Goal: Information Seeking & Learning: Check status

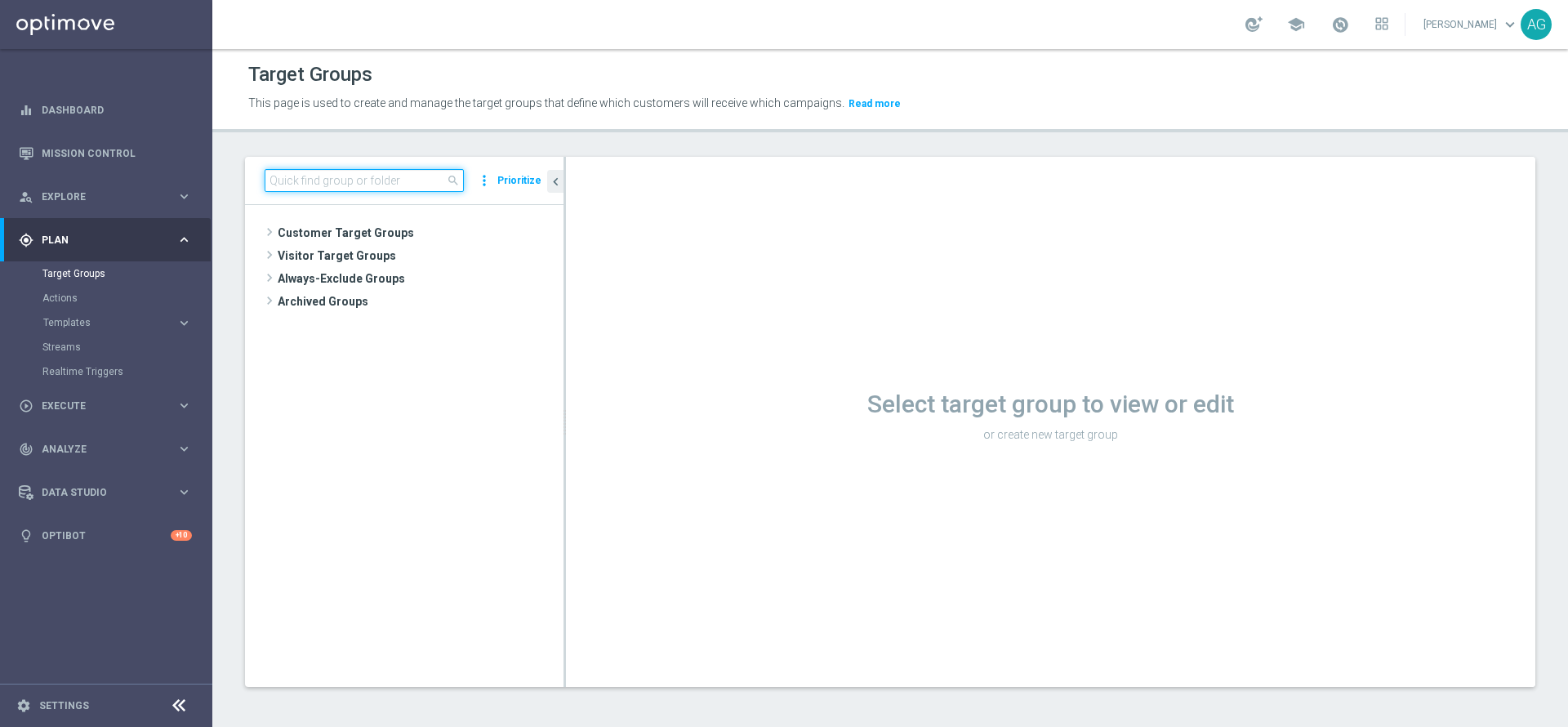
click at [294, 178] on input at bounding box center [364, 180] width 200 height 22
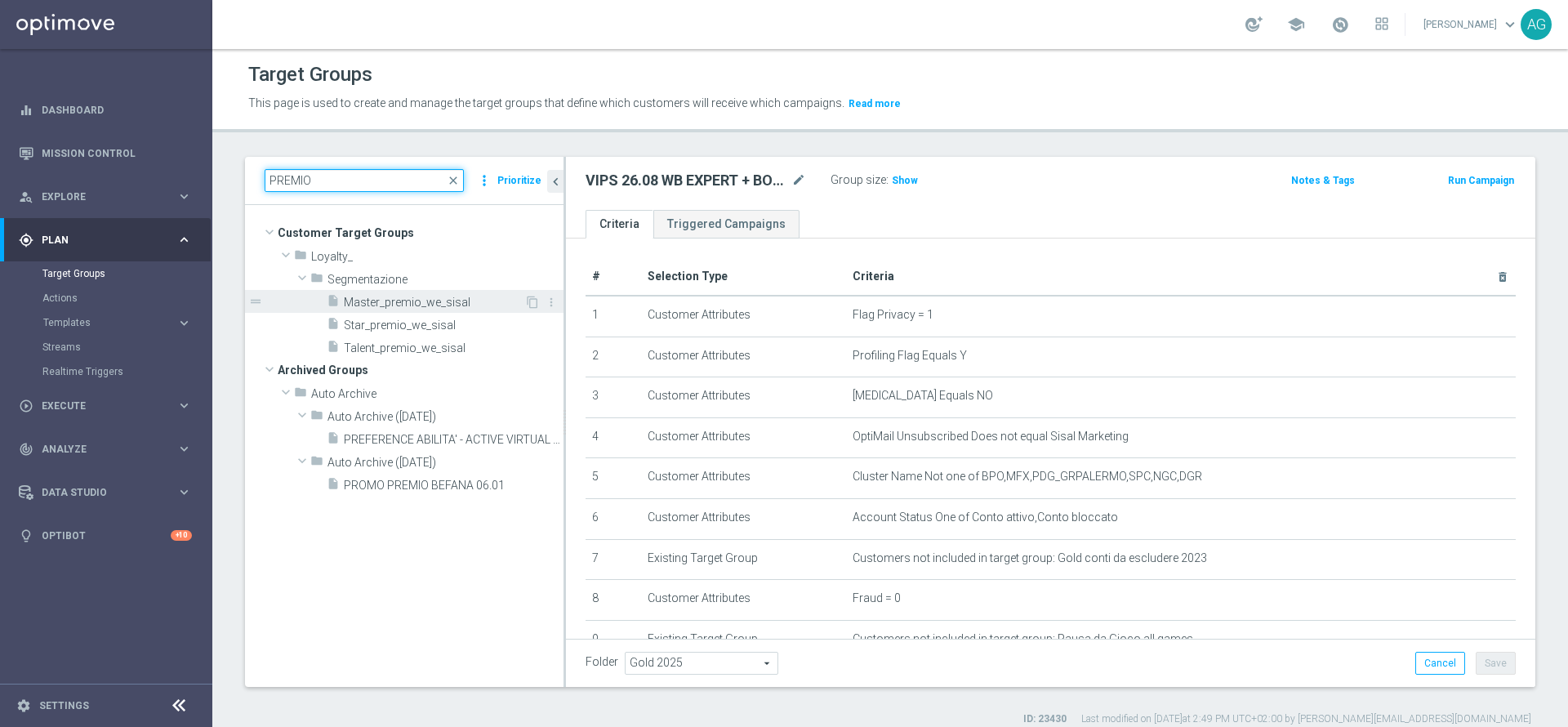
type input "PREMIO"
click at [381, 290] on div "insert_drive_file Master_premio_we_sisal" at bounding box center [425, 301] width 198 height 22
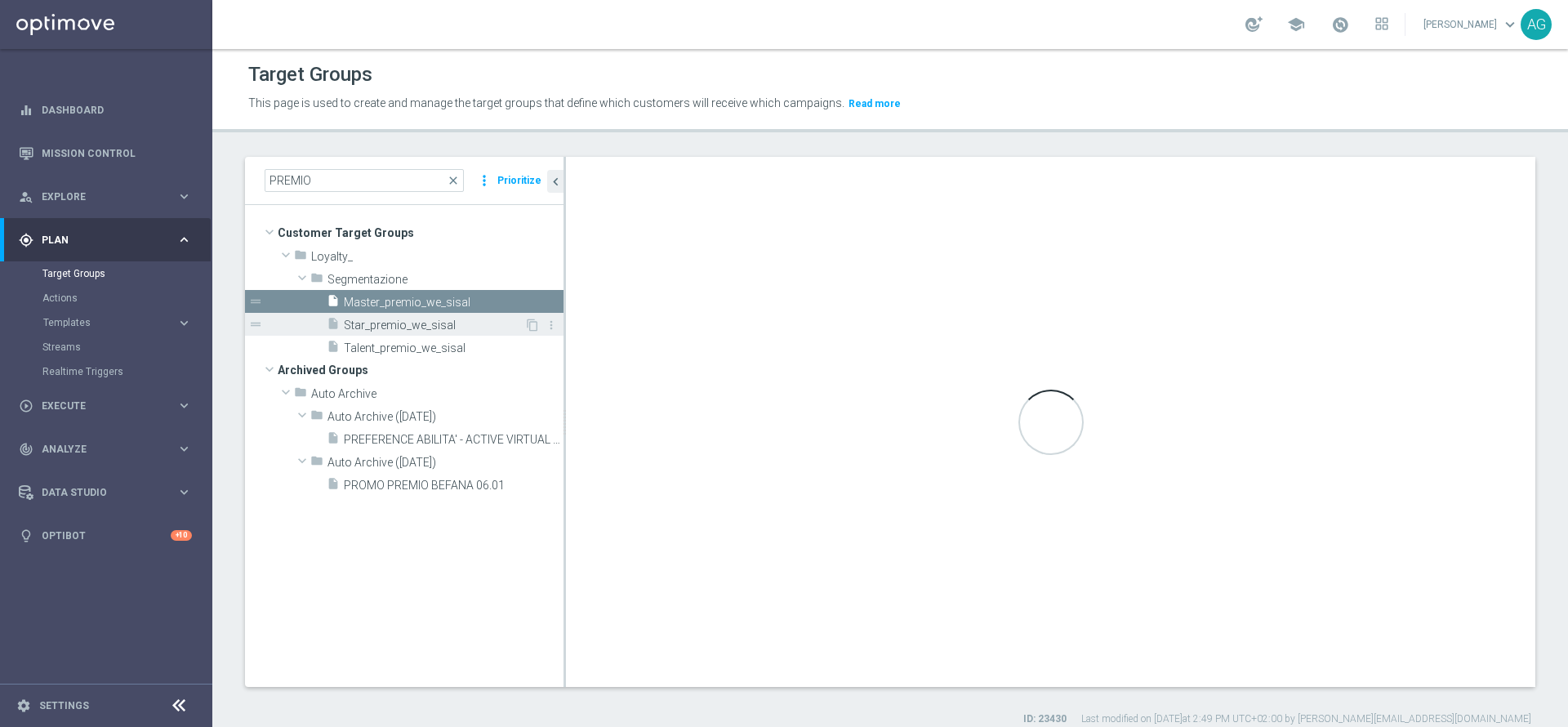
type textarea "(1) or (2 and 3 and 4 and 5 and 6 and 7)"
type input "Segmentazione"
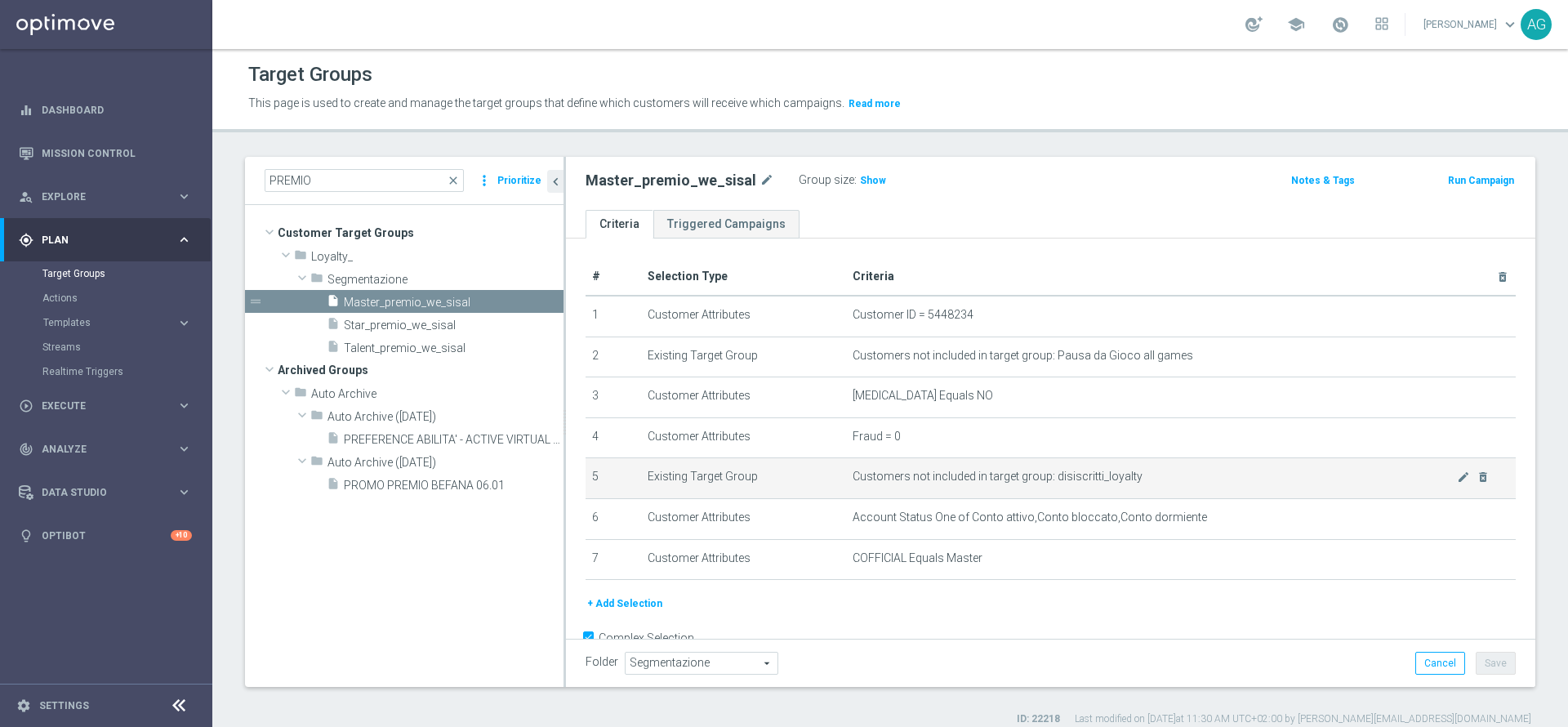
drag, startPoint x: 973, startPoint y: 466, endPoint x: 1028, endPoint y: 470, distance: 55.1
click at [1025, 470] on td "Customers not included in target group: disiscritti_loyalty mode_edit delete_fo…" at bounding box center [1181, 478] width 670 height 41
click at [1029, 470] on td "Customers not included in target group: disiscritti_loyalty mode_edit delete_fo…" at bounding box center [1181, 478] width 670 height 41
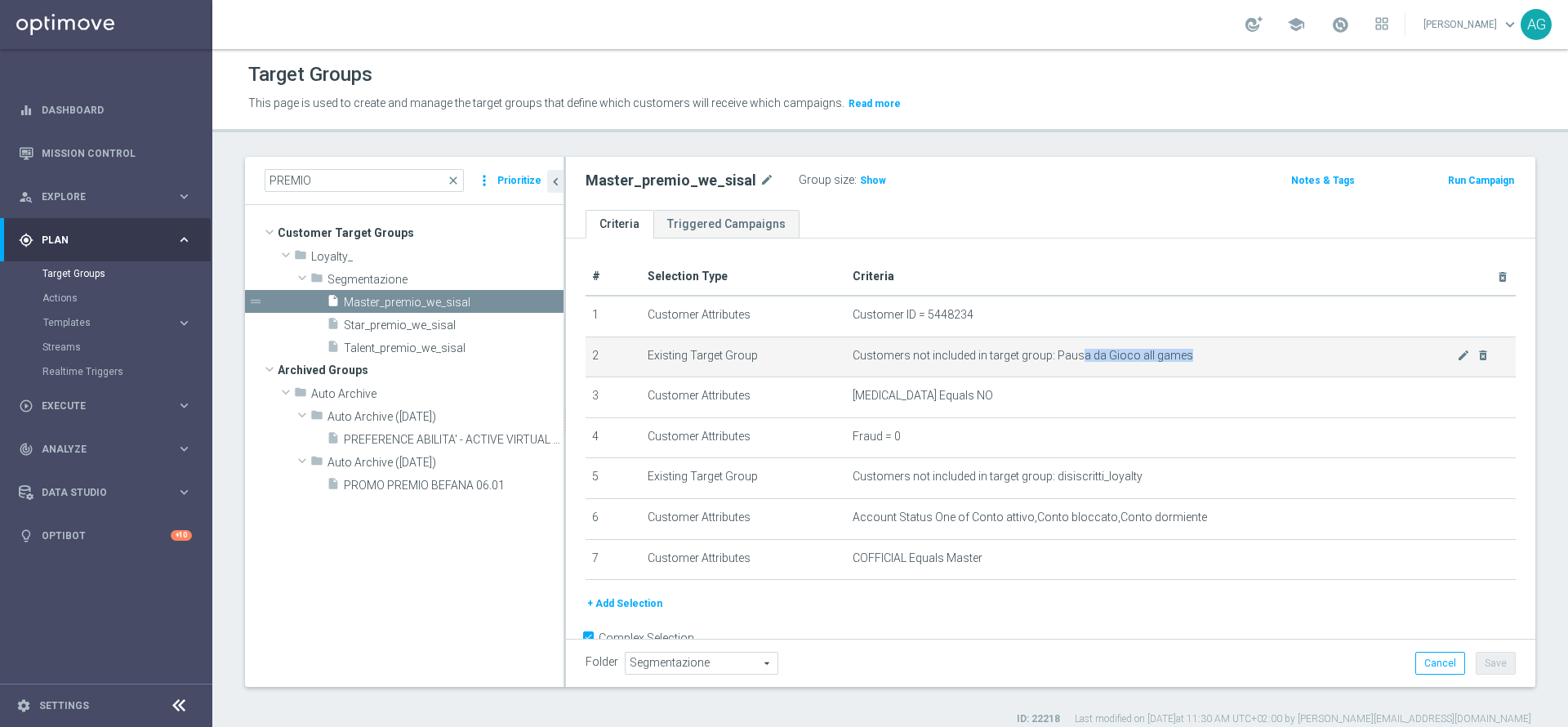
drag, startPoint x: 1069, startPoint y: 357, endPoint x: 1182, endPoint y: 357, distance: 113.0
click at [1182, 357] on span "Customers not included in target group: Pausa da Gioco all games" at bounding box center [1154, 356] width 605 height 14
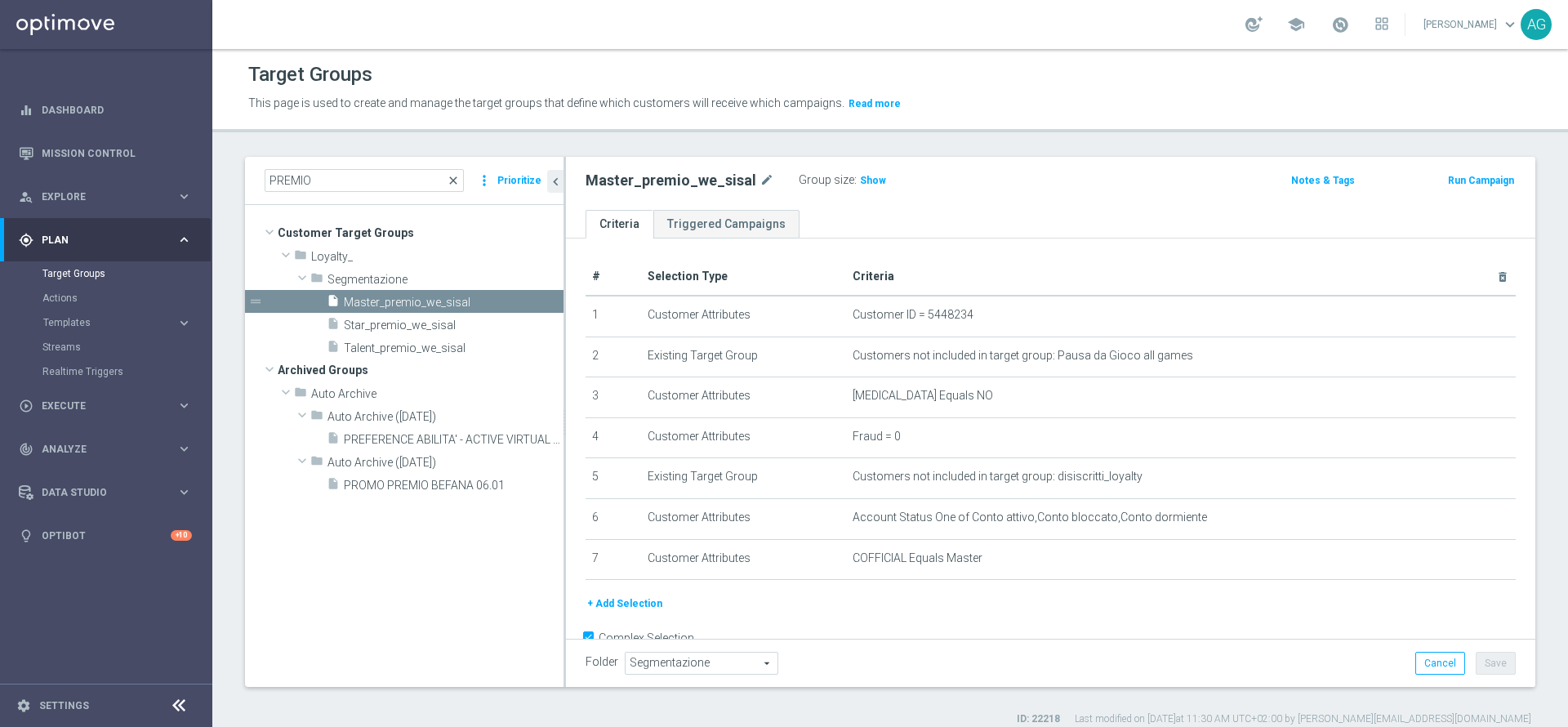
click at [459, 174] on span "close" at bounding box center [453, 180] width 13 height 13
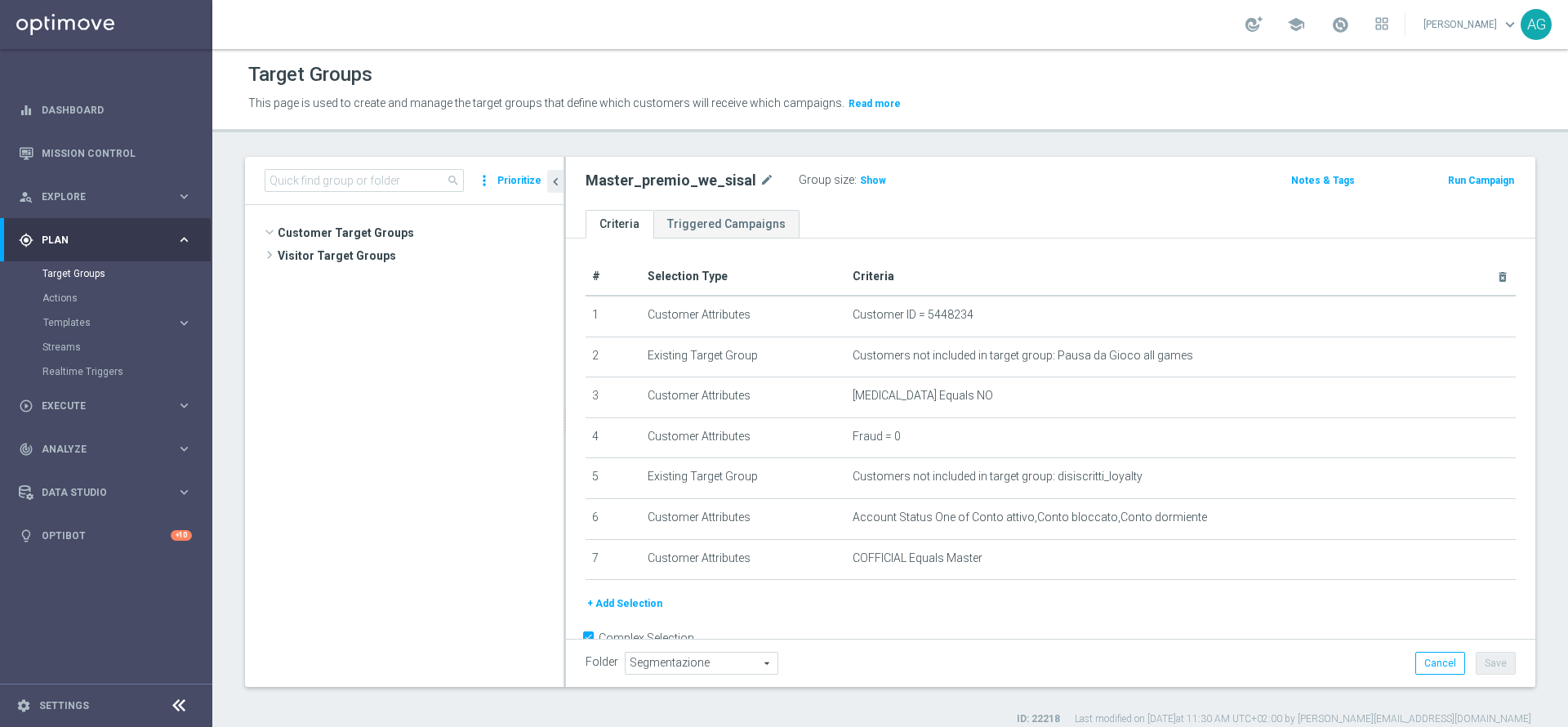
scroll to position [16736, 0]
click at [321, 179] on input at bounding box center [364, 180] width 200 height 22
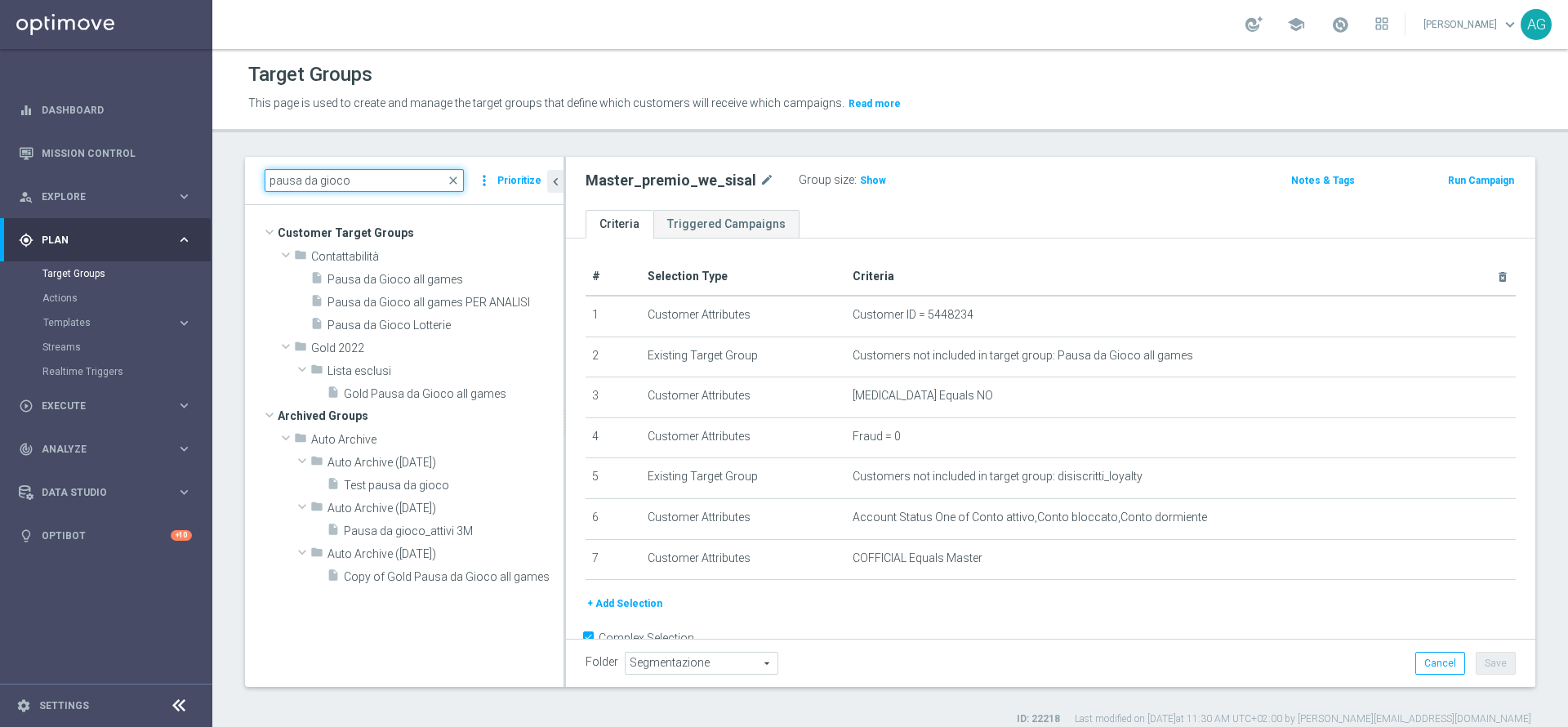
scroll to position [0, 0]
type input "pausa da gioco"
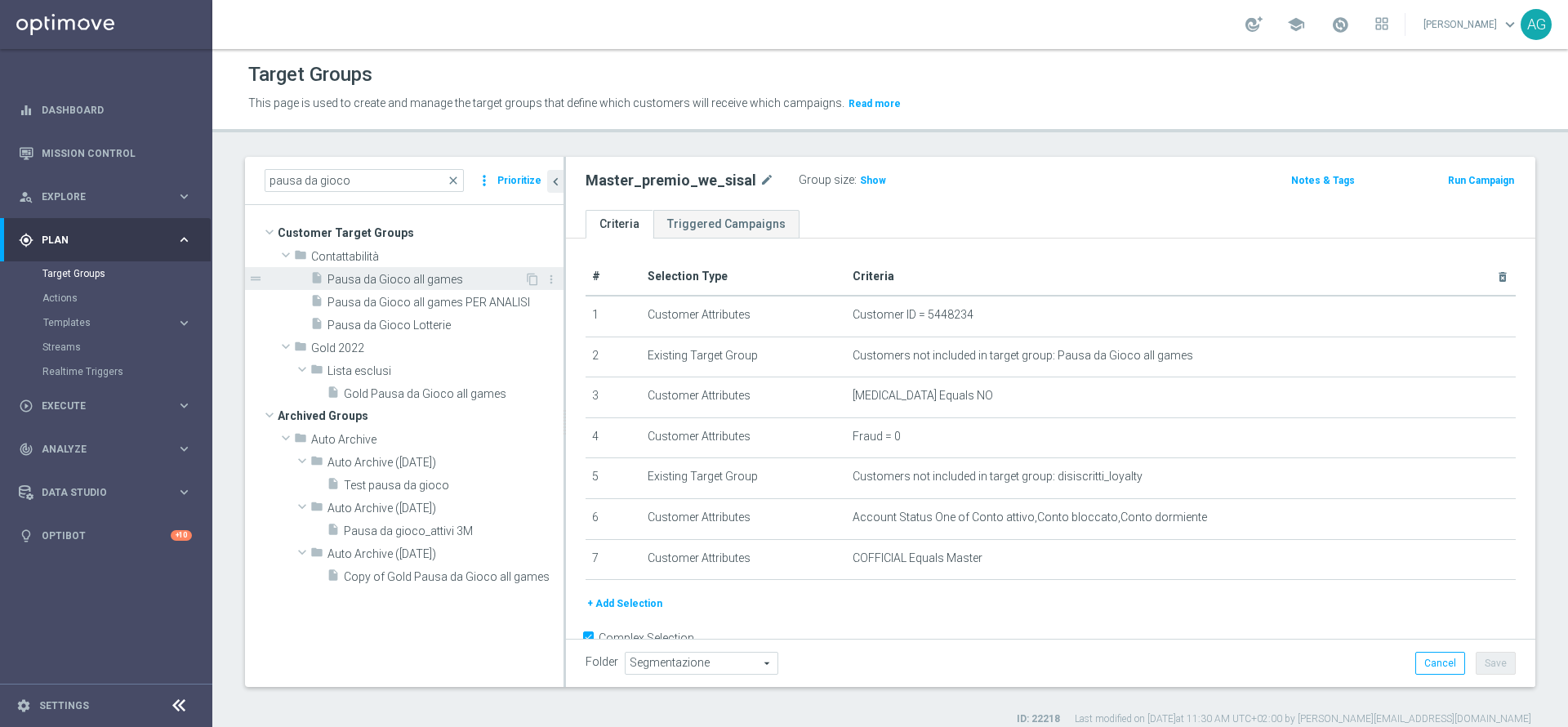
click at [399, 281] on span "Pausa da Gioco all games" at bounding box center [426, 280] width 197 height 14
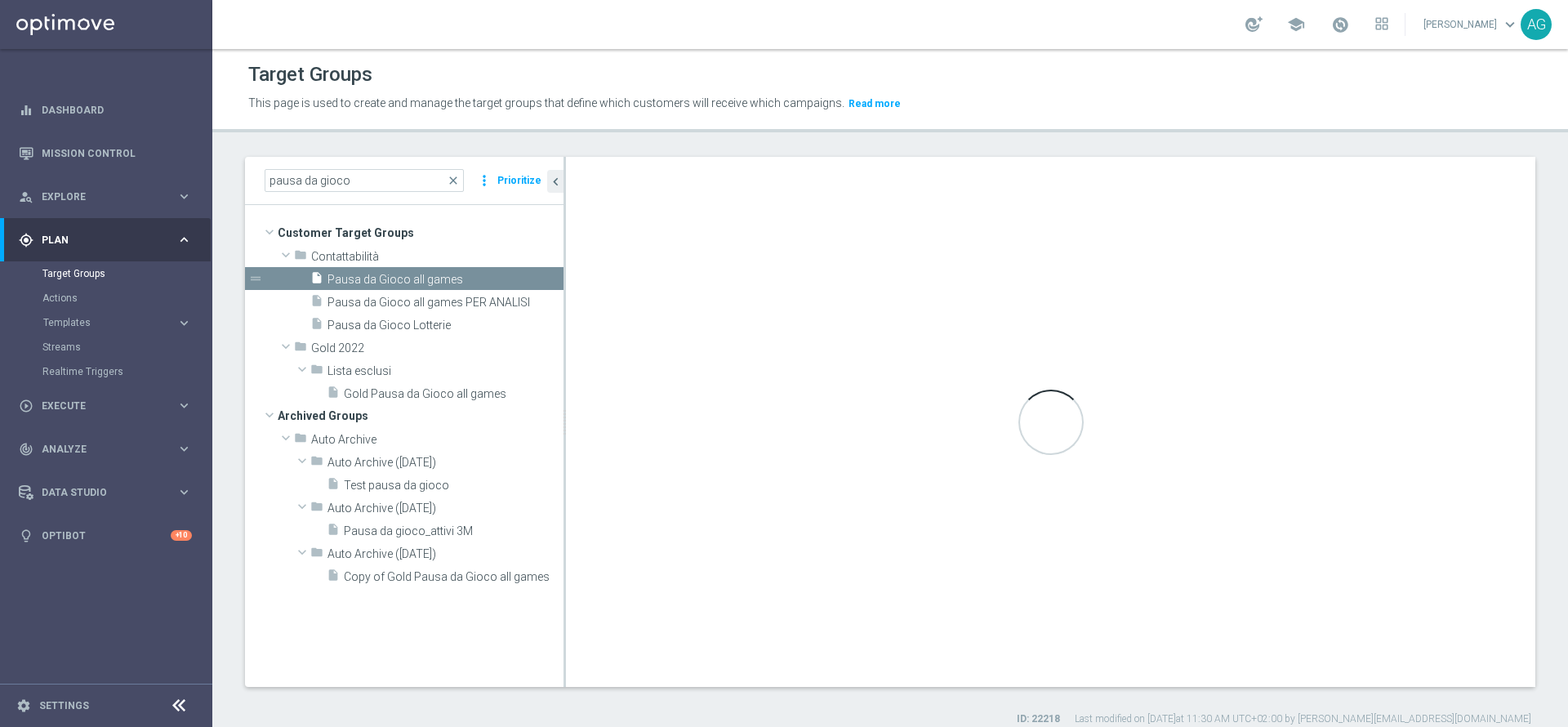
type textarea "(1 or 2 or 3 or 4 or 5 or 6 or 7 or 8 or 9 or 10 or 11 or 12 or 13 or 14 or 15 …"
type input "Contattabilità"
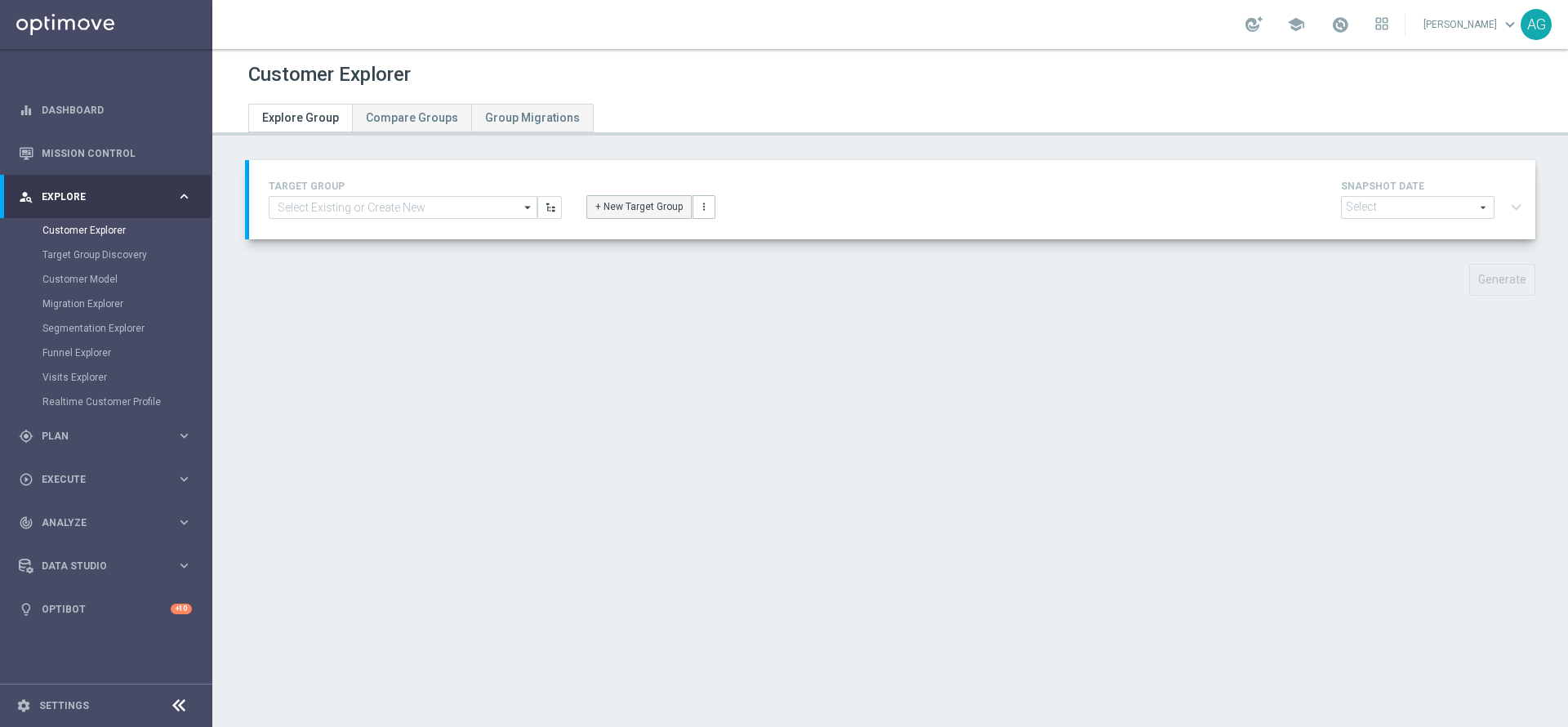
click at [612, 202] on button "+ New Target Group" at bounding box center [639, 206] width 105 height 22
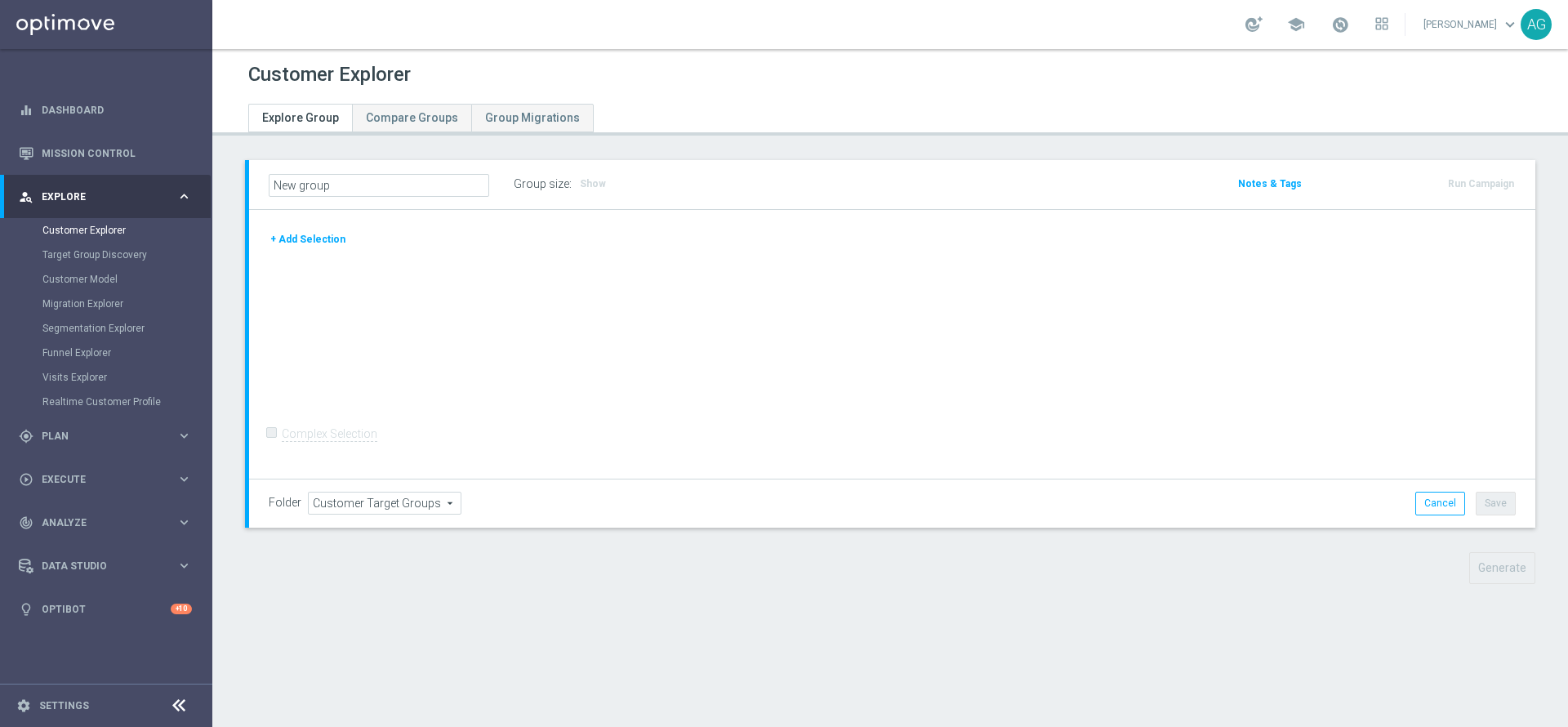
click at [306, 230] on button "+ Add Selection" at bounding box center [308, 239] width 78 height 18
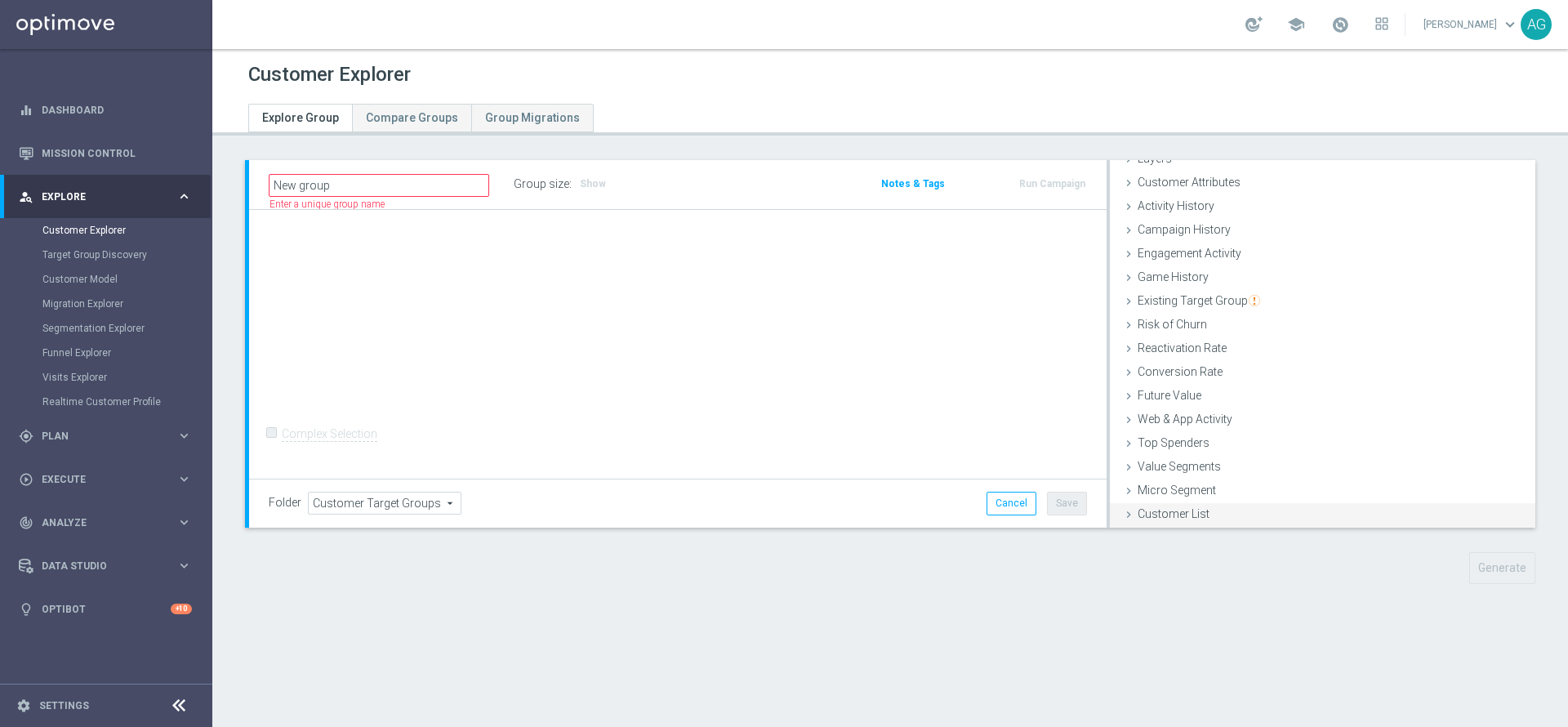
click at [1178, 516] on span "Customer List" at bounding box center [1174, 514] width 72 height 13
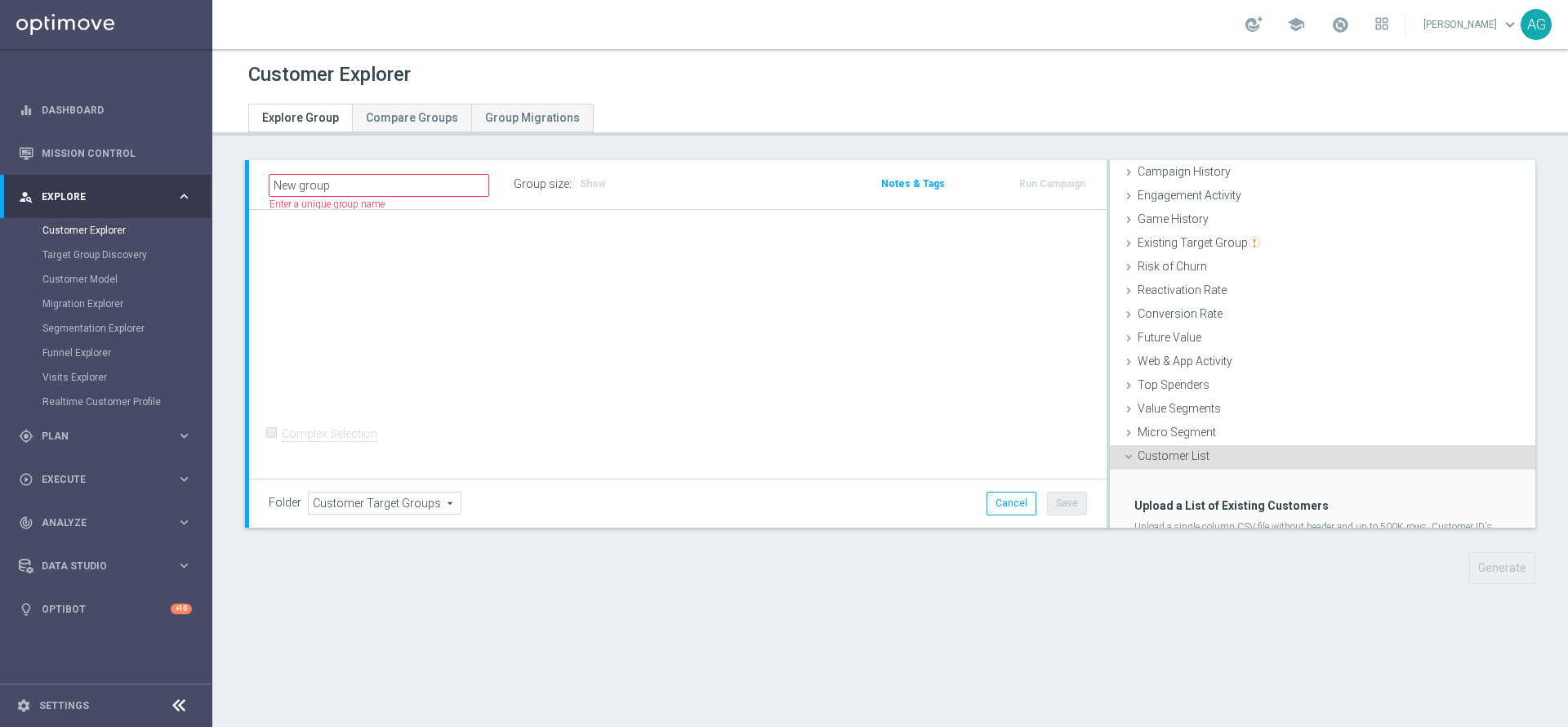
scroll to position [199, 0]
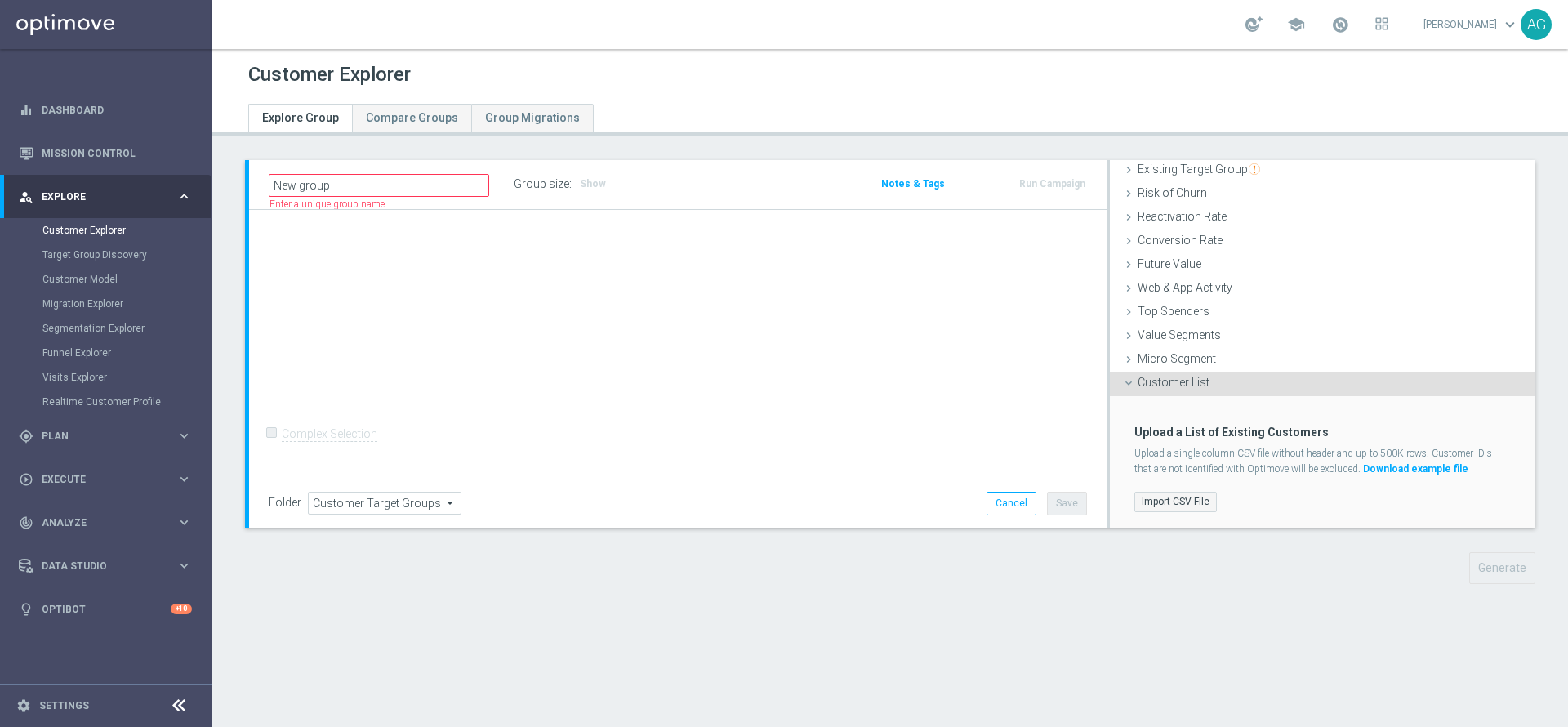
click at [1172, 504] on label "Import CSV File" at bounding box center [1176, 502] width 83 height 20
click at [0, 0] on input "Import CSV File" at bounding box center [0, 0] width 0 height 0
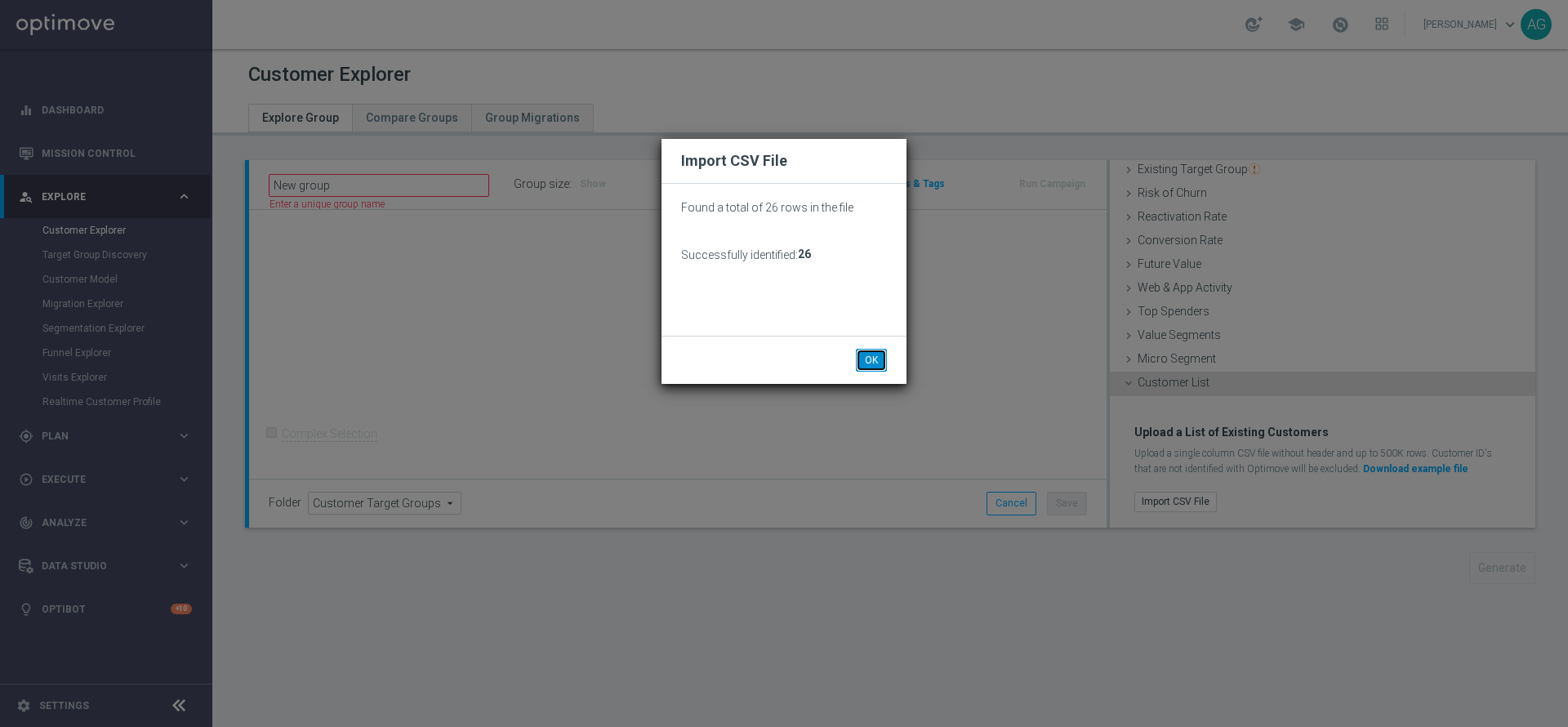
click at [871, 358] on button "OK" at bounding box center [872, 360] width 31 height 22
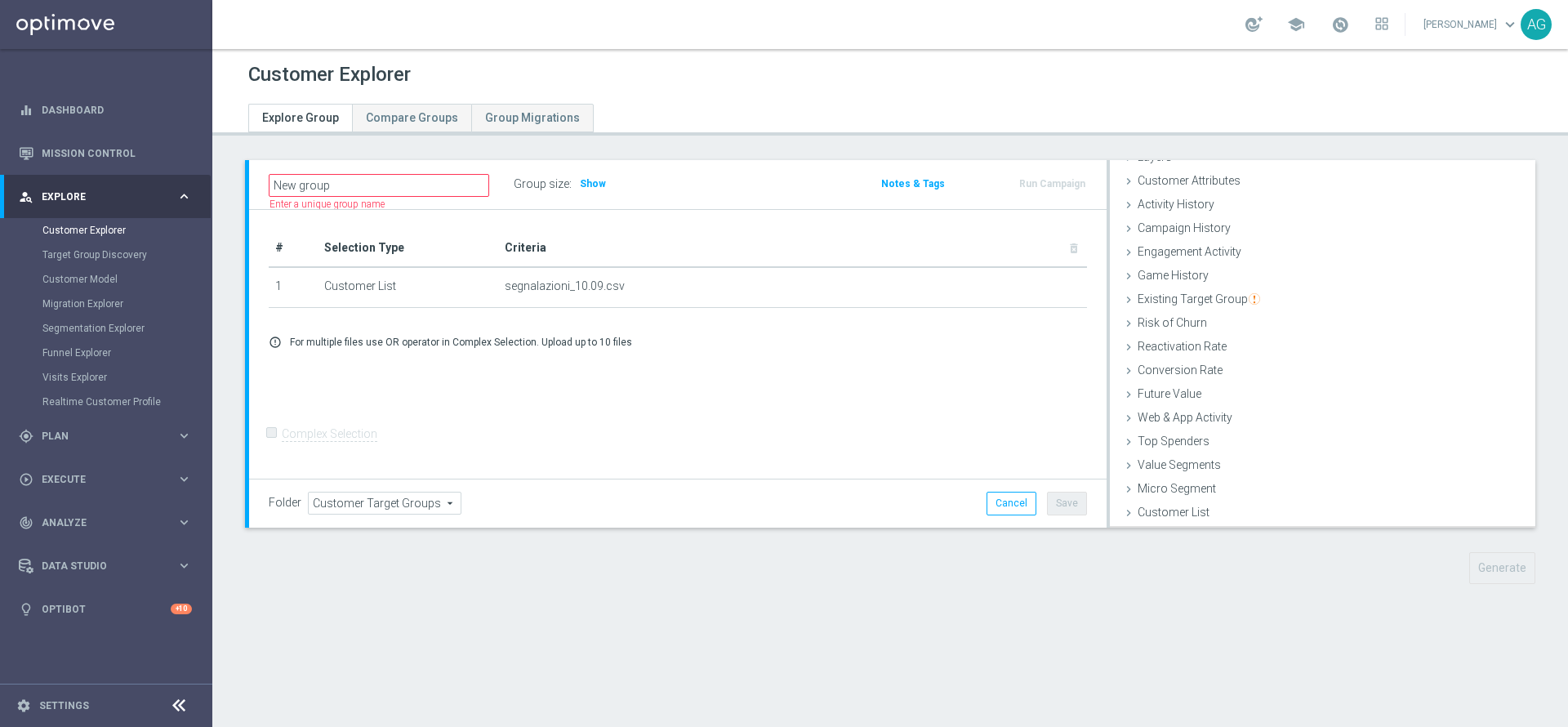
scroll to position [67, 0]
click at [753, 458] on form "Complex Selection Invalid Expression" at bounding box center [678, 451] width 818 height 58
click at [1548, 585] on div "New group Name length must be more than 2 characters Name length must be under …" at bounding box center [890, 384] width 1356 height 448
click at [546, 428] on div "# Selection Type Criteria delete_forever 1 Customer List segnalazioni_10.09.csv…" at bounding box center [678, 345] width 857 height 270
click at [1440, 573] on div "Generate" at bounding box center [1384, 568] width 329 height 32
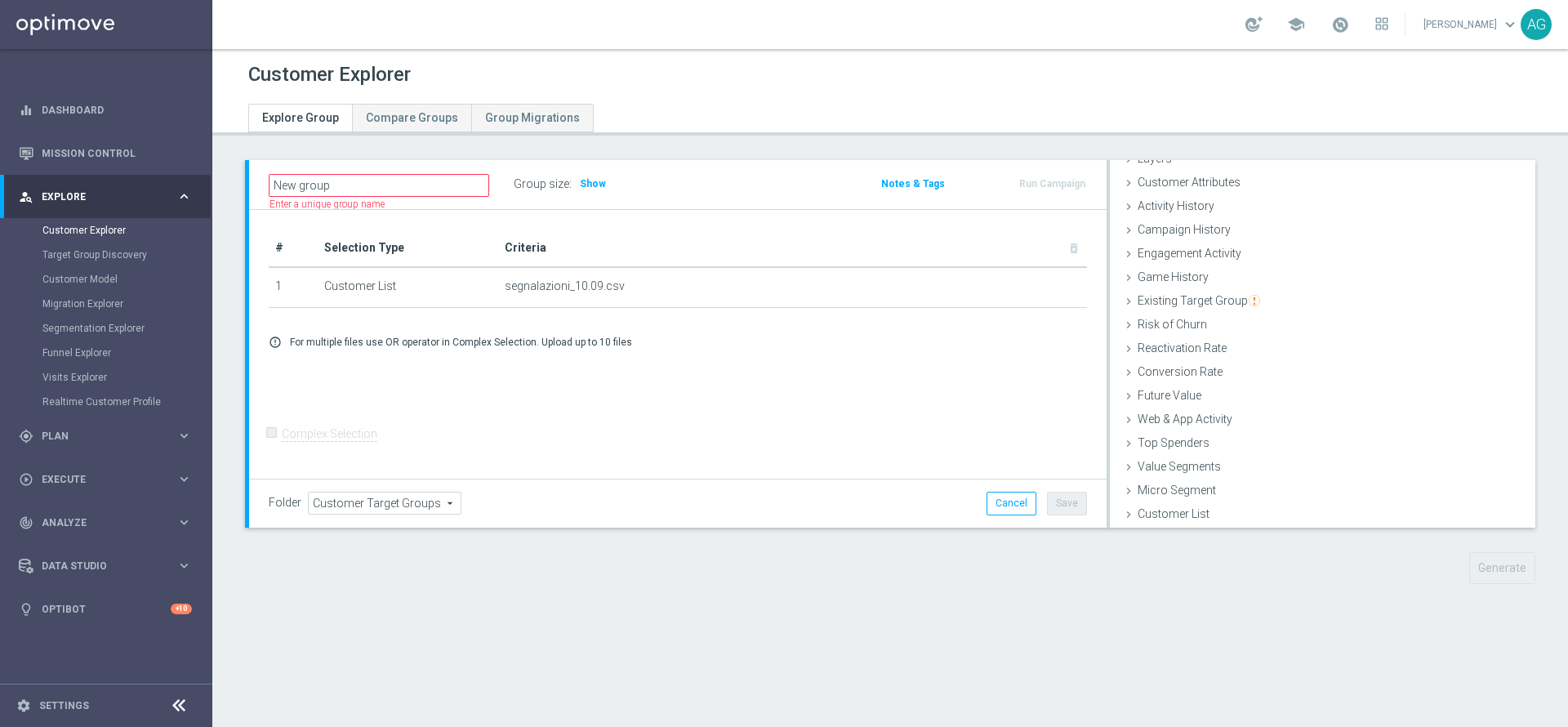
click at [828, 433] on div "# Selection Type Criteria delete_forever 1 Customer List segnalazioni_10.09.csv…" at bounding box center [678, 345] width 857 height 270
click at [601, 182] on span "Show" at bounding box center [592, 184] width 26 height 12
click at [1540, 174] on div "New group Name length must be more than 2 characters Name length must be under …" at bounding box center [890, 384] width 1356 height 448
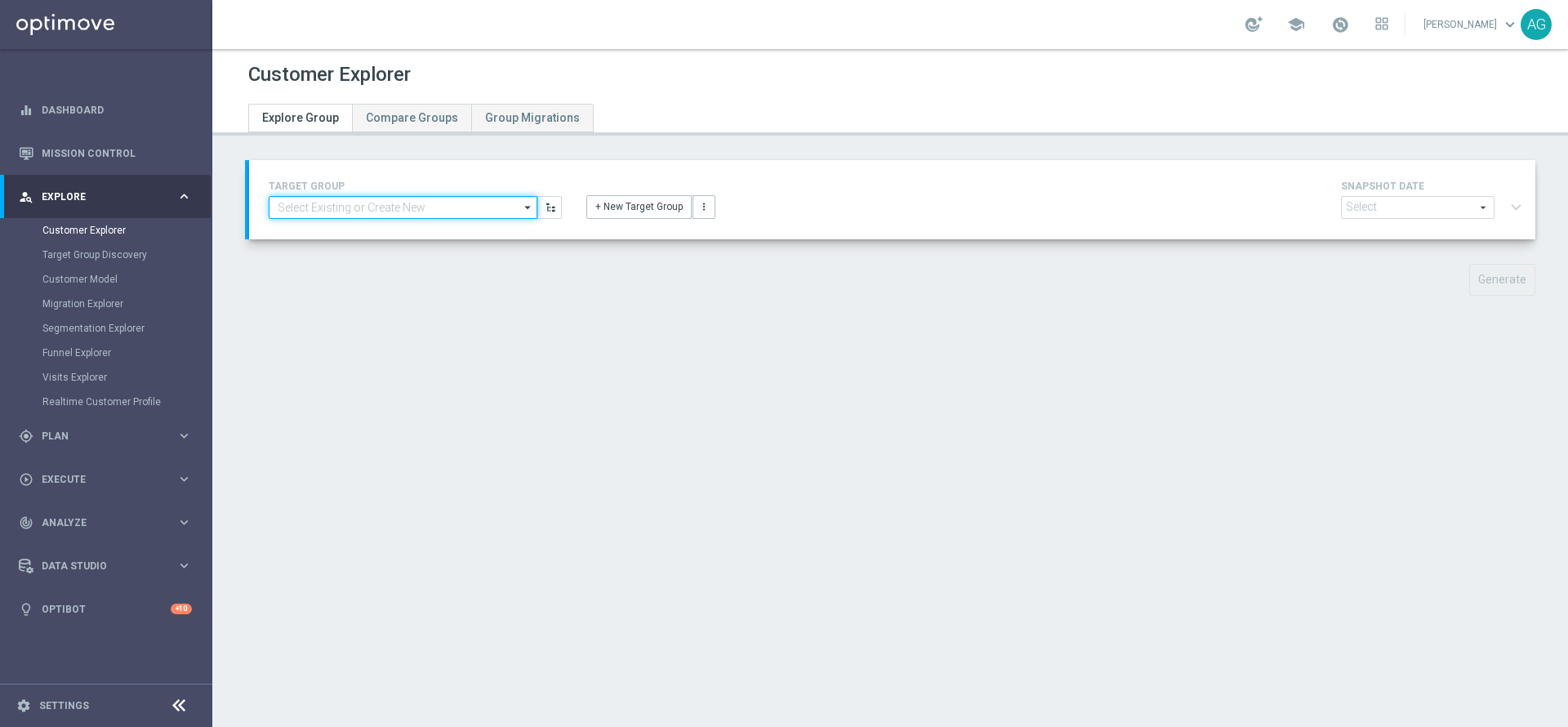
click at [480, 208] on input at bounding box center [403, 207] width 269 height 22
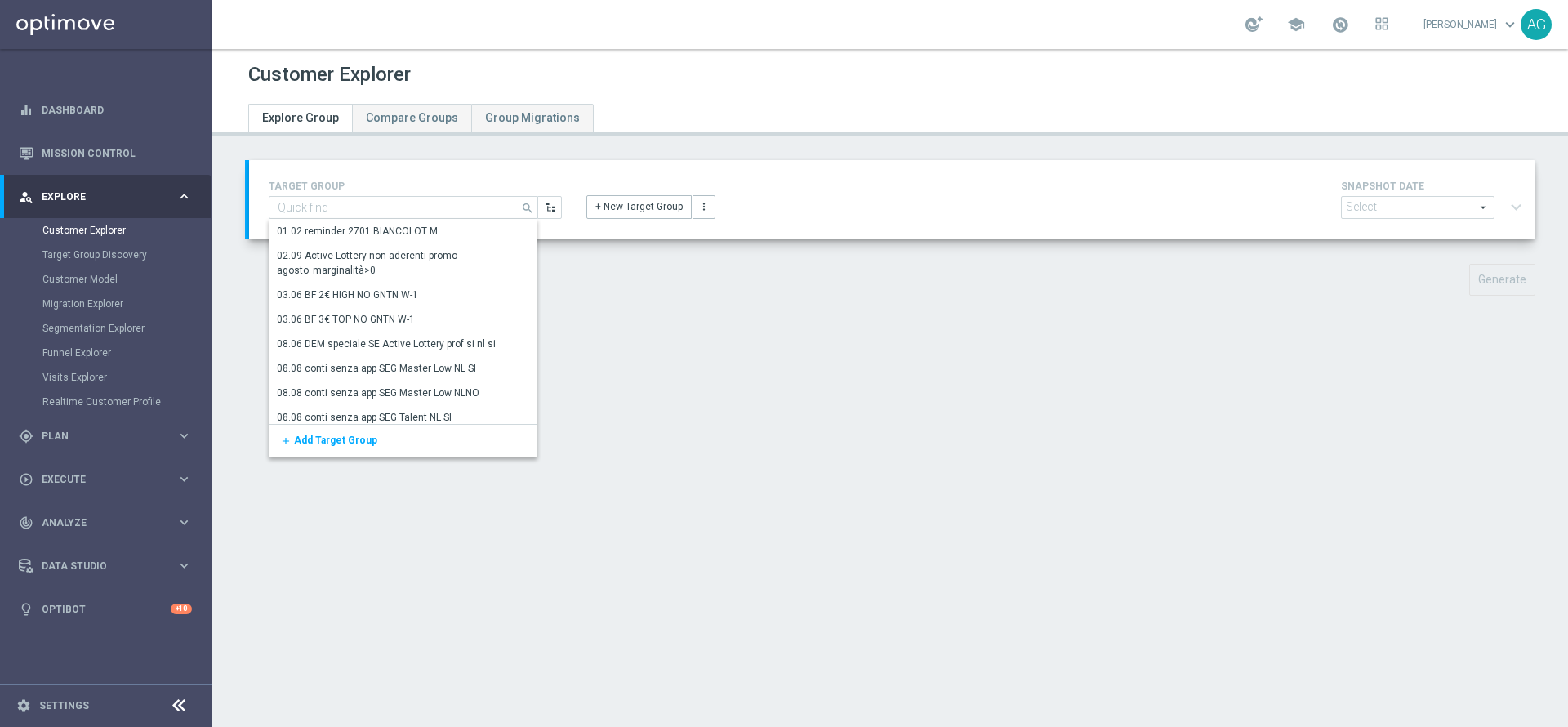
click at [691, 335] on div "Customer Explorer Explore Group Compare Groups Group Migrations TARGET GROUP se…" at bounding box center [890, 388] width 1356 height 678
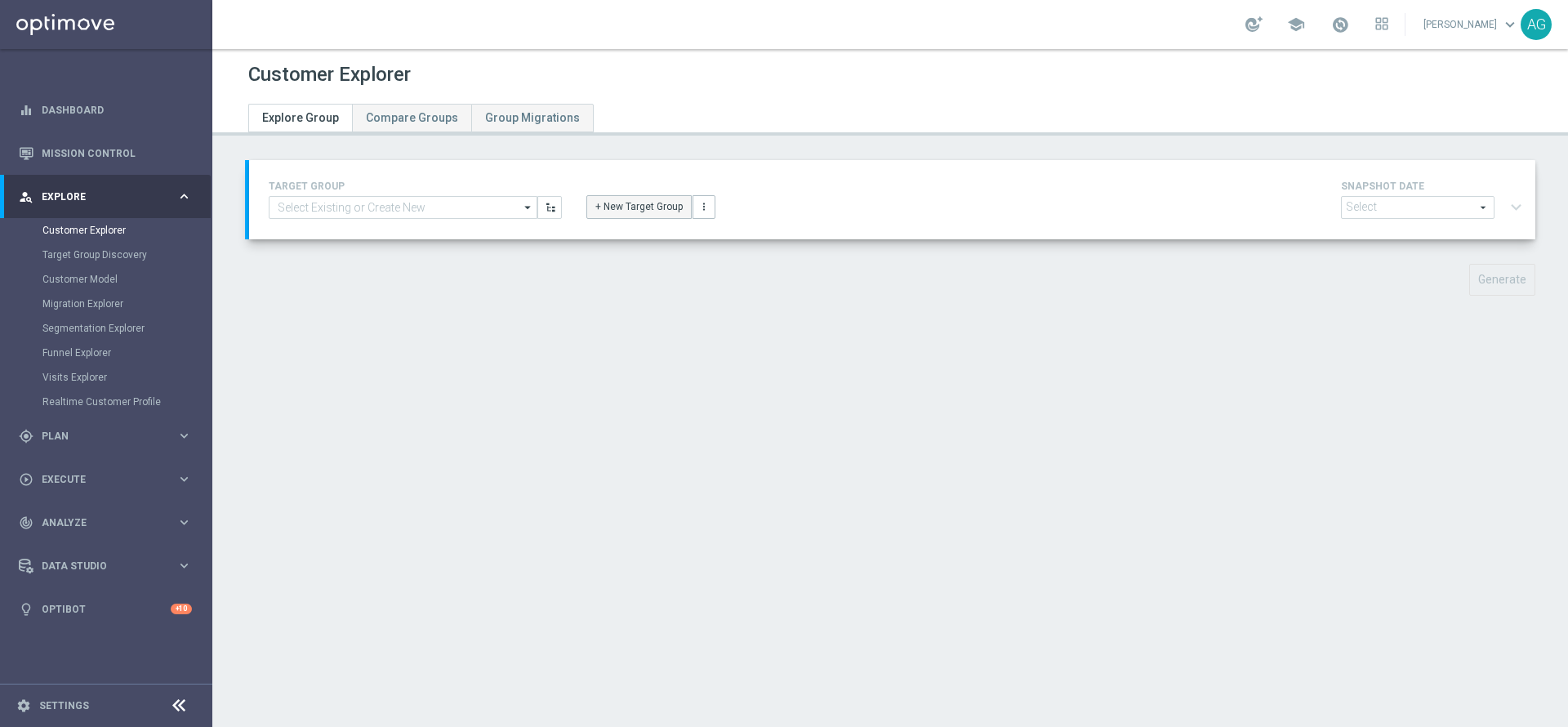
click at [666, 212] on button "+ New Target Group" at bounding box center [639, 206] width 105 height 22
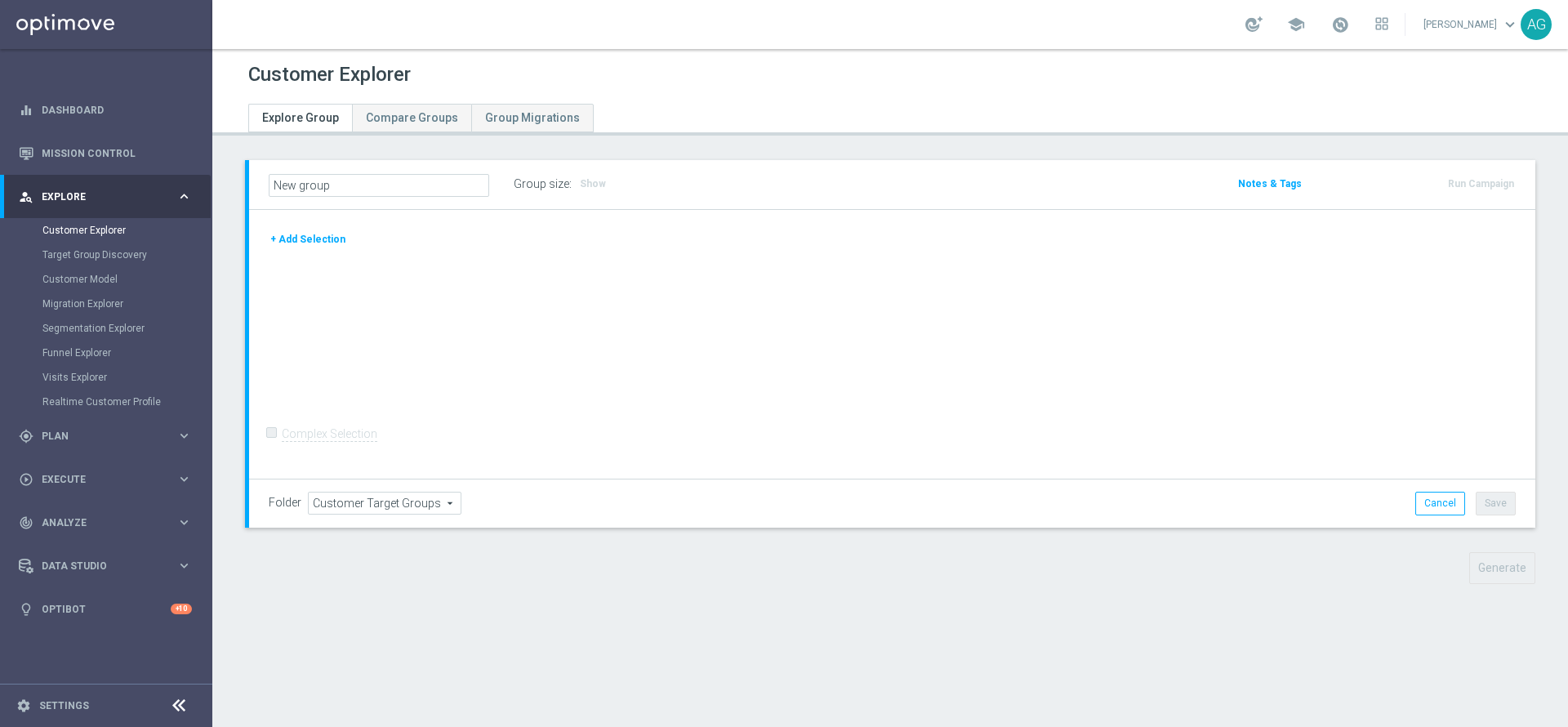
click at [298, 228] on div "+ Add Selection Complex Selection Invalid Expression" at bounding box center [892, 345] width 1287 height 270
click at [309, 232] on button "+ Add Selection" at bounding box center [308, 239] width 78 height 18
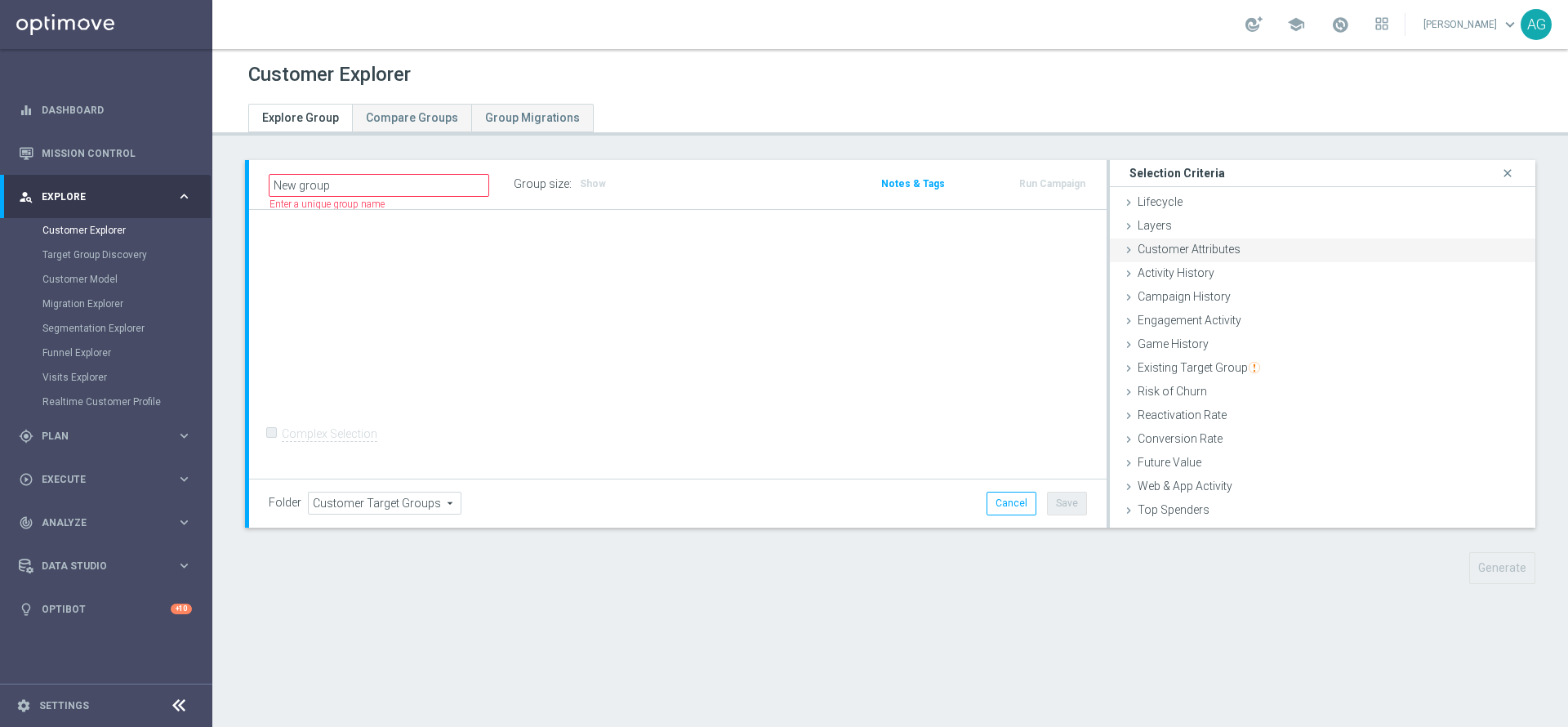
click at [1164, 260] on div "Customer Attributes done" at bounding box center [1323, 250] width 426 height 24
click at [1195, 512] on span "Customer List" at bounding box center [1174, 514] width 72 height 13
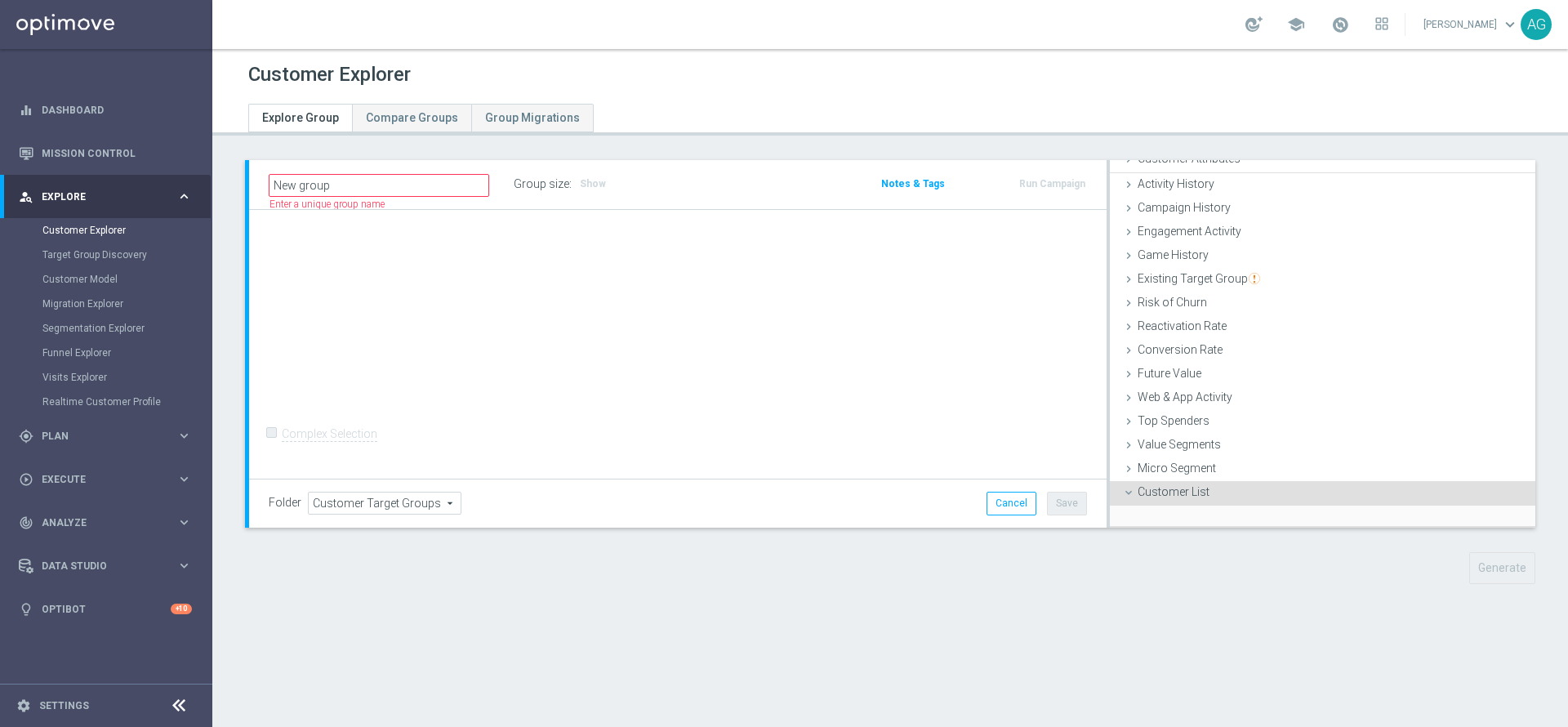
scroll to position [199, 0]
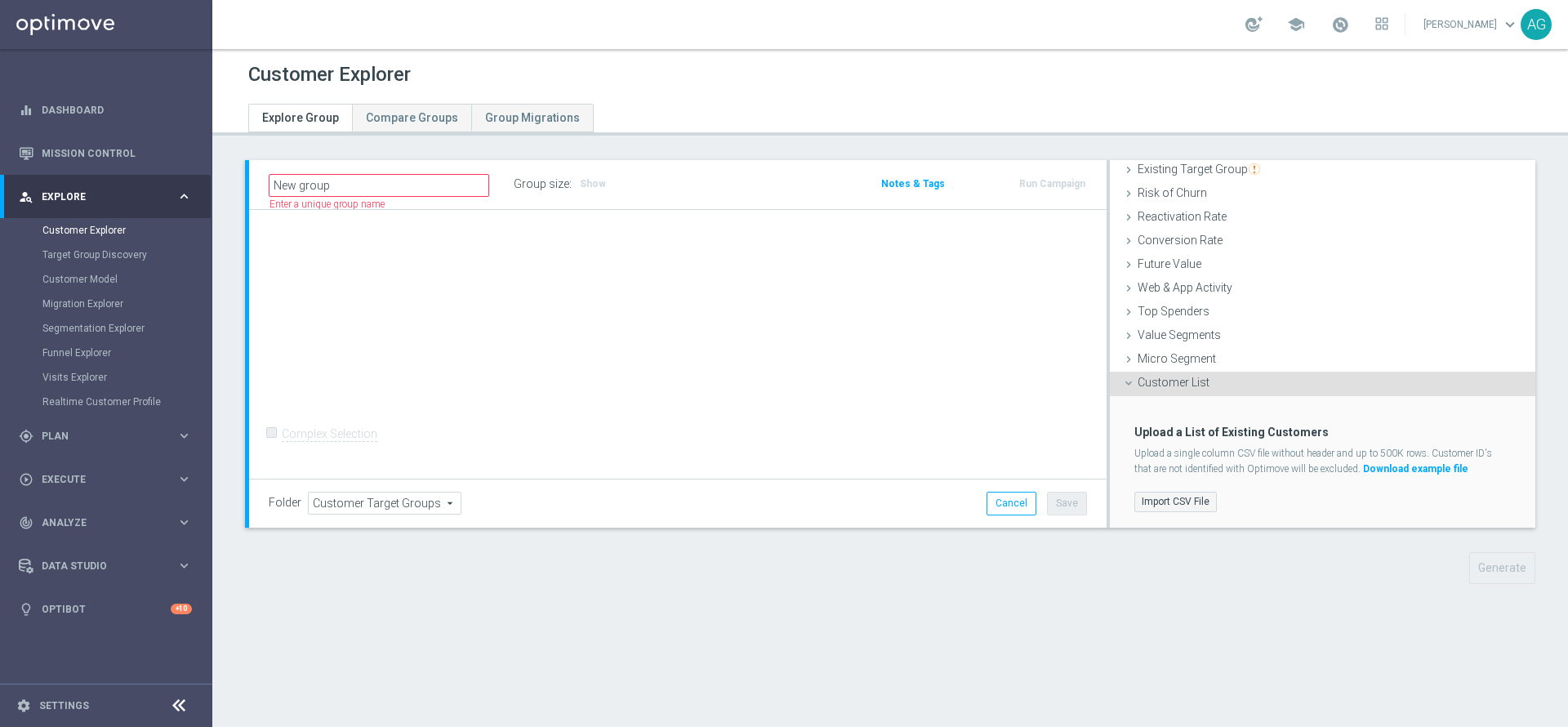
click at [1172, 493] on label "Import CSV File" at bounding box center [1176, 502] width 83 height 20
click at [0, 0] on input "Import CSV File" at bounding box center [0, 0] width 0 height 0
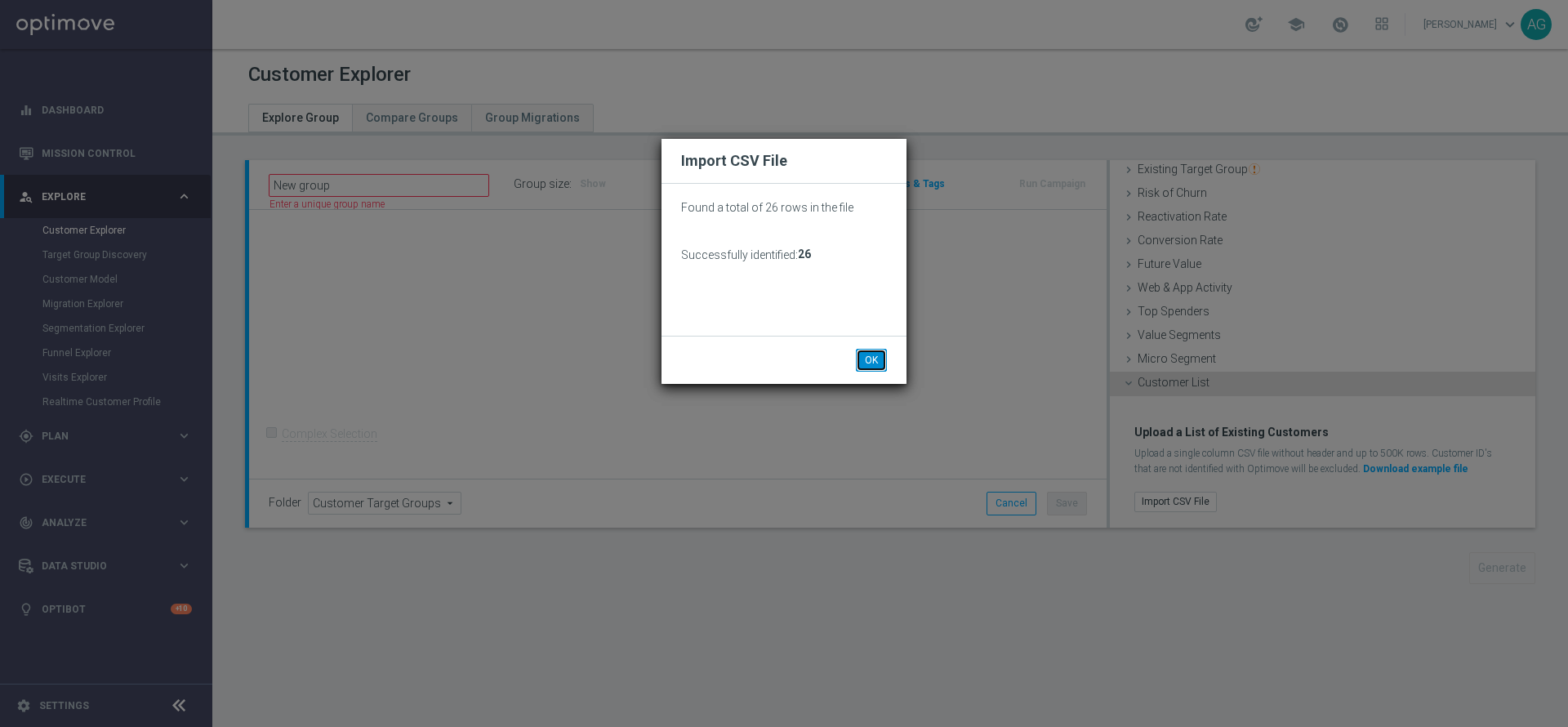
click at [868, 366] on button "OK" at bounding box center [872, 360] width 31 height 22
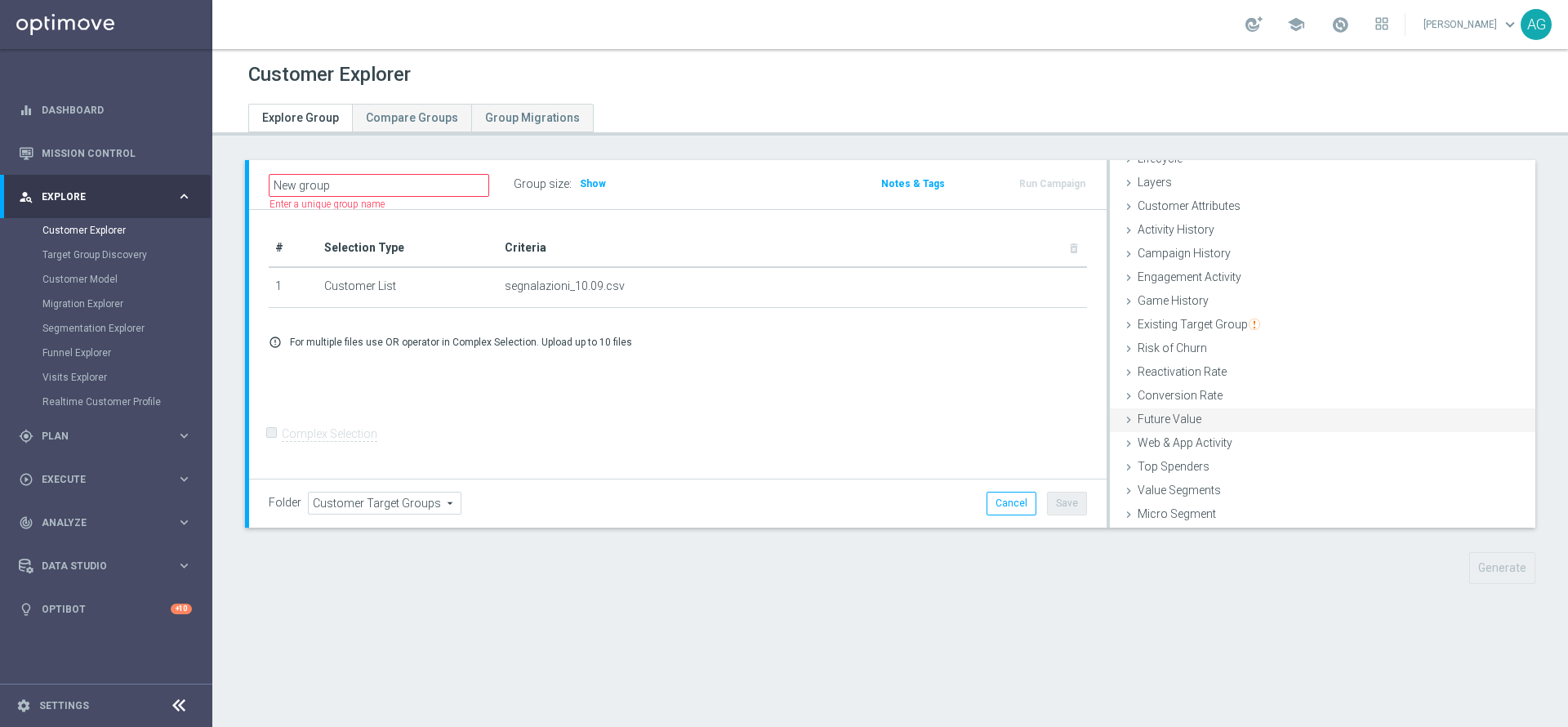
scroll to position [67, 0]
click at [579, 183] on span "Show" at bounding box center [592, 184] width 26 height 12
click at [940, 448] on form "Complex Selection Invalid Expression" at bounding box center [678, 451] width 818 height 58
click at [432, 187] on input "New group" at bounding box center [379, 185] width 220 height 22
type input "N"
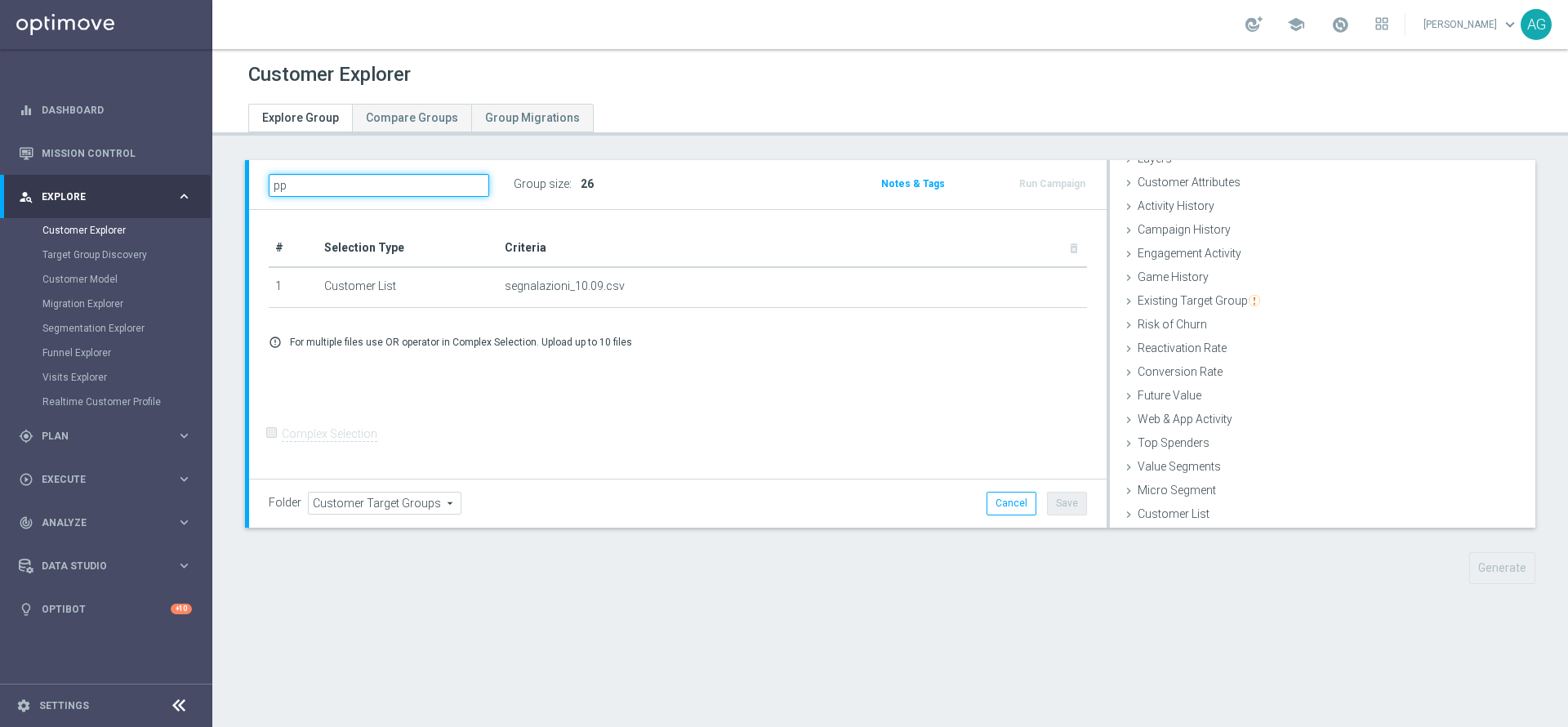
type input "p"
type input "ò"
type input "prova 11.09"
click at [535, 468] on form "Complex Selection Invalid Expression" at bounding box center [678, 451] width 818 height 58
click at [1279, 711] on div "Customer Explorer Explore Group Compare Groups Group Migrations prova 11.09 mod…" at bounding box center [890, 388] width 1356 height 678
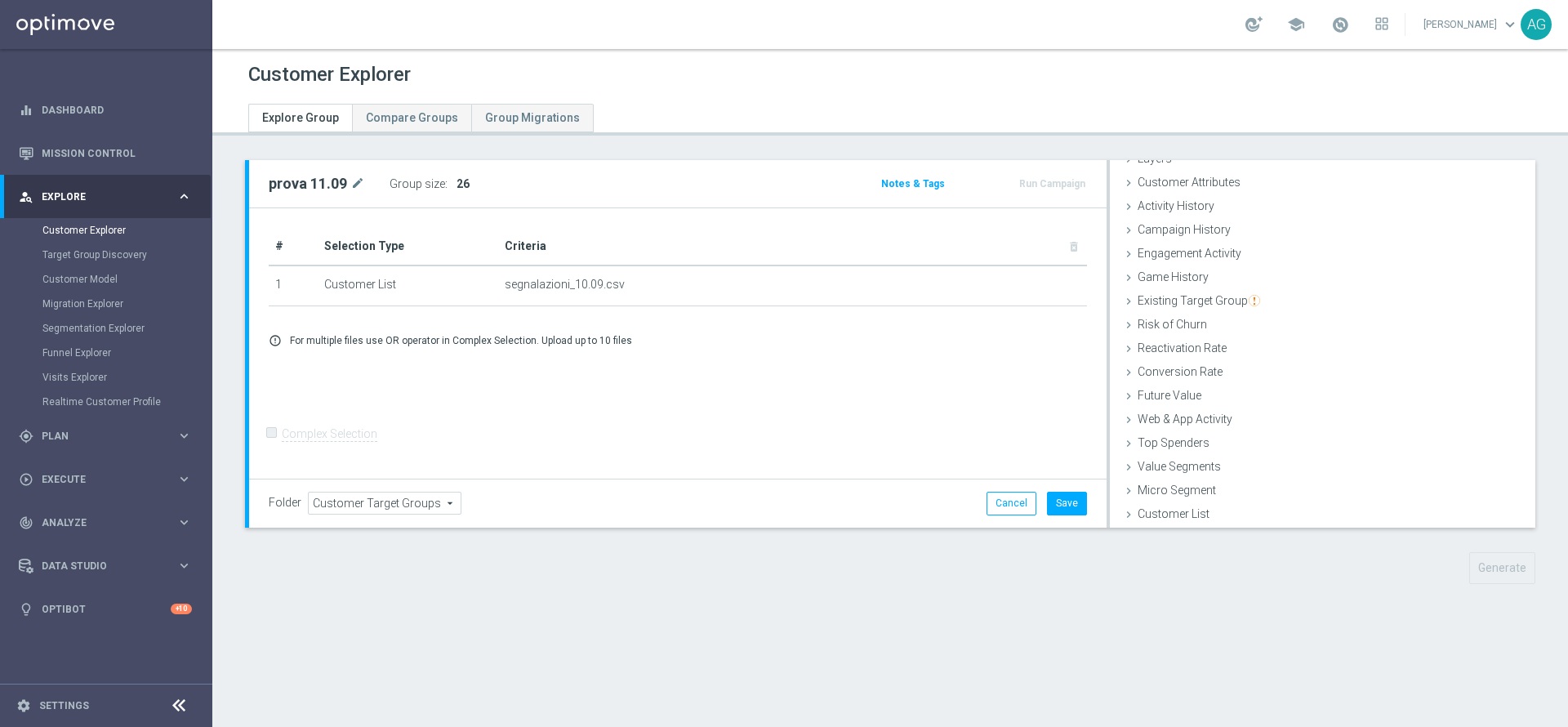
click at [865, 440] on form "Complex Selection Invalid Expression" at bounding box center [678, 451] width 818 height 58
click at [740, 465] on form "Complex Selection Invalid Expression" at bounding box center [678, 451] width 818 height 58
click at [382, 512] on span "Customer Target Groups" at bounding box center [385, 504] width 152 height 21
click at [530, 515] on div "Folder Customer Target Groups Customer Target Groups arrow_drop_down search VIP…" at bounding box center [678, 502] width 857 height 48
click at [1047, 509] on button "Save" at bounding box center [1066, 503] width 40 height 22
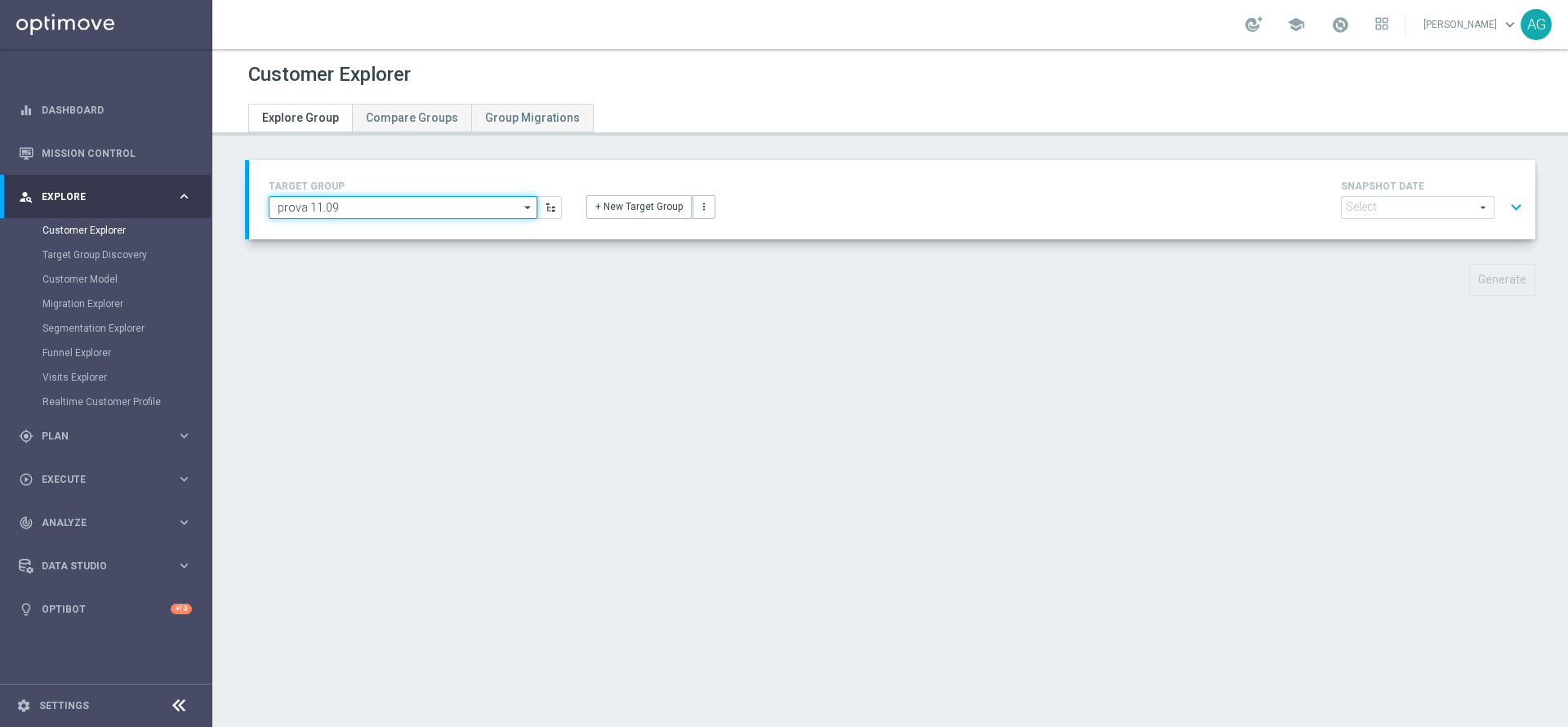
click at [476, 212] on input "prova 11.09" at bounding box center [403, 207] width 269 height 22
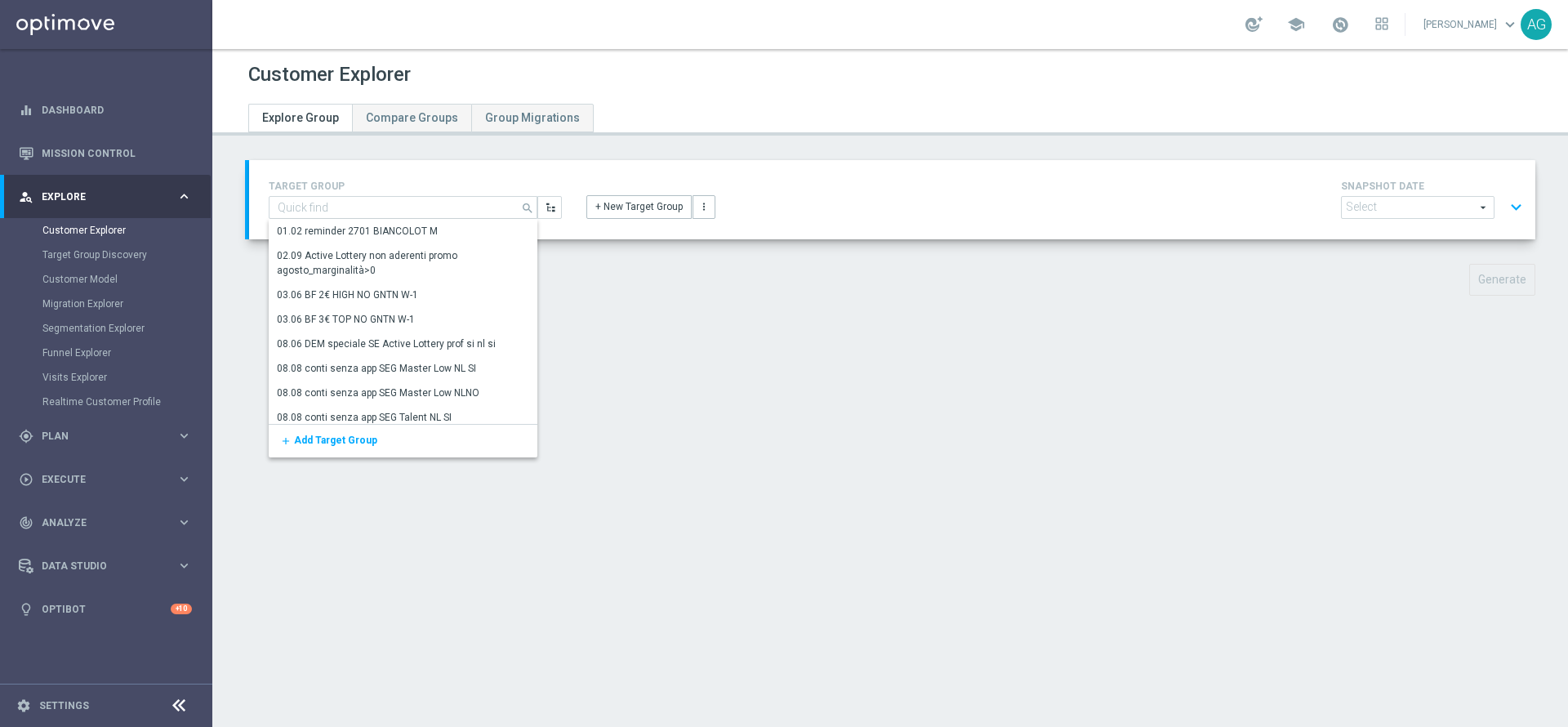
click at [670, 230] on div "TARGET GROUP prova 11.09 search Show Selected 0 of NaN 01.02 reminder 2701 BIAN…" at bounding box center [892, 199] width 1287 height 79
type input "prova 11.09"
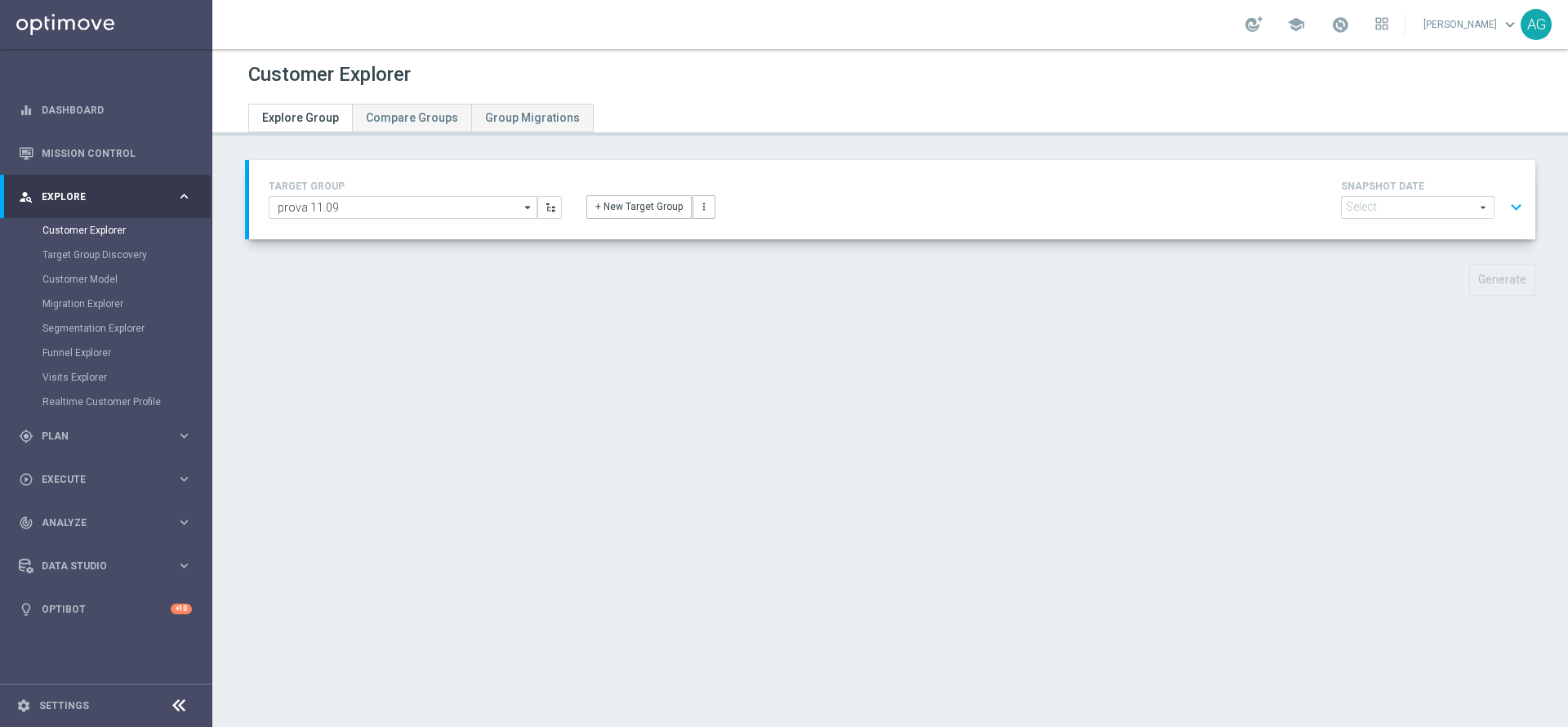
click at [1505, 204] on button "expand_more" at bounding box center [1516, 208] width 23 height 31
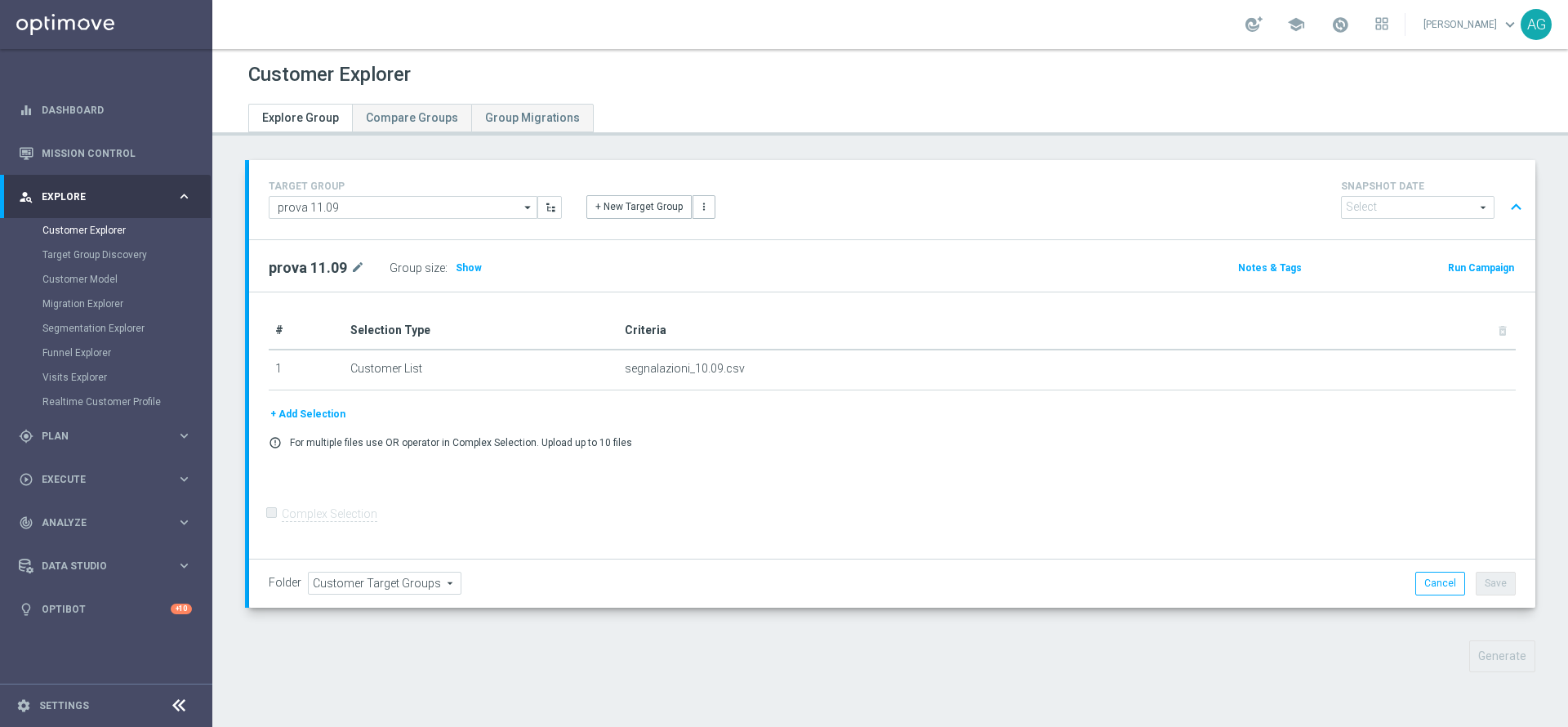
click at [271, 440] on icon "error_outline" at bounding box center [275, 442] width 13 height 13
click at [274, 451] on div "+ Add Selection error_outline For multiple files use OR operator in Complex Sel…" at bounding box center [892, 433] width 1272 height 56
click at [290, 417] on button "+ Add Selection" at bounding box center [308, 414] width 78 height 18
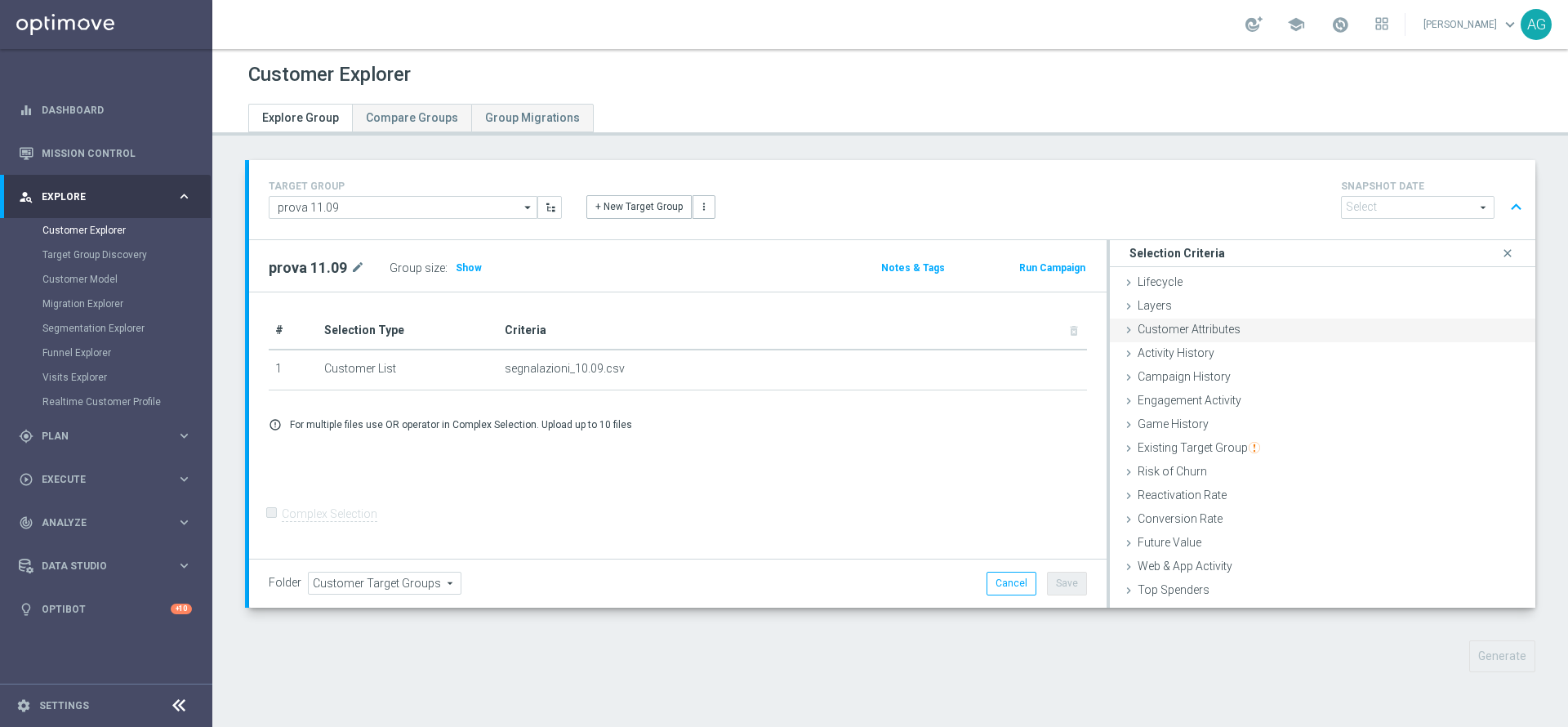
click at [1202, 331] on span "Customer Attributes" at bounding box center [1189, 328] width 103 height 13
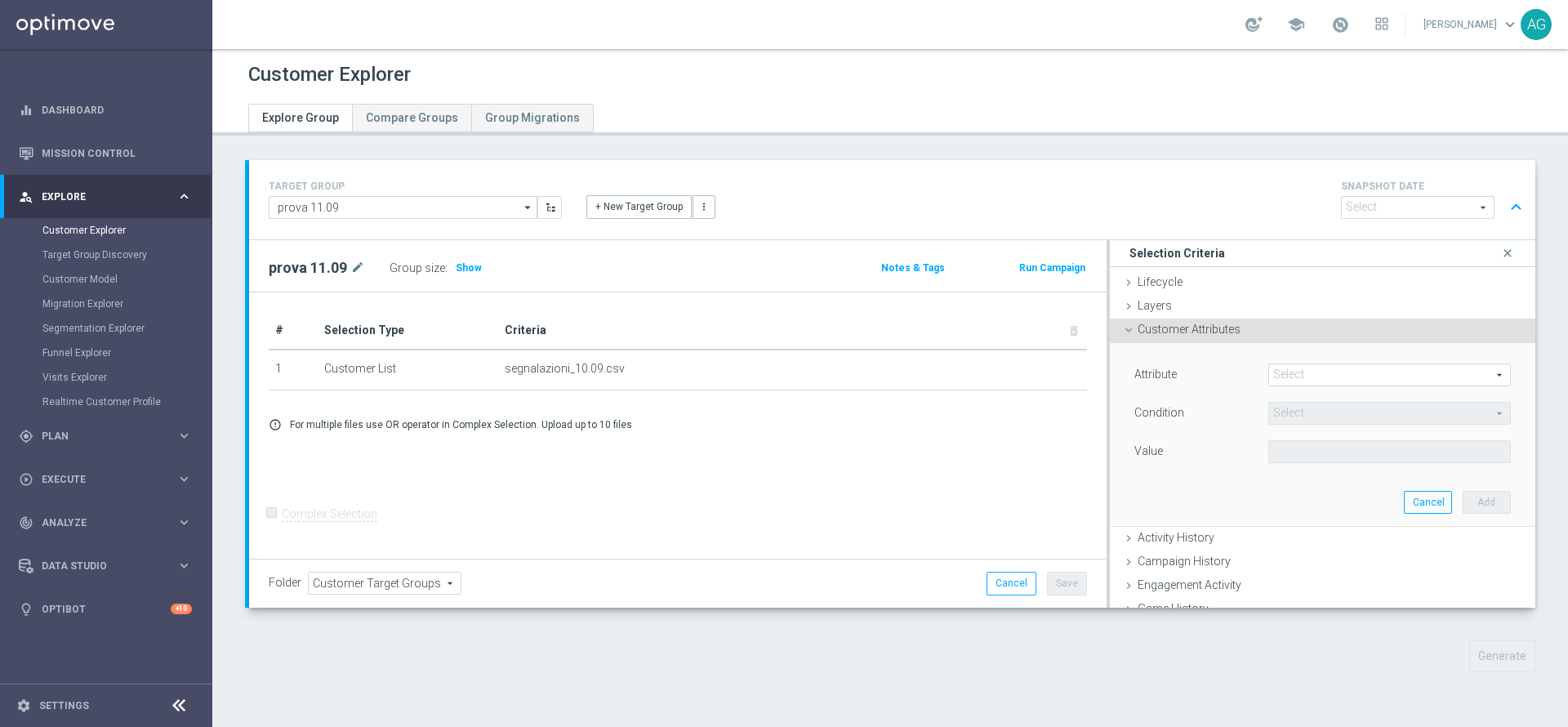
click at [1269, 372] on span at bounding box center [1389, 375] width 241 height 21
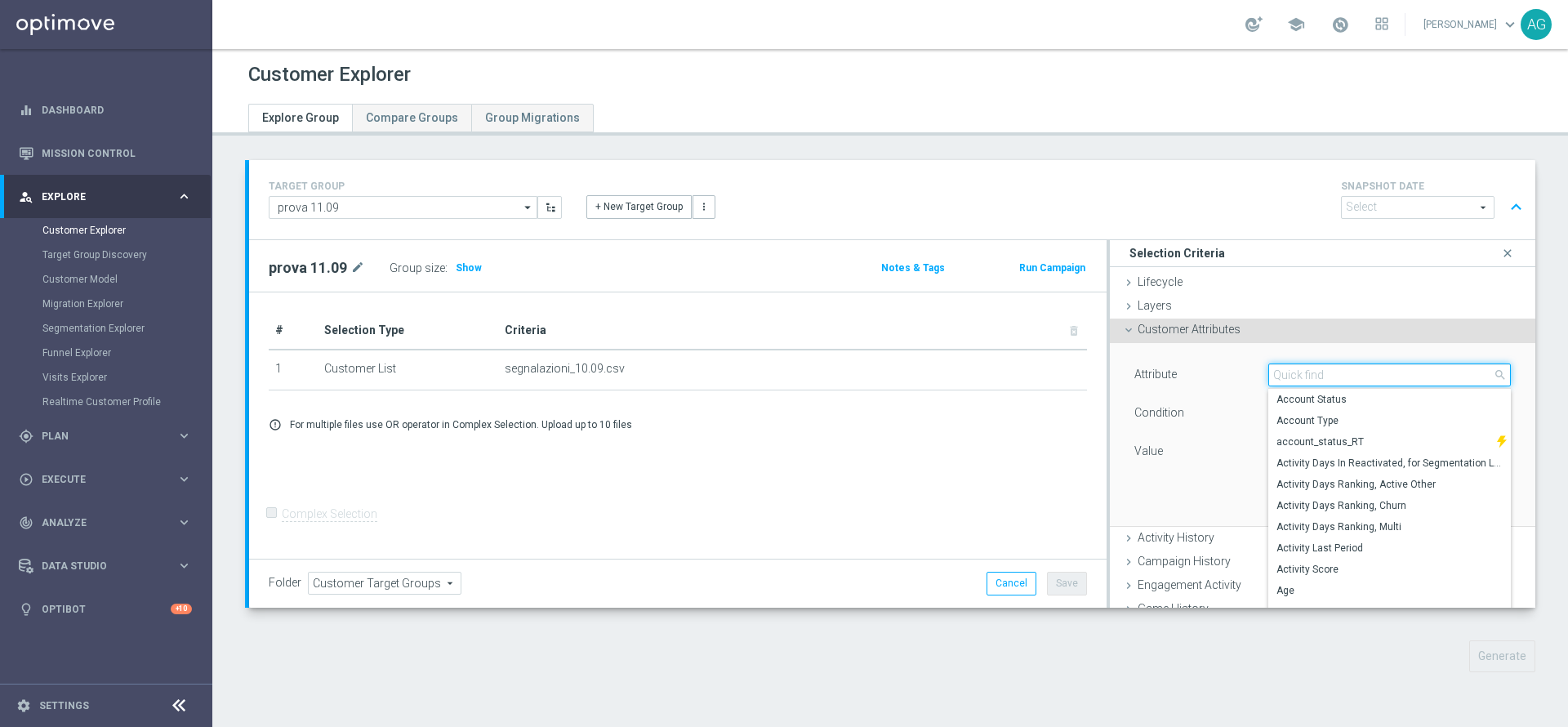
click at [1268, 372] on input "search" at bounding box center [1389, 374] width 243 height 22
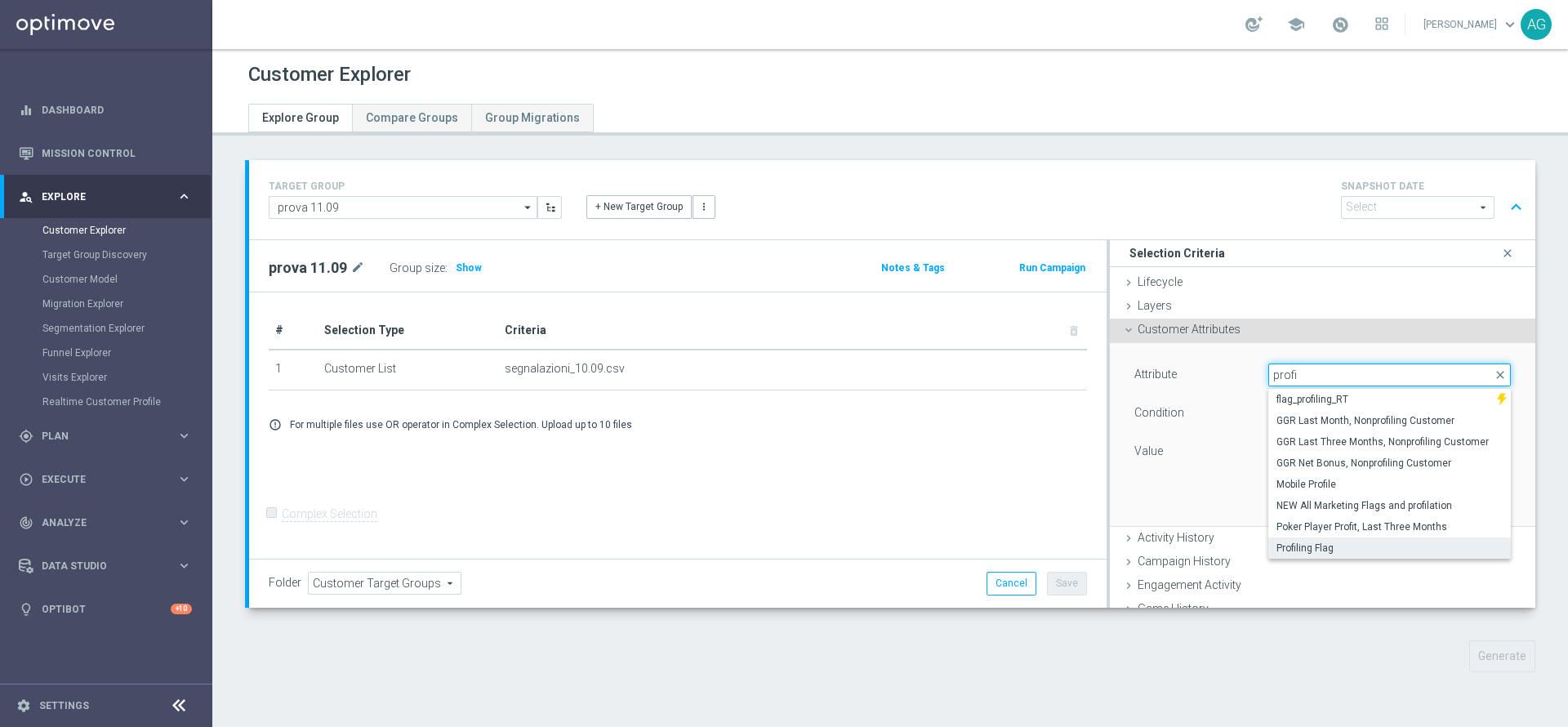
type input "profi"
click at [1300, 539] on label "Profiling Flag" at bounding box center [1389, 549] width 243 height 21
type input "Profiling Flag"
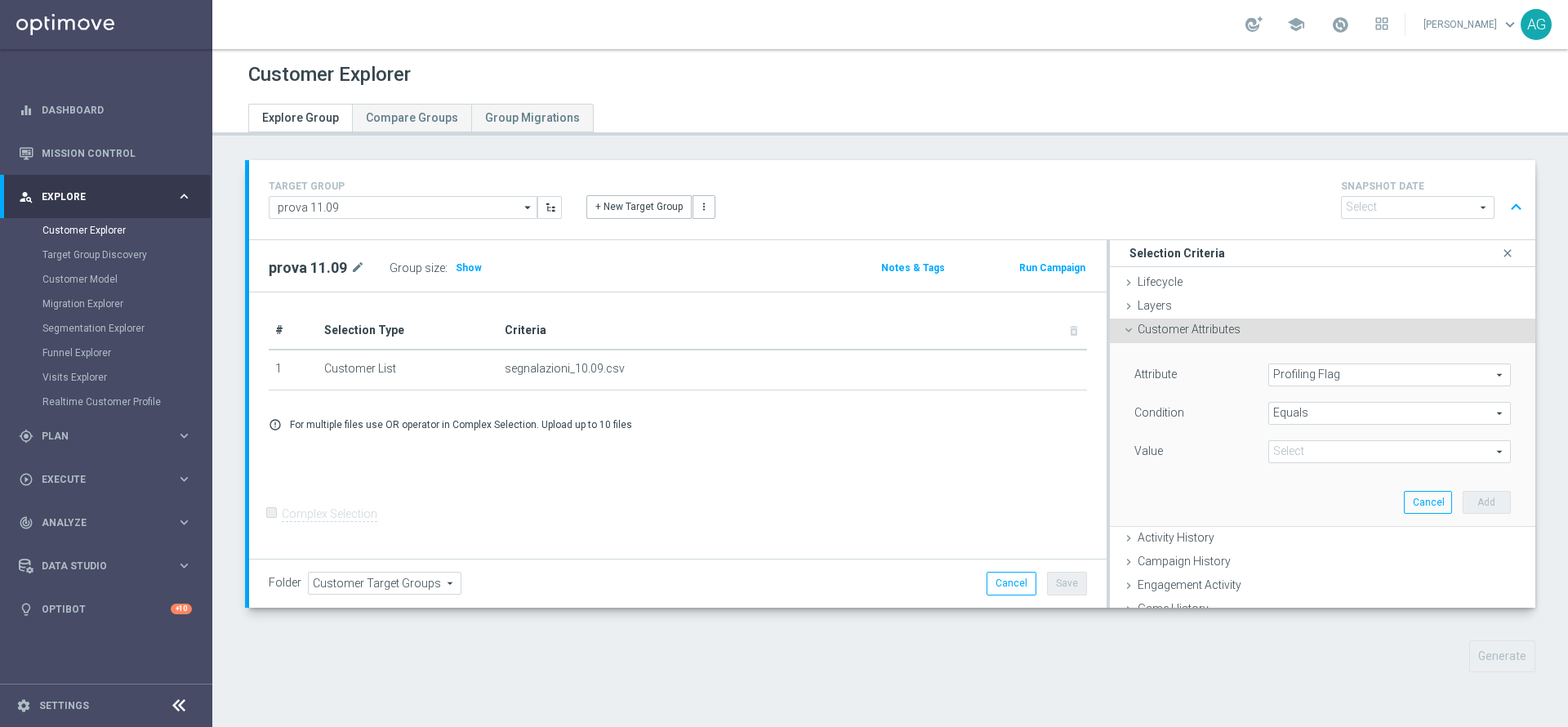
click at [1358, 449] on span at bounding box center [1389, 452] width 241 height 21
click at [1278, 426] on div "Condition Equals Equals arrow_drop_down search" at bounding box center [1323, 415] width 401 height 26
click at [1272, 409] on span "Equals" at bounding box center [1389, 413] width 241 height 21
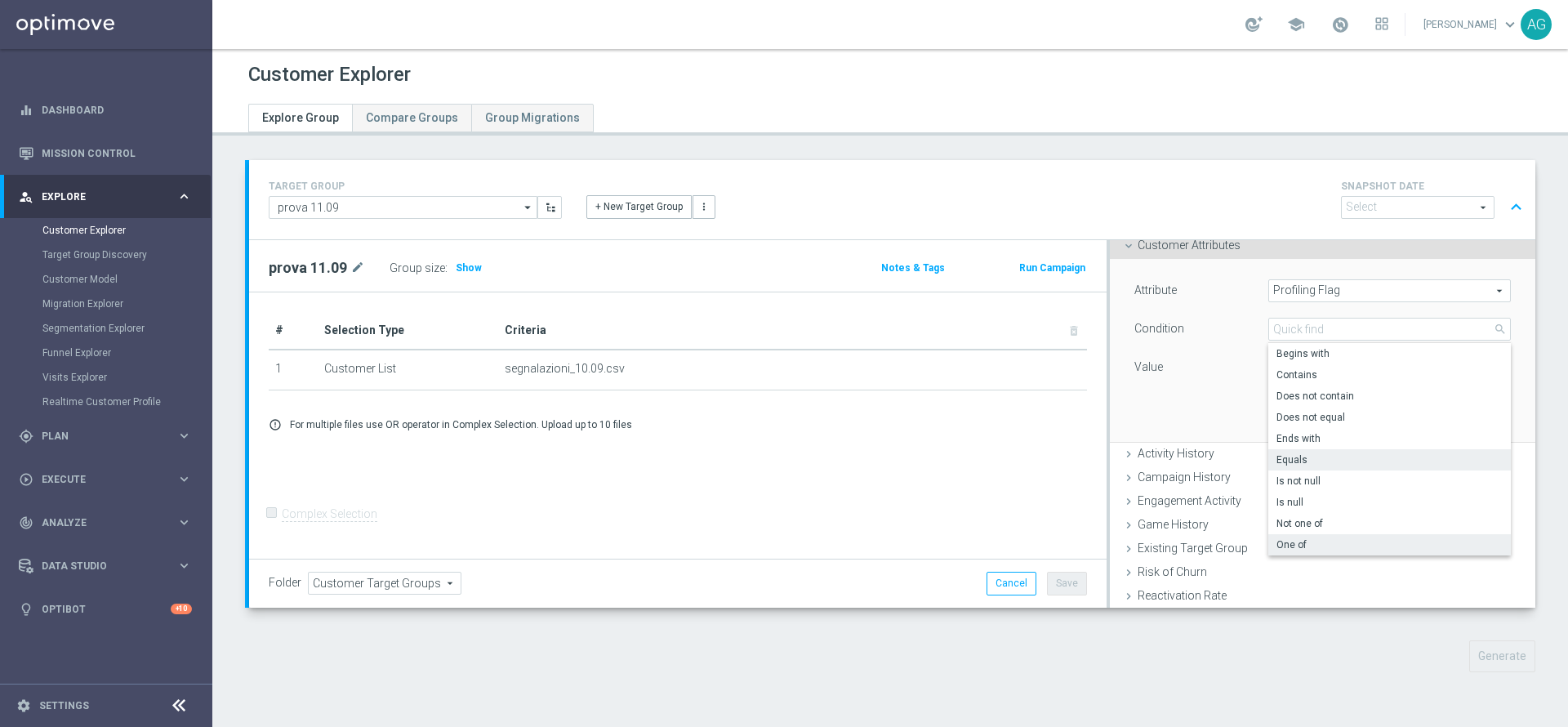
scroll to position [123, 0]
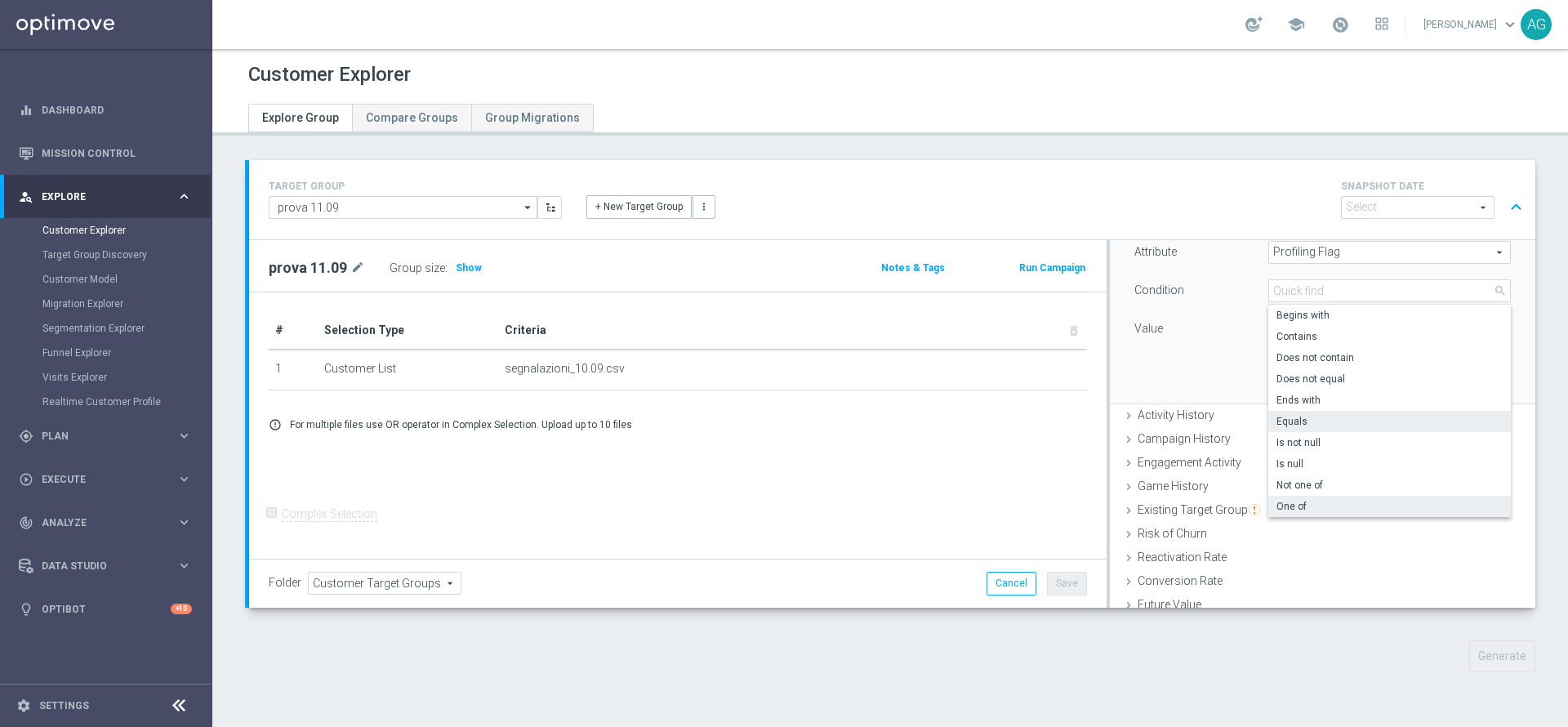
click at [1277, 501] on span "One of" at bounding box center [1390, 506] width 226 height 13
type input "One of"
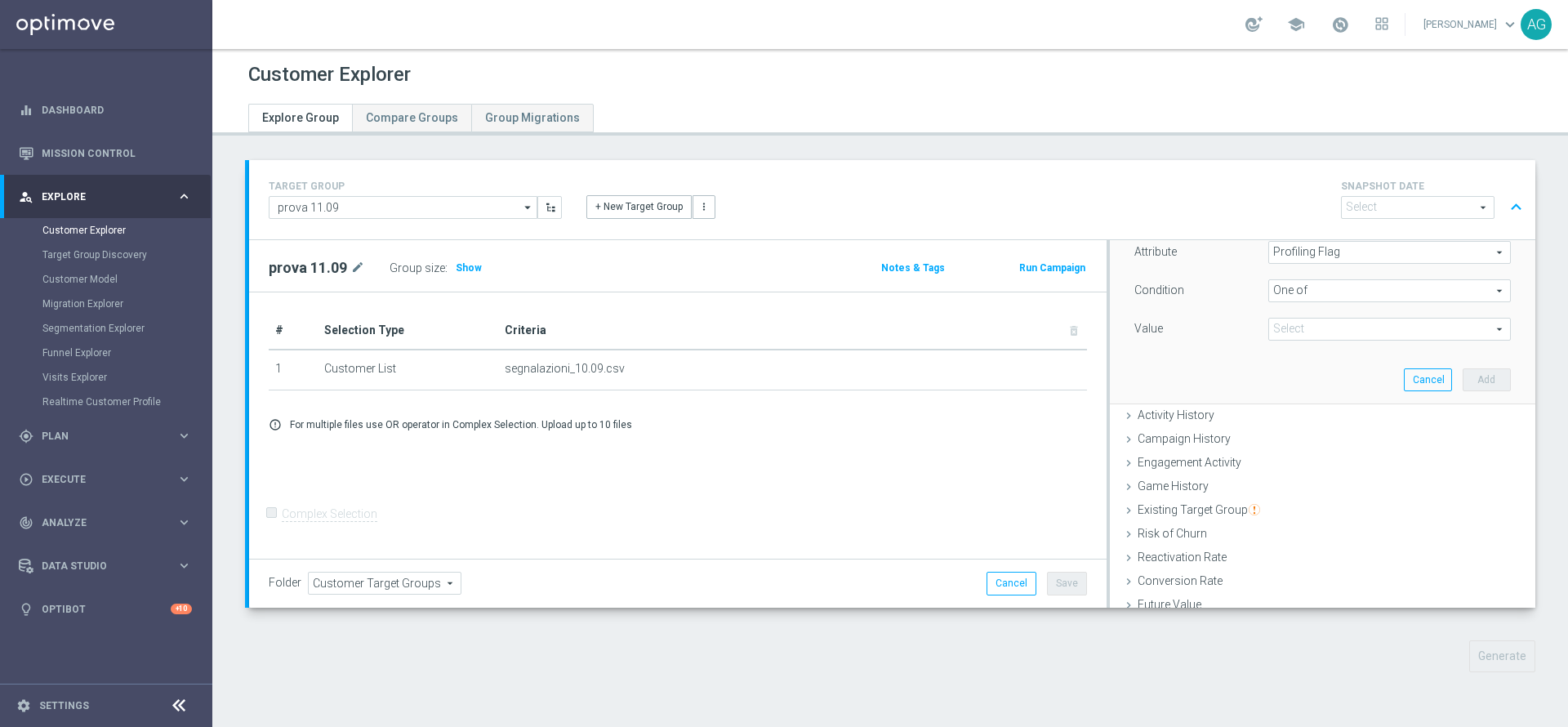
click at [1362, 318] on div "Select arrow_drop_down search (All)" at bounding box center [1389, 328] width 243 height 22
click at [1317, 360] on label "(All)" at bounding box center [1401, 354] width 220 height 21
click at [1291, 359] on input "(All)" at bounding box center [1286, 353] width 11 height 11
checkbox input "true"
type input "Selected 4 of 4"
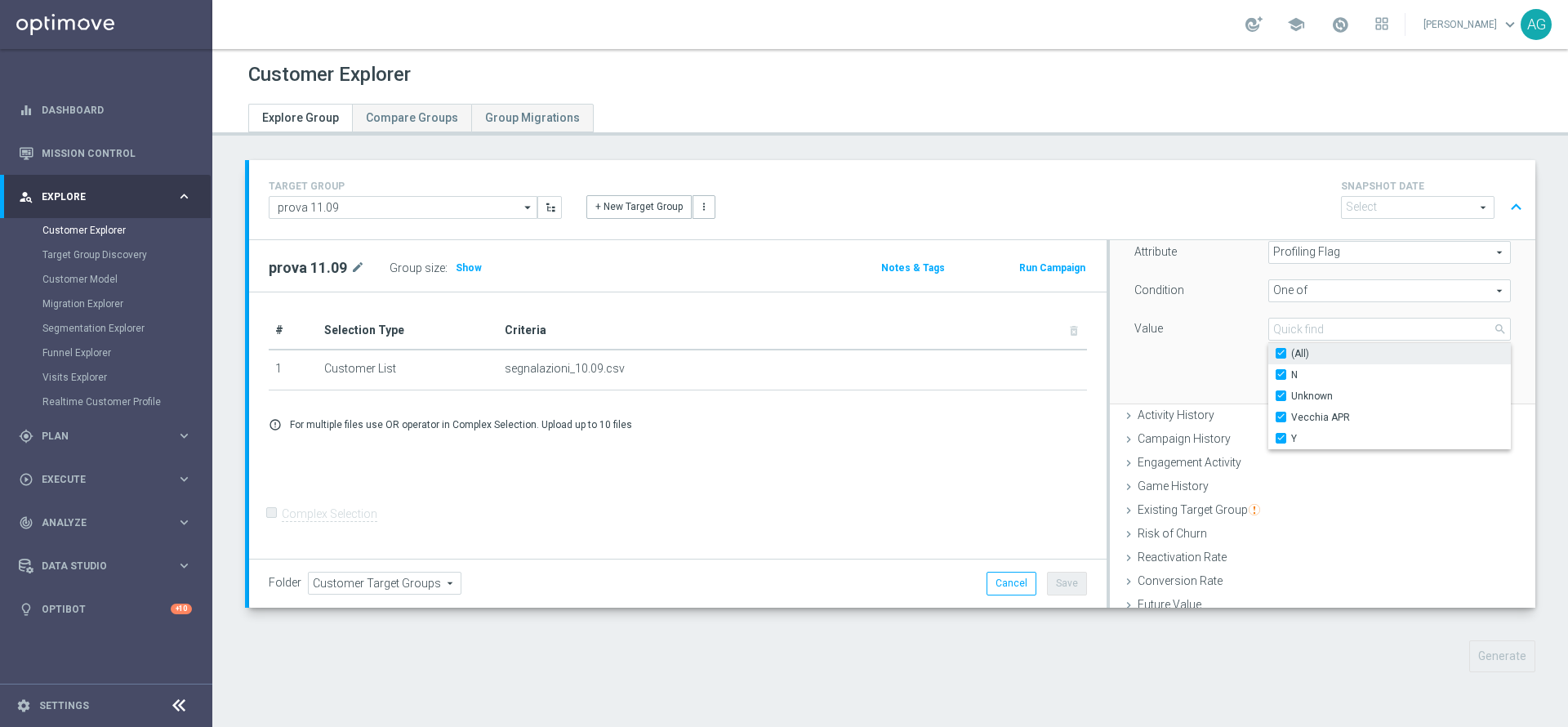
checkbox input "true"
click at [1201, 377] on div "Attribute Profiling Flag Profiling Flag arrow_drop_down search Condition One of…" at bounding box center [1323, 312] width 401 height 183
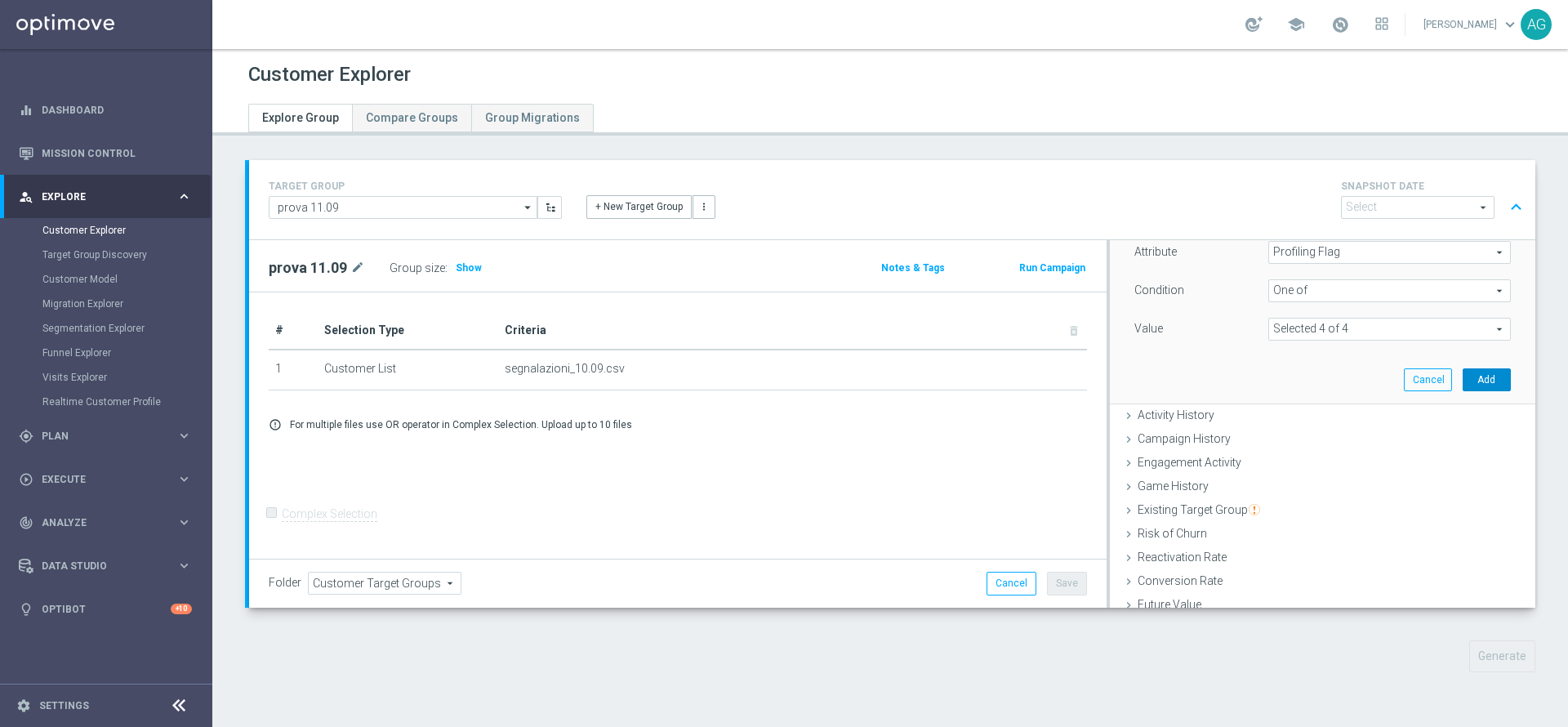
click at [1463, 375] on button "Add" at bounding box center [1486, 379] width 48 height 22
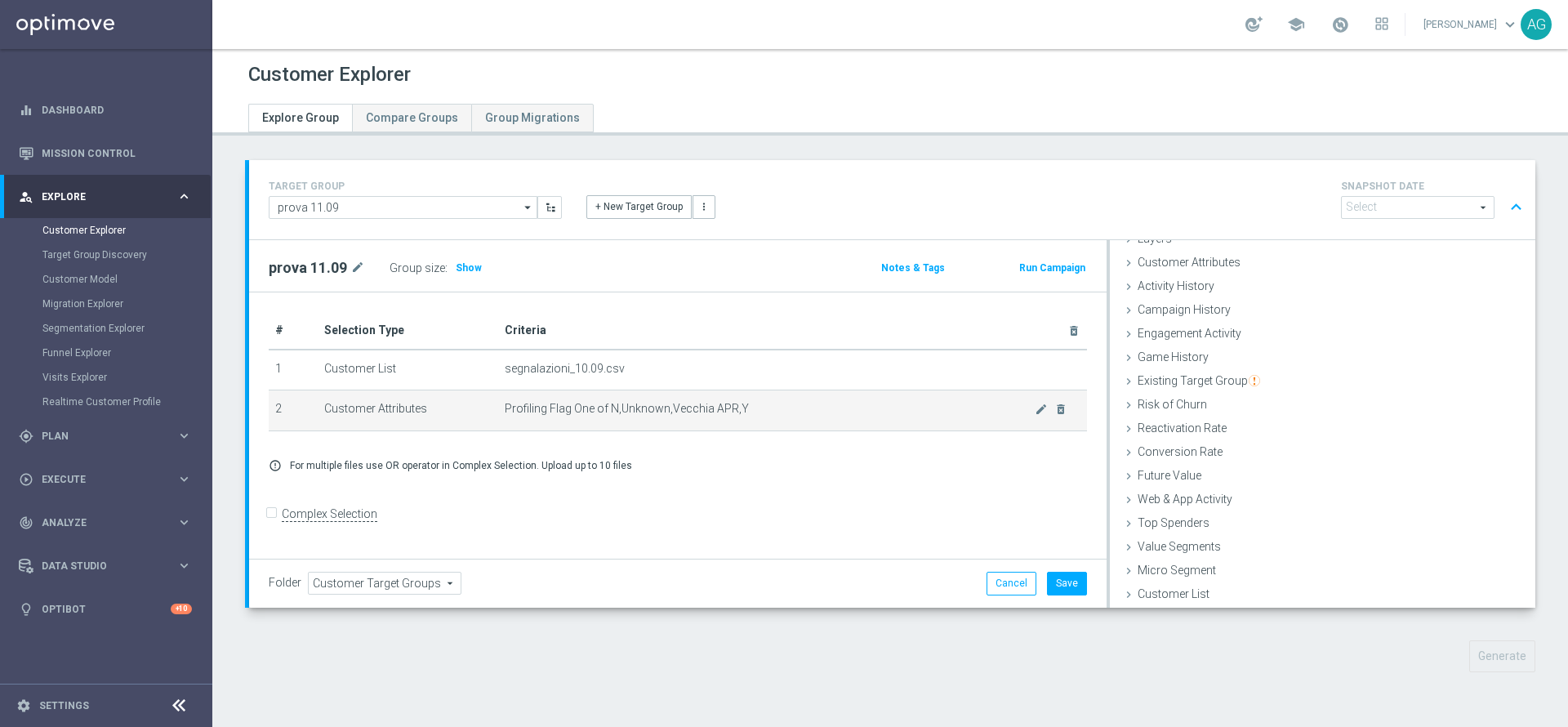
scroll to position [67, 0]
click at [1010, 631] on div "TARGET GROUP prova 11.09 prova 11.09 arrow_drop_down Show Selected 0 of NaN" at bounding box center [890, 428] width 1356 height 537
click at [551, 502] on div "# Selection Type Criteria delete_forever 1 Customer List segnalazioni_10.09.csv…" at bounding box center [678, 426] width 857 height 267
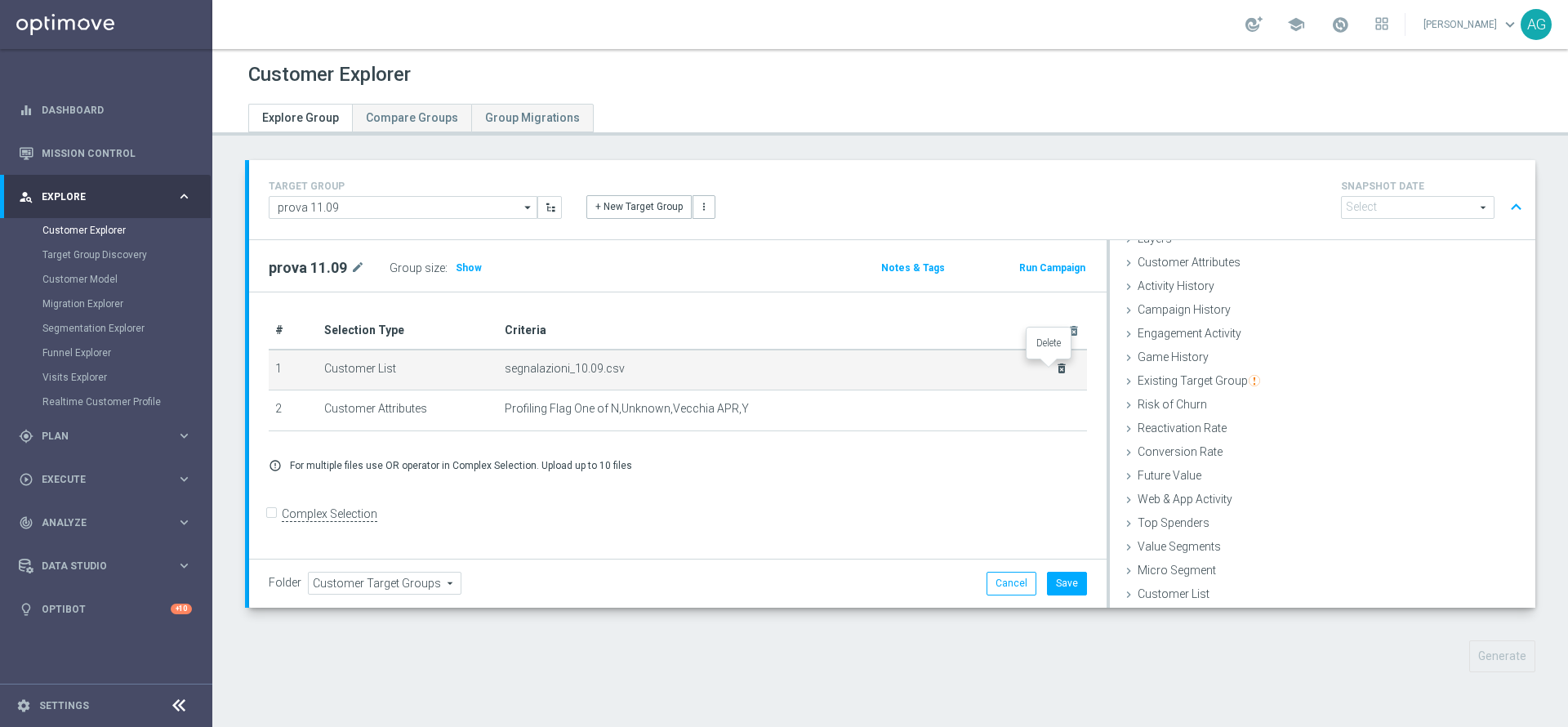
click at [1055, 364] on icon "delete_forever" at bounding box center [1061, 367] width 13 height 13
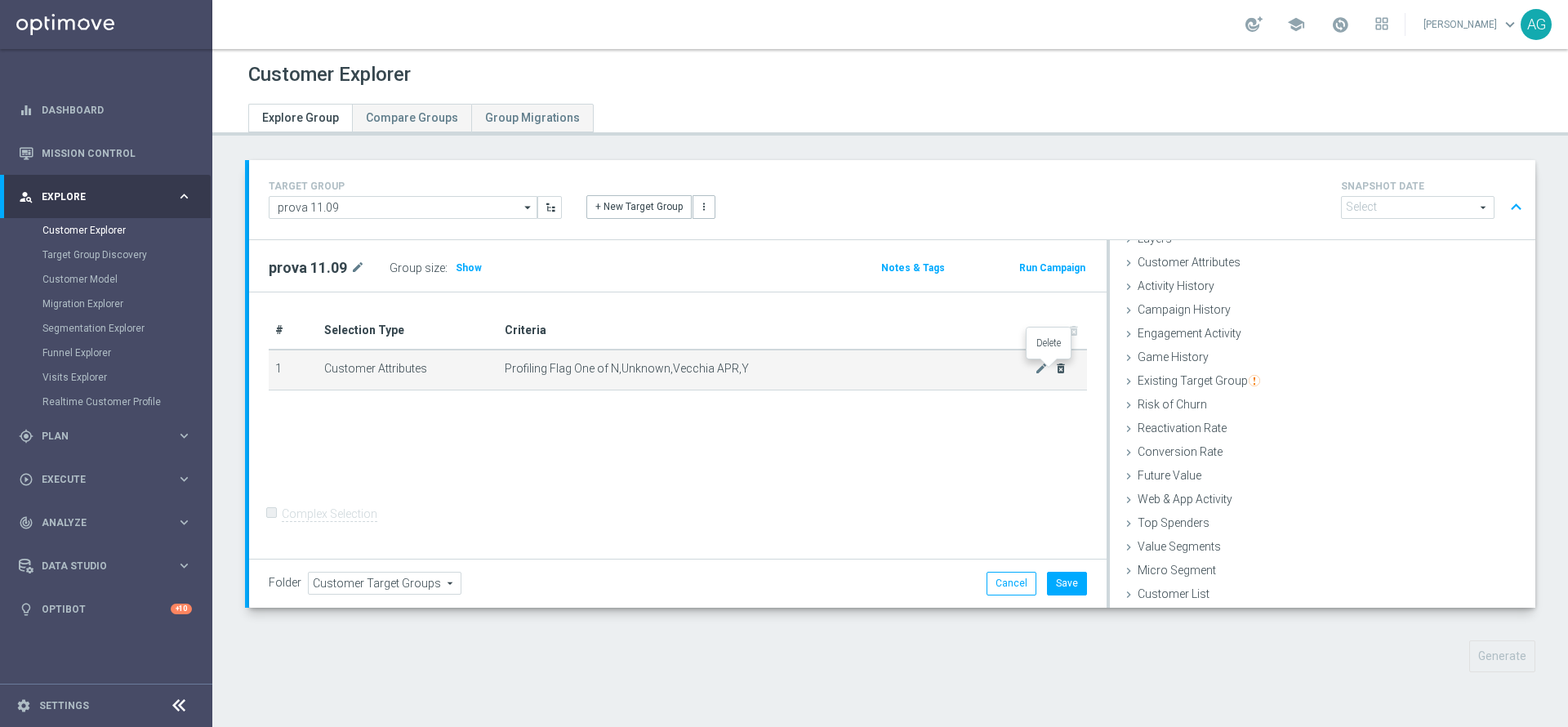
click at [1055, 364] on icon "delete_forever" at bounding box center [1061, 367] width 13 height 13
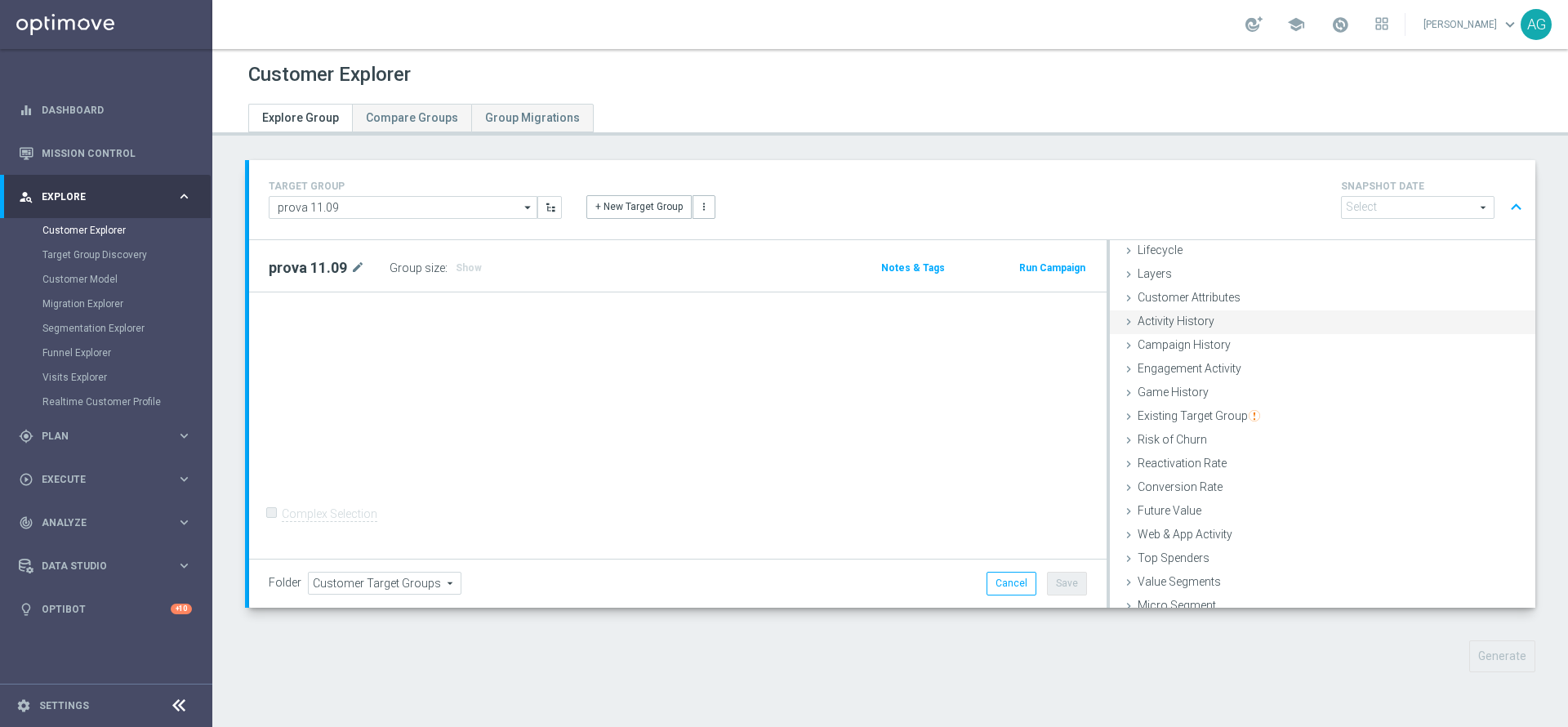
scroll to position [0, 0]
click at [1228, 335] on div "Customer Attributes done selection saved" at bounding box center [1323, 330] width 426 height 24
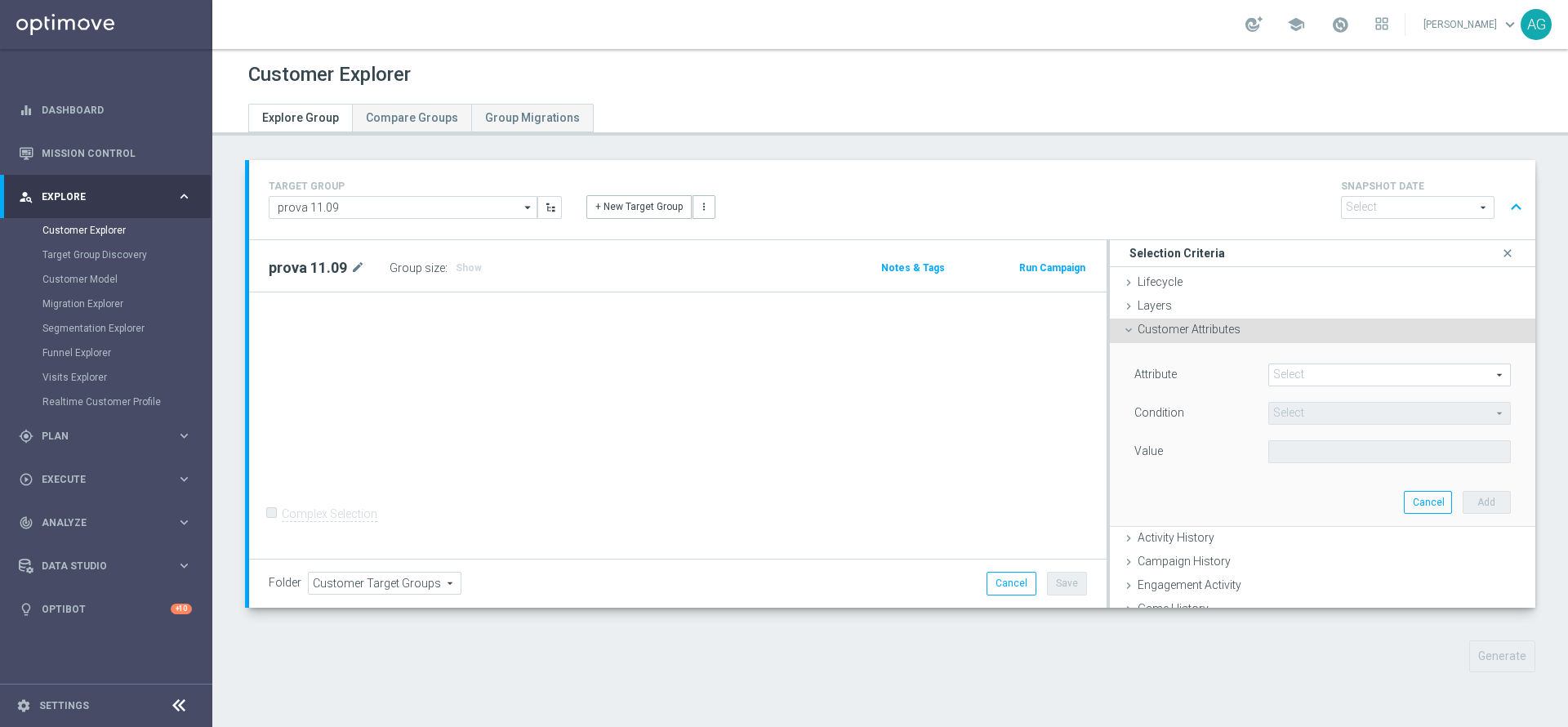
click at [1269, 372] on span at bounding box center [1389, 375] width 241 height 21
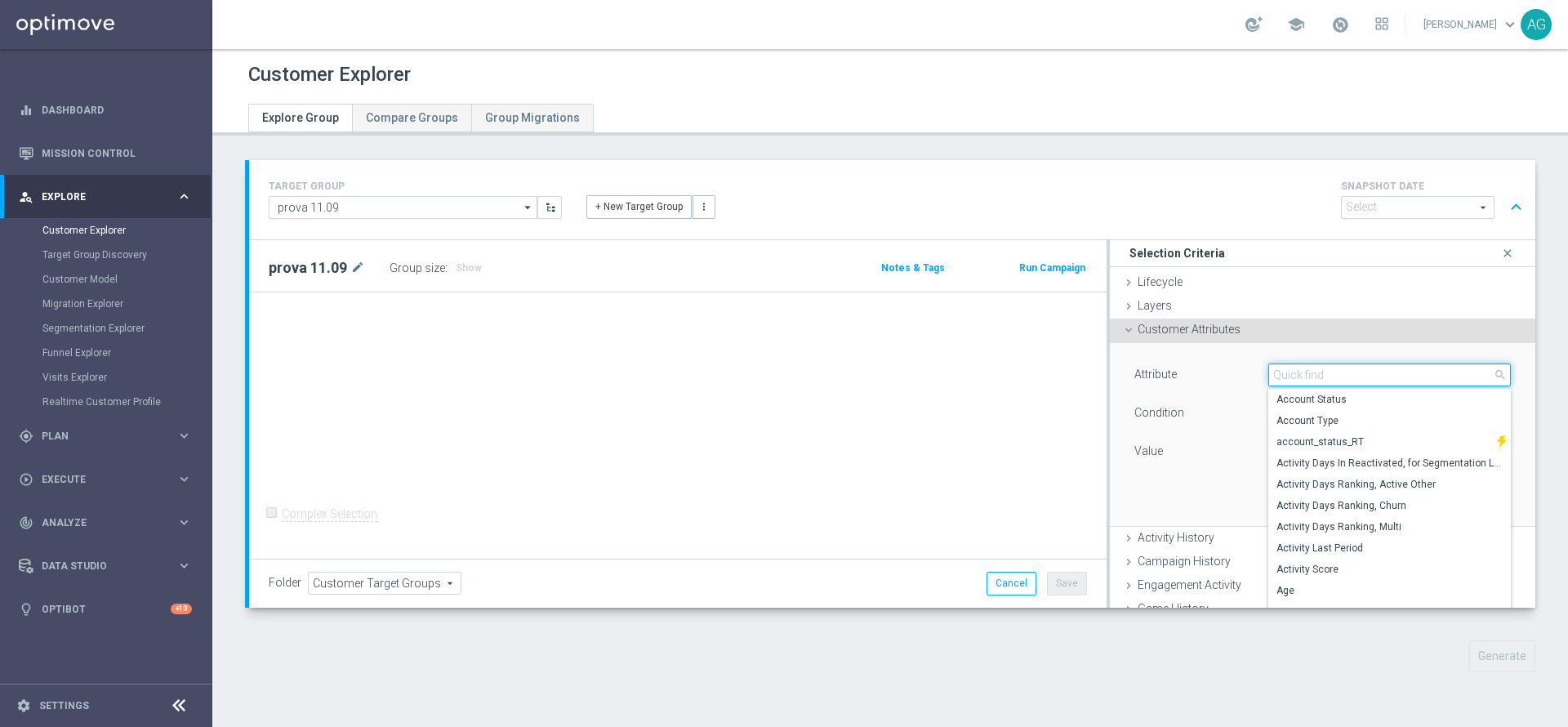
click at [1268, 372] on input "search" at bounding box center [1389, 374] width 243 height 22
type input "id"
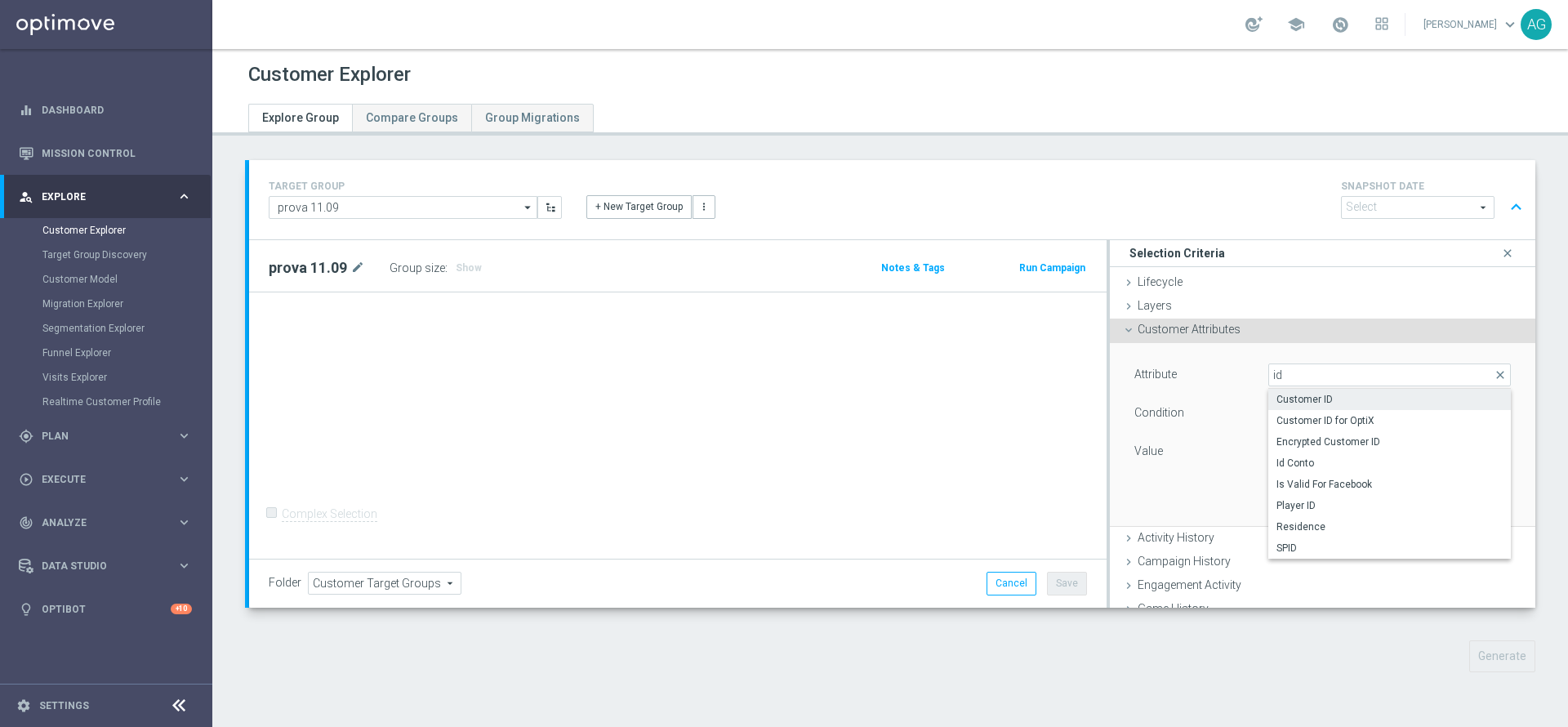
click at [1310, 402] on span "Customer ID" at bounding box center [1390, 399] width 226 height 13
type input "Customer ID"
type input "="
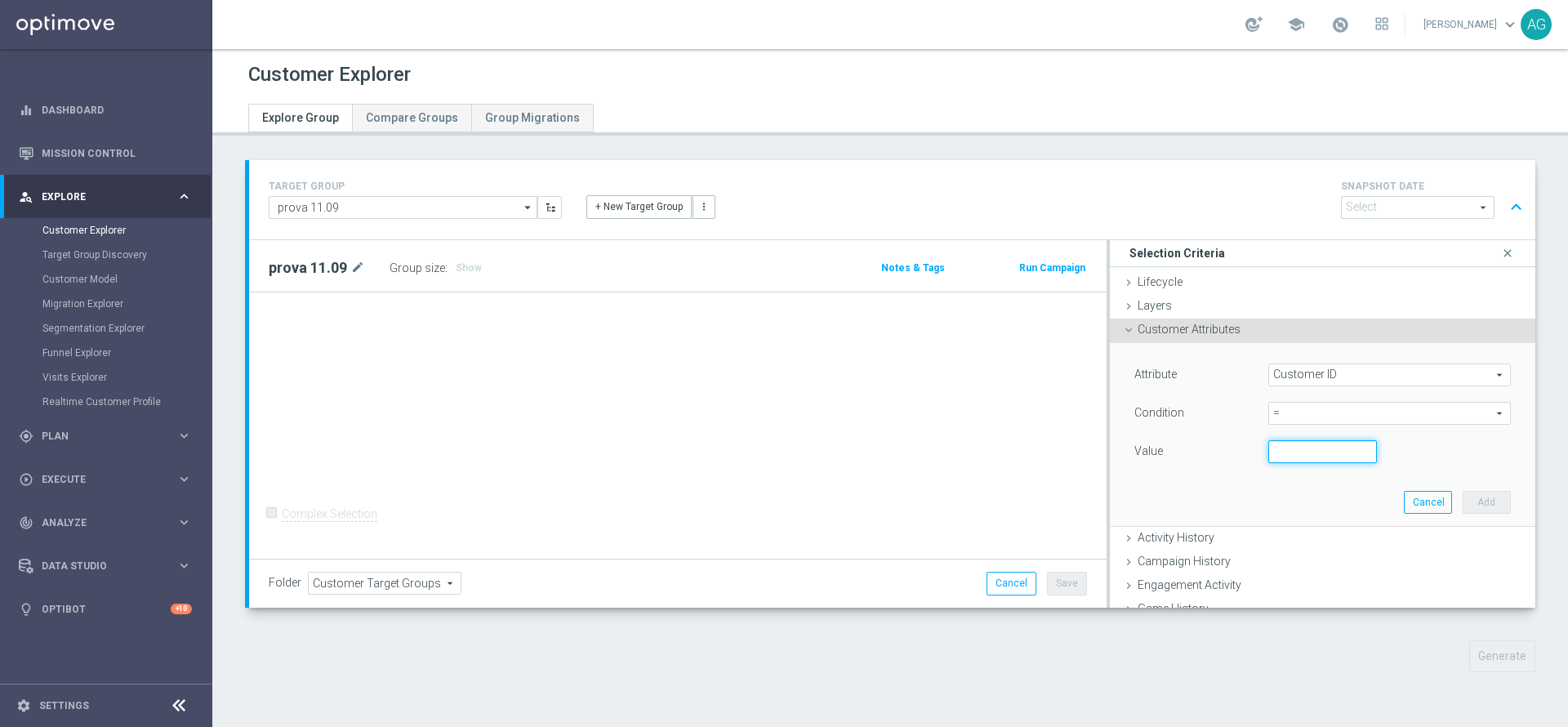
click at [1268, 455] on input "number" at bounding box center [1323, 451] width 109 height 22
click at [143, 478] on span "Execute" at bounding box center [109, 479] width 134 height 10
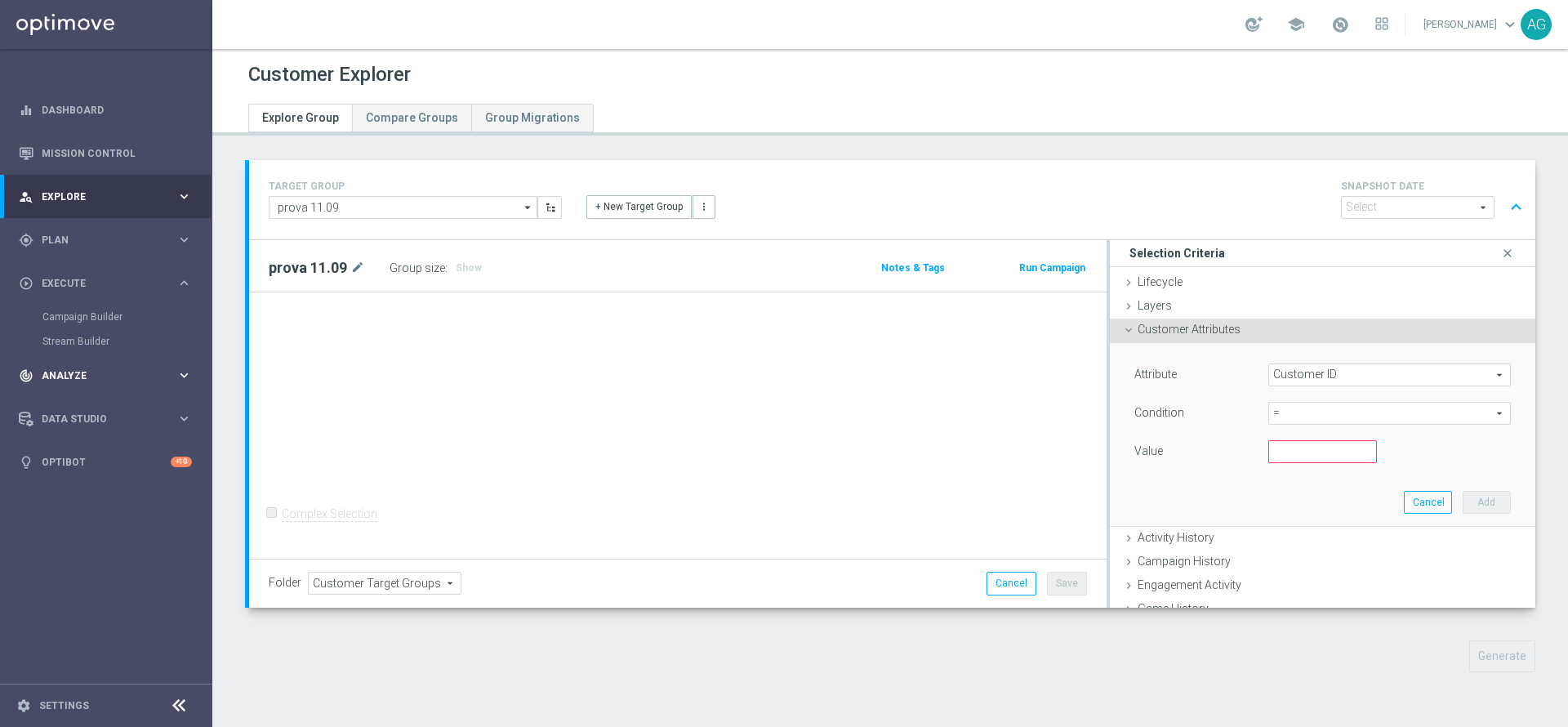
click at [92, 379] on span "Analyze" at bounding box center [109, 376] width 134 height 10
click at [82, 358] on link "Customer 360" at bounding box center [106, 360] width 128 height 13
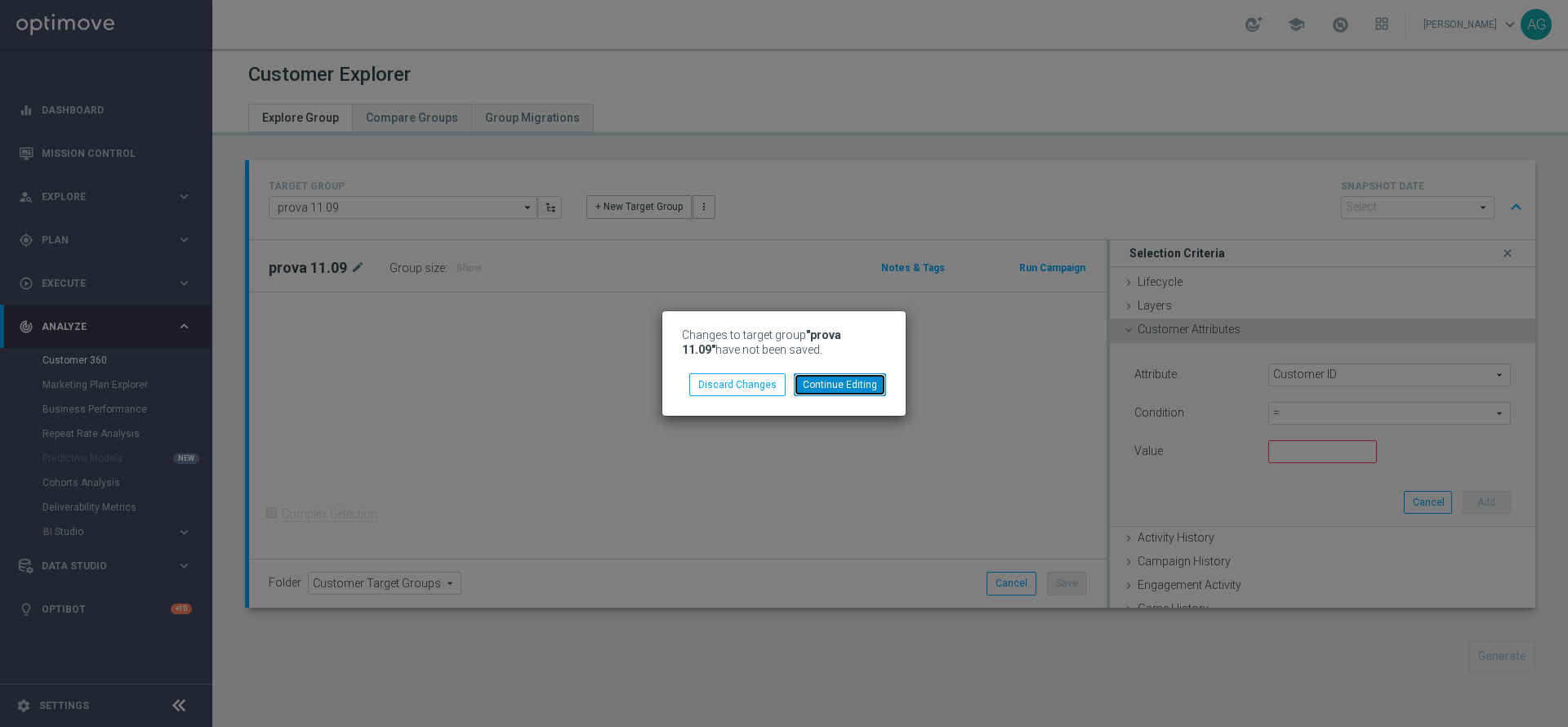
drag, startPoint x: 856, startPoint y: 377, endPoint x: 590, endPoint y: 432, distance: 271.6
click at [590, 432] on modal-container "Changes to target group "prova 11.09" have not been saved. Continue Editing Dis…" at bounding box center [784, 364] width 1568 height 727
click at [731, 370] on div "Continue Editing Discard Changes" at bounding box center [784, 379] width 229 height 35
click at [734, 377] on button "Discard Changes" at bounding box center [737, 384] width 96 height 22
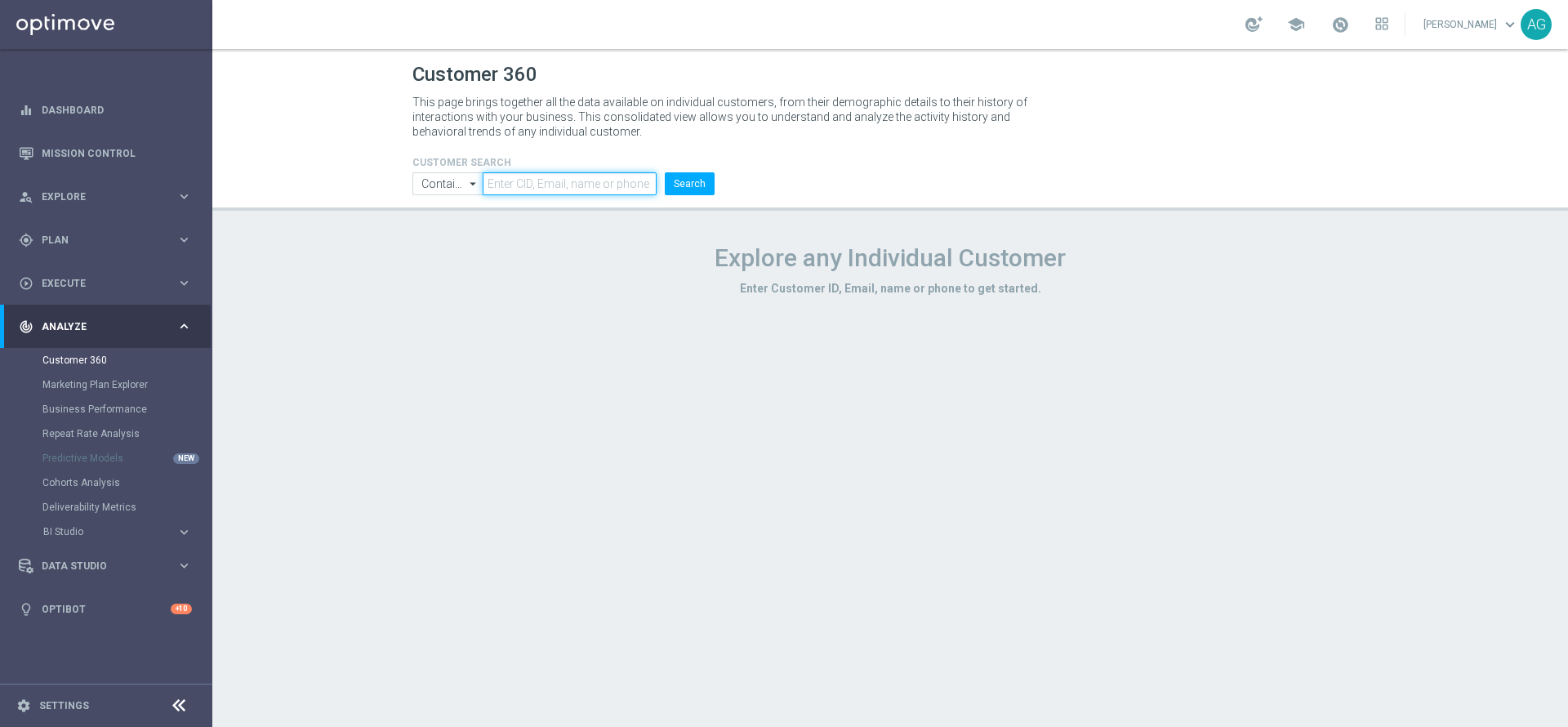
click at [578, 188] on input "text" at bounding box center [570, 183] width 174 height 22
paste input "1087470"
type input "1087470"
click at [685, 191] on button "Search" at bounding box center [690, 183] width 50 height 22
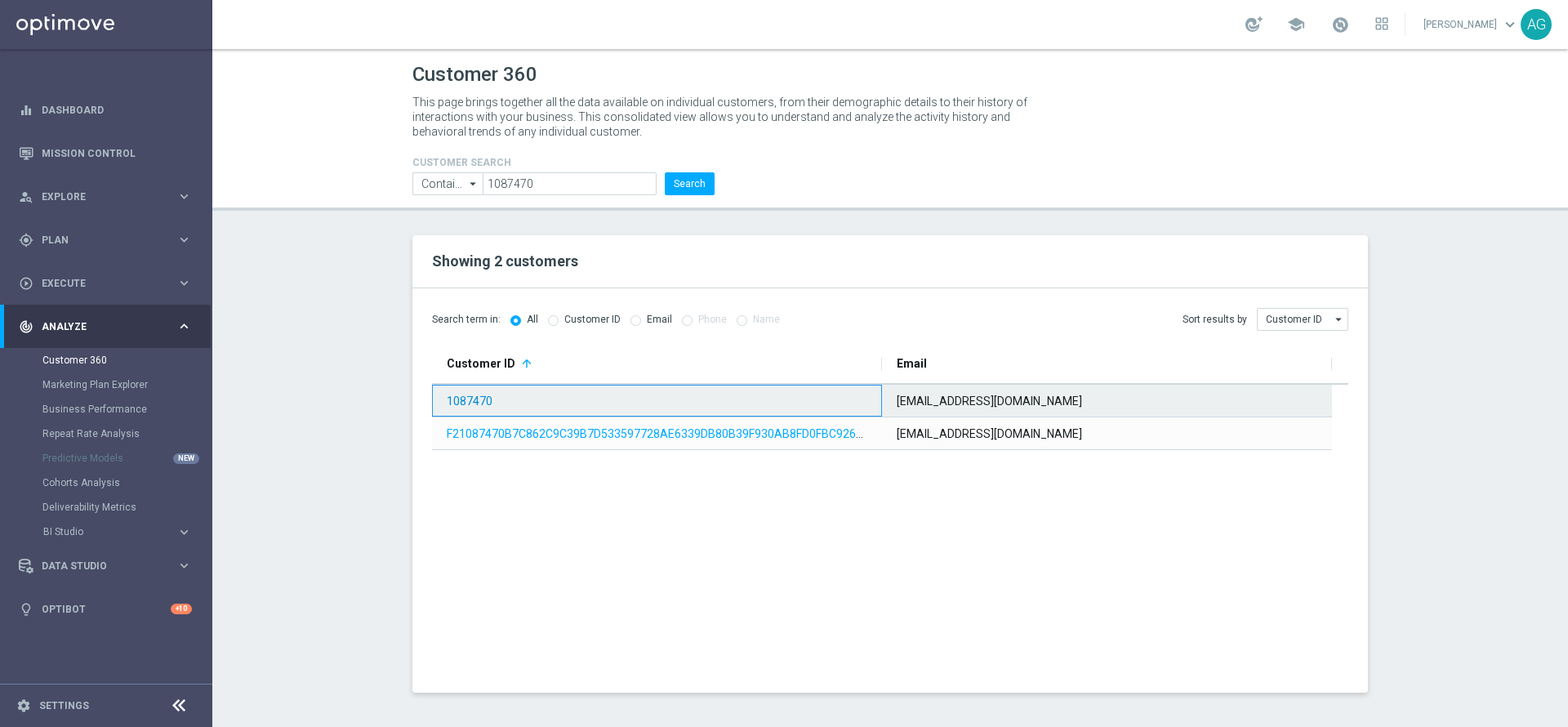
click at [474, 396] on link "1087470" at bounding box center [469, 401] width 46 height 13
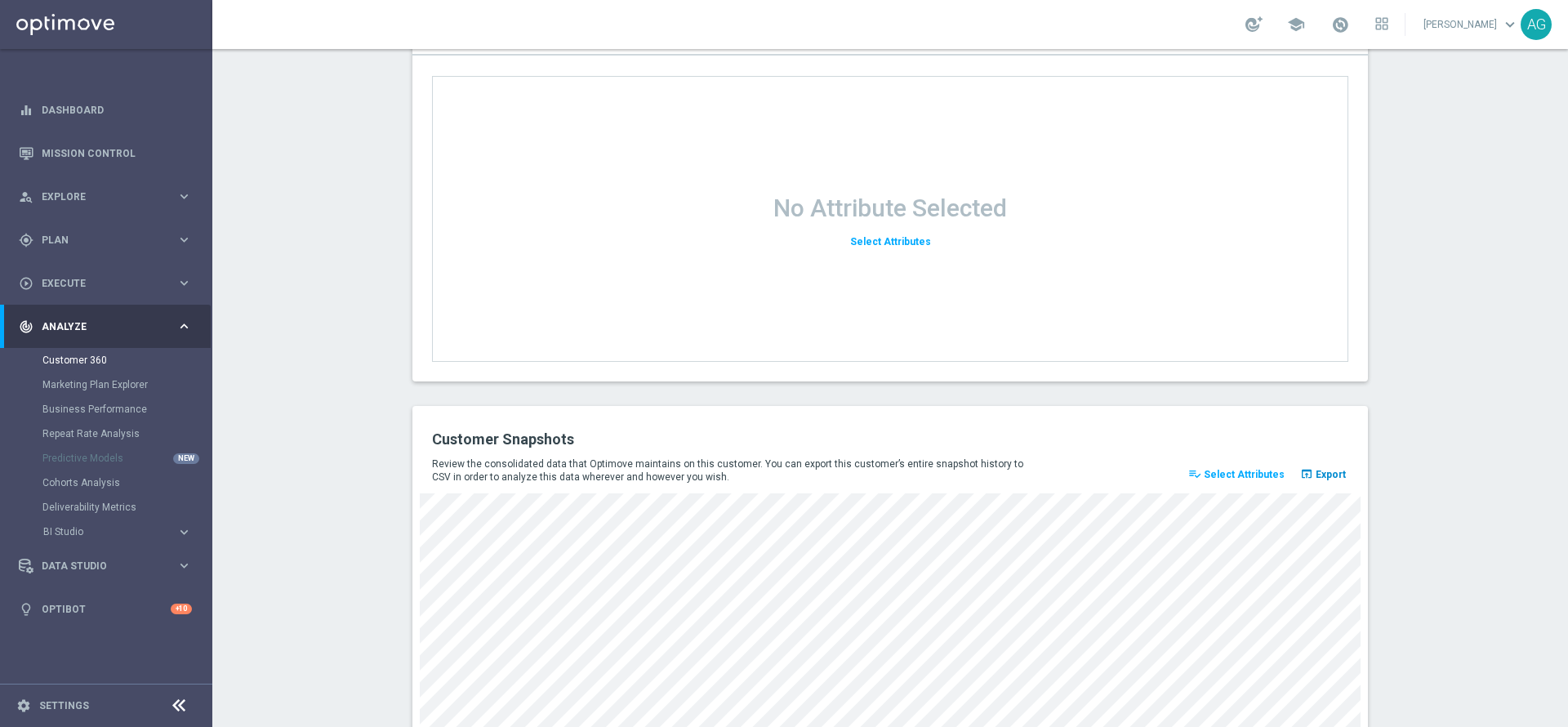
scroll to position [2113, 0]
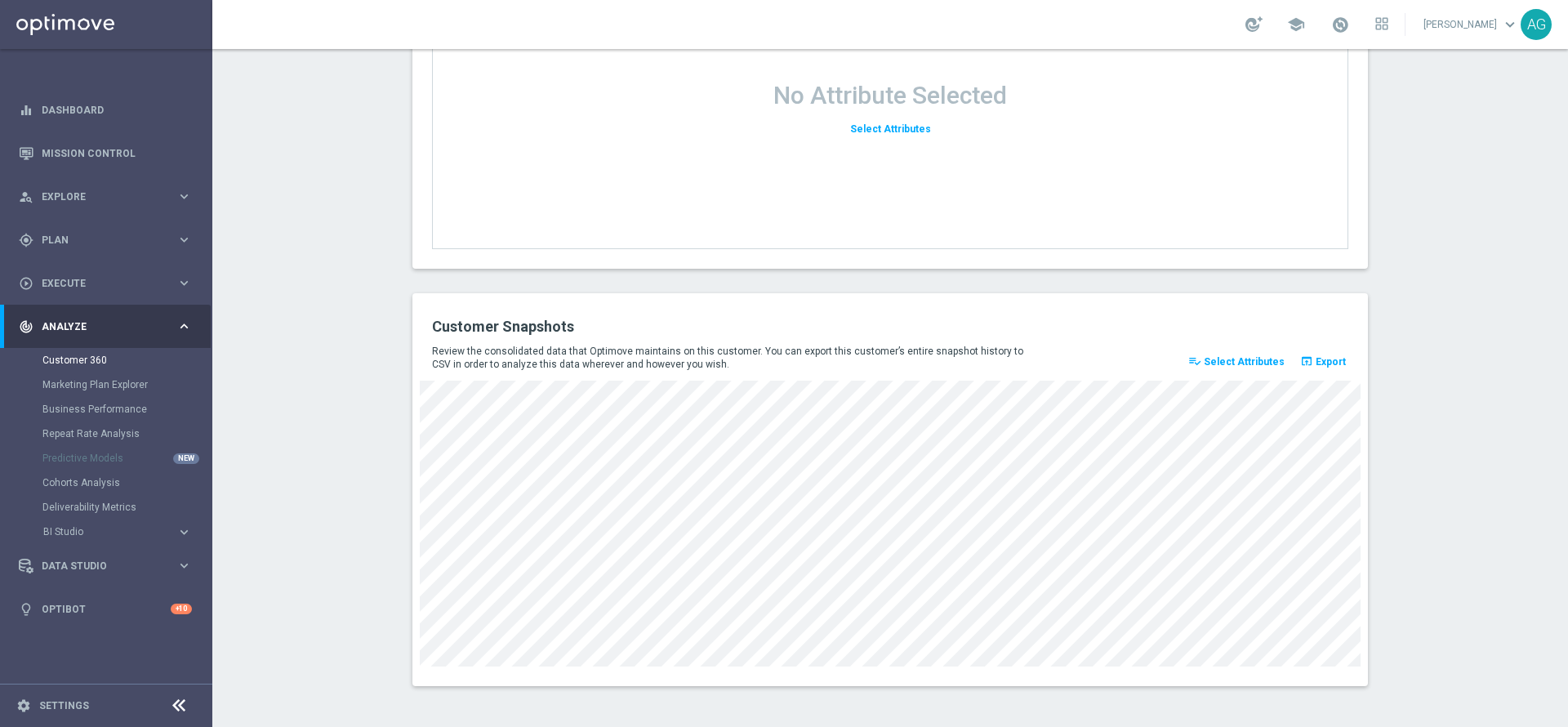
click at [1237, 357] on span "Select Attributes" at bounding box center [1244, 363] width 81 height 12
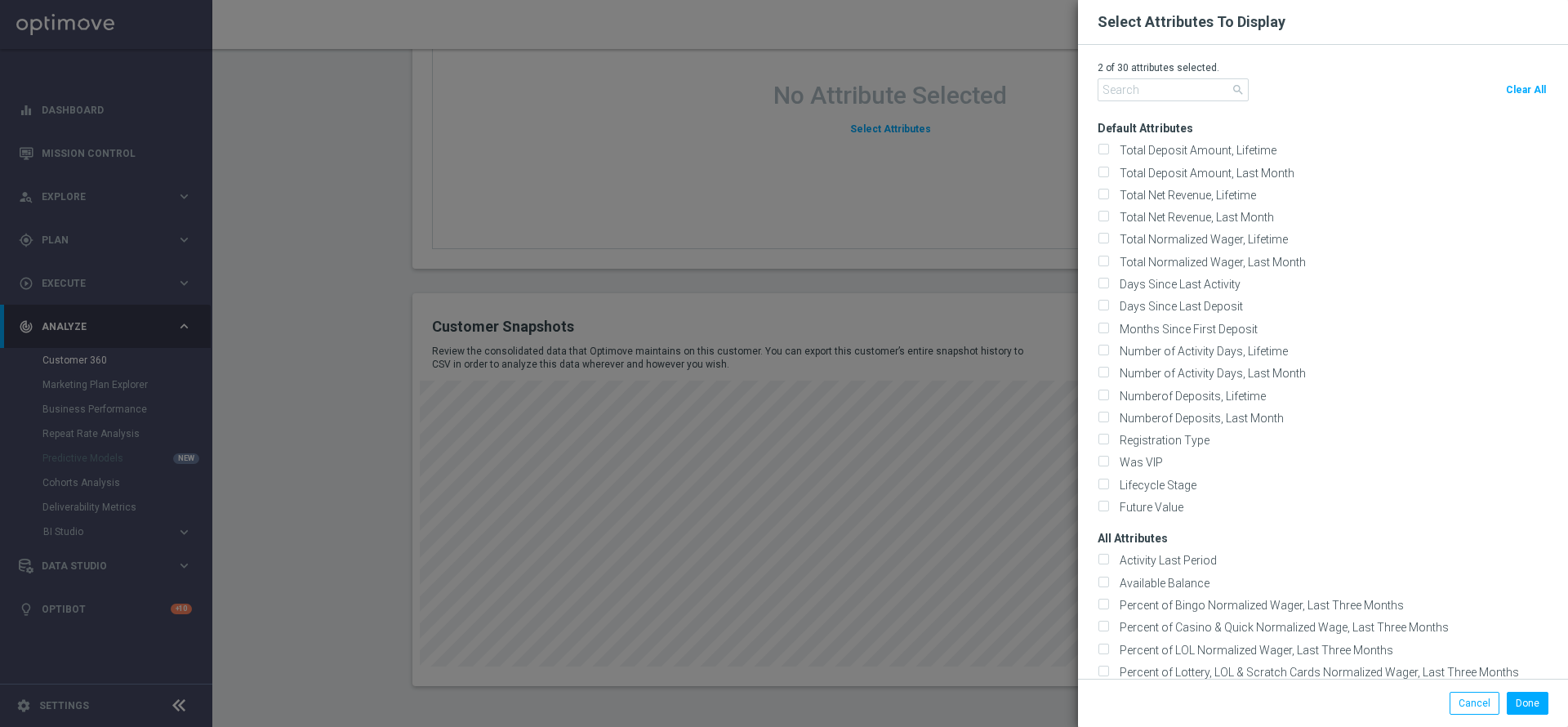
click at [1528, 90] on span "Clear All" at bounding box center [1525, 90] width 40 height 12
checkbox input "false"
click at [1156, 100] on input "text" at bounding box center [1173, 89] width 151 height 22
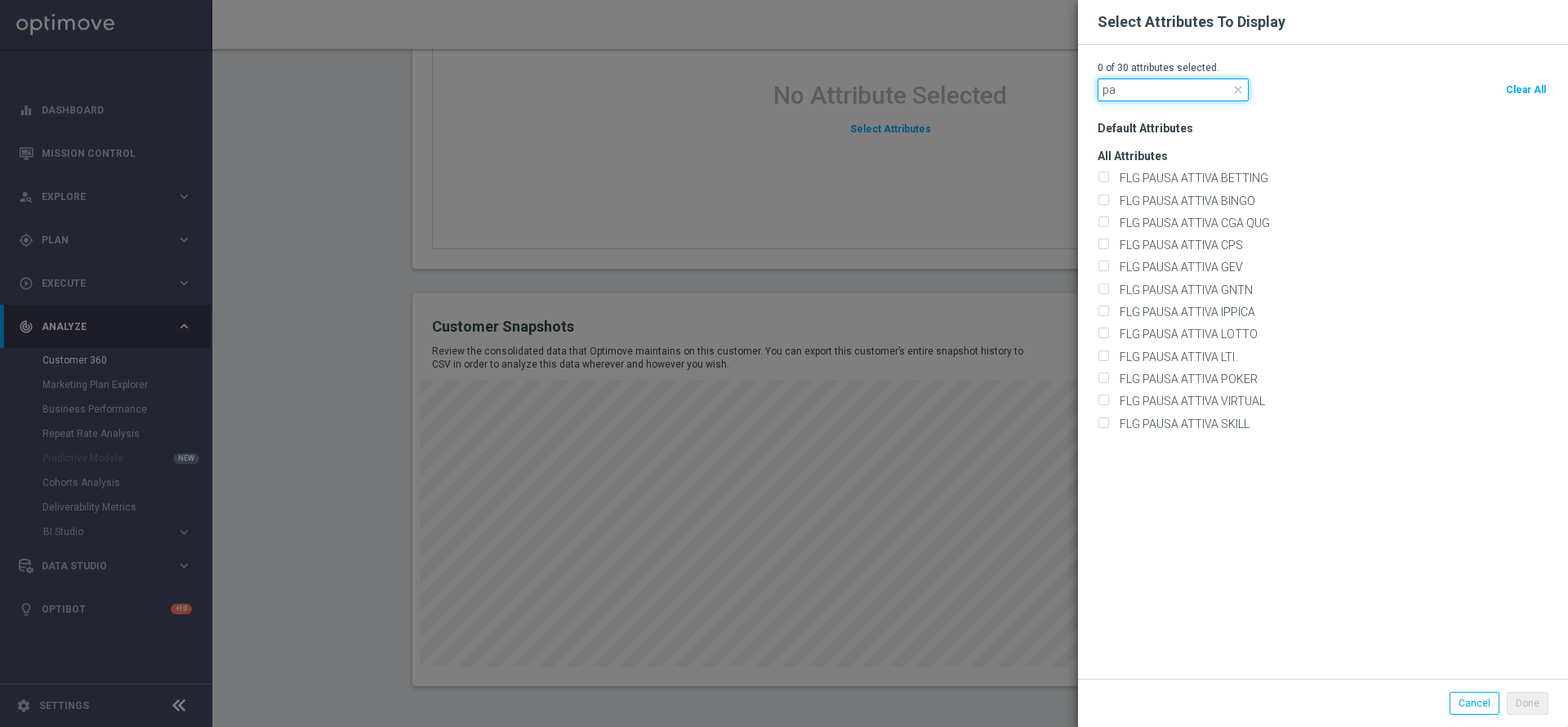
type input "p"
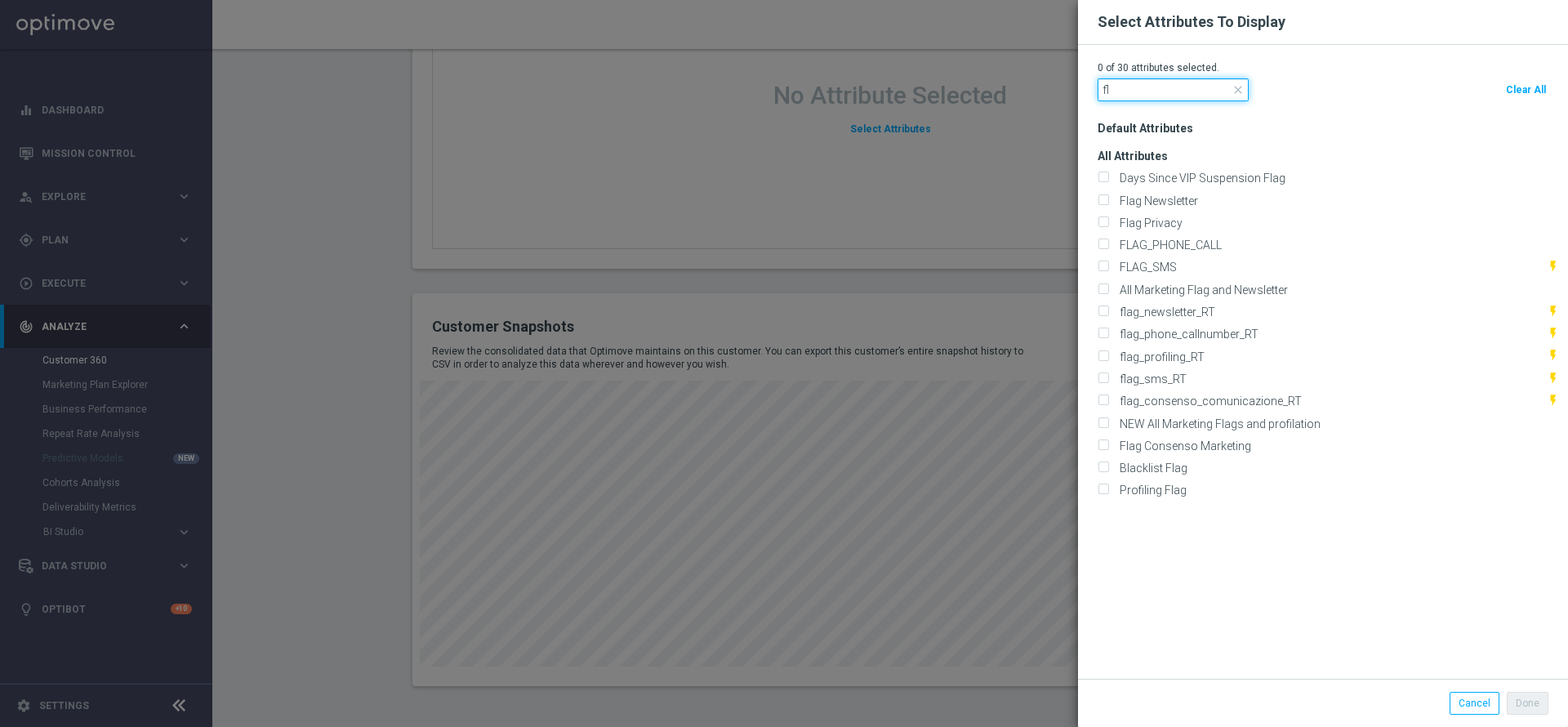
type input "f"
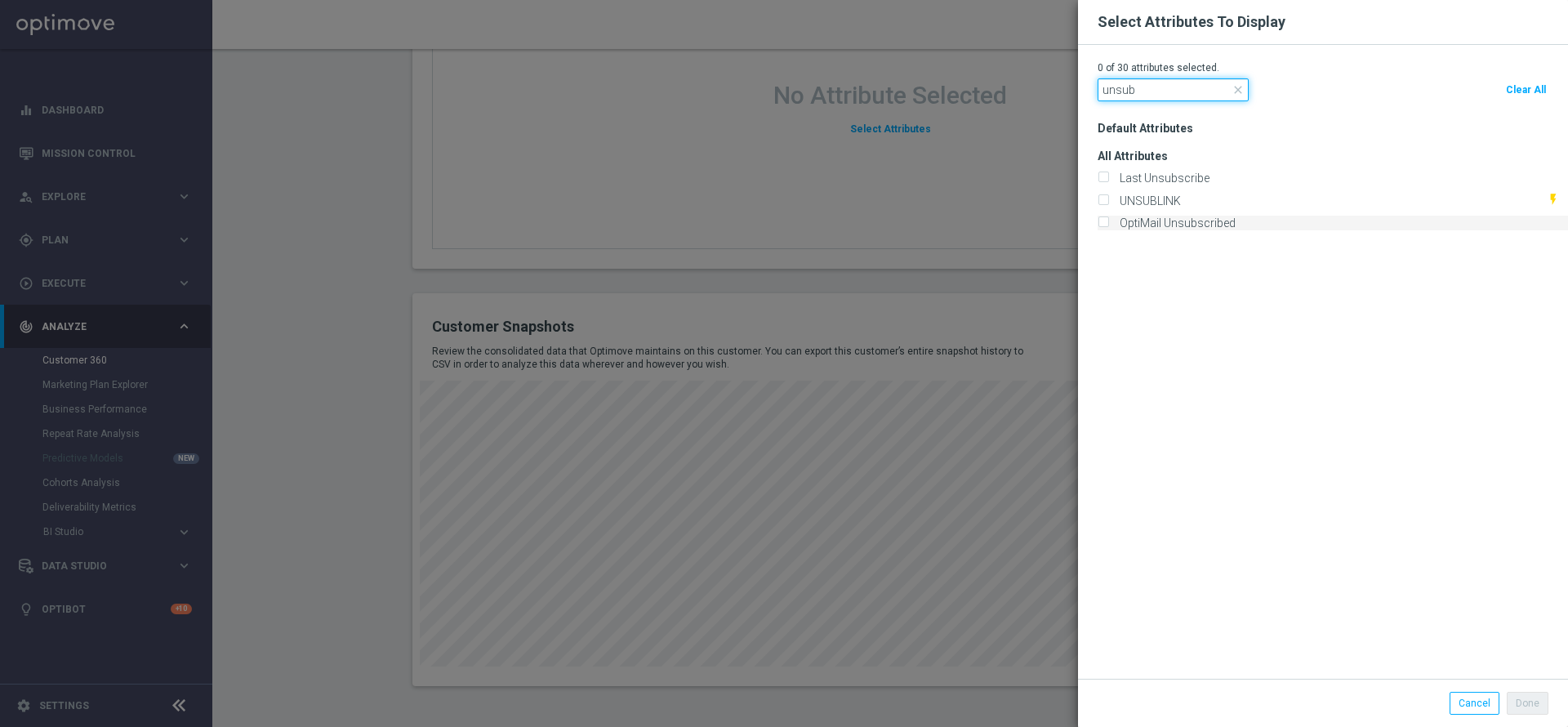
type input "unsub"
click at [1131, 220] on label "OptiMail Unsubscribed" at bounding box center [1175, 222] width 122 height 15
click at [1108, 220] on input "OptiMail Unsubscribed" at bounding box center [1102, 224] width 11 height 11
checkbox input "true"
click at [1527, 714] on button "Done" at bounding box center [1527, 703] width 42 height 22
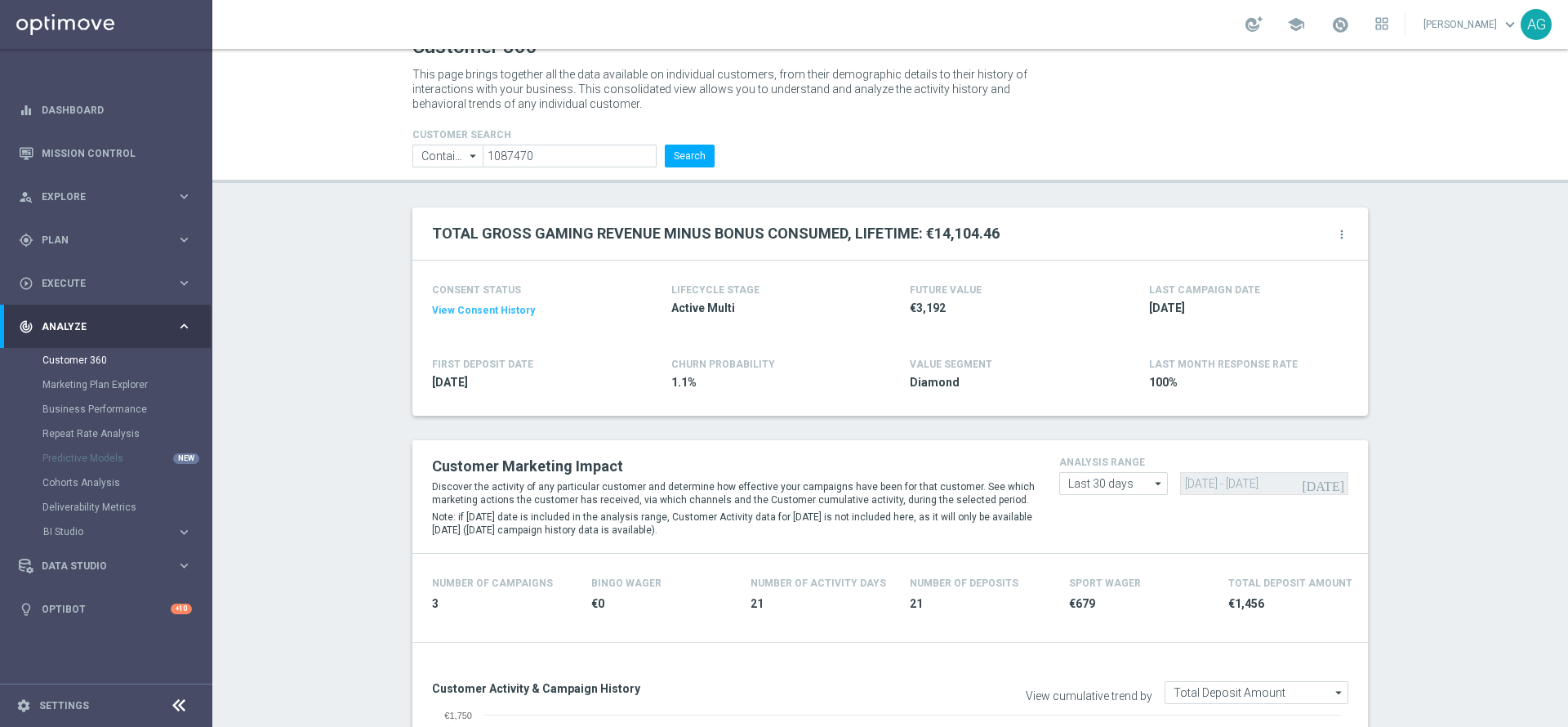
scroll to position [0, 0]
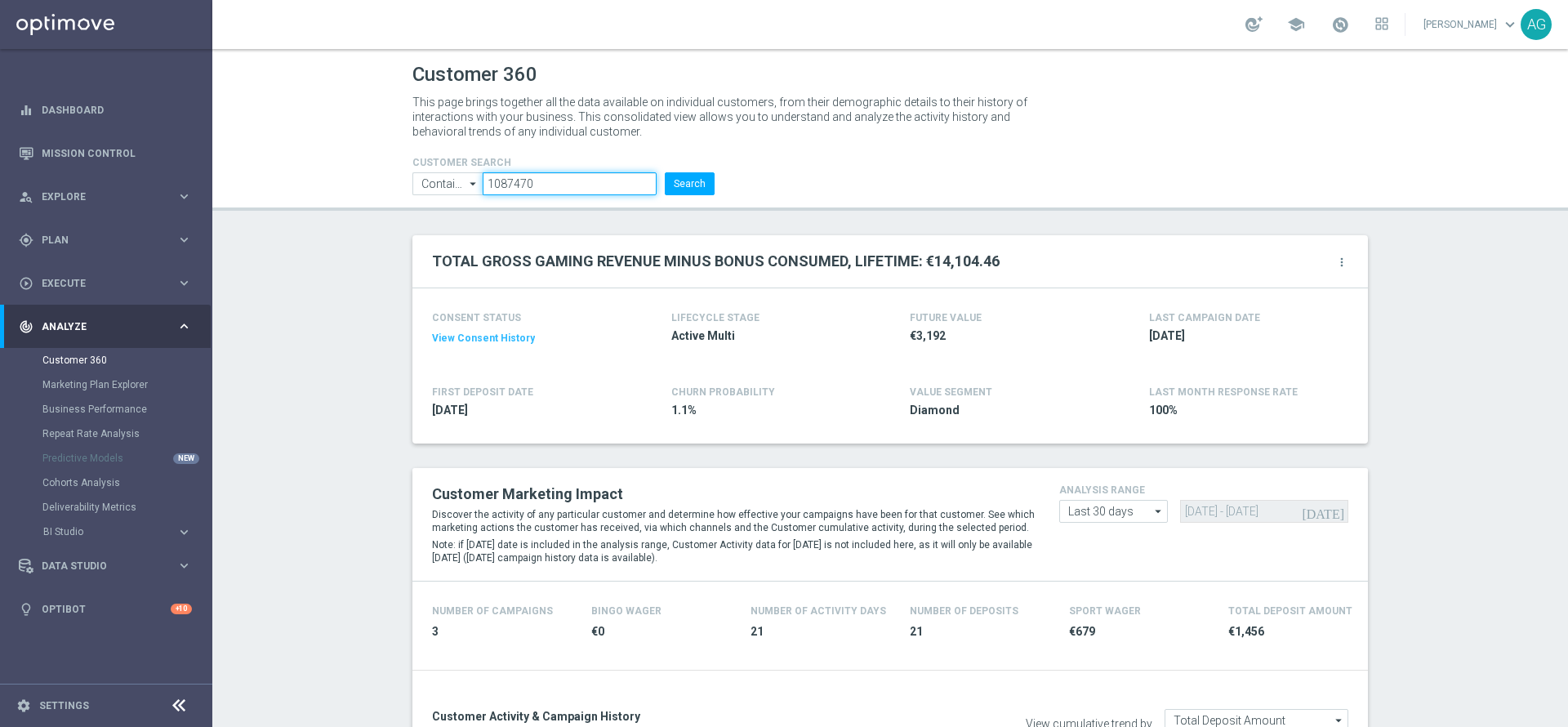
click at [570, 173] on input "1087470" at bounding box center [570, 183] width 174 height 22
drag, startPoint x: 547, startPoint y: 178, endPoint x: 390, endPoint y: 192, distance: 157.6
click at [390, 192] on header "Customer 360 This page brings together all the data available on individual cus…" at bounding box center [890, 130] width 1356 height 162
paste input "03636"
type input "1003636"
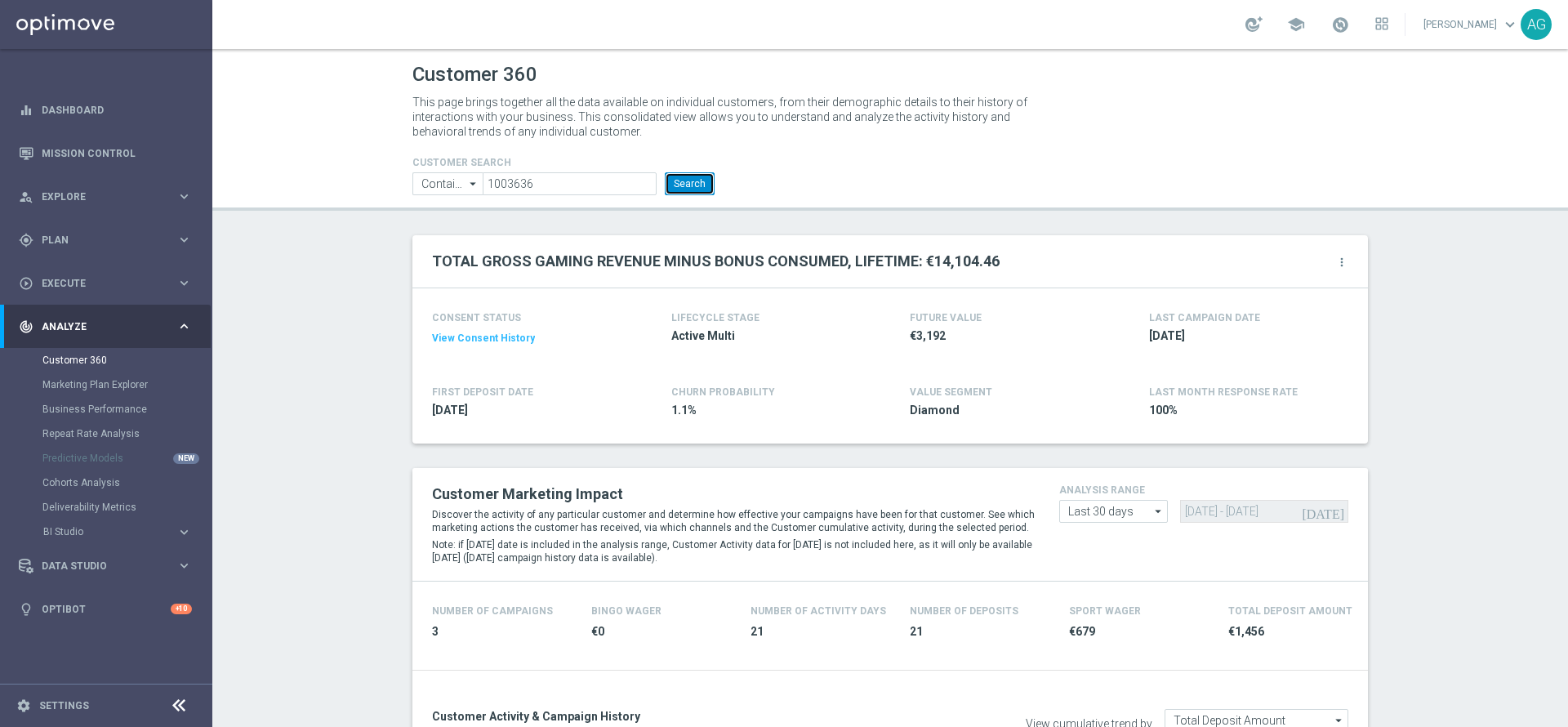
click at [700, 183] on button "Search" at bounding box center [690, 183] width 50 height 22
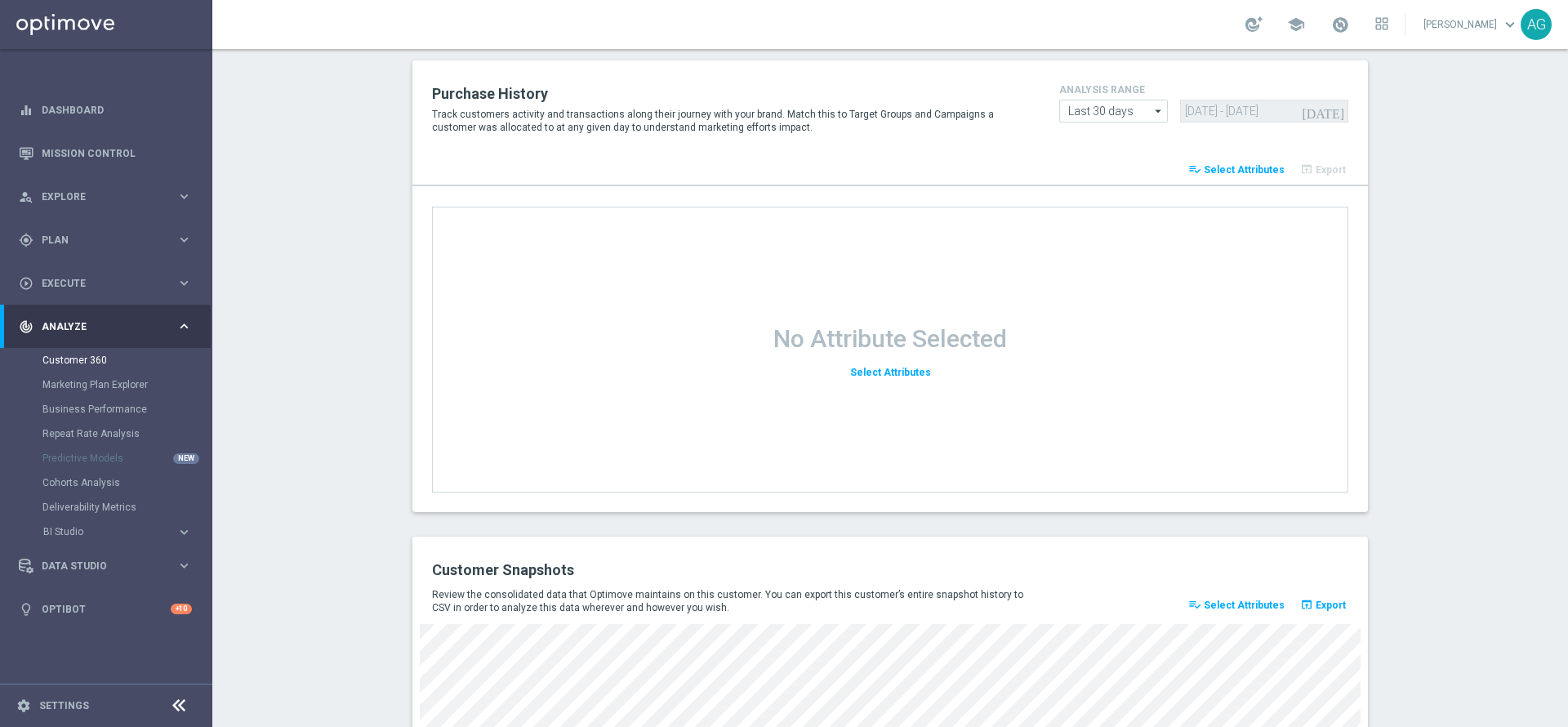
scroll to position [2113, 0]
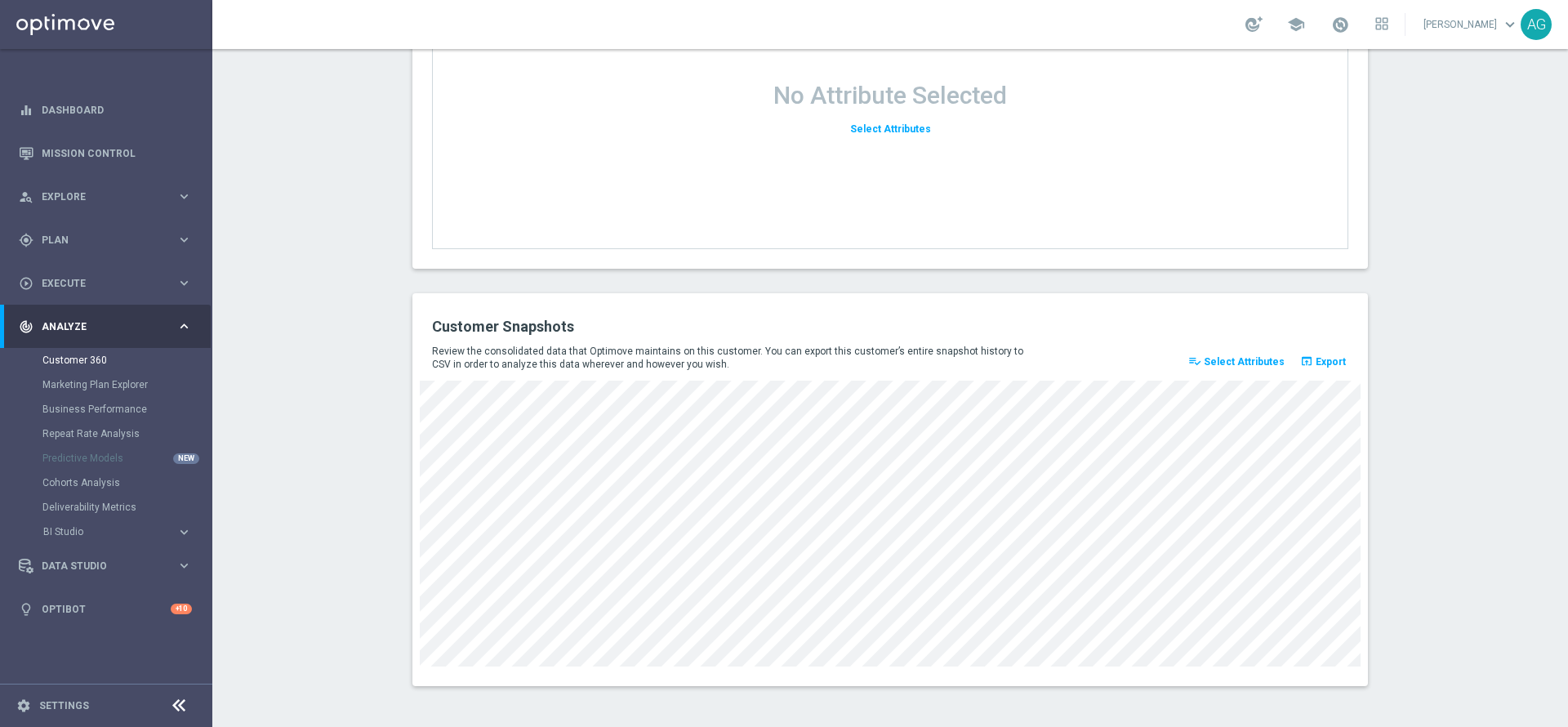
click at [1219, 365] on span "Select Attributes" at bounding box center [1244, 363] width 81 height 12
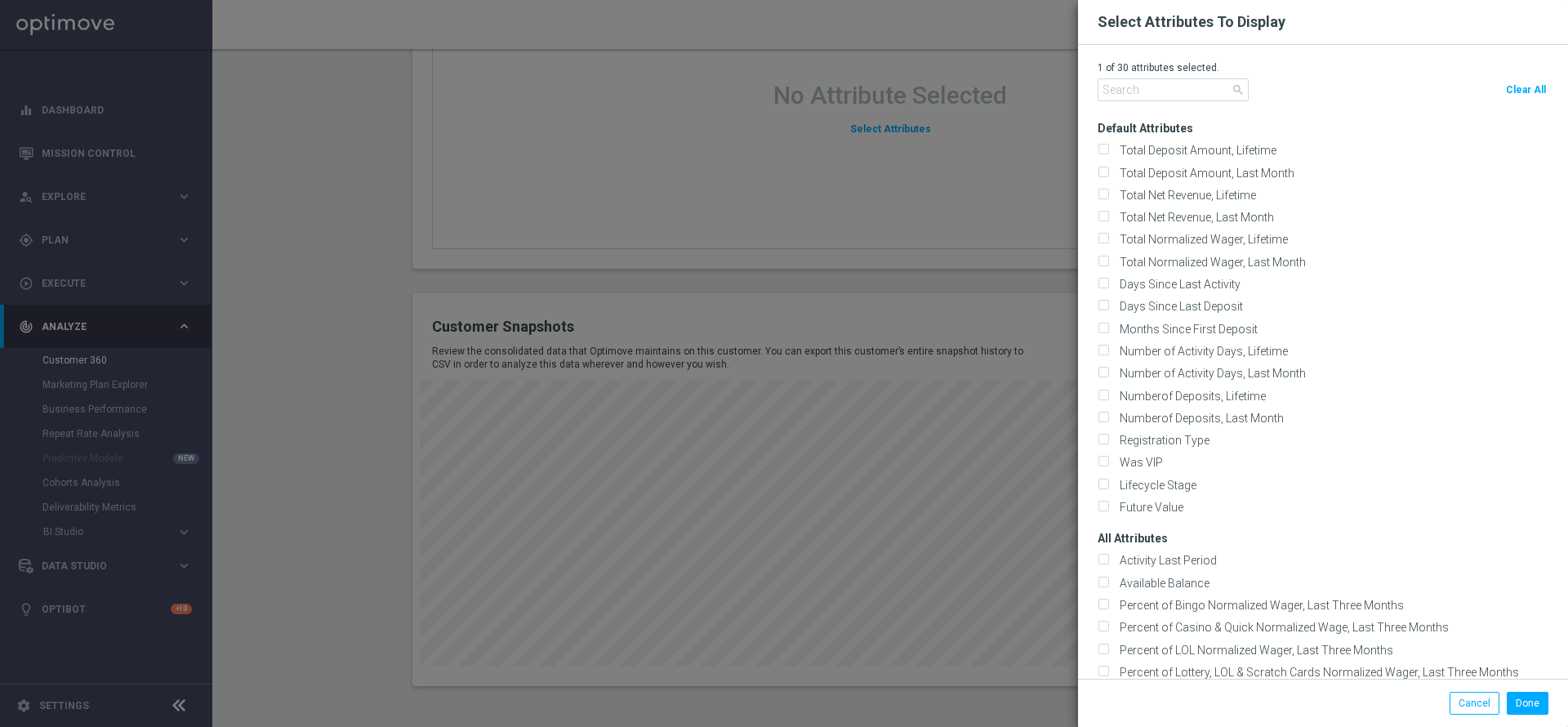
click at [1512, 85] on span "Clear All" at bounding box center [1525, 90] width 40 height 12
checkbox input "false"
click at [1205, 95] on input "text" at bounding box center [1173, 89] width 151 height 22
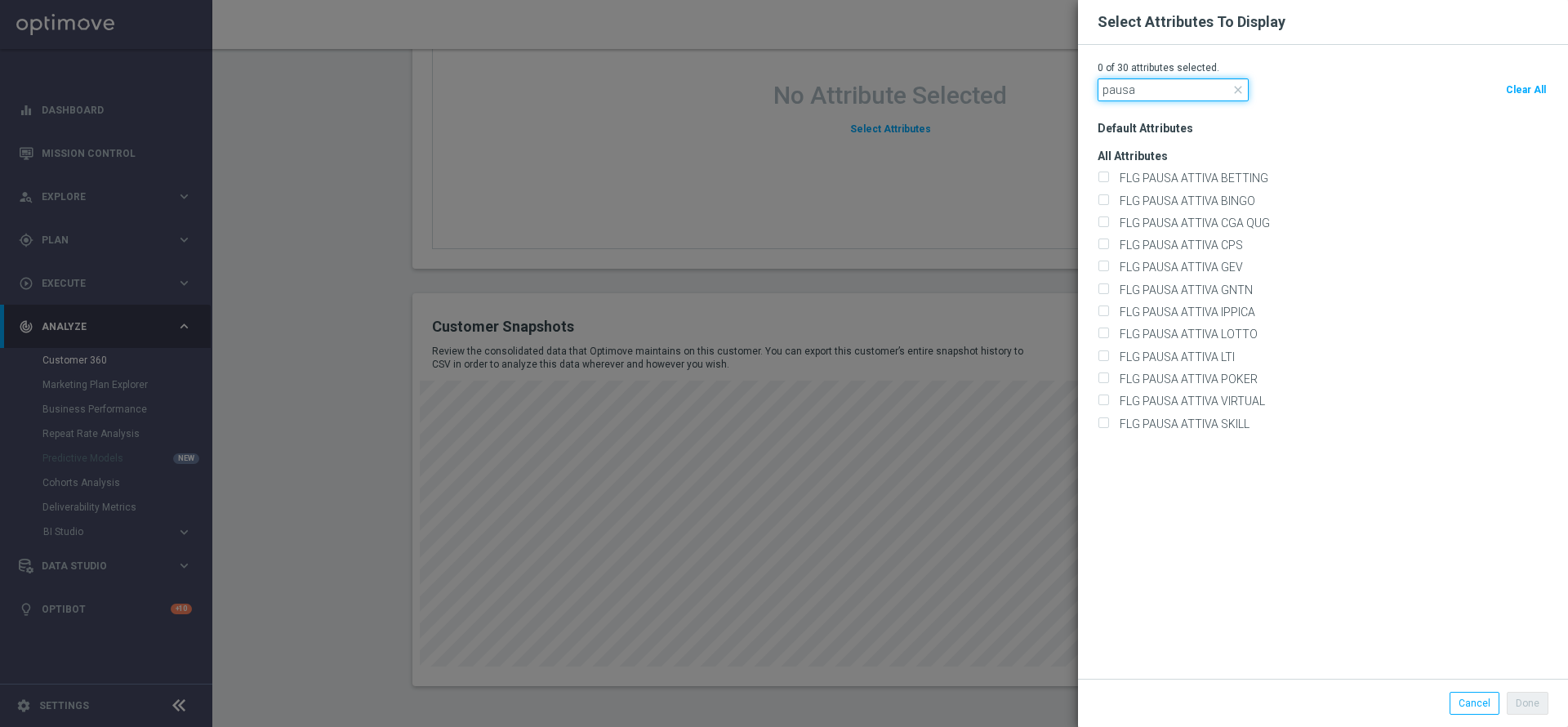
type input "pausa"
click at [1095, 180] on div "0 of 30 attributes selected. pausa close Clear All Default Attributes" at bounding box center [1323, 362] width 490 height 634
click at [1103, 179] on input "FLG PAUSA ATTIVA BETTING" at bounding box center [1102, 179] width 11 height 11
checkbox input "true"
click at [1103, 198] on input "FLG PAUSA ATTIVA BINGO" at bounding box center [1102, 201] width 11 height 11
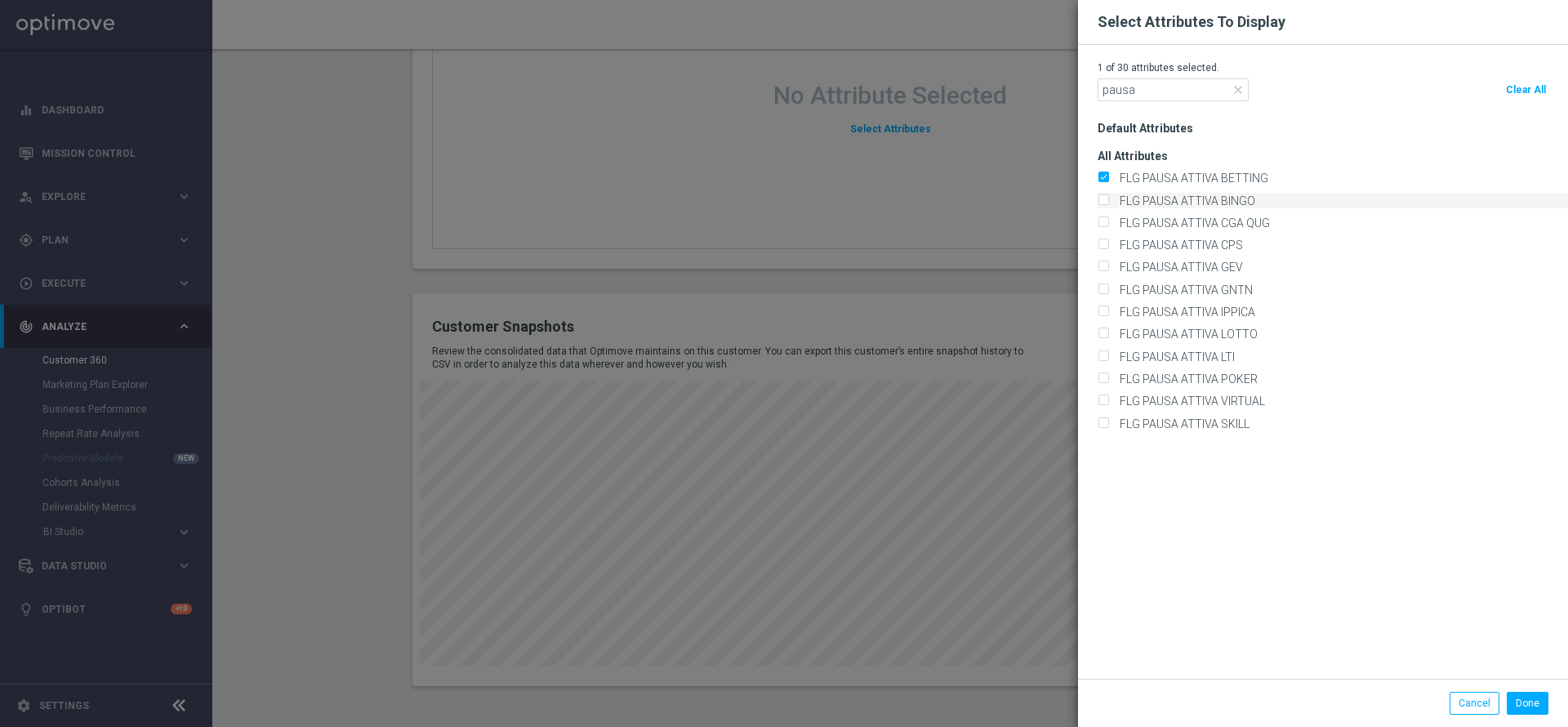
checkbox input "true"
click at [1105, 222] on input "FLG PAUSA ATTIVA CGA QUG" at bounding box center [1102, 224] width 11 height 11
checkbox input "true"
click at [1114, 239] on label "FLG PAUSA ATTIVA CPS" at bounding box center [1178, 245] width 129 height 15
click at [1100, 241] on input "FLG PAUSA ATTIVA CPS" at bounding box center [1102, 246] width 11 height 11
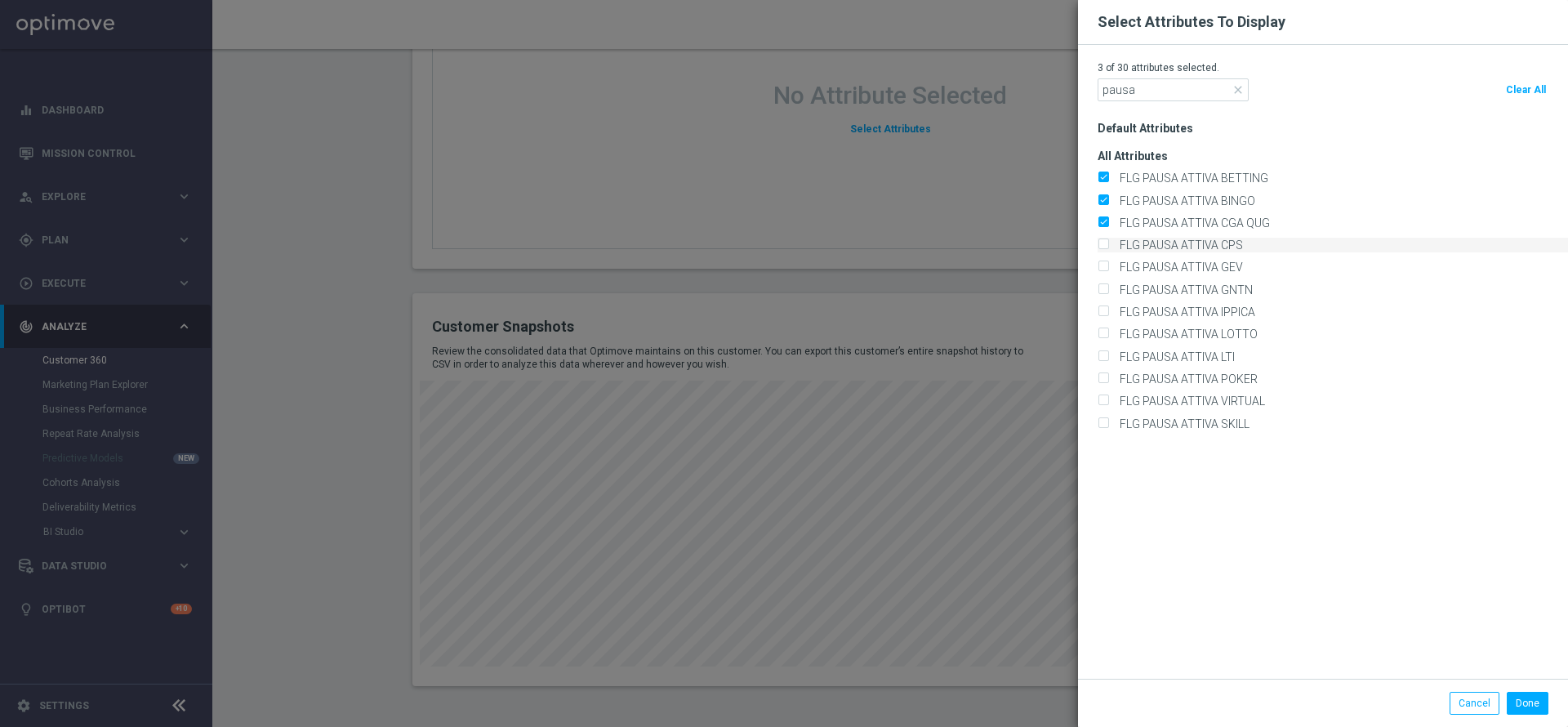
checkbox input "true"
click at [1114, 260] on label "FLG PAUSA ATTIVA GEV" at bounding box center [1178, 267] width 129 height 15
click at [1101, 263] on input "FLG PAUSA ATTIVA GEV" at bounding box center [1102, 268] width 11 height 11
checkbox input "true"
click at [1103, 286] on input "FLG PAUSA ATTIVA GNTN" at bounding box center [1102, 290] width 11 height 11
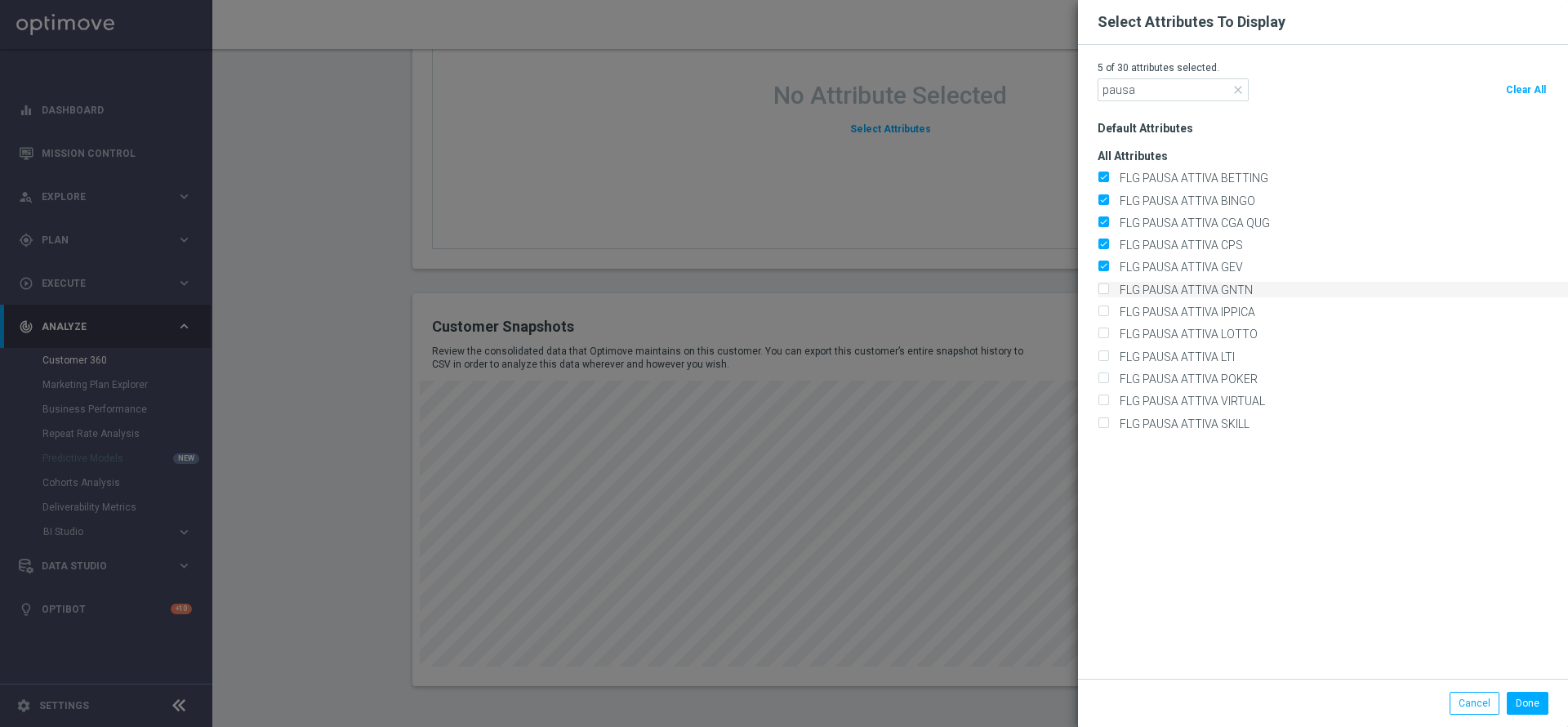
checkbox input "true"
click at [1103, 308] on input "FLG PAUSA ATTIVA IPPICA" at bounding box center [1102, 313] width 11 height 11
checkbox input "true"
click at [1101, 335] on input "FLG PAUSA ATTIVA LOTTO" at bounding box center [1102, 335] width 11 height 11
checkbox input "true"
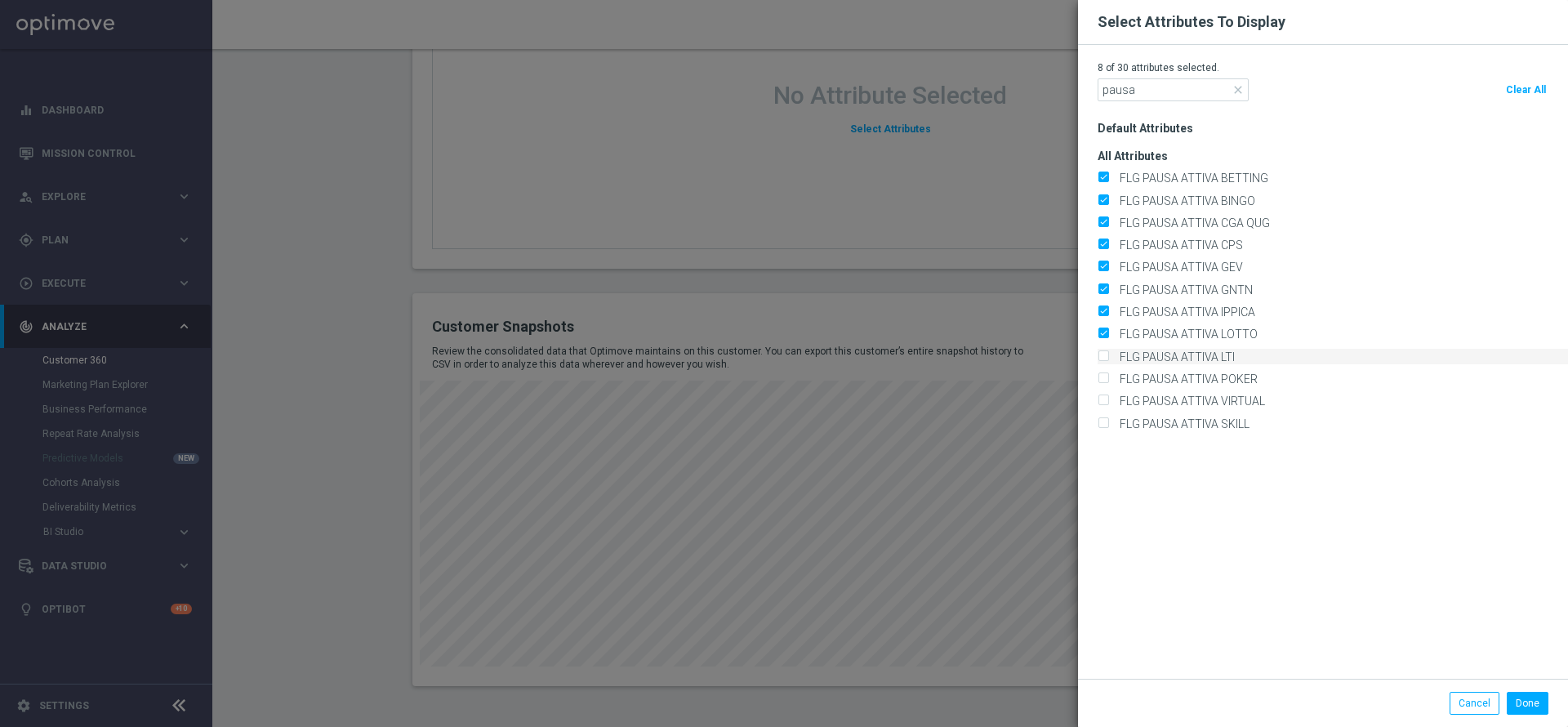
click at [1101, 354] on input "FLG PAUSA ATTIVA LTI" at bounding box center [1102, 357] width 11 height 11
checkbox input "true"
click at [1100, 381] on input "FLG PAUSA ATTIVA POKER" at bounding box center [1102, 380] width 11 height 11
checkbox input "true"
click at [1114, 394] on label "FLG PAUSA ATTIVA VIRTUAL" at bounding box center [1189, 401] width 151 height 15
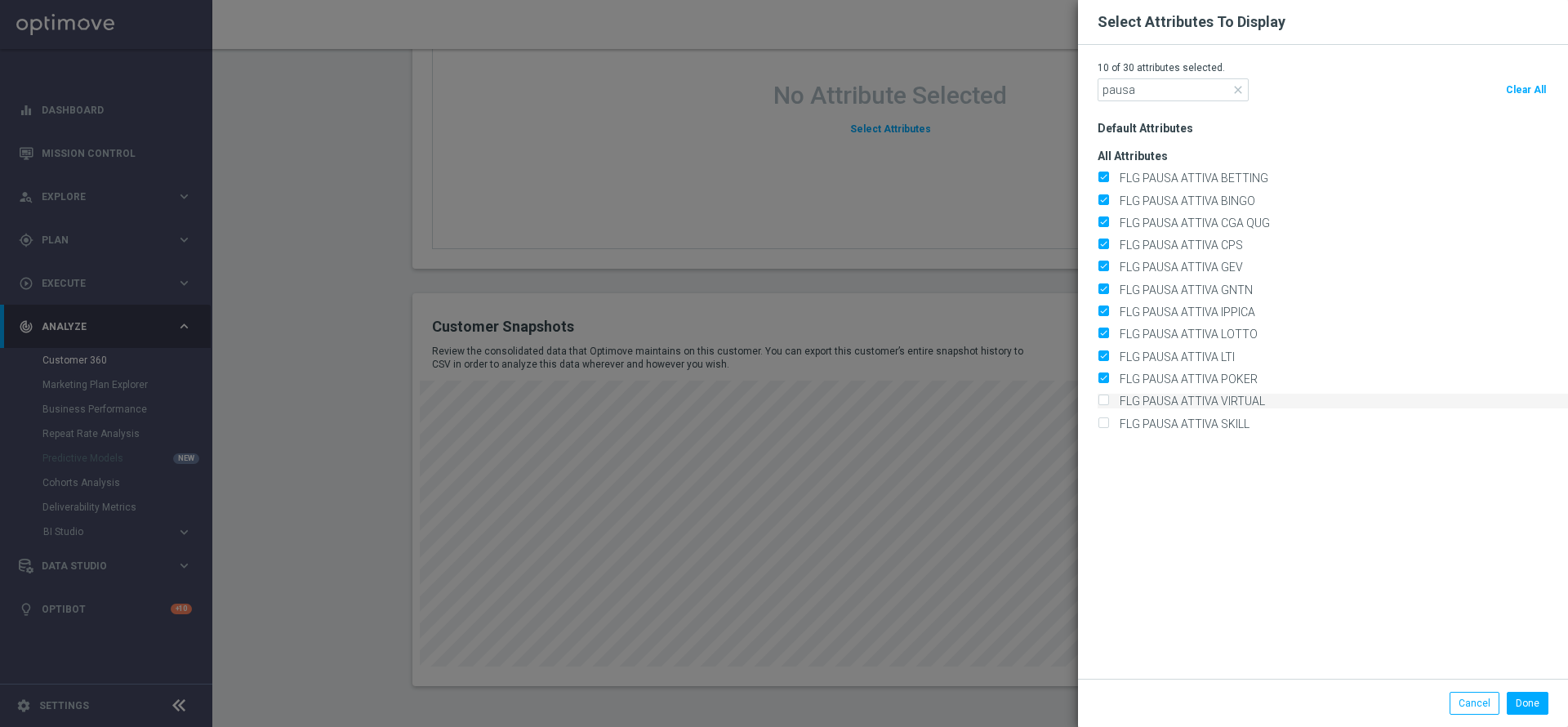
click at [1102, 398] on input "FLG PAUSA ATTIVA VIRTUAL" at bounding box center [1102, 402] width 11 height 11
checkbox input "true"
drag, startPoint x: 1100, startPoint y: 410, endPoint x: 1104, endPoint y: 428, distance: 18.4
click at [1100, 417] on div "All Attributes" at bounding box center [1332, 284] width 470 height 296
click at [1104, 426] on input "FLG PAUSA ATTIVA SKILL" at bounding box center [1102, 424] width 11 height 11
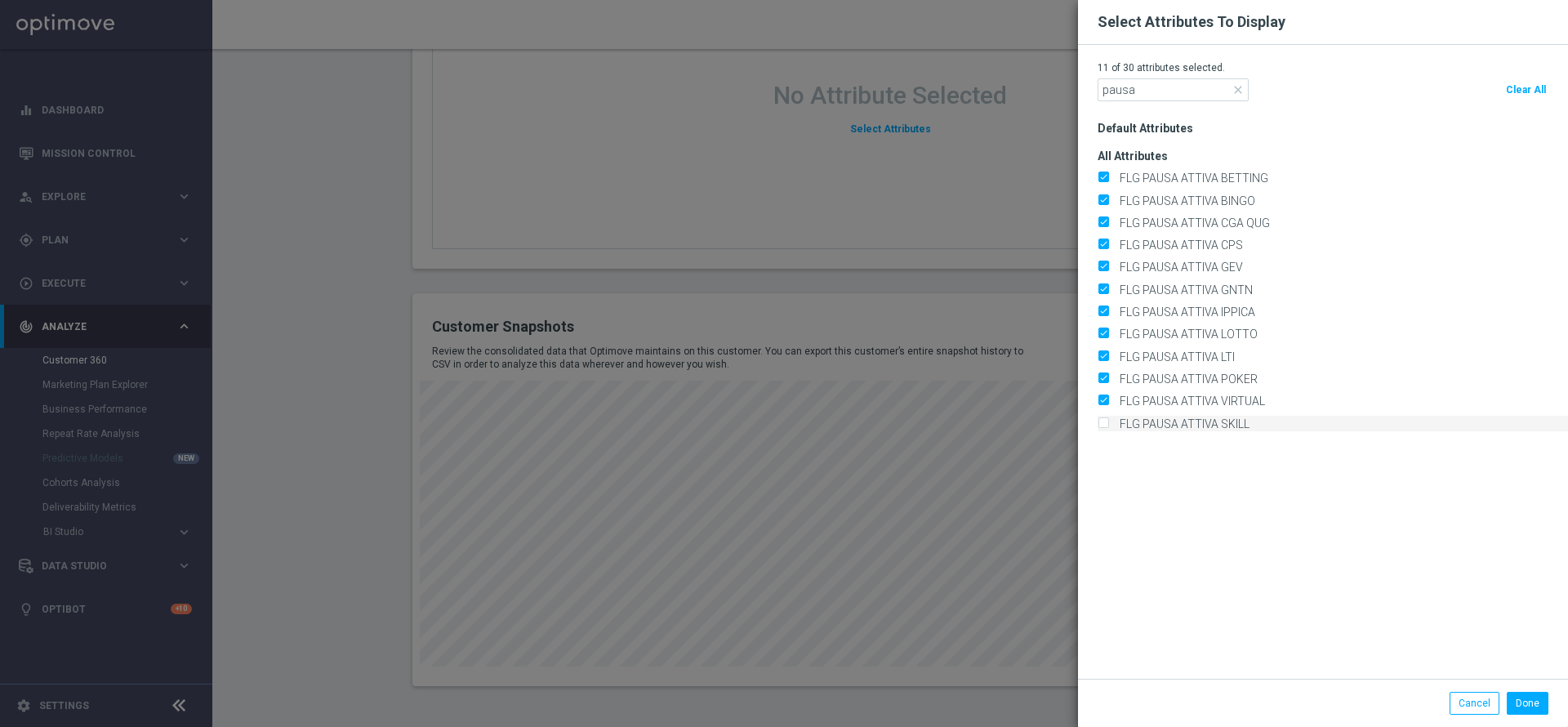
checkbox input "true"
click at [1519, 709] on button "Done" at bounding box center [1527, 703] width 42 height 22
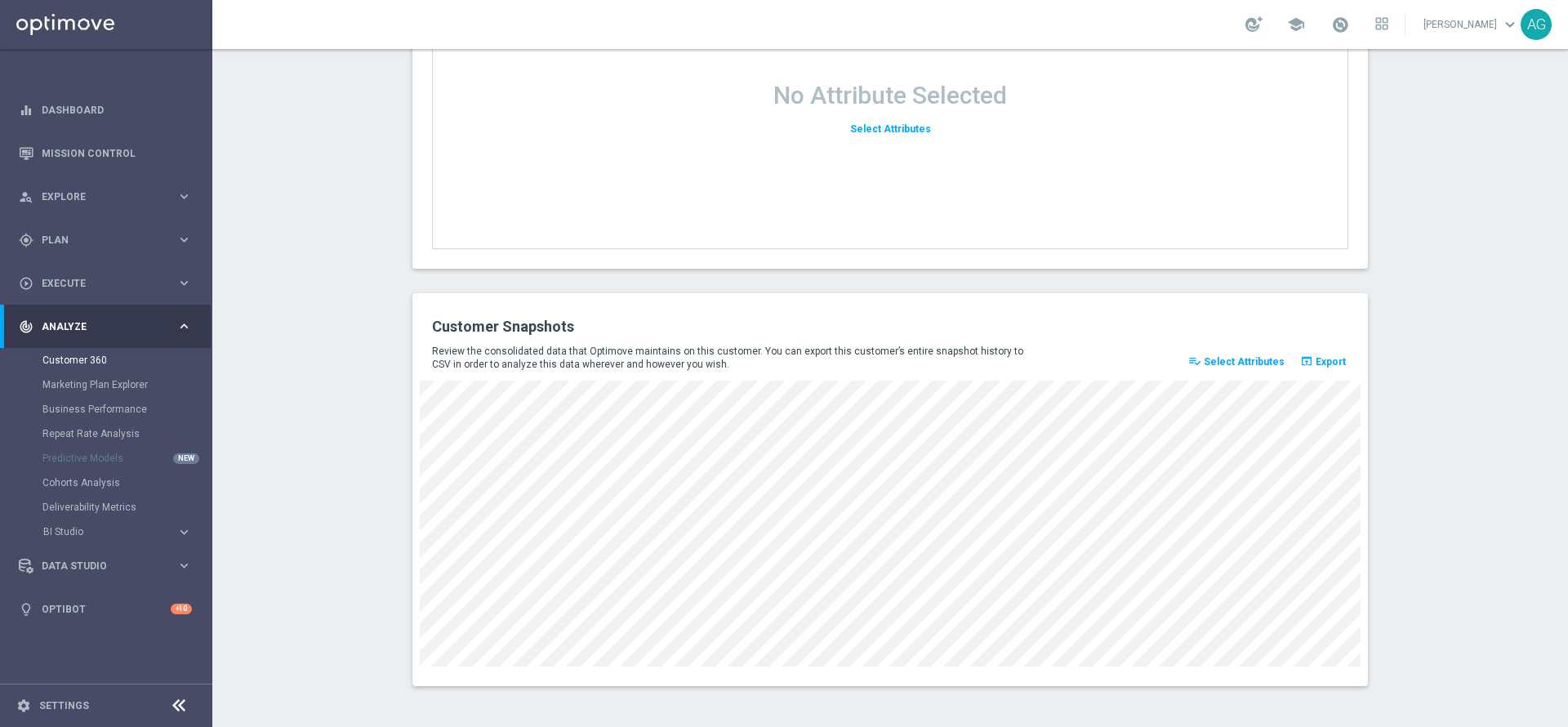
click at [1246, 357] on span "Select Attributes" at bounding box center [1244, 363] width 81 height 12
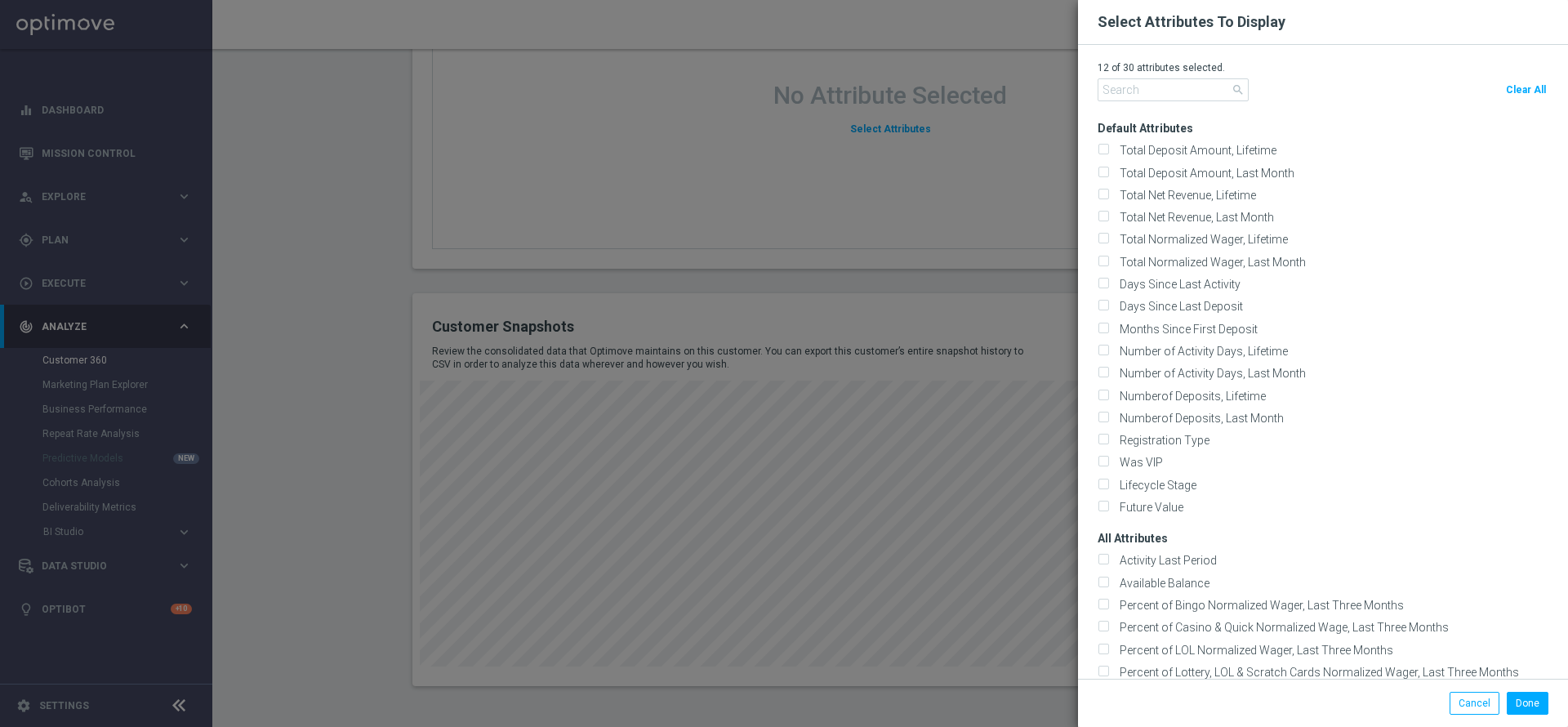
click at [1142, 70] on p "12 of 30 attributes selected." at bounding box center [1323, 67] width 451 height 13
click at [1143, 86] on input "text" at bounding box center [1173, 89] width 151 height 22
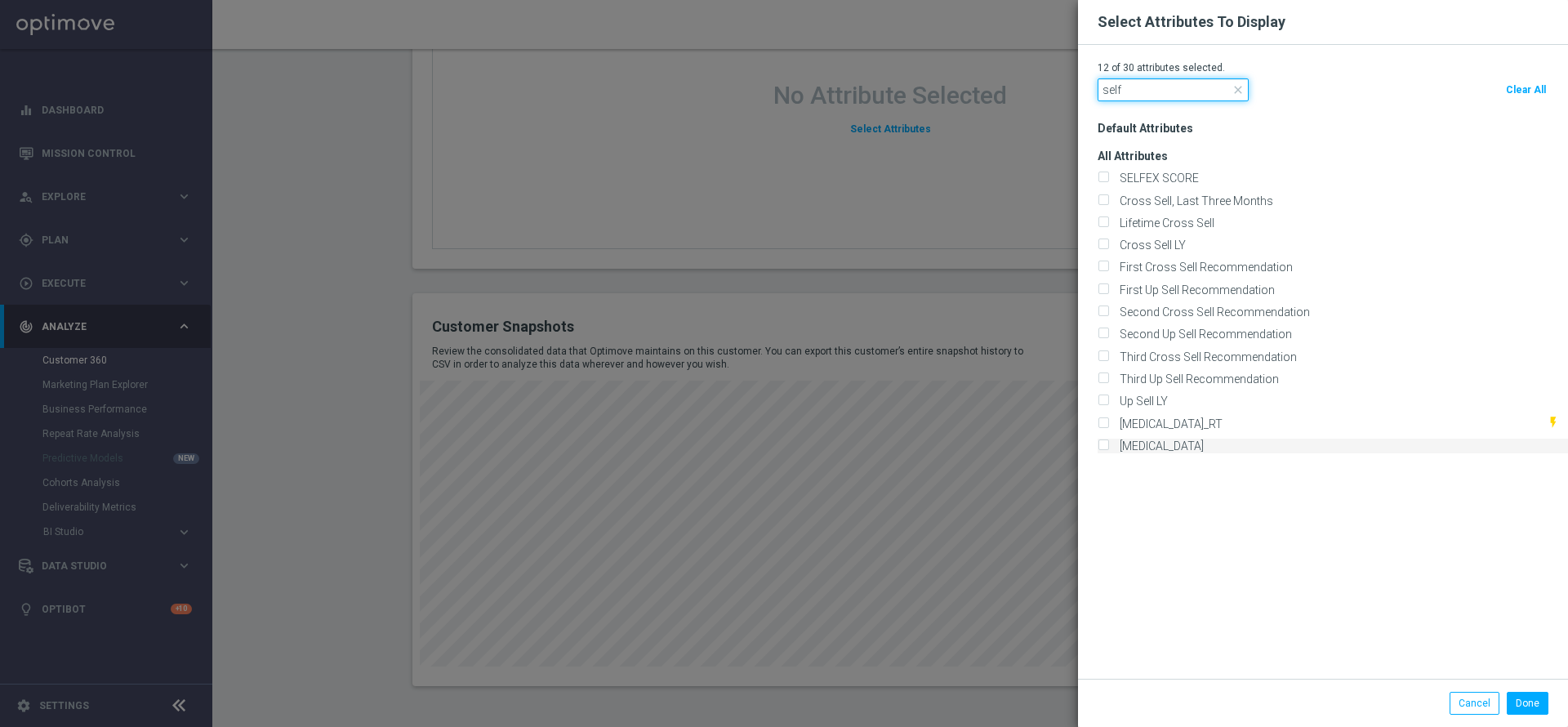
type input "self"
click at [1103, 442] on input "Self Exclusion" at bounding box center [1102, 447] width 11 height 11
checkbox input "true"
click at [1148, 93] on input "self" at bounding box center [1173, 89] width 151 height 22
type input "s"
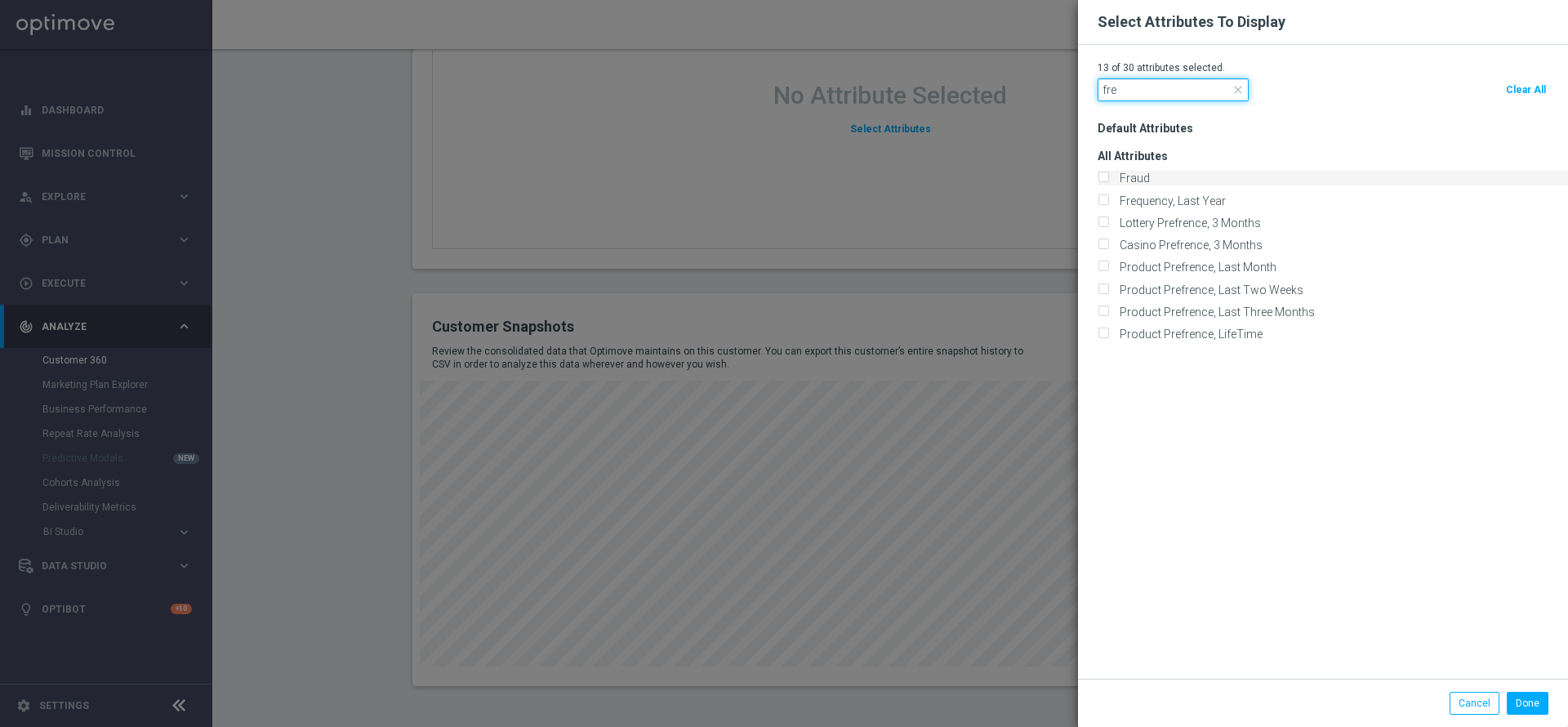
type input "fre"
click at [1190, 172] on div "Fraud" at bounding box center [1332, 177] width 470 height 15
click at [1247, 174] on div "Fraud" at bounding box center [1332, 177] width 470 height 15
click at [1103, 175] on input "Fraud" at bounding box center [1102, 179] width 11 height 11
checkbox input "true"
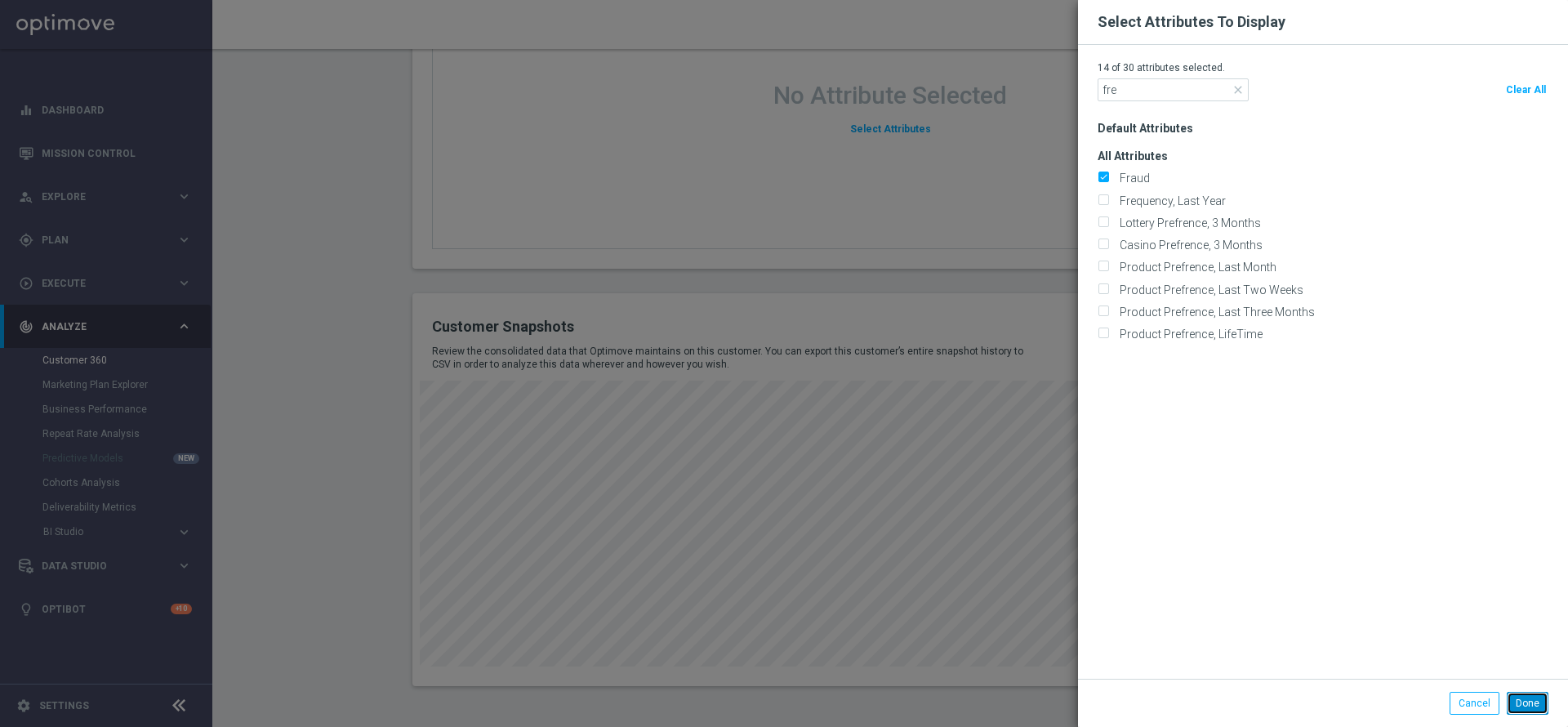
click at [1512, 701] on button "Done" at bounding box center [1527, 703] width 42 height 22
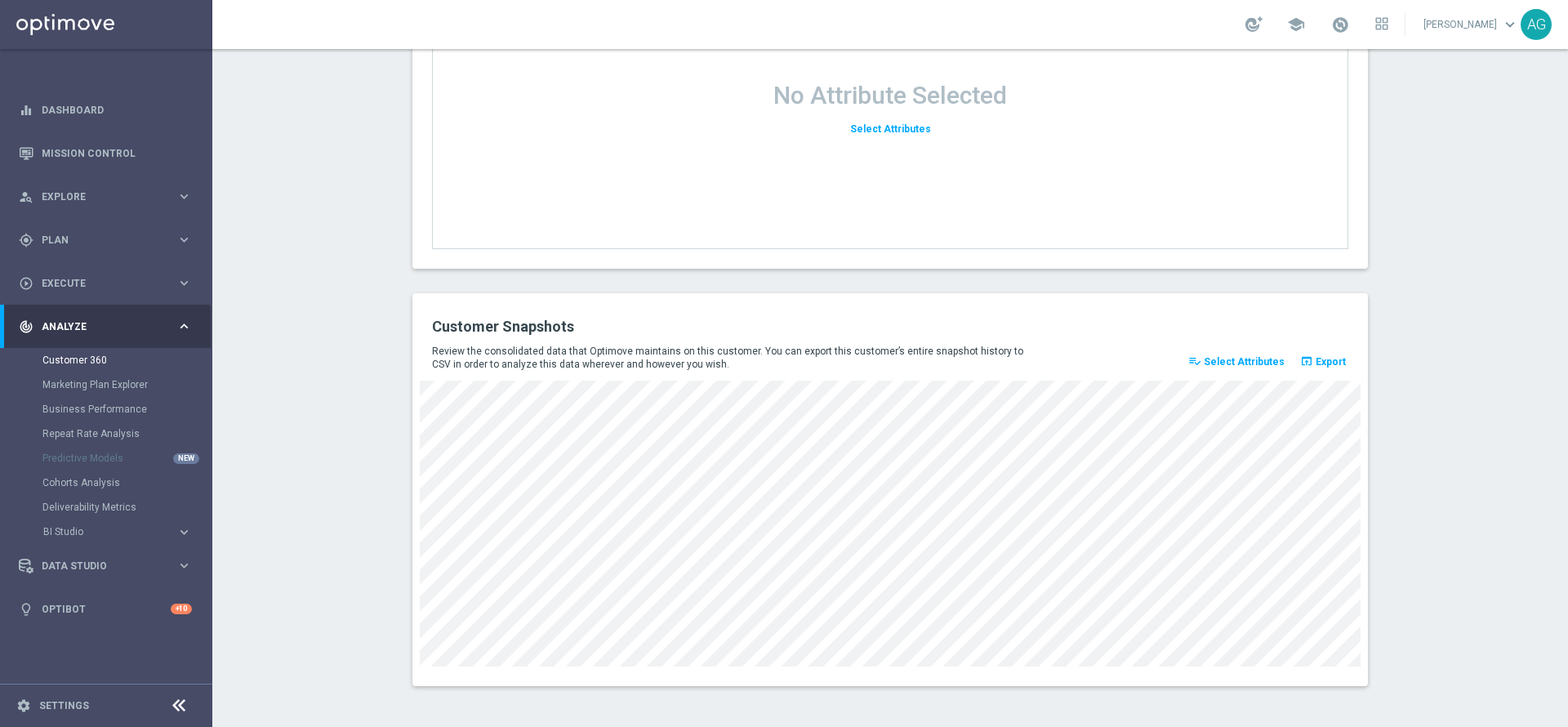
click at [1260, 362] on span "Select Attributes" at bounding box center [1244, 363] width 81 height 12
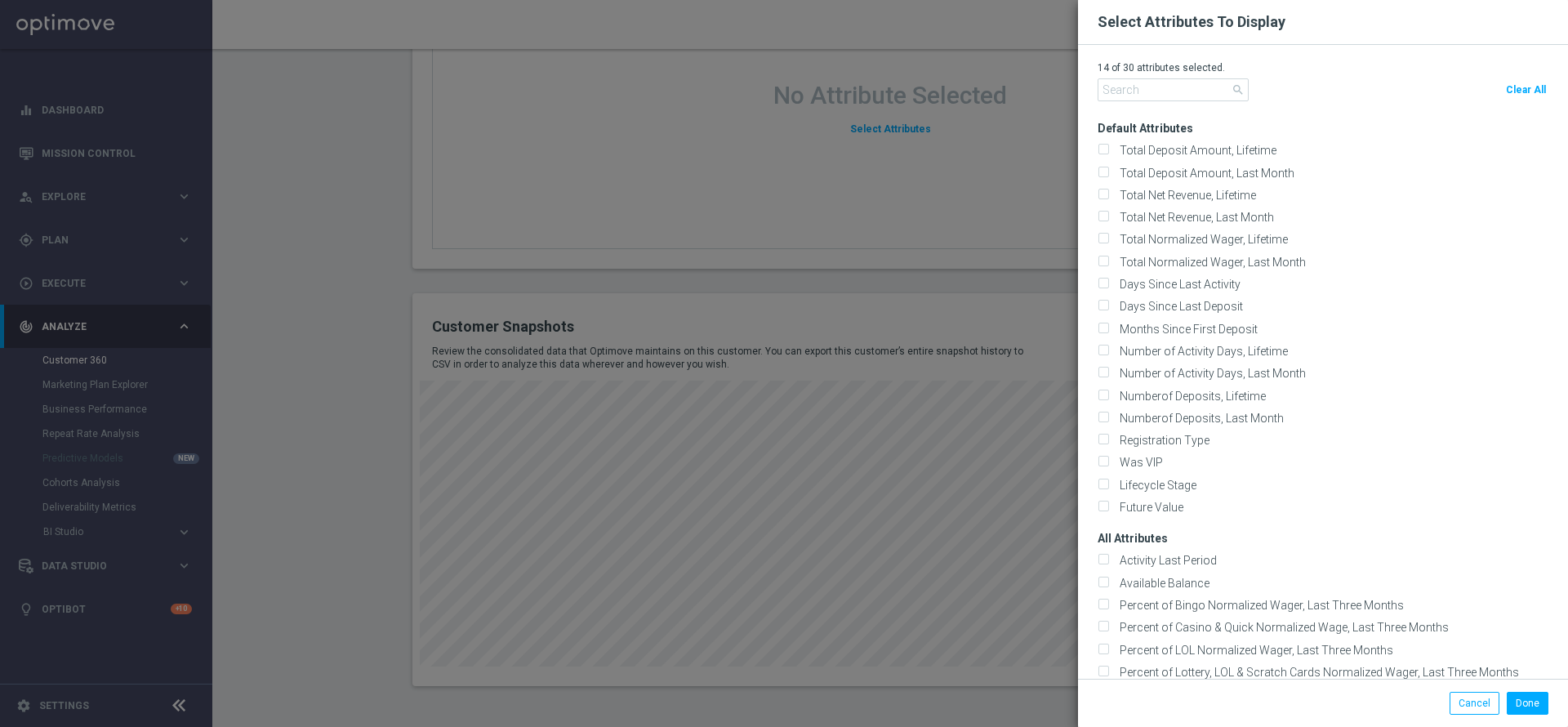
click at [1171, 77] on div "14 of 30 attributes selected. search Clear All" at bounding box center [1323, 85] width 451 height 47
click at [1164, 77] on div "14 of 30 attributes selected. search Clear All" at bounding box center [1323, 85] width 451 height 47
click at [1160, 81] on input "text" at bounding box center [1173, 89] width 151 height 22
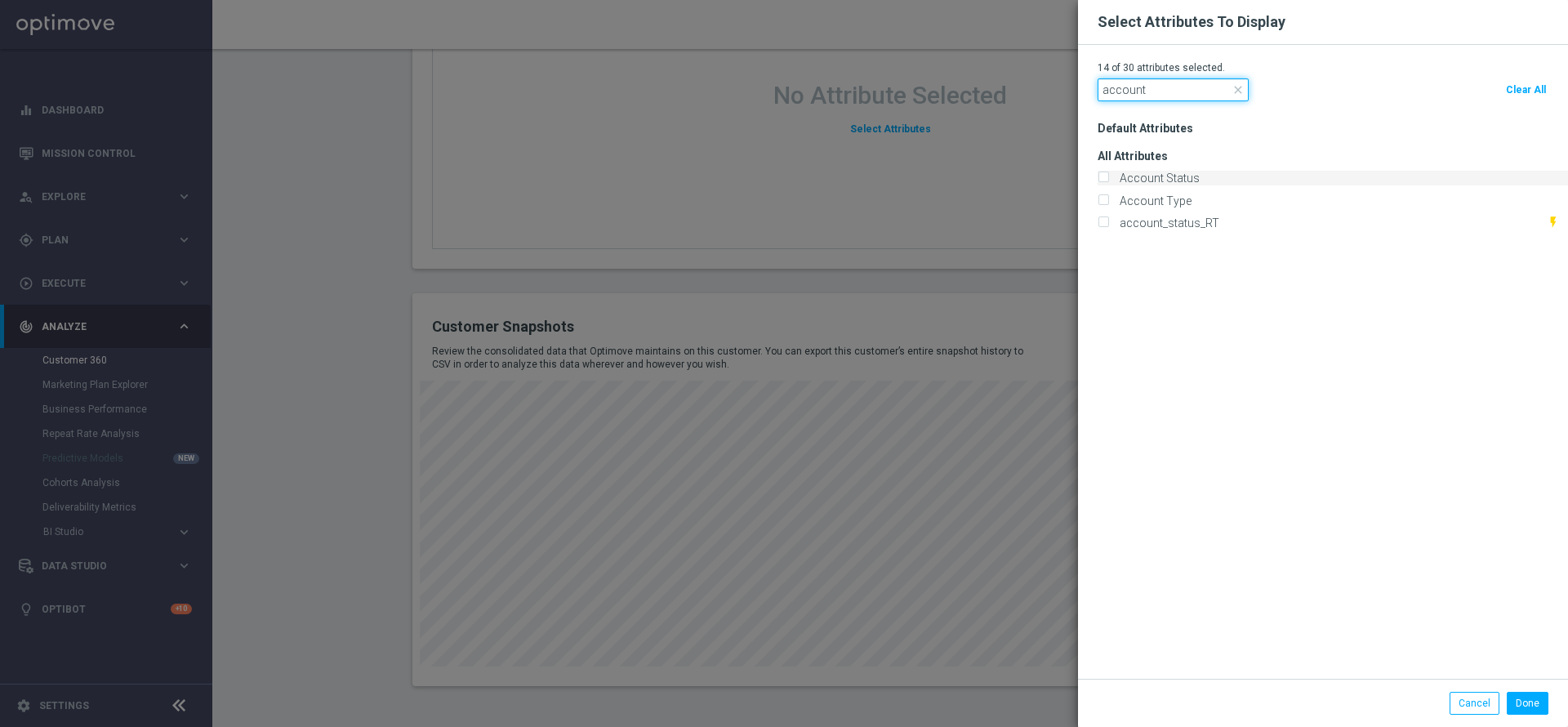
type input "account"
click at [1142, 174] on label "Account Status" at bounding box center [1157, 177] width 86 height 15
click at [1108, 174] on input "Account Status" at bounding box center [1102, 179] width 11 height 11
checkbox input "true"
click at [1060, 281] on modal-container "Select Attributes To Display 15 of 30 attributes selected. account close Clear …" at bounding box center [784, 364] width 1568 height 727
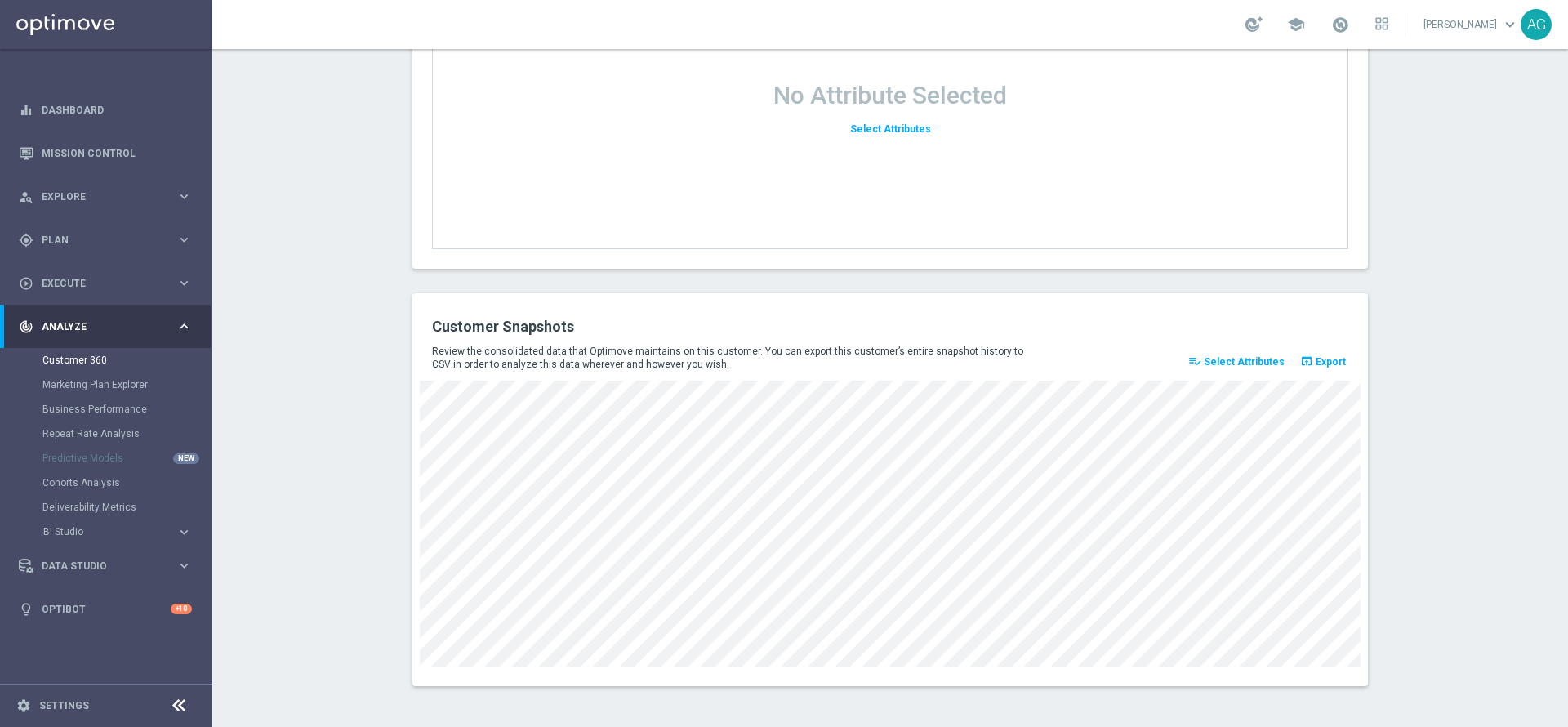
click at [1229, 361] on span "Select Attributes" at bounding box center [1244, 363] width 81 height 12
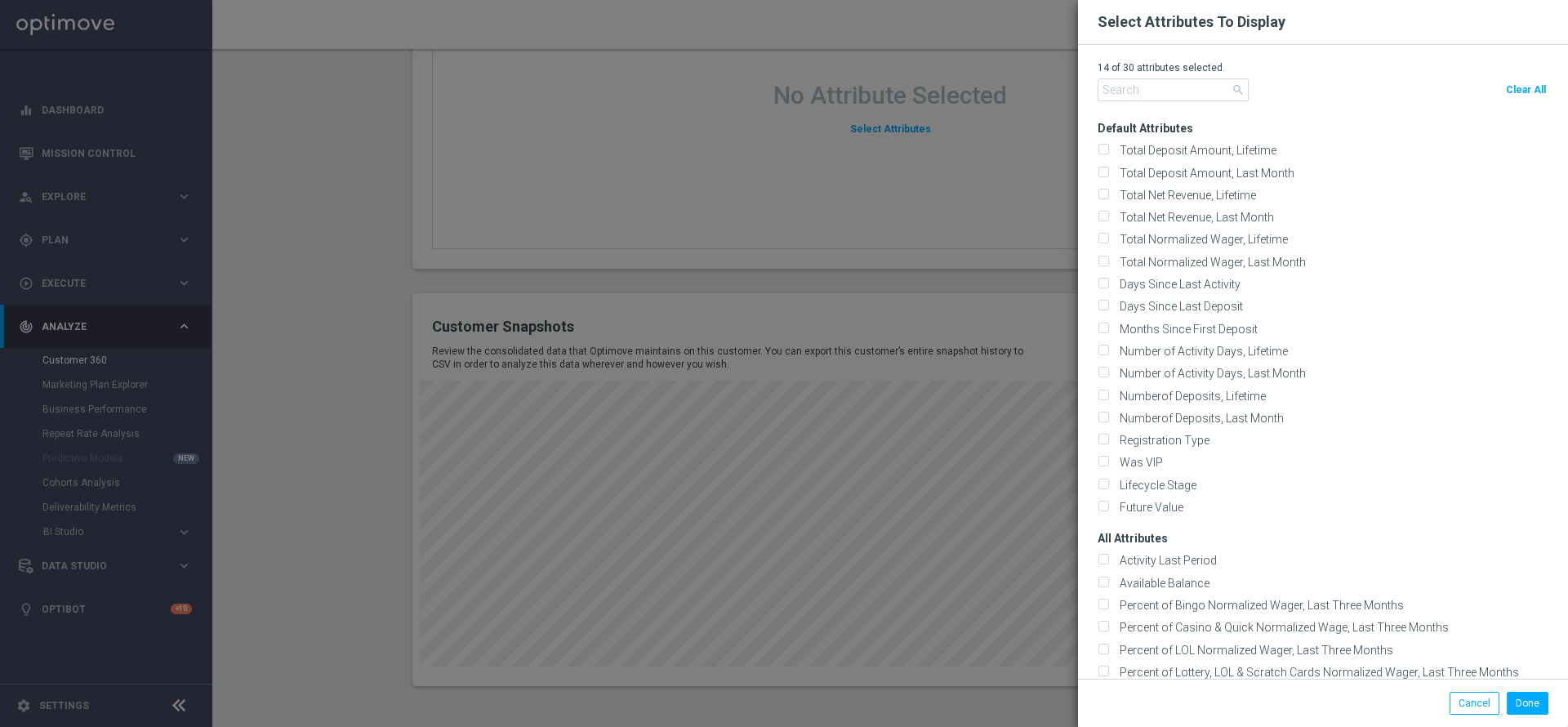
click at [1021, 286] on modal-container "Select Attributes To Display 14 of 30 attributes selected. search Clear All Def…" at bounding box center [784, 364] width 1568 height 727
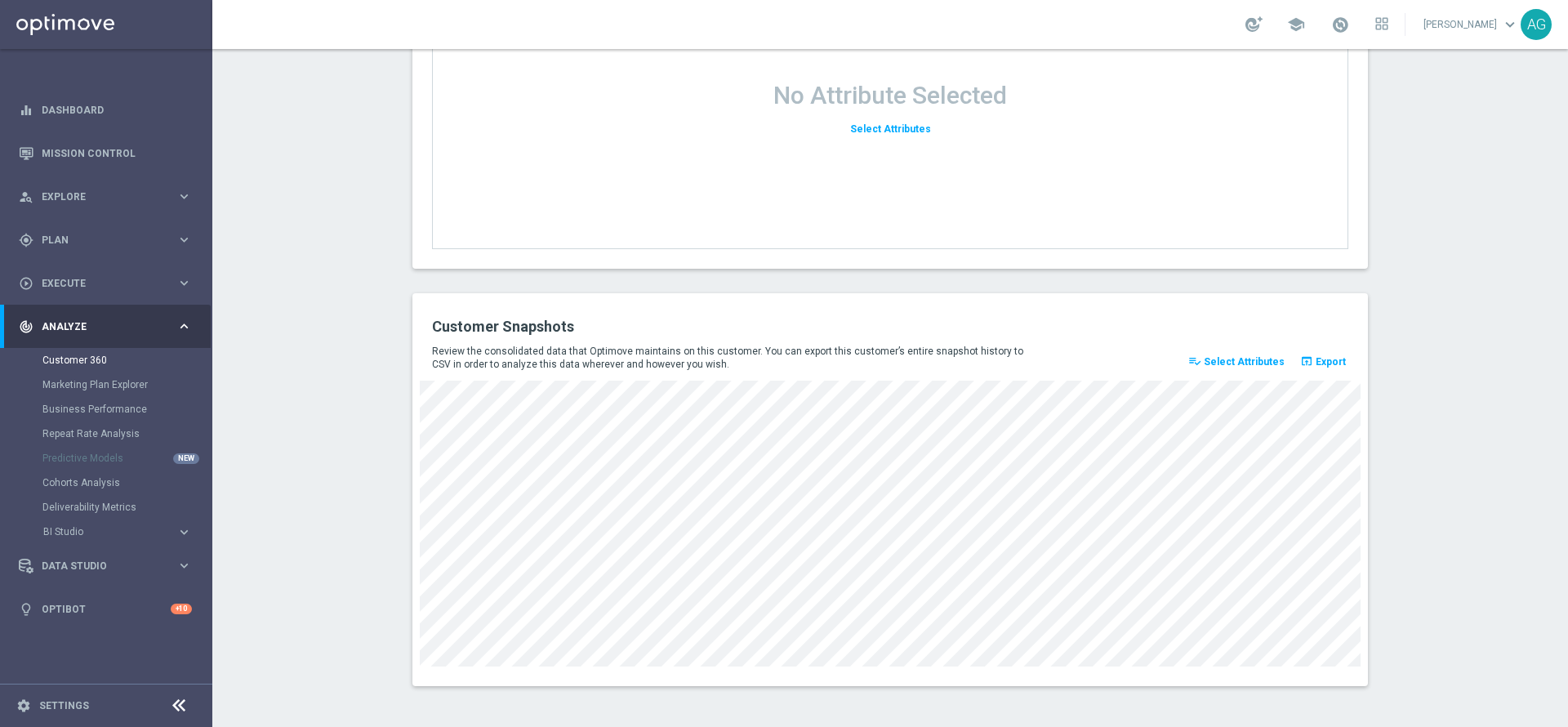
click at [1227, 355] on button "playlist_add_check Select Attributes" at bounding box center [1237, 362] width 101 height 22
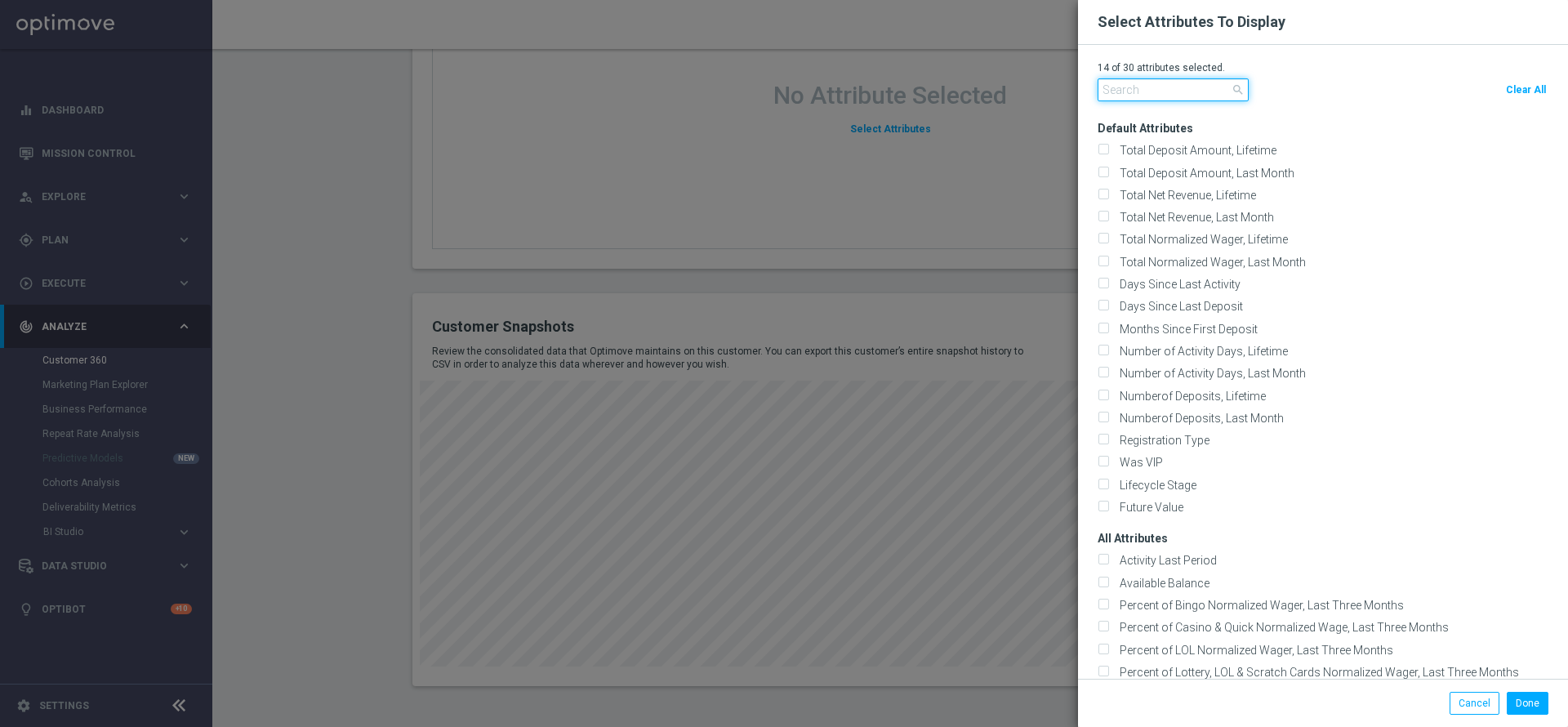
click at [1186, 89] on input "text" at bounding box center [1173, 89] width 151 height 22
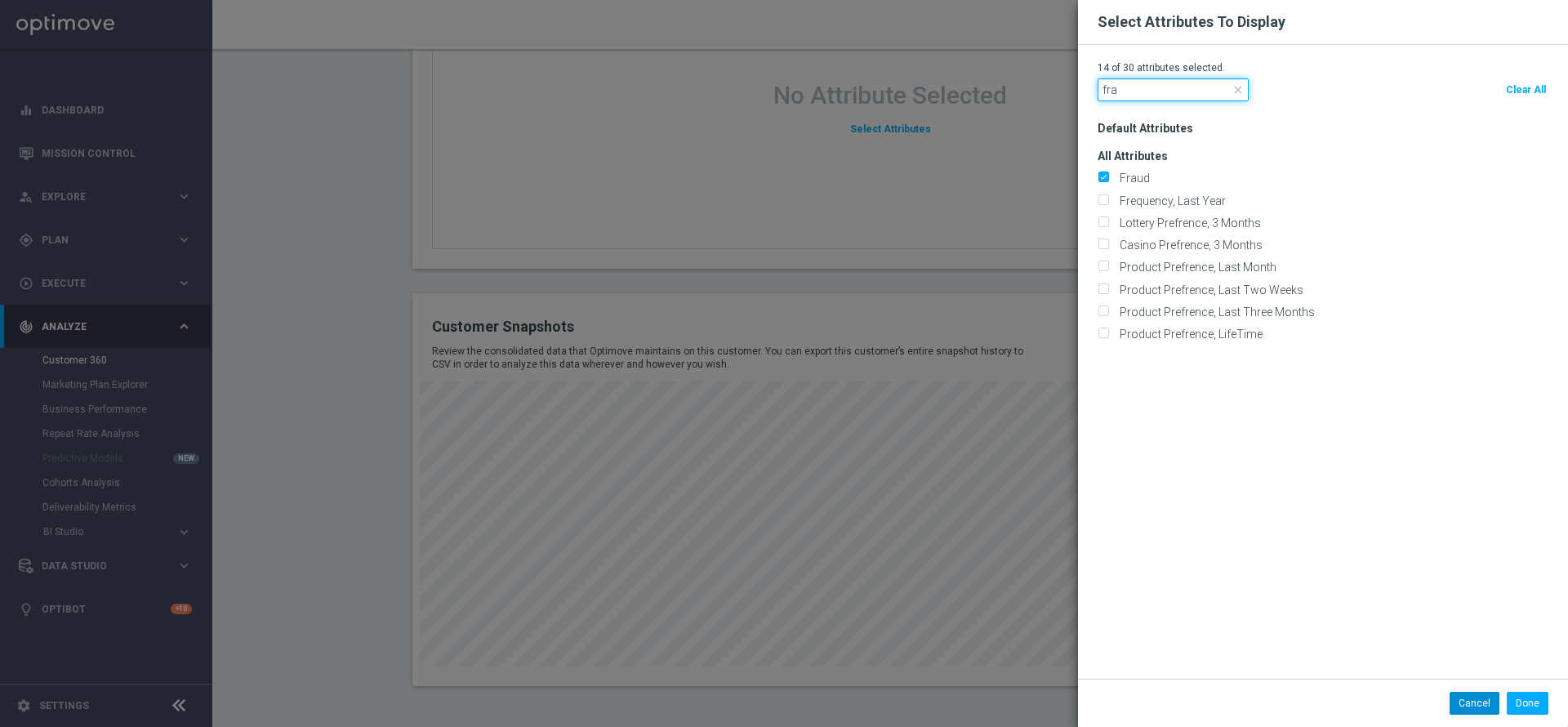
type input "fra"
click at [1466, 695] on button "Cancel" at bounding box center [1474, 703] width 50 height 22
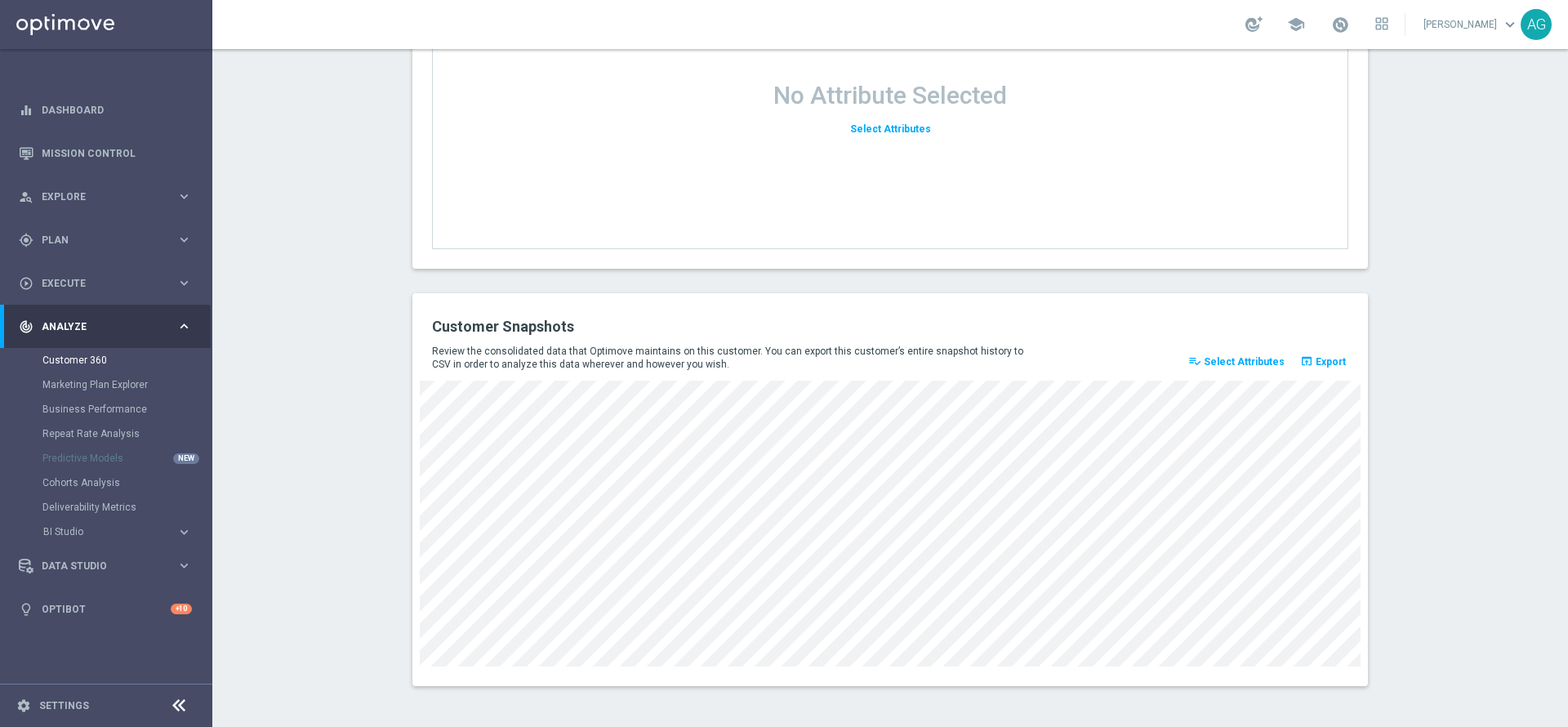
click at [1206, 358] on span "Select Attributes" at bounding box center [1244, 363] width 81 height 12
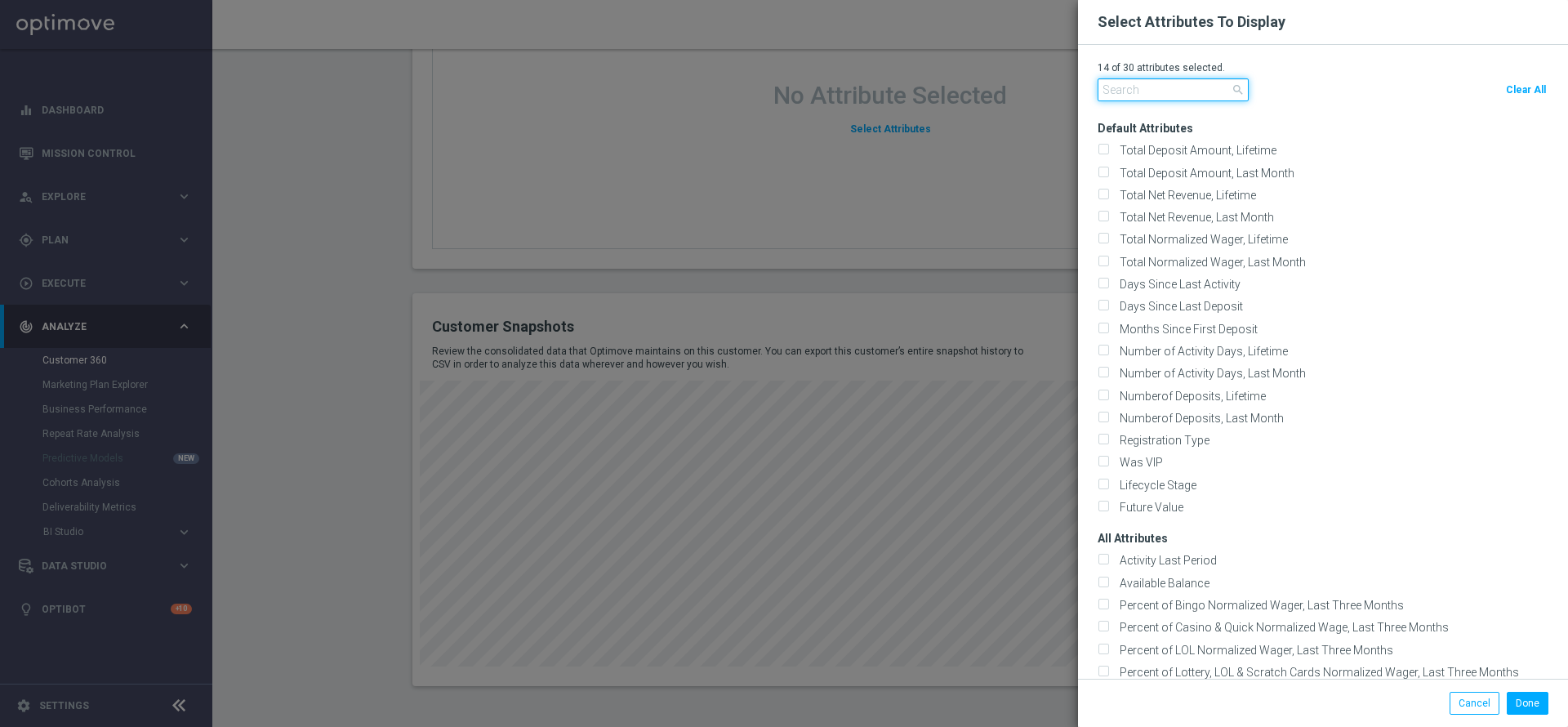
click at [1186, 84] on input "text" at bounding box center [1173, 89] width 151 height 22
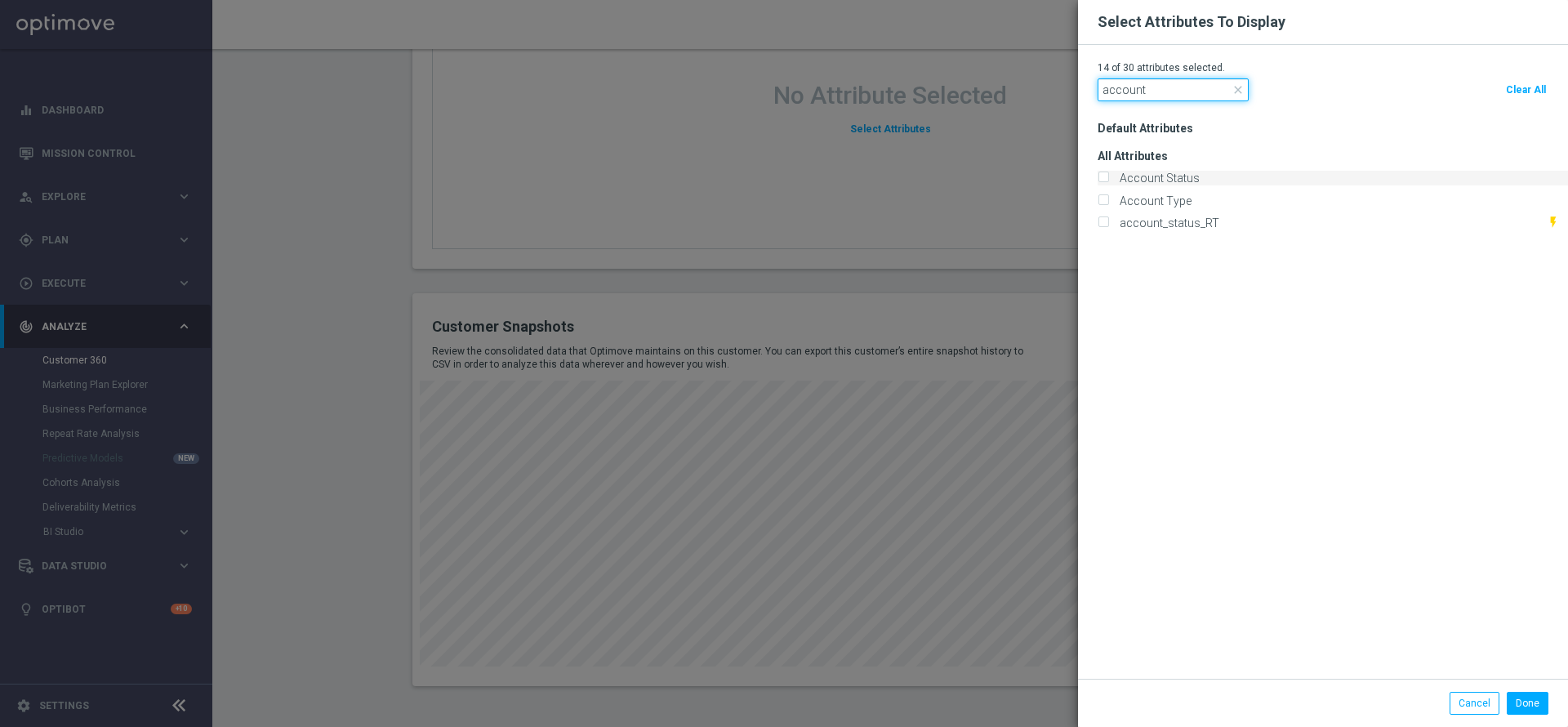
type input "account"
click at [1127, 171] on label "Account Status" at bounding box center [1157, 177] width 86 height 15
click at [1108, 174] on input "Account Status" at bounding box center [1102, 179] width 11 height 11
checkbox input "true"
click at [1531, 710] on button "Done" at bounding box center [1527, 703] width 42 height 22
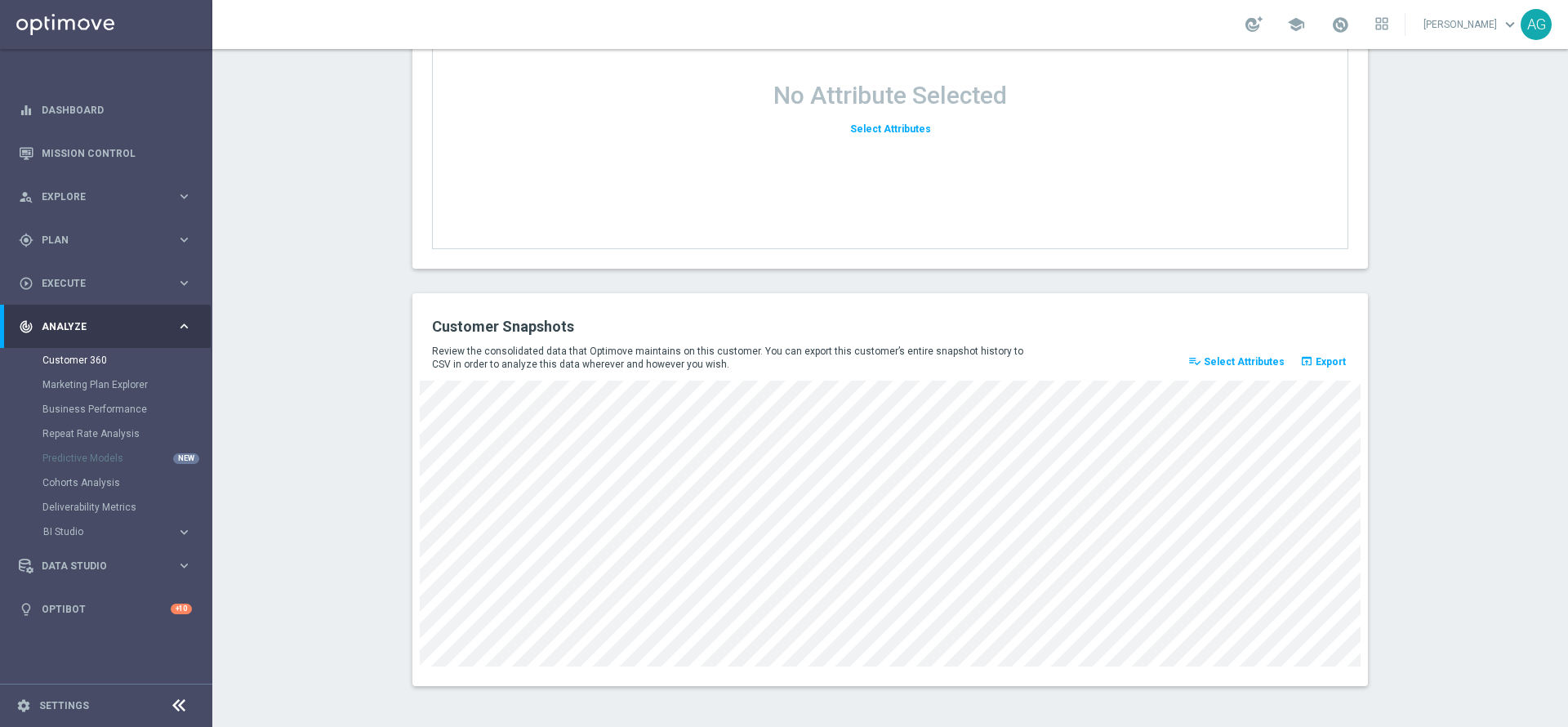
click at [1256, 372] on button "playlist_add_check Select Attributes" at bounding box center [1237, 362] width 101 height 22
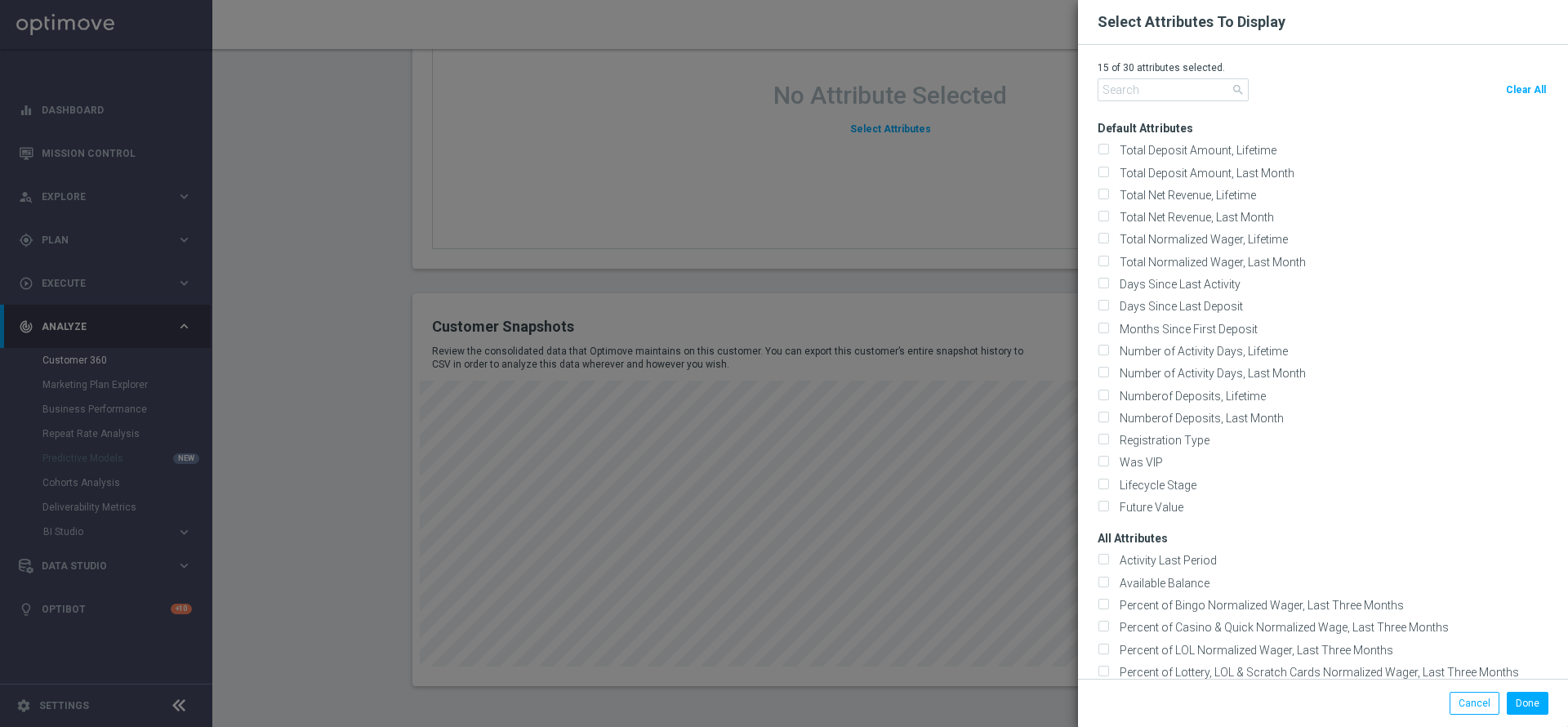
click at [1207, 102] on div "search Clear All" at bounding box center [1323, 92] width 451 height 27
click at [1122, 93] on input "text" at bounding box center [1173, 89] width 151 height 22
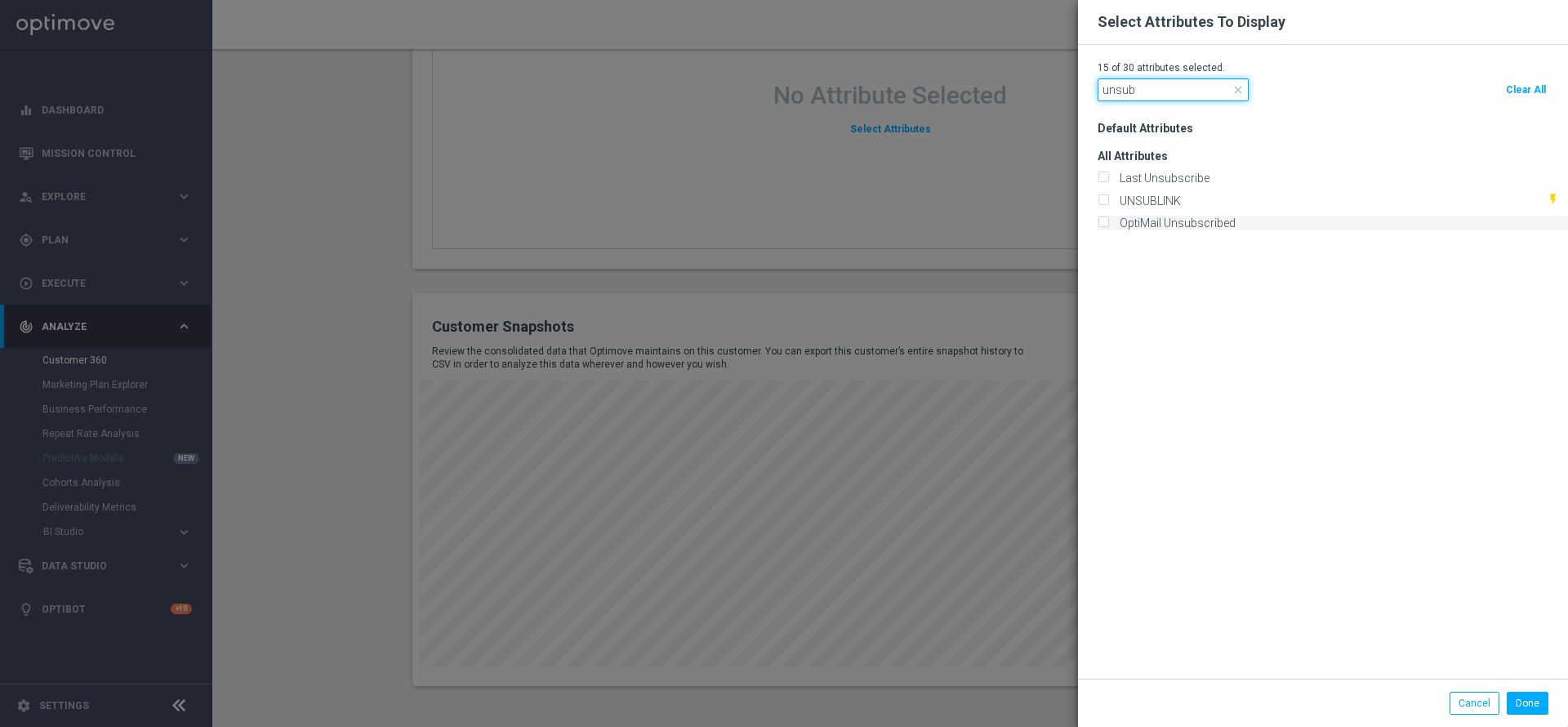
type input "unsub"
click at [1169, 215] on label "OptiMail Unsubscribed" at bounding box center [1175, 222] width 122 height 15
click at [1108, 219] on input "OptiMail Unsubscribed" at bounding box center [1102, 224] width 11 height 11
checkbox input "true"
click at [1525, 696] on button "Done" at bounding box center [1527, 703] width 42 height 22
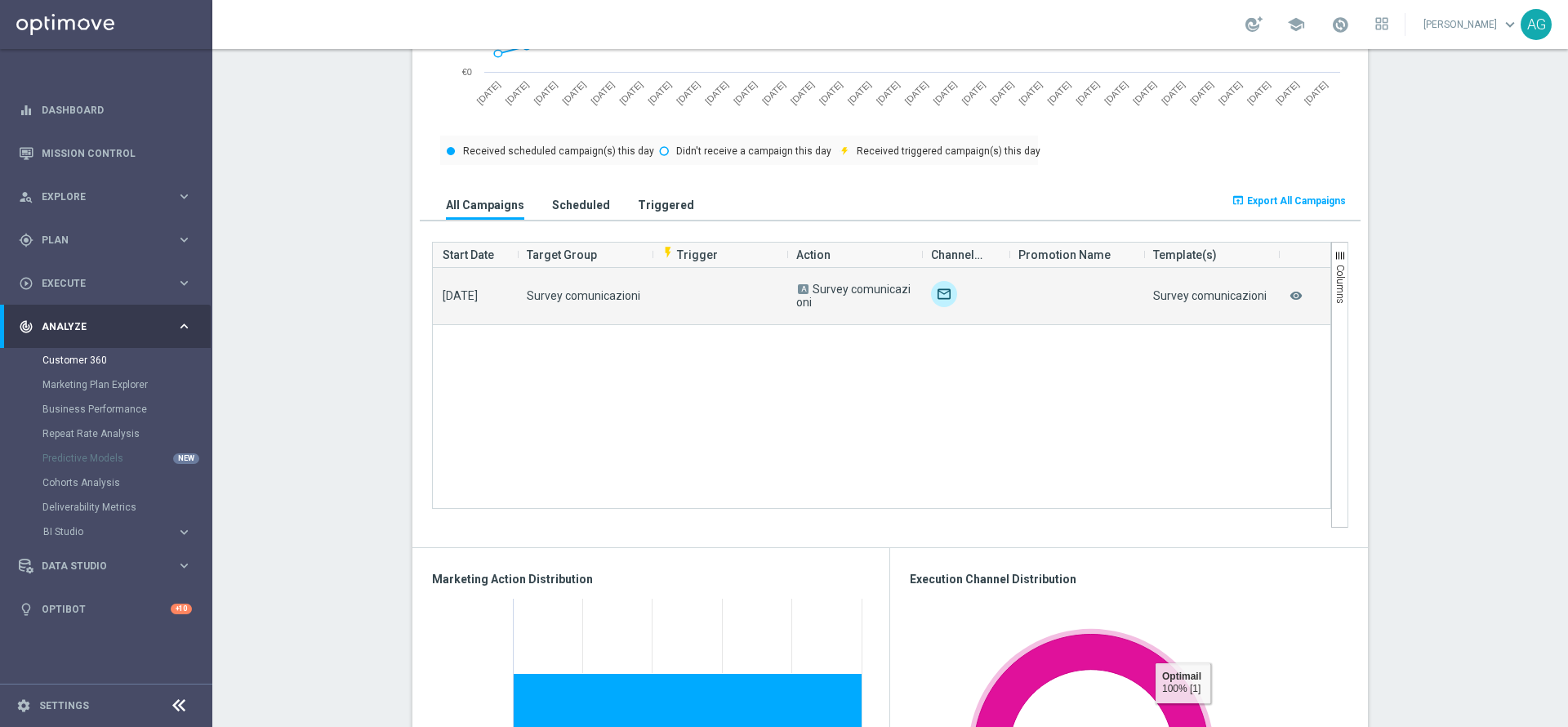
scroll to position [0, 0]
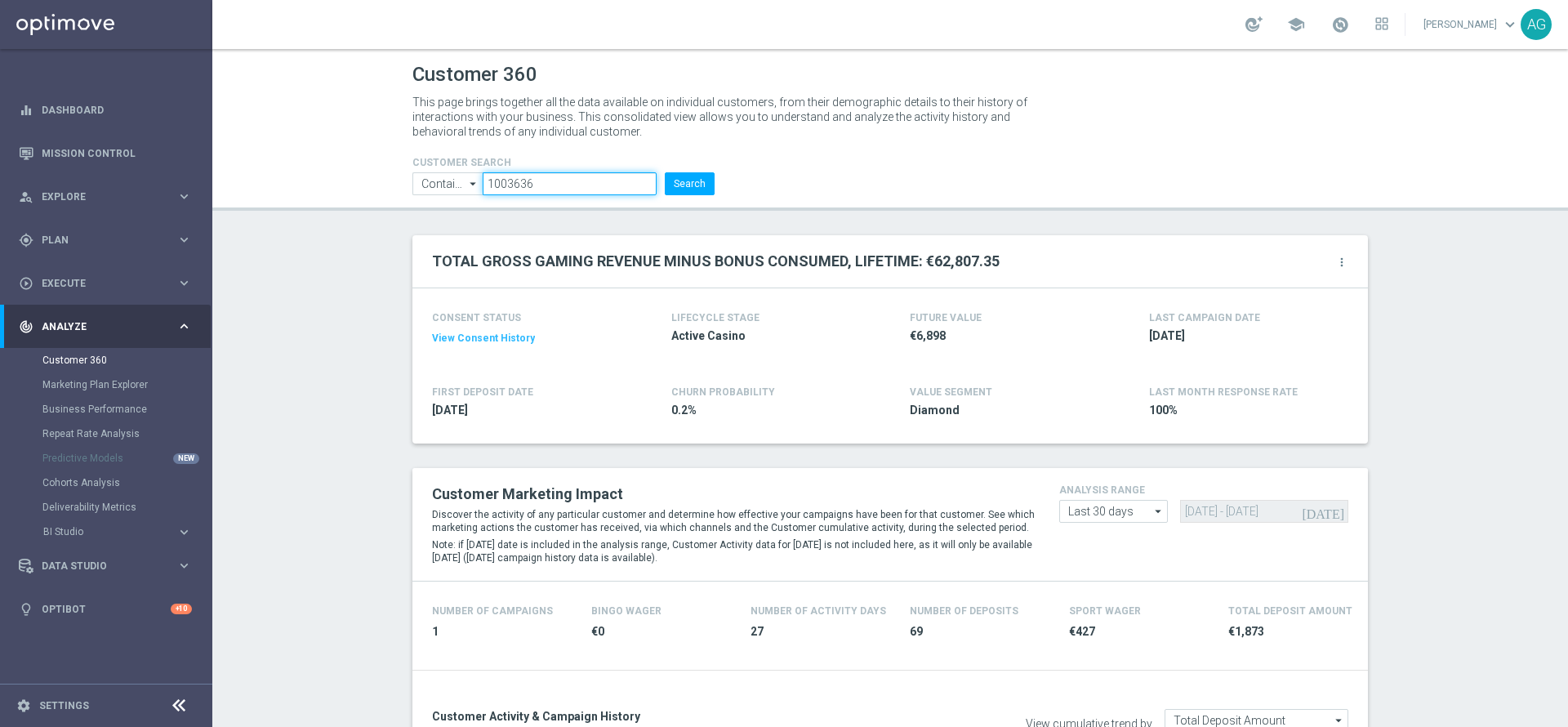
drag, startPoint x: 554, startPoint y: 188, endPoint x: 409, endPoint y: 189, distance: 145.0
click at [409, 189] on ul "Contains Contains arrow_drop_down Show Selected 0 of NaN Contains Equals" at bounding box center [563, 183] width 311 height 22
paste input "446655"
click at [684, 191] on button "Search" at bounding box center [690, 183] width 50 height 22
click at [554, 187] on input "4466556" at bounding box center [570, 183] width 174 height 22
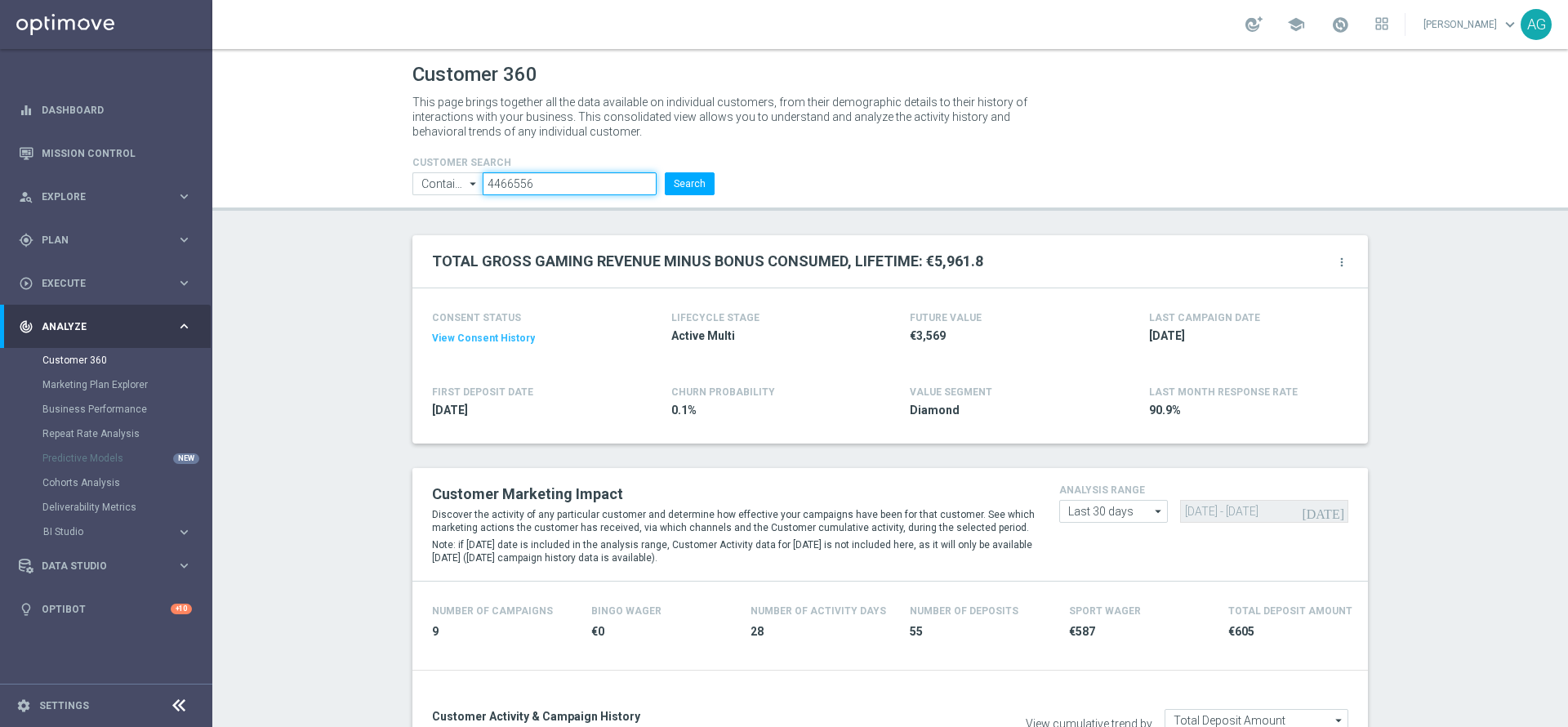
drag, startPoint x: 499, startPoint y: 190, endPoint x: 455, endPoint y: 189, distance: 44.0
click at [455, 189] on ul "Contains Contains arrow_drop_down Show Selected 0 of NaN Contains Equals" at bounding box center [563, 183] width 311 height 22
paste input "2102141"
type input "2102141"
click at [665, 189] on button "Search" at bounding box center [690, 183] width 50 height 22
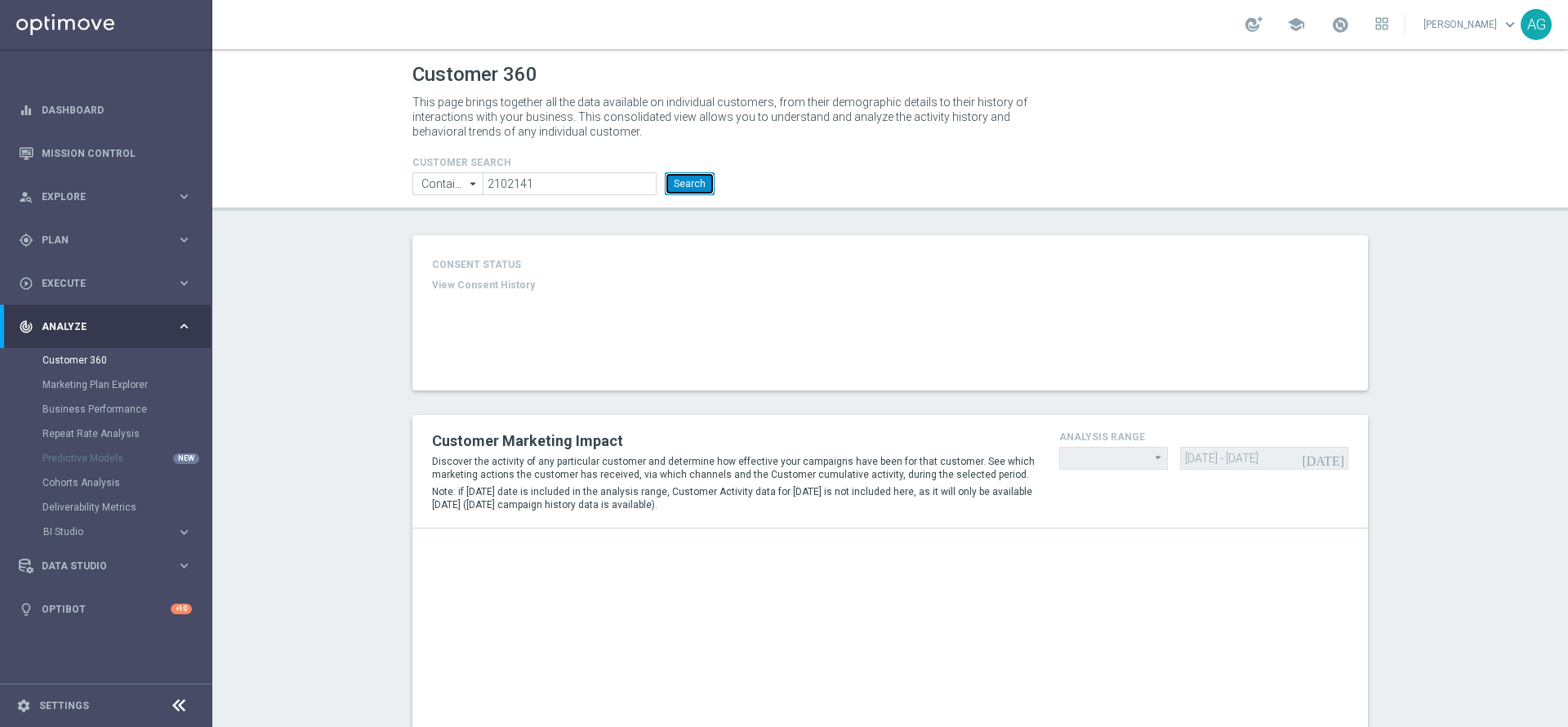
type input "Last 30 days"
type input "Total Deposit Amount"
type input "Last 30 days"
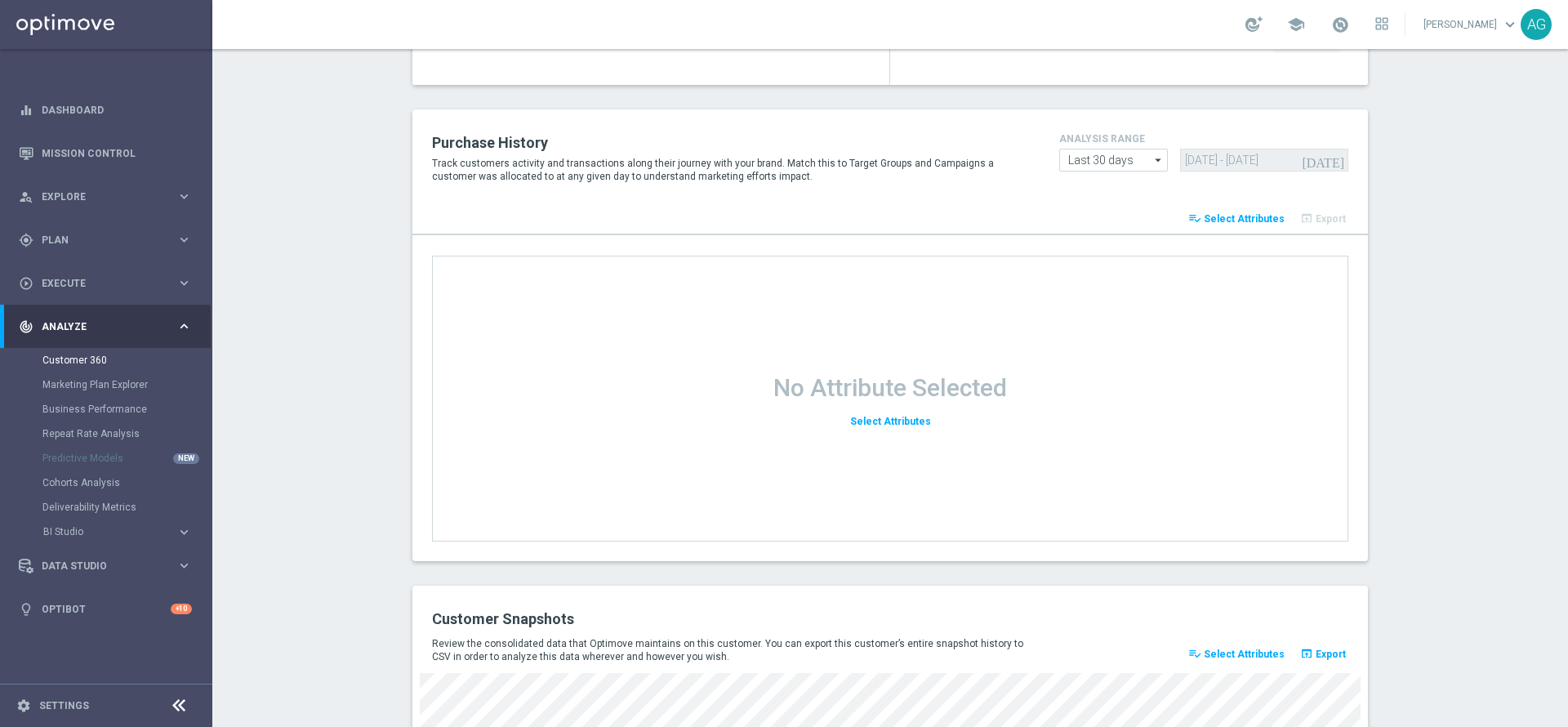
scroll to position [2113, 0]
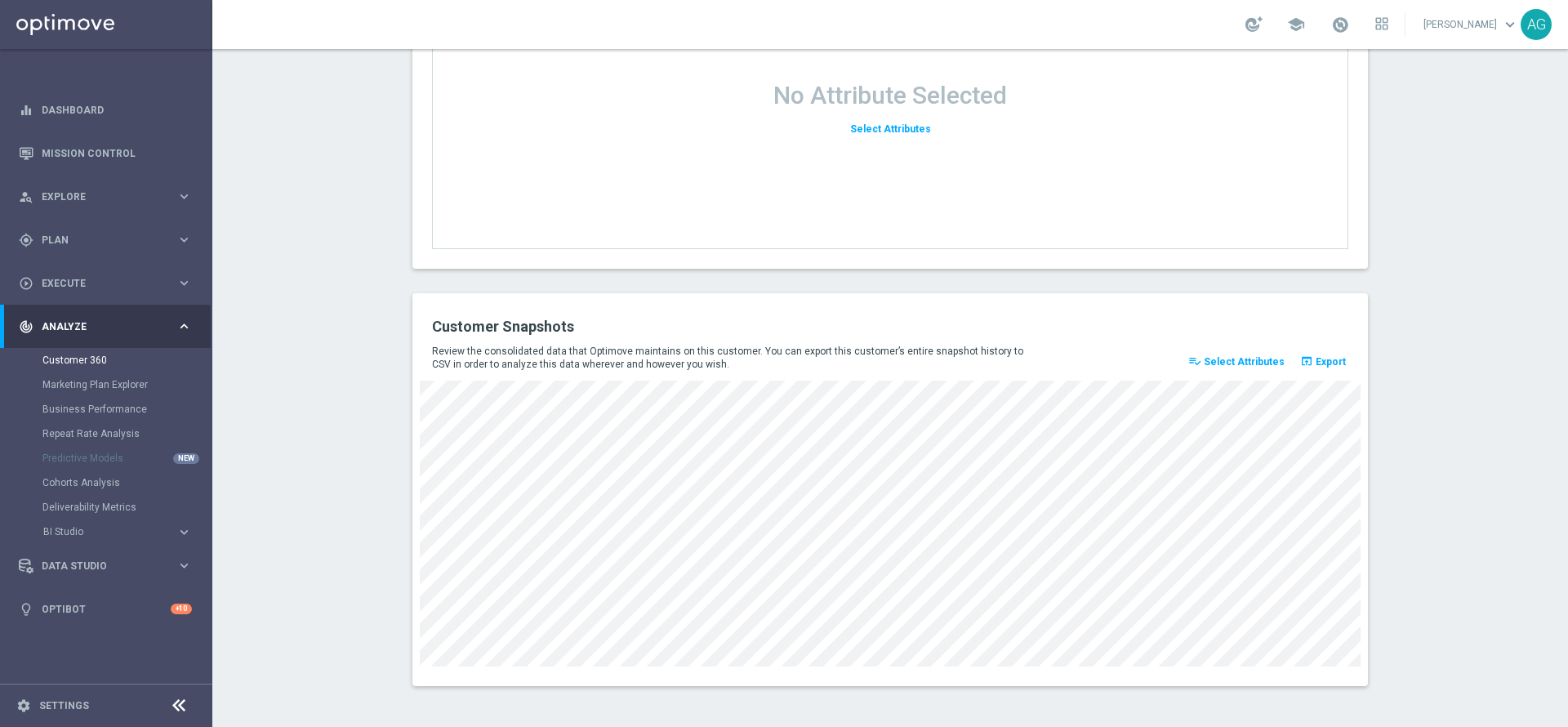
click at [594, 661] on div "Customer Snapshots Review the consolidated data that Optimove maintains on this…" at bounding box center [889, 489] width 955 height 393
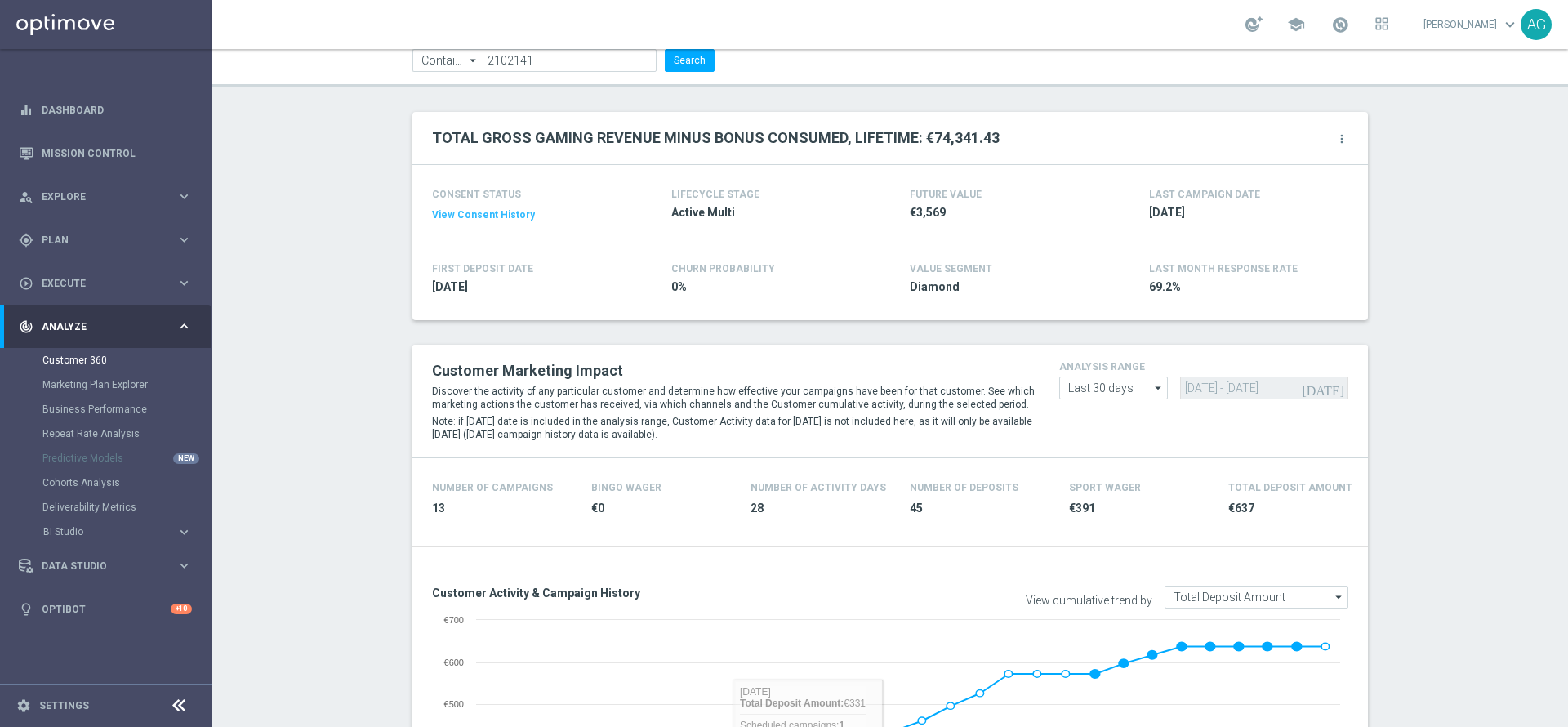
scroll to position [0, 0]
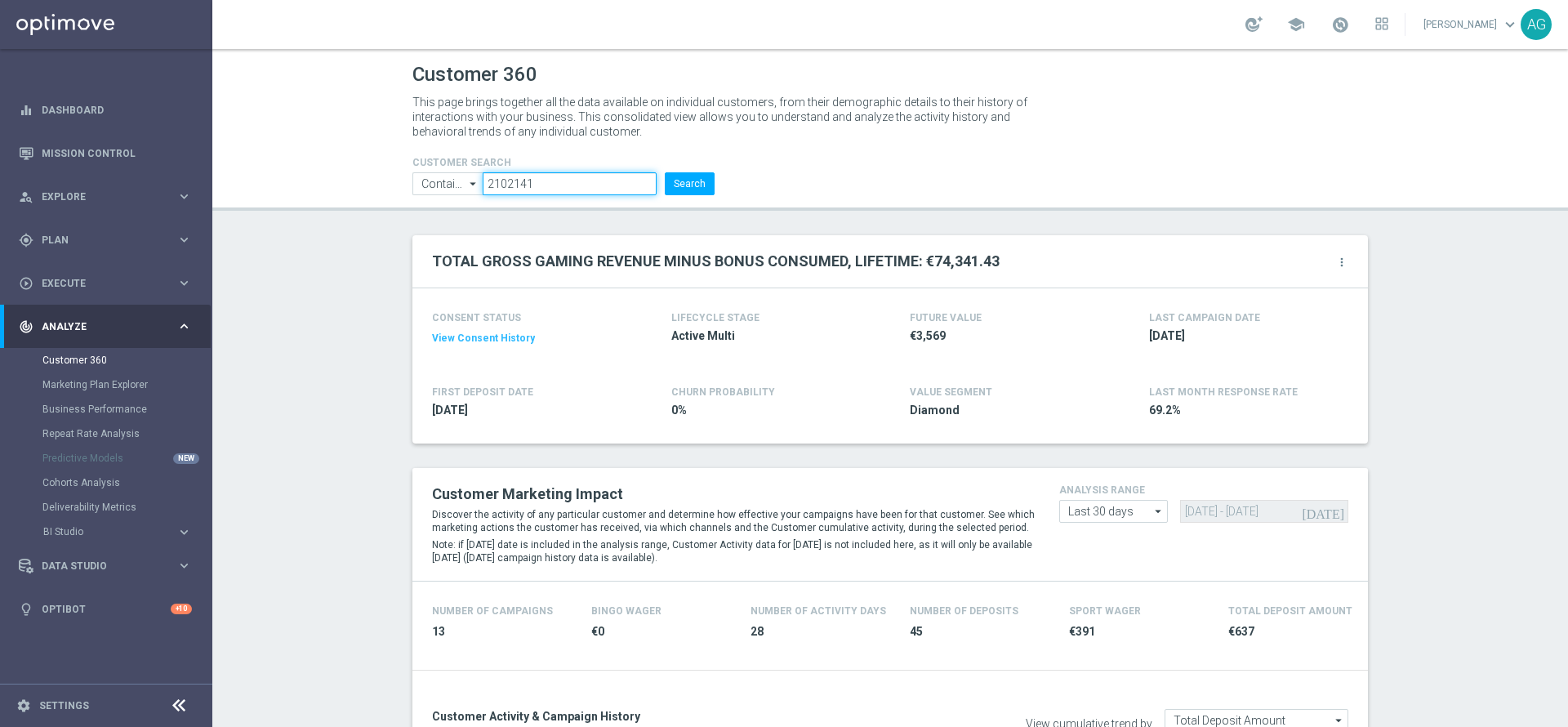
drag, startPoint x: 463, startPoint y: 178, endPoint x: 384, endPoint y: 170, distance: 79.4
click at [384, 170] on header "Customer 360 This page brings together all the data available on individual cus…" at bounding box center [890, 130] width 1356 height 162
paste input "1206732"
click at [683, 181] on button "Search" at bounding box center [690, 183] width 50 height 22
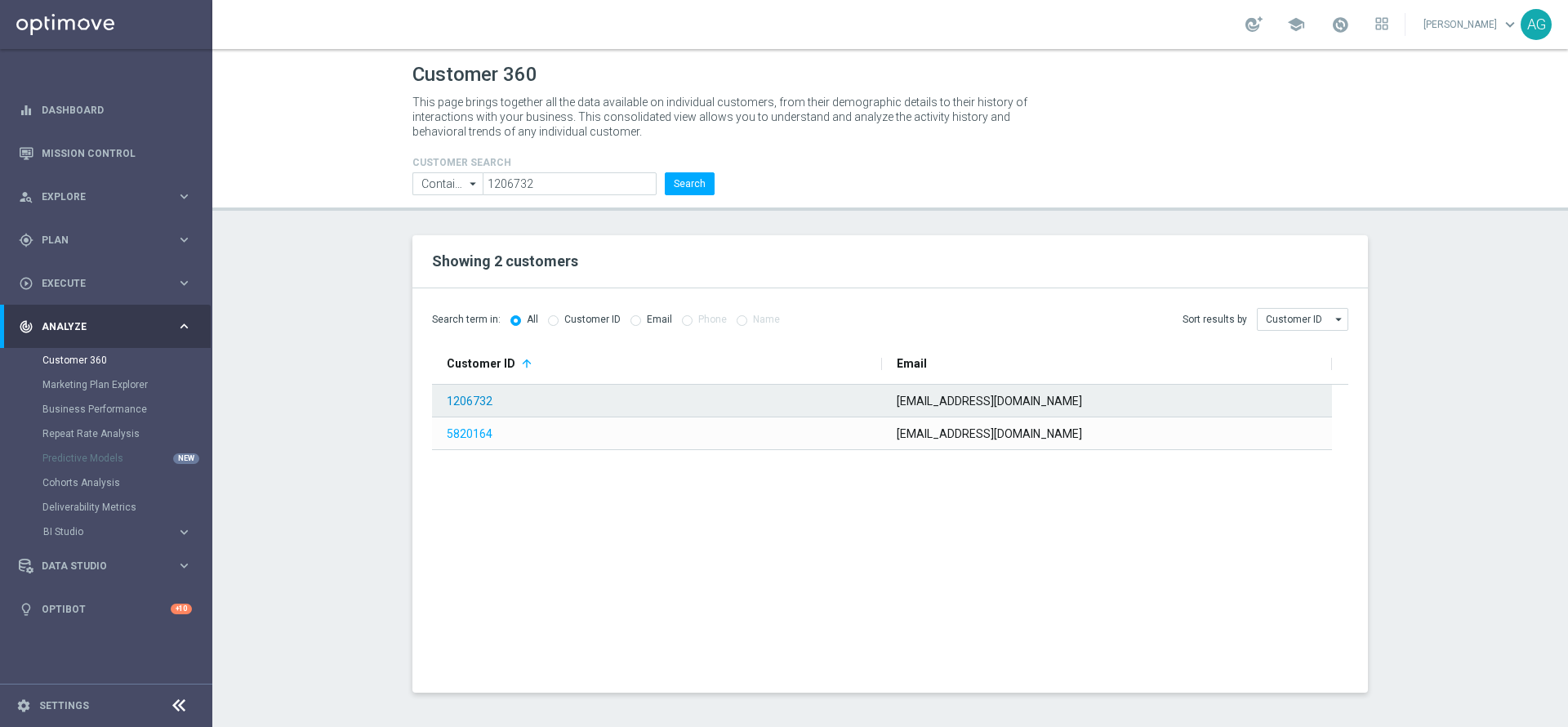
click at [466, 399] on link "1206732" at bounding box center [469, 401] width 46 height 13
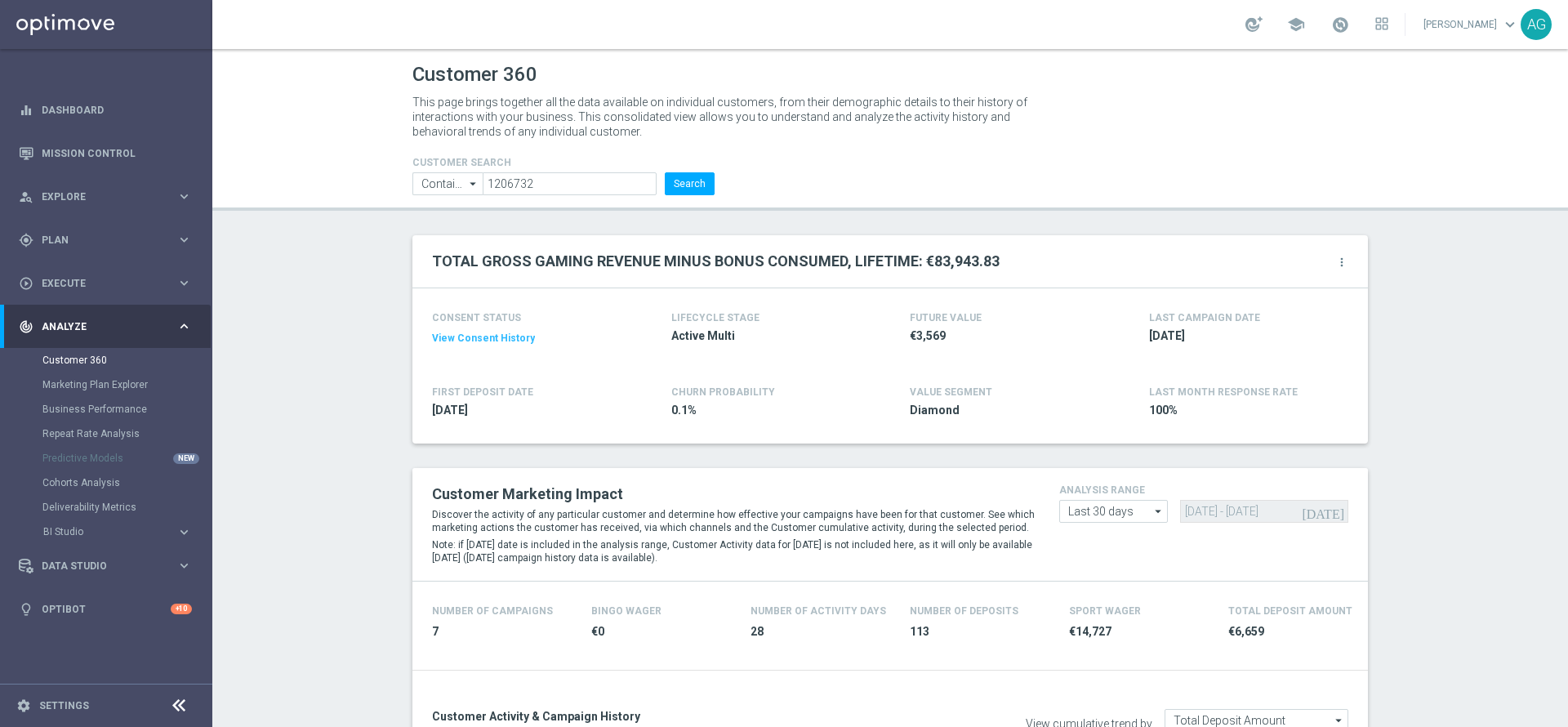
drag, startPoint x: 584, startPoint y: 195, endPoint x: 569, endPoint y: 188, distance: 16.6
click at [582, 195] on header "Customer 360 This page brings together all the data available on individual cus…" at bounding box center [890, 130] width 1356 height 162
click at [569, 188] on input "1206732" at bounding box center [570, 183] width 174 height 22
drag, startPoint x: 549, startPoint y: 185, endPoint x: 438, endPoint y: 195, distance: 111.4
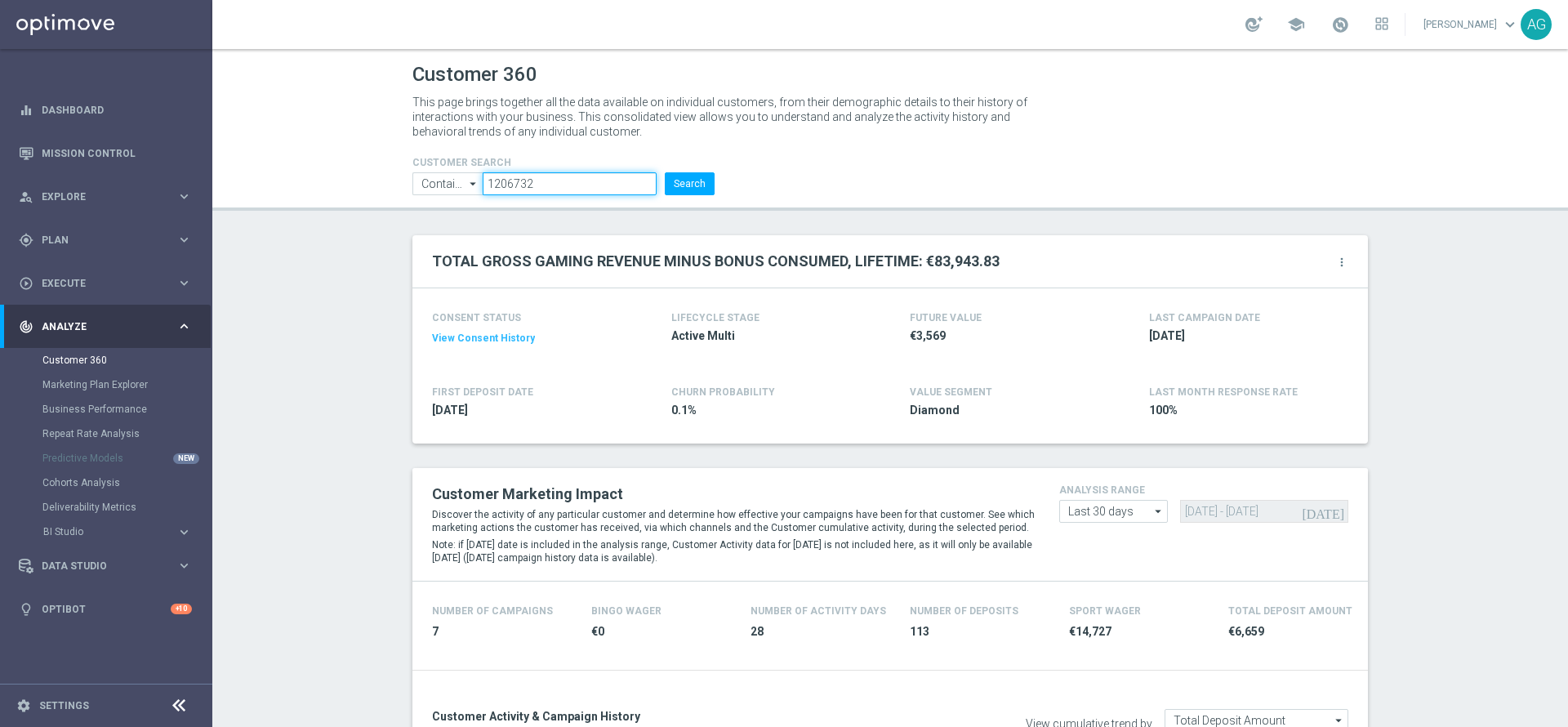
click at [438, 195] on ul "Contains Contains arrow_drop_down Show Selected 0 of NaN Contains Equals" at bounding box center [563, 183] width 311 height 22
paste input "2635649"
click at [686, 188] on button "Search" at bounding box center [690, 183] width 50 height 22
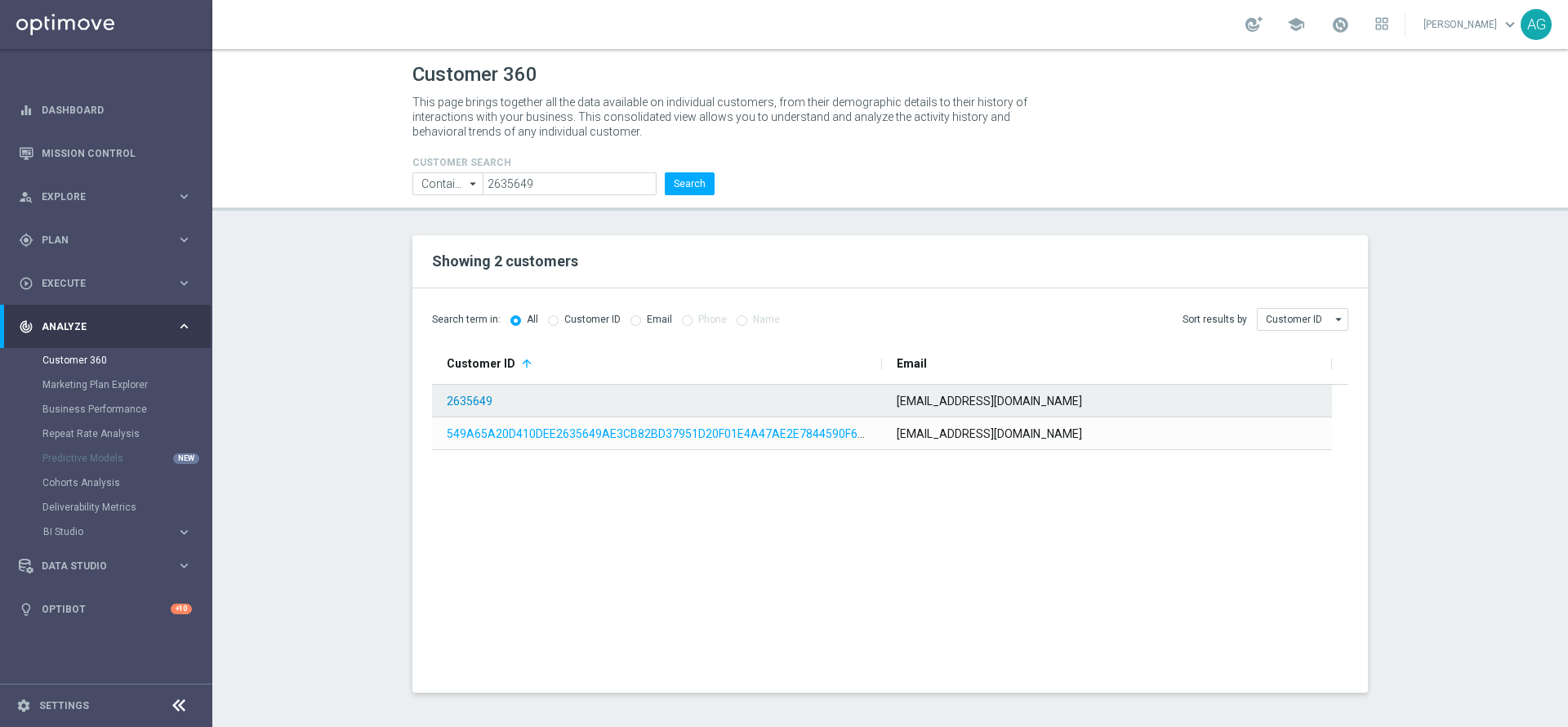
click at [483, 398] on link "2635649" at bounding box center [469, 401] width 46 height 13
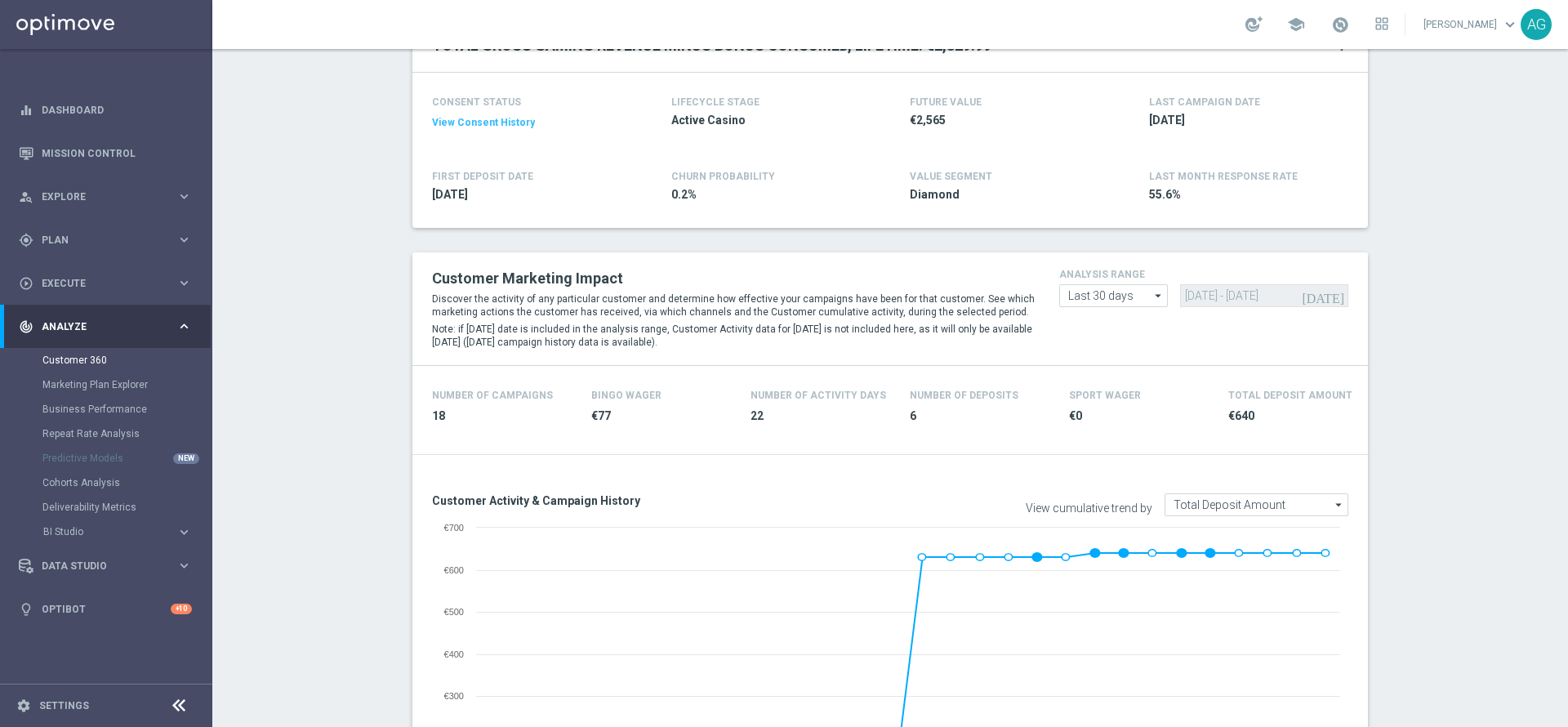
scroll to position [29, 0]
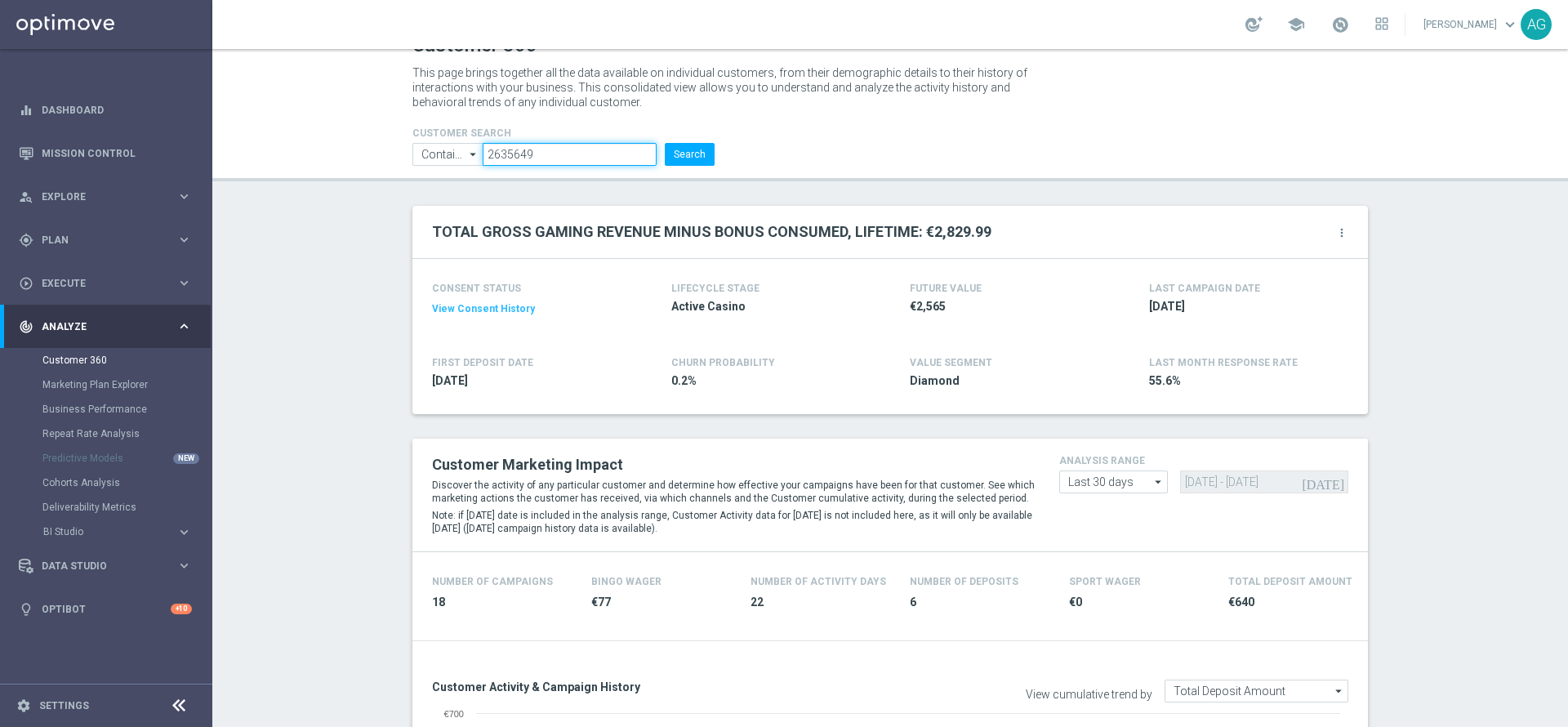
drag, startPoint x: 564, startPoint y: 160, endPoint x: 442, endPoint y: 160, distance: 122.0
click at [442, 160] on ul "Contains Contains arrow_drop_down Show Selected 0 of NaN Contains Equals" at bounding box center [563, 154] width 311 height 22
paste input "12424"
click at [688, 149] on button "Search" at bounding box center [690, 154] width 50 height 22
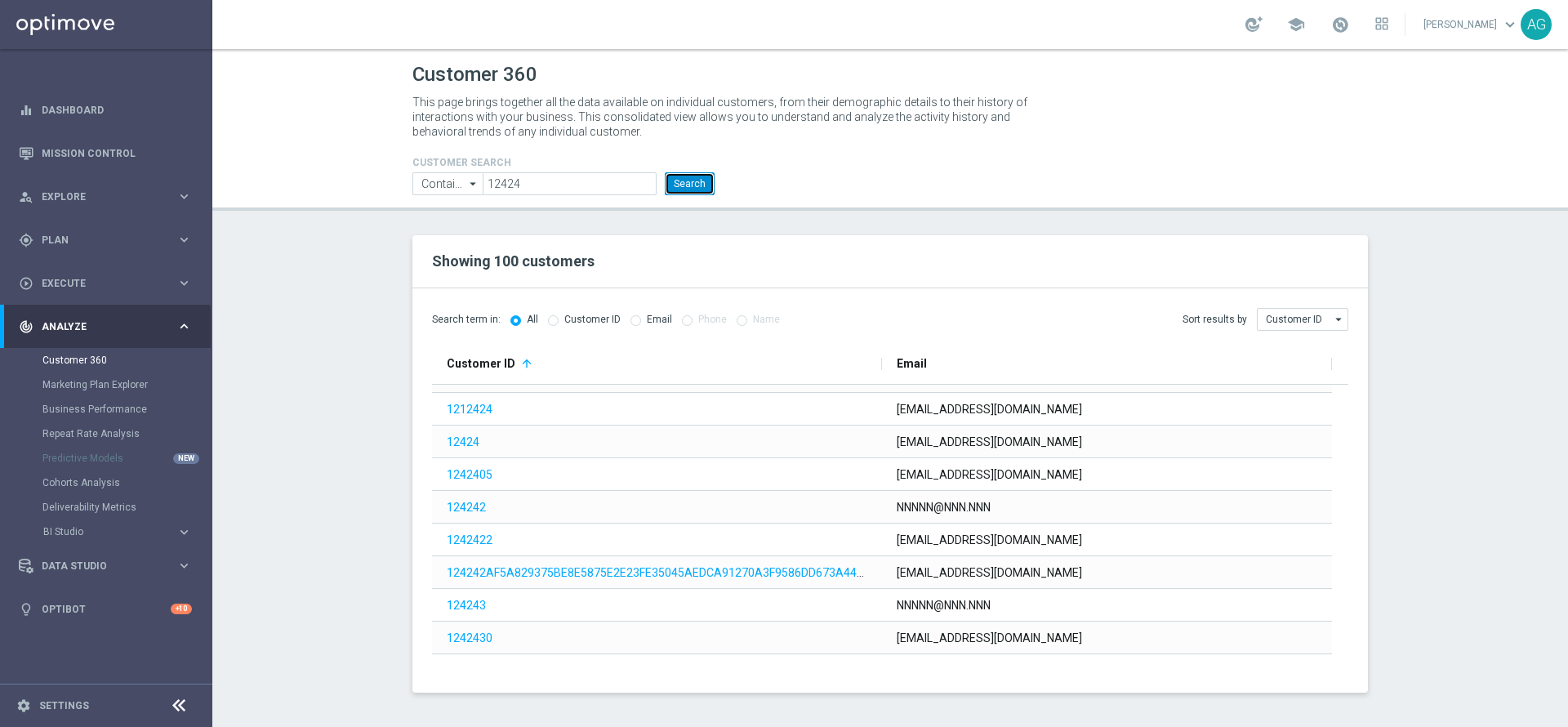
scroll to position [490, 0]
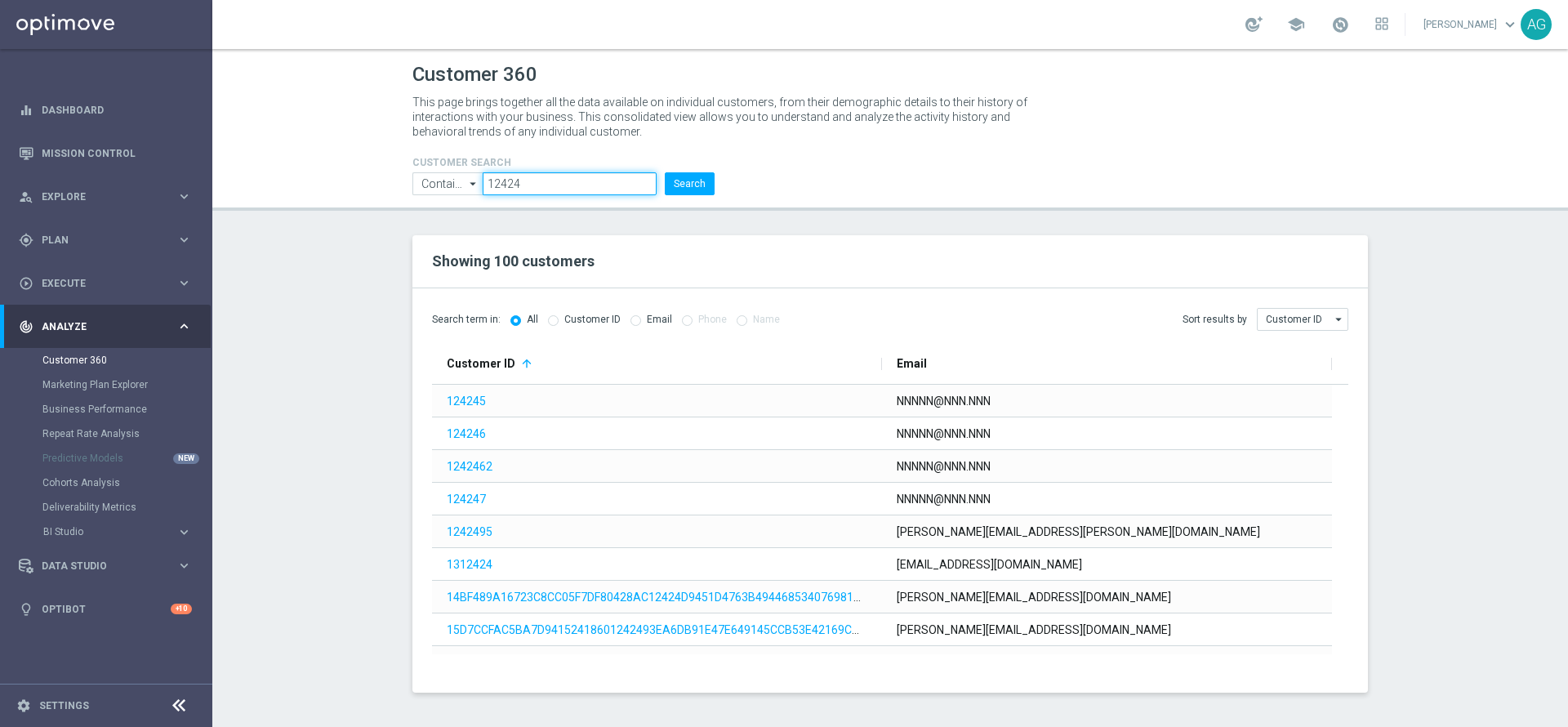
drag, startPoint x: 505, startPoint y: 177, endPoint x: 440, endPoint y: 171, distance: 65.3
click at [441, 171] on form "CUSTOMER SEARCH Contains Contains arrow_drop_down Show Selected 0 of NaN Contai…" at bounding box center [563, 175] width 302 height 38
paste input "533"
click at [689, 184] on button "Search" at bounding box center [690, 183] width 50 height 22
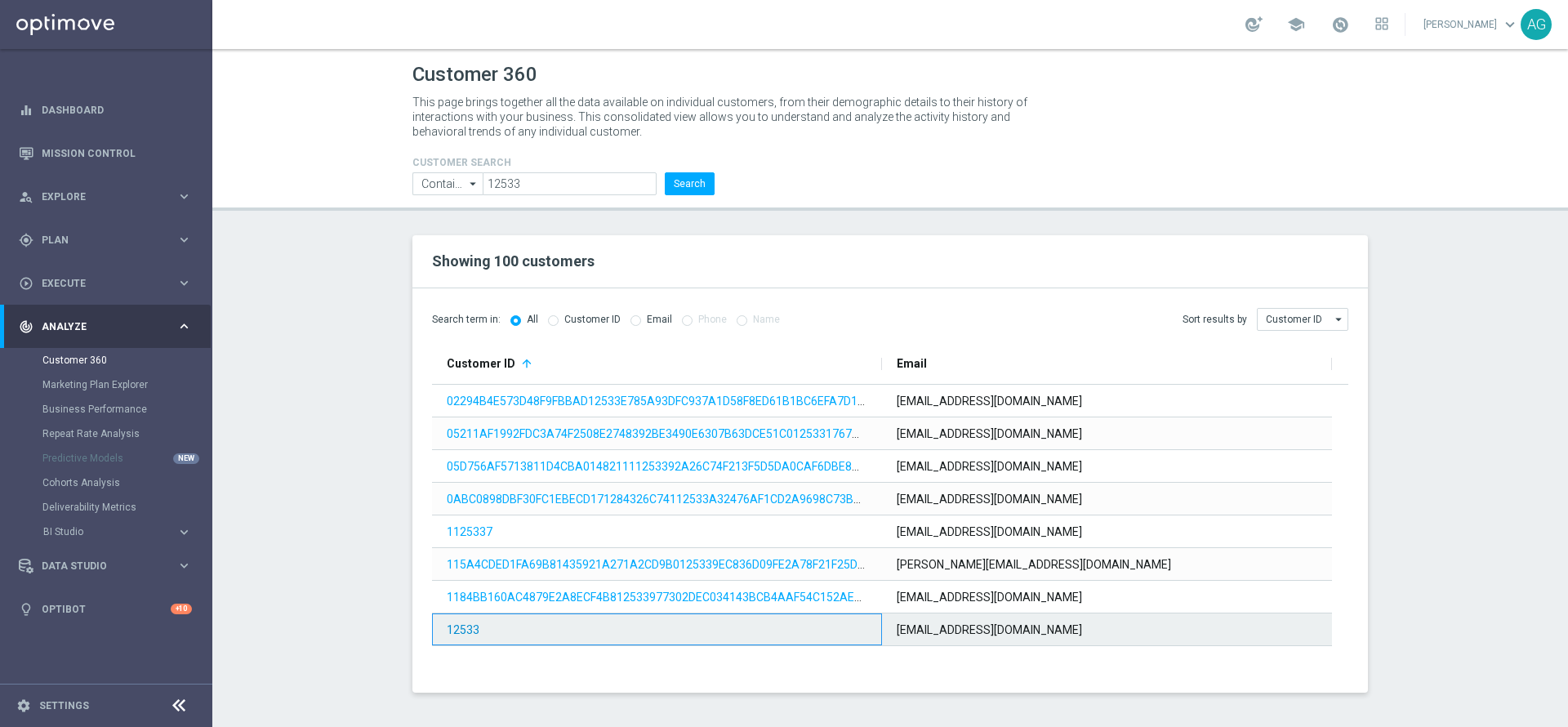
click at [463, 632] on link "12533" at bounding box center [464, 630] width 33 height 13
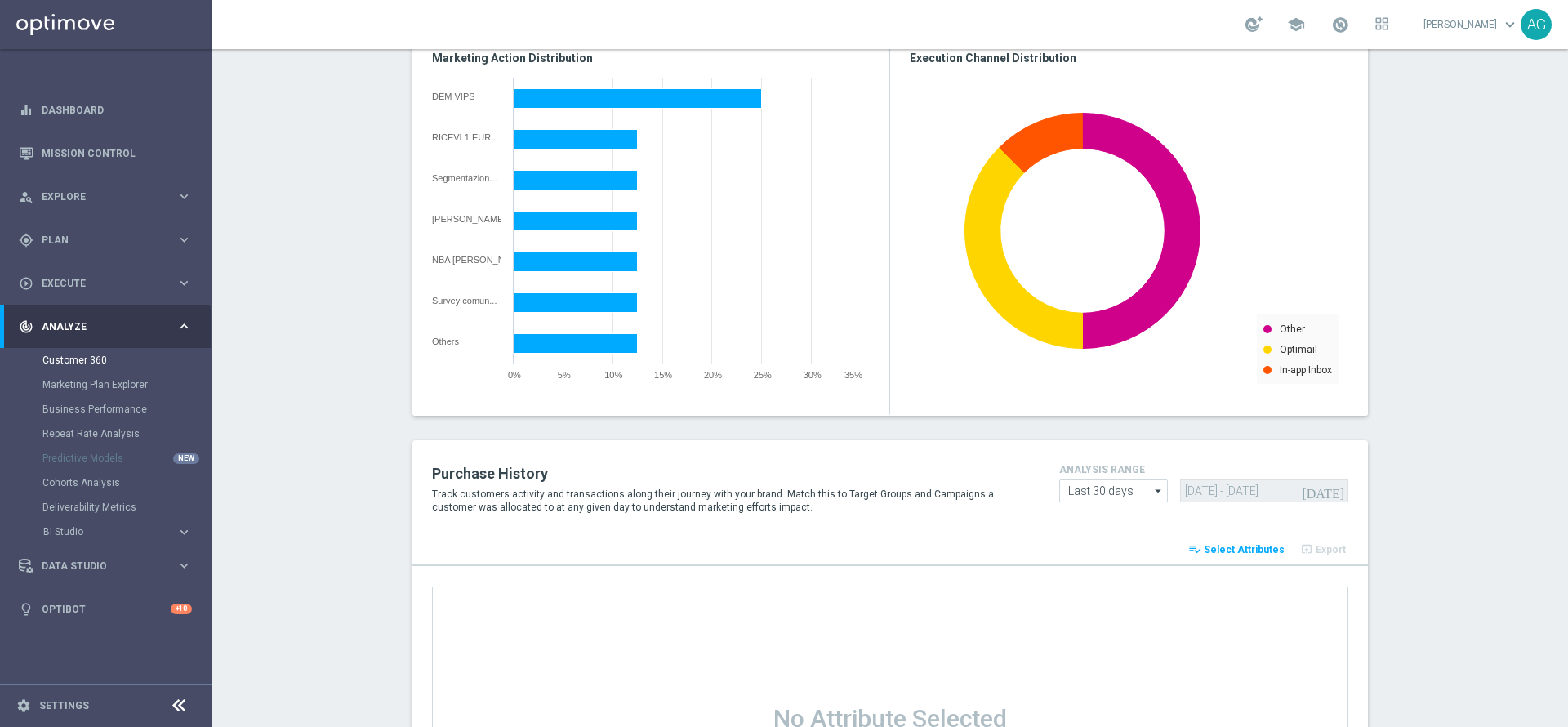
scroll to position [1349, 0]
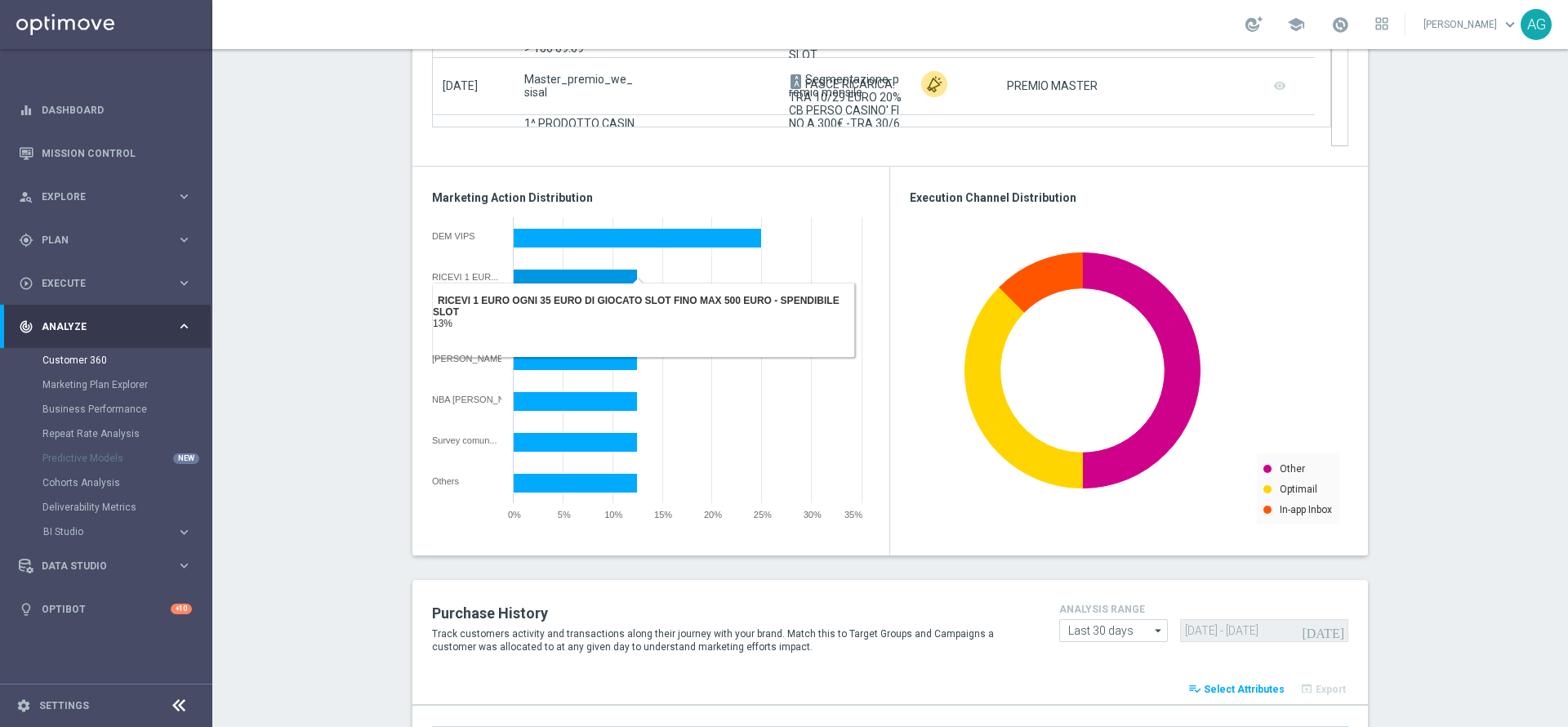
click at [505, 306] on rect at bounding box center [651, 372] width 437 height 326
click at [528, 276] on rect at bounding box center [575, 279] width 124 height 19
click at [578, 302] on rect at bounding box center [651, 372] width 437 height 326
click at [551, 282] on rect at bounding box center [575, 279] width 124 height 19
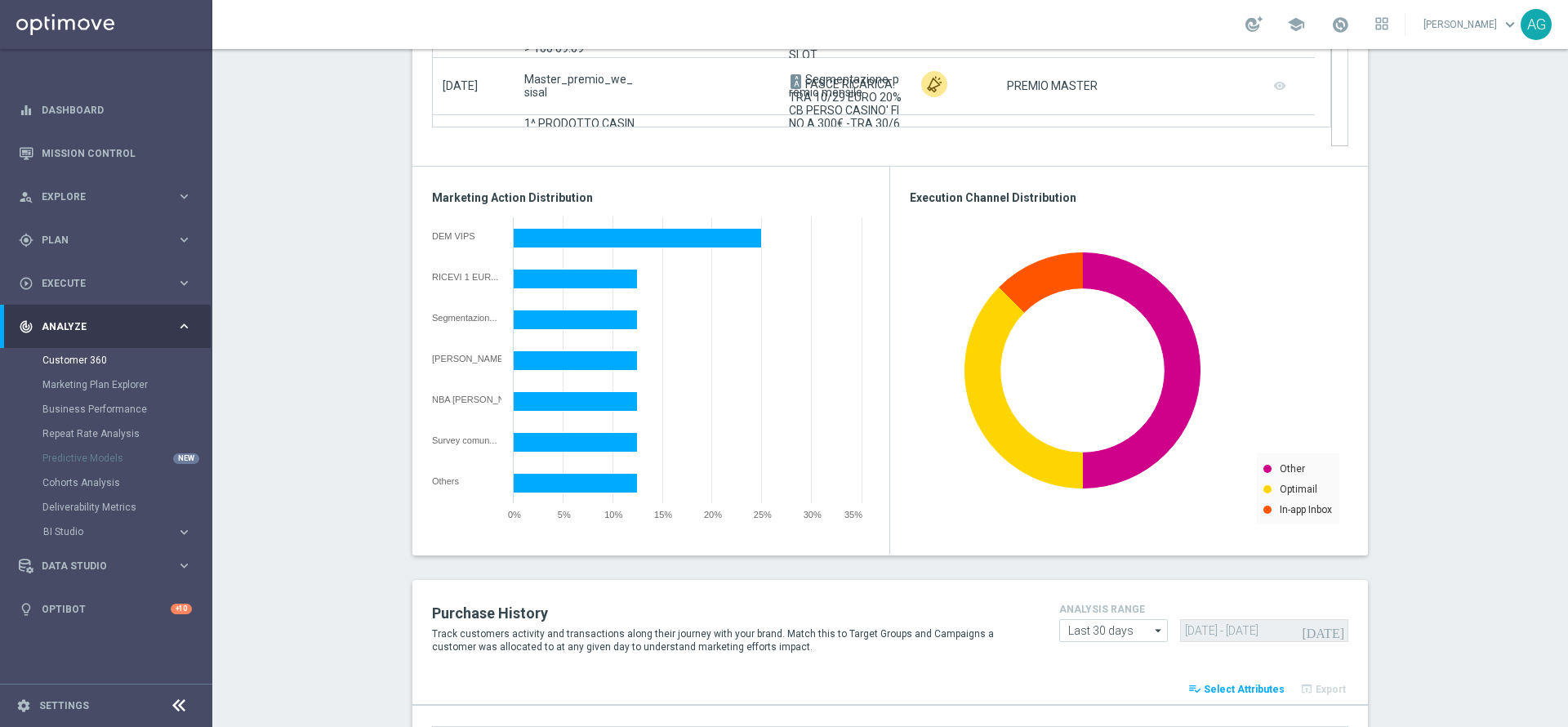
drag, startPoint x: 444, startPoint y: 331, endPoint x: 428, endPoint y: 305, distance: 30.5
click at [432, 305] on rect at bounding box center [651, 372] width 437 height 326
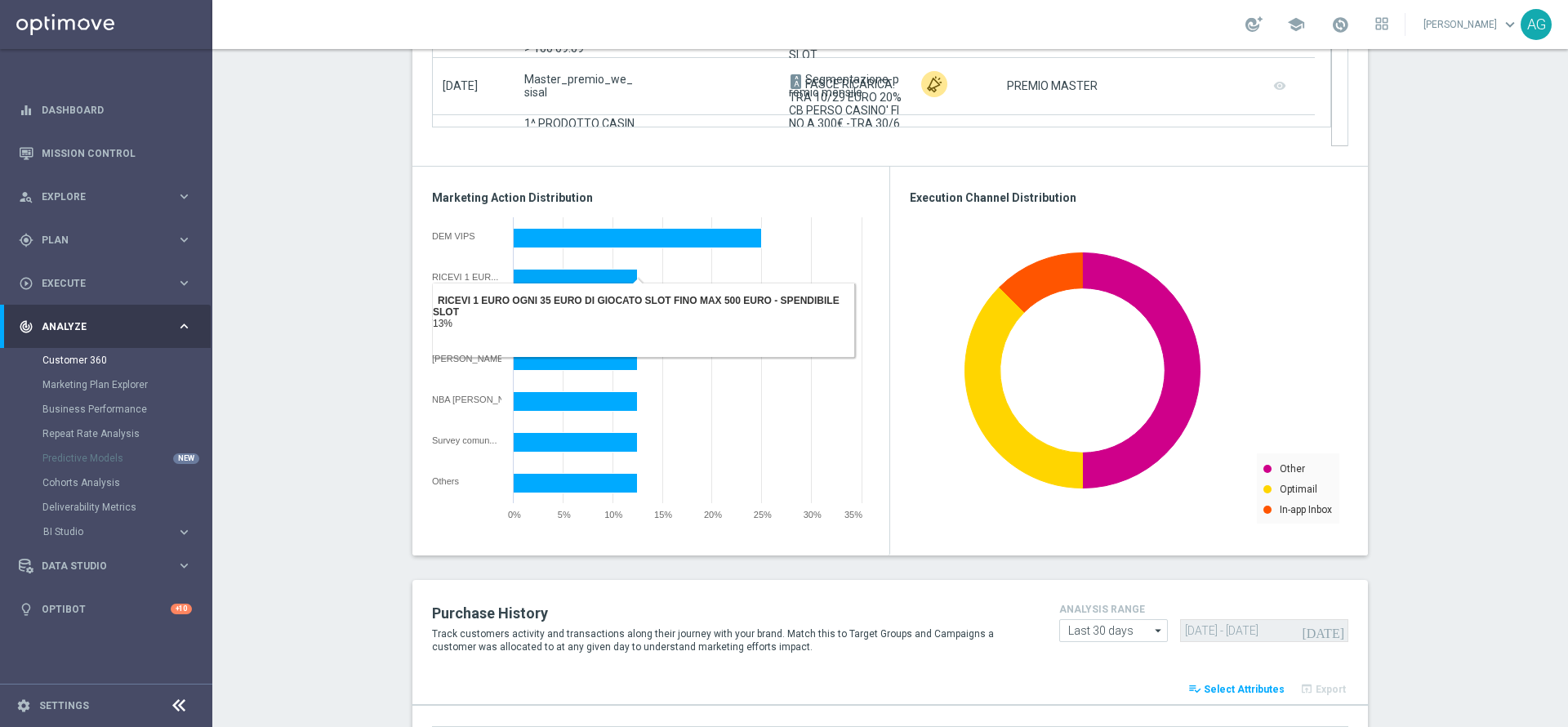
click at [530, 308] on rect at bounding box center [651, 372] width 437 height 326
click at [529, 285] on rect at bounding box center [575, 279] width 124 height 19
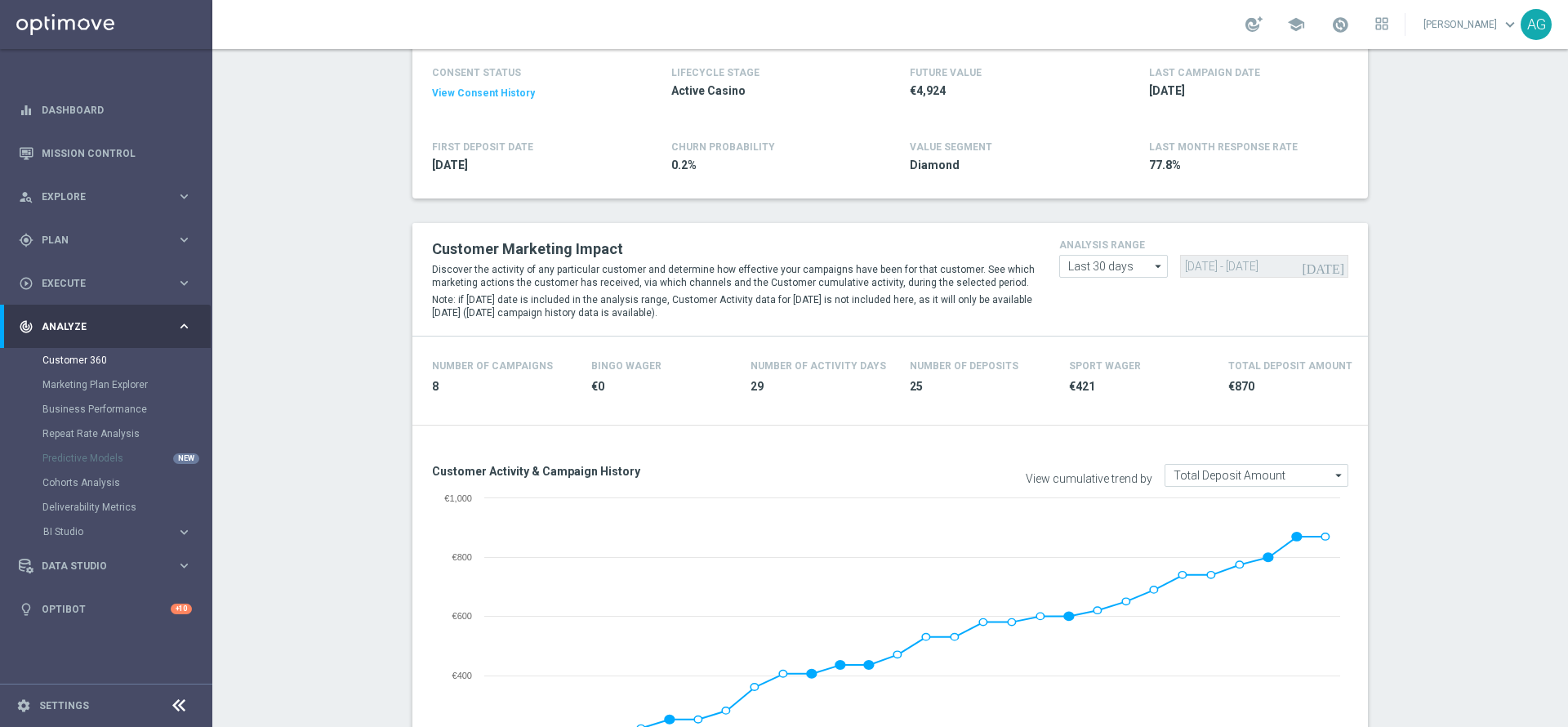
scroll to position [0, 0]
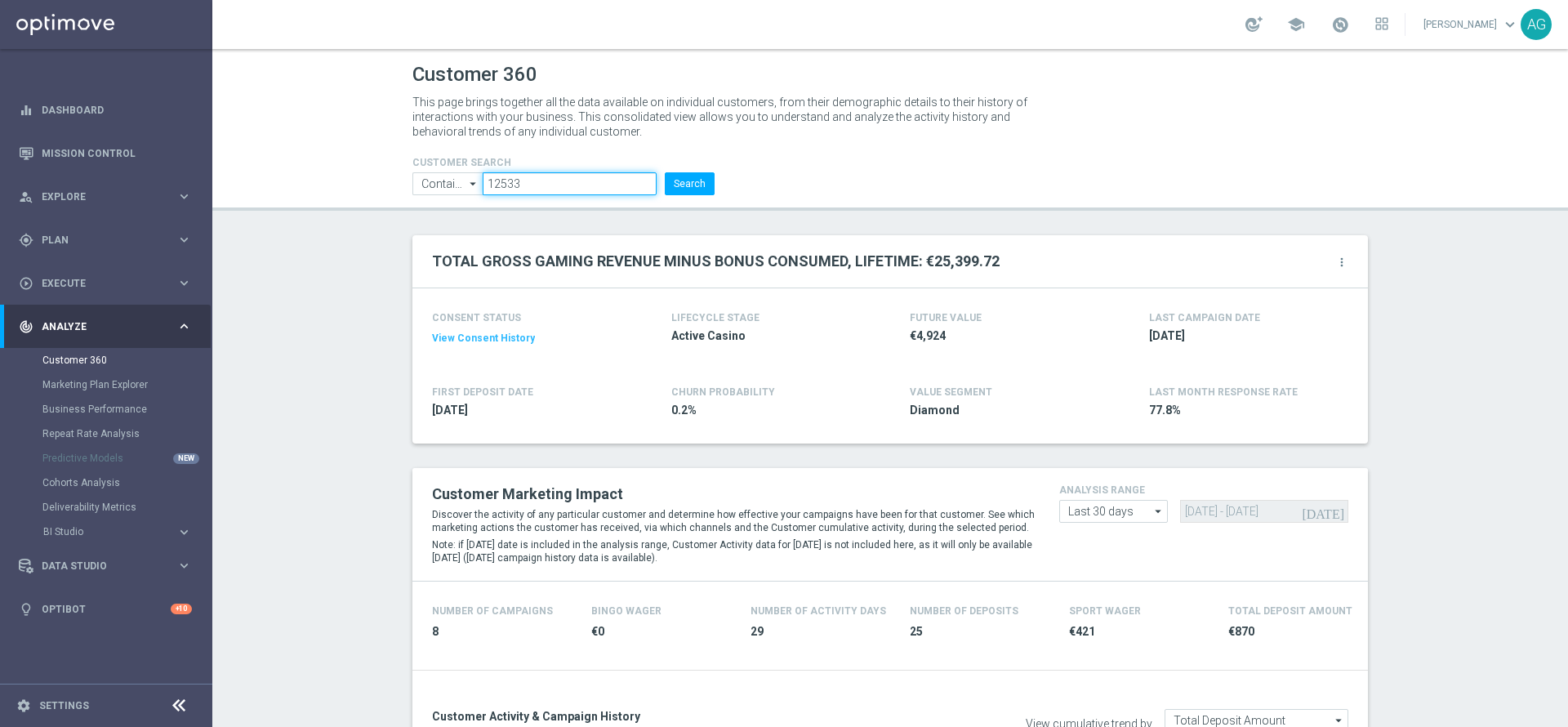
drag, startPoint x: 529, startPoint y: 175, endPoint x: 399, endPoint y: 176, distance: 130.0
click at [408, 176] on ul "Contains Contains arrow_drop_down Show Selected 0 of NaN Contains Equals" at bounding box center [563, 183] width 311 height 22
paste input "30"
click at [684, 181] on button "Search" at bounding box center [690, 183] width 50 height 22
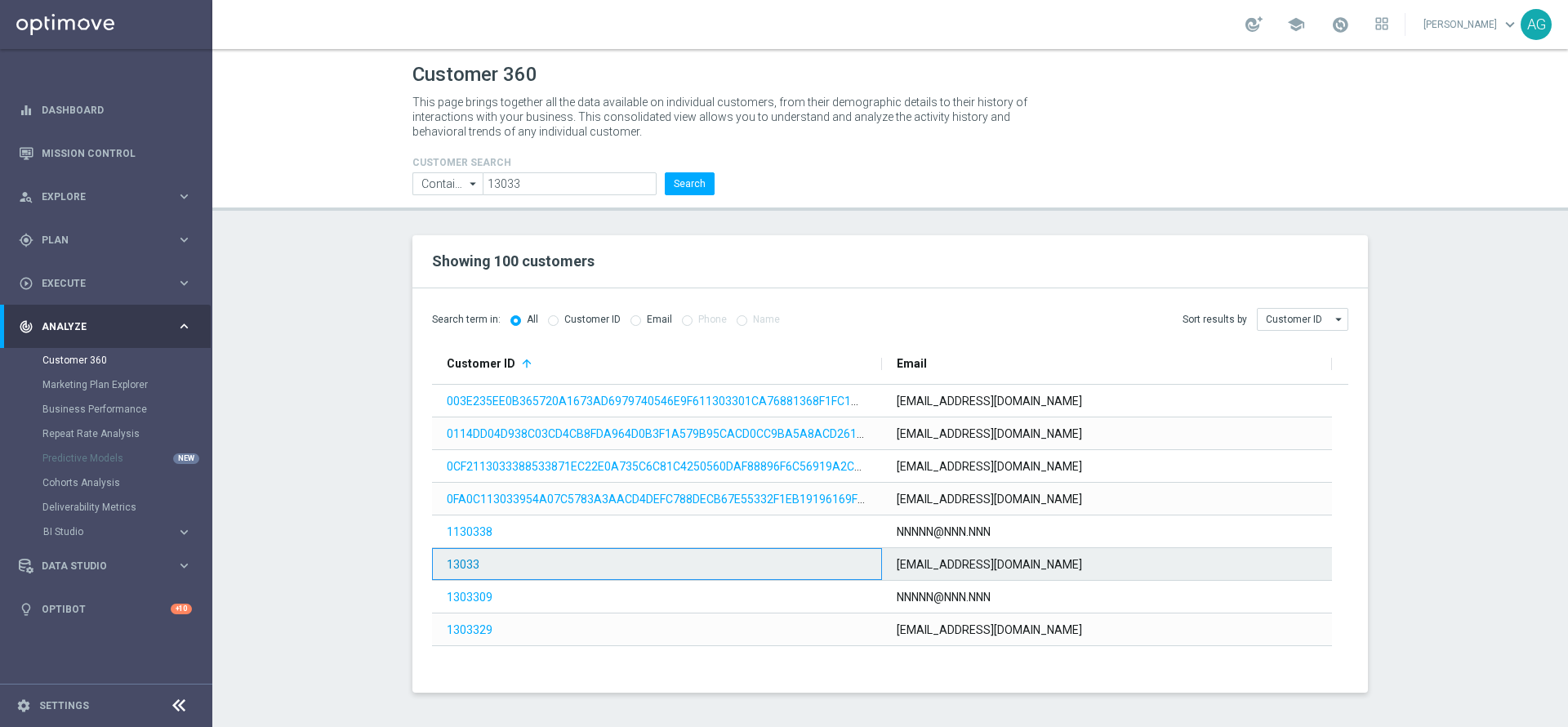
click at [468, 563] on link "13033" at bounding box center [464, 564] width 33 height 13
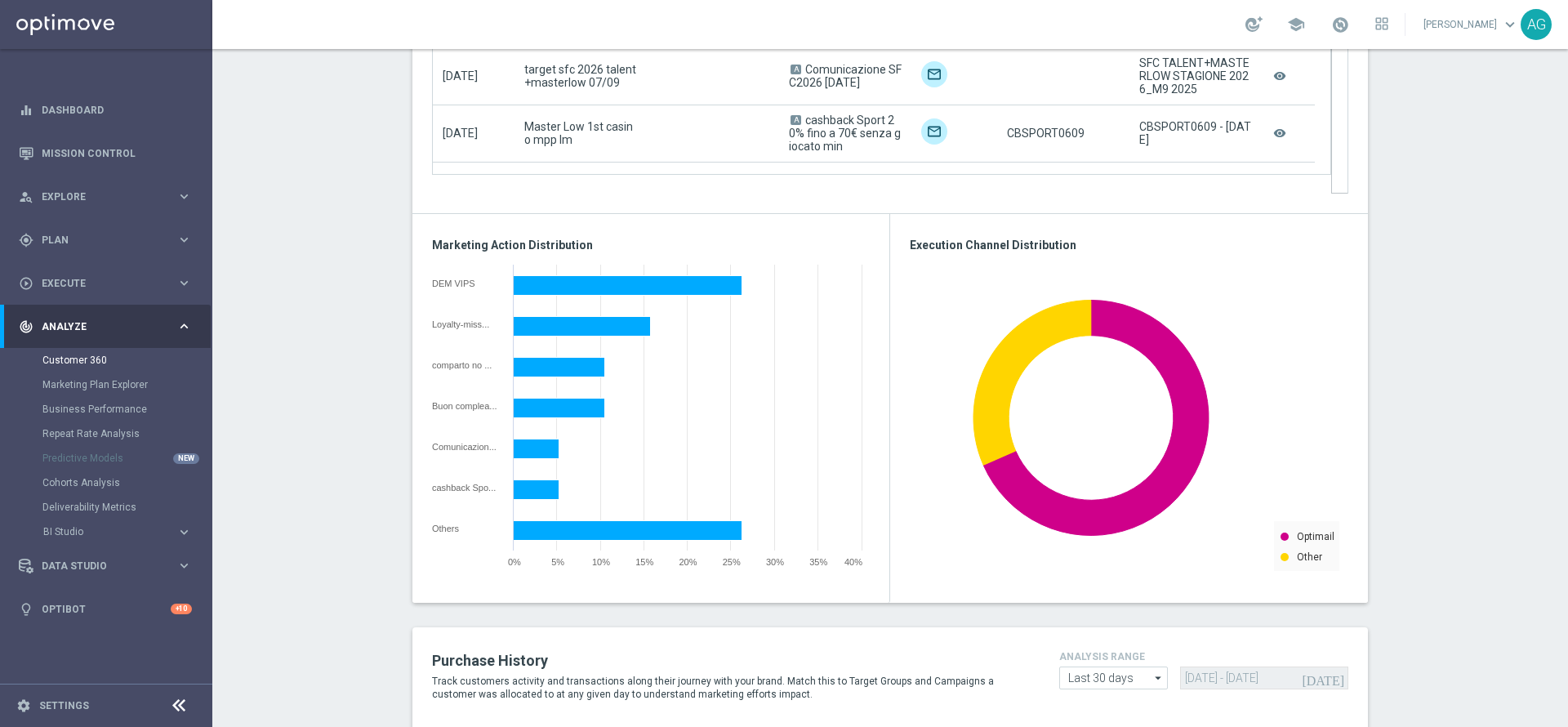
scroll to position [1349, 0]
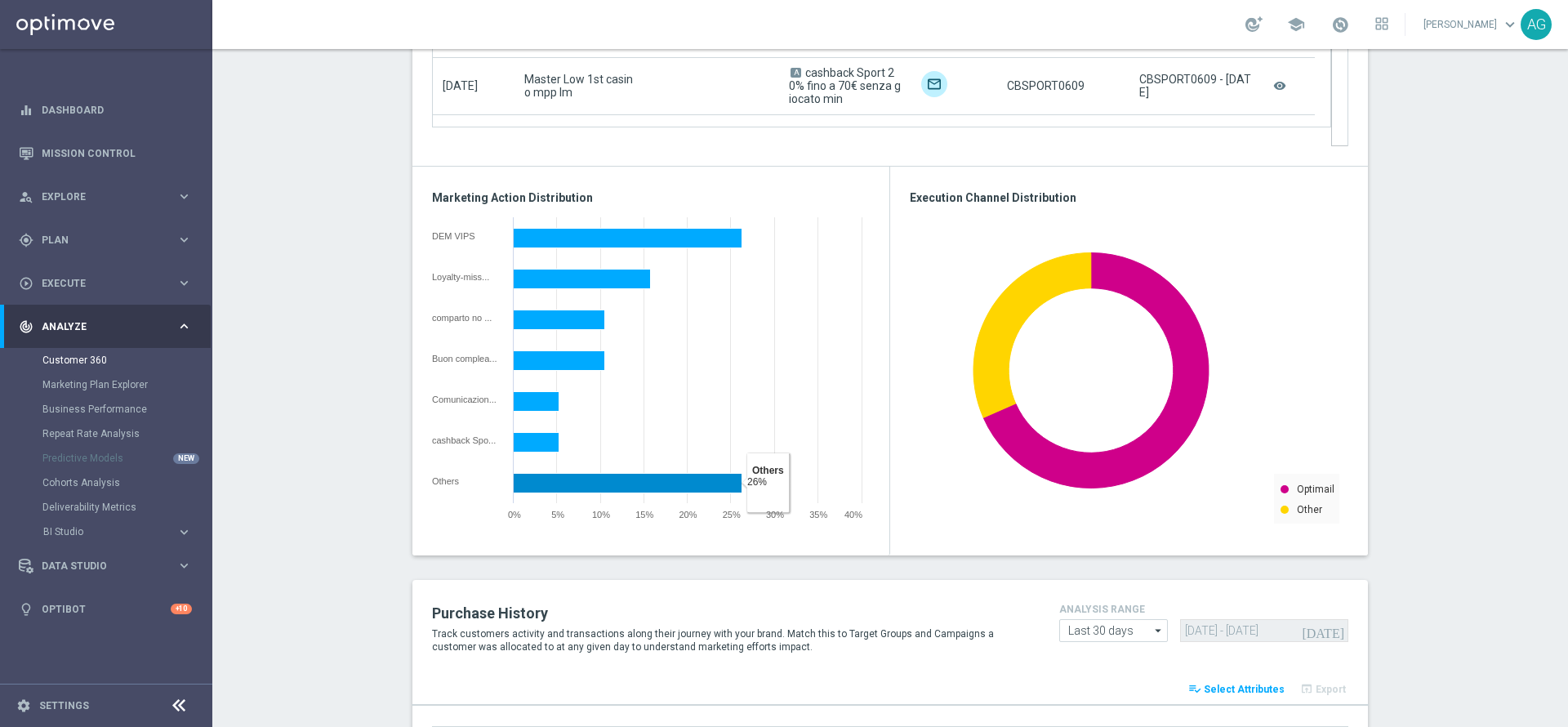
click at [548, 488] on rect at bounding box center [627, 483] width 229 height 19
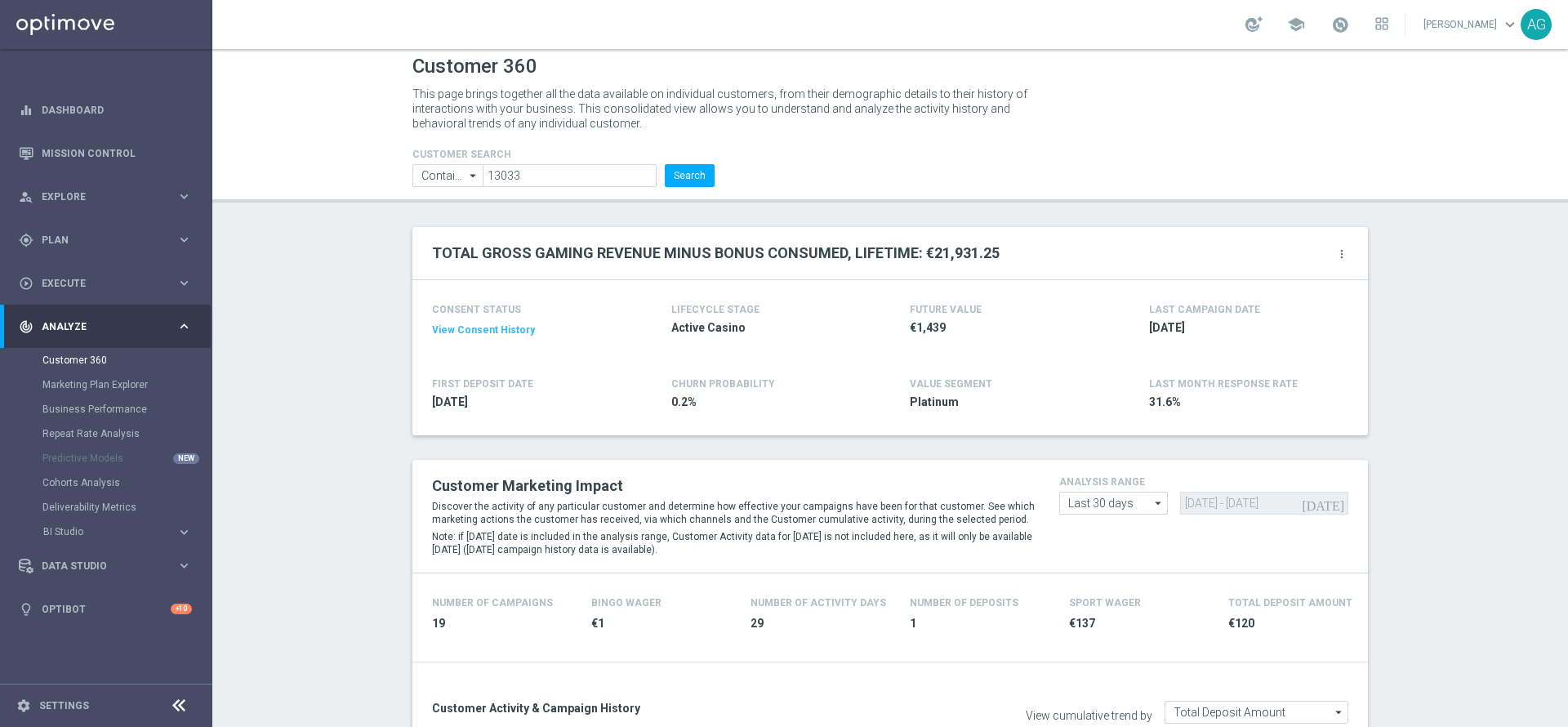
scroll to position [0, 0]
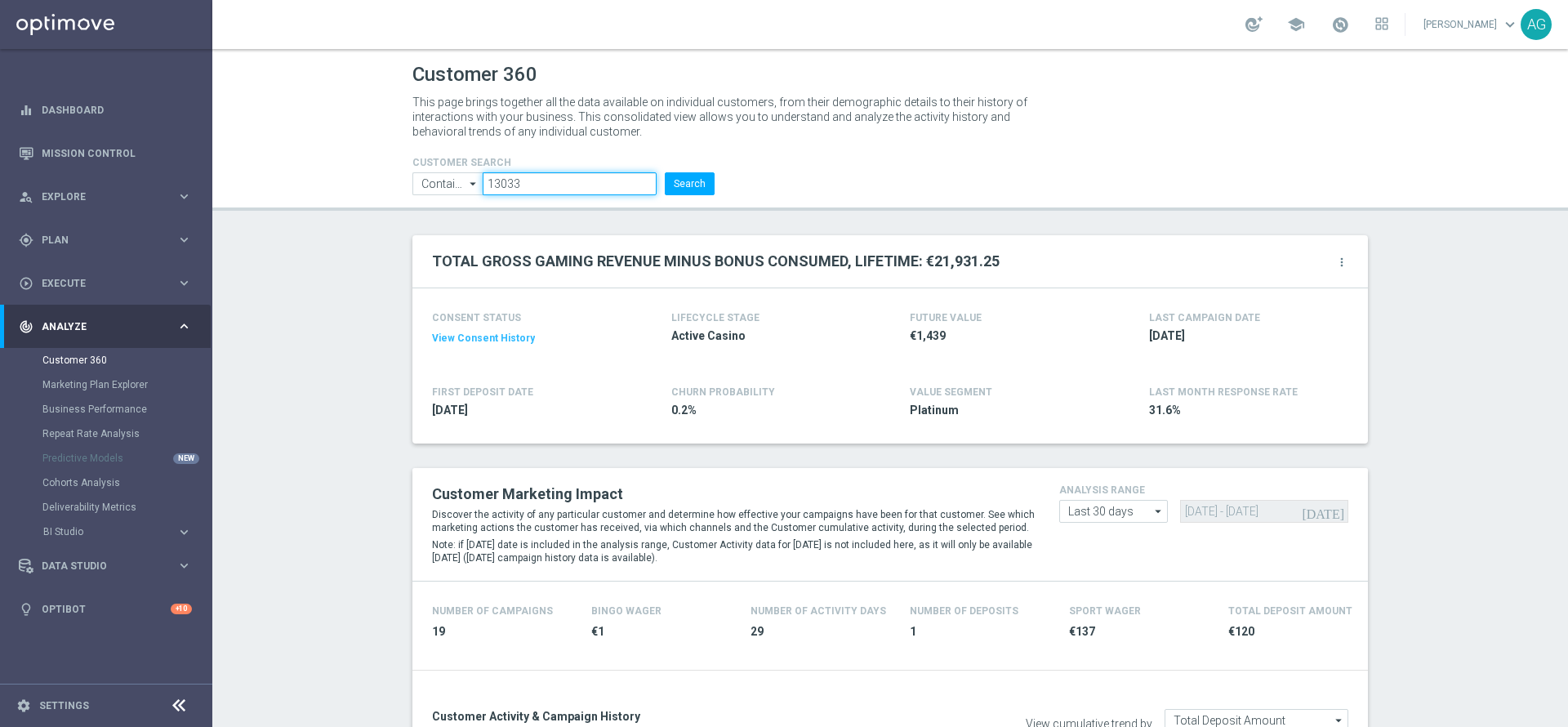
drag, startPoint x: 553, startPoint y: 190, endPoint x: 457, endPoint y: 190, distance: 96.0
click at [457, 190] on header "Customer 360 This page brings together all the data available on individual cus…" at bounding box center [890, 130] width 1356 height 162
paste input "5499030"
click at [688, 189] on button "Search" at bounding box center [690, 183] width 50 height 22
click at [548, 192] on header "Customer 360 This page brings together all the data available on individual cus…" at bounding box center [890, 130] width 1356 height 162
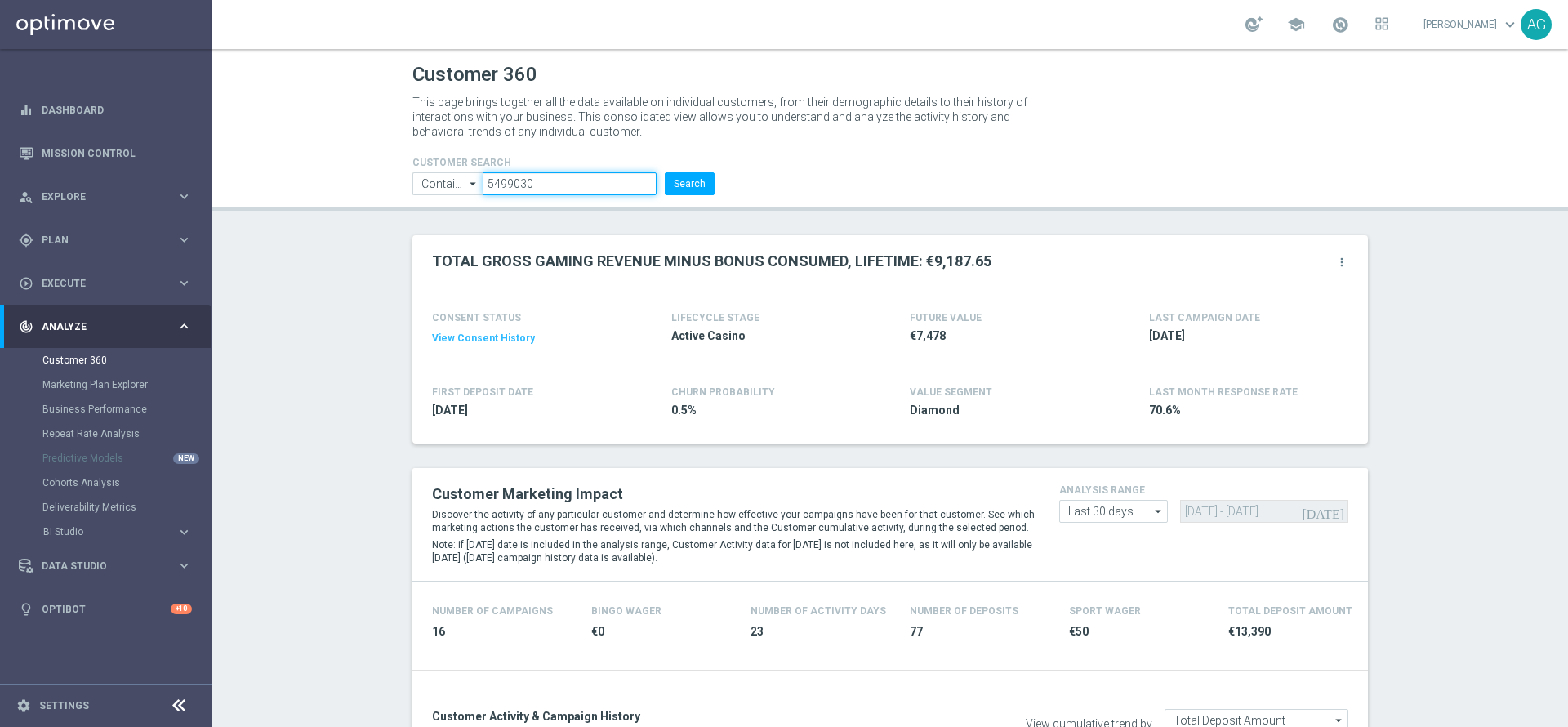
drag, startPoint x: 548, startPoint y: 191, endPoint x: 534, endPoint y: 185, distance: 15.2
click at [548, 191] on input "5499030" at bounding box center [570, 183] width 174 height 22
drag, startPoint x: 531, startPoint y: 184, endPoint x: 442, endPoint y: 186, distance: 89.0
click at [442, 186] on ul "Contains Contains arrow_drop_down Show Selected 0 of NaN Contains Equals" at bounding box center [563, 183] width 311 height 22
paste input "6371106"
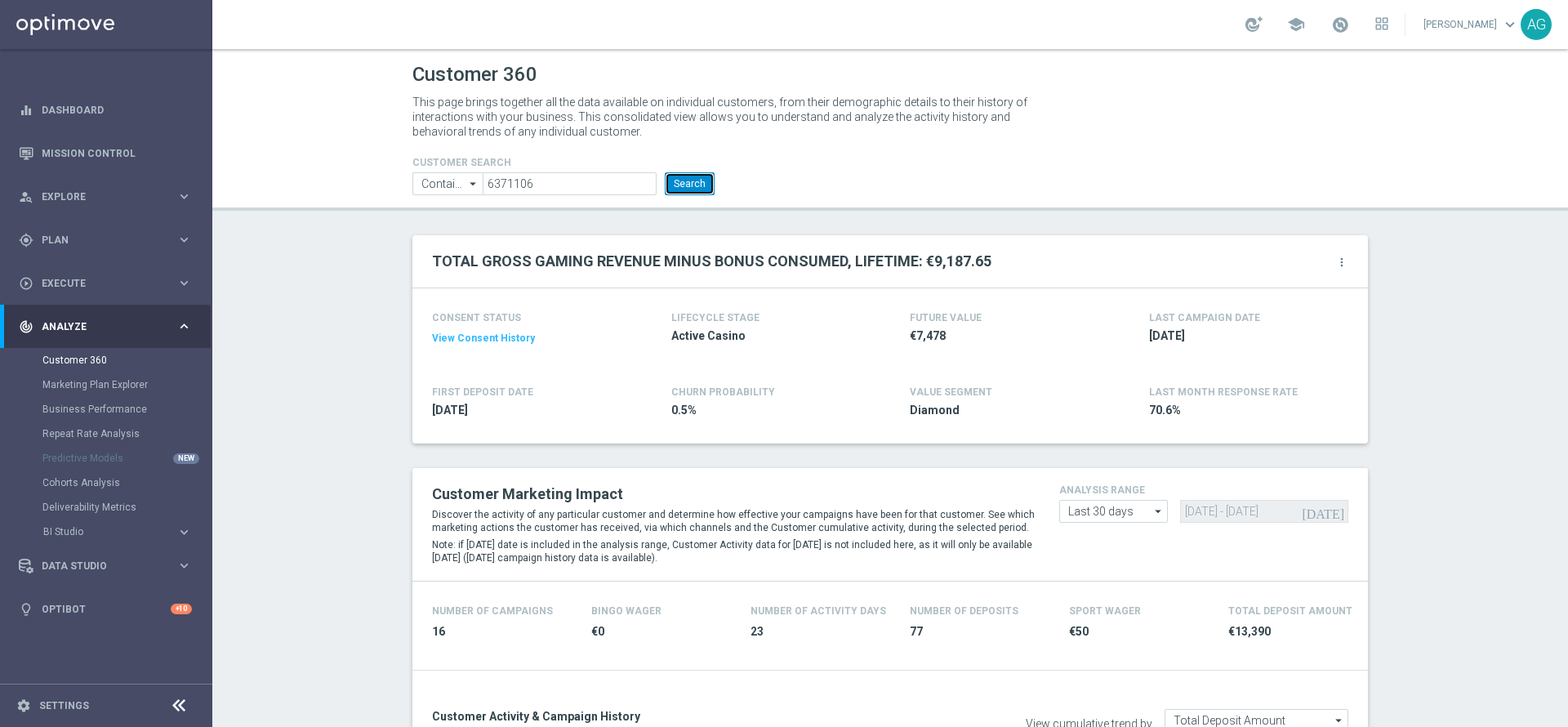
click at [675, 183] on button "Search" at bounding box center [690, 183] width 50 height 22
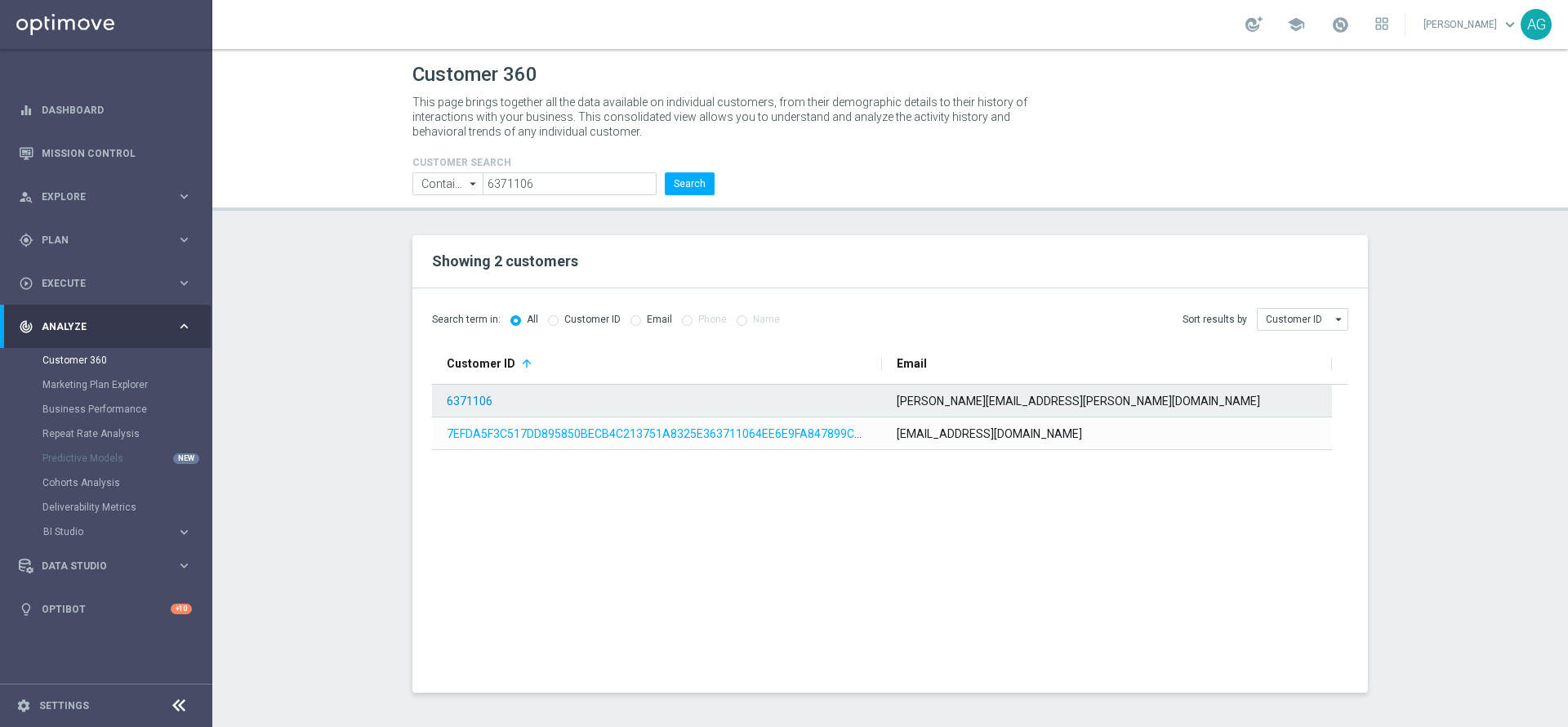
click at [478, 402] on link "6371106" at bounding box center [469, 401] width 46 height 13
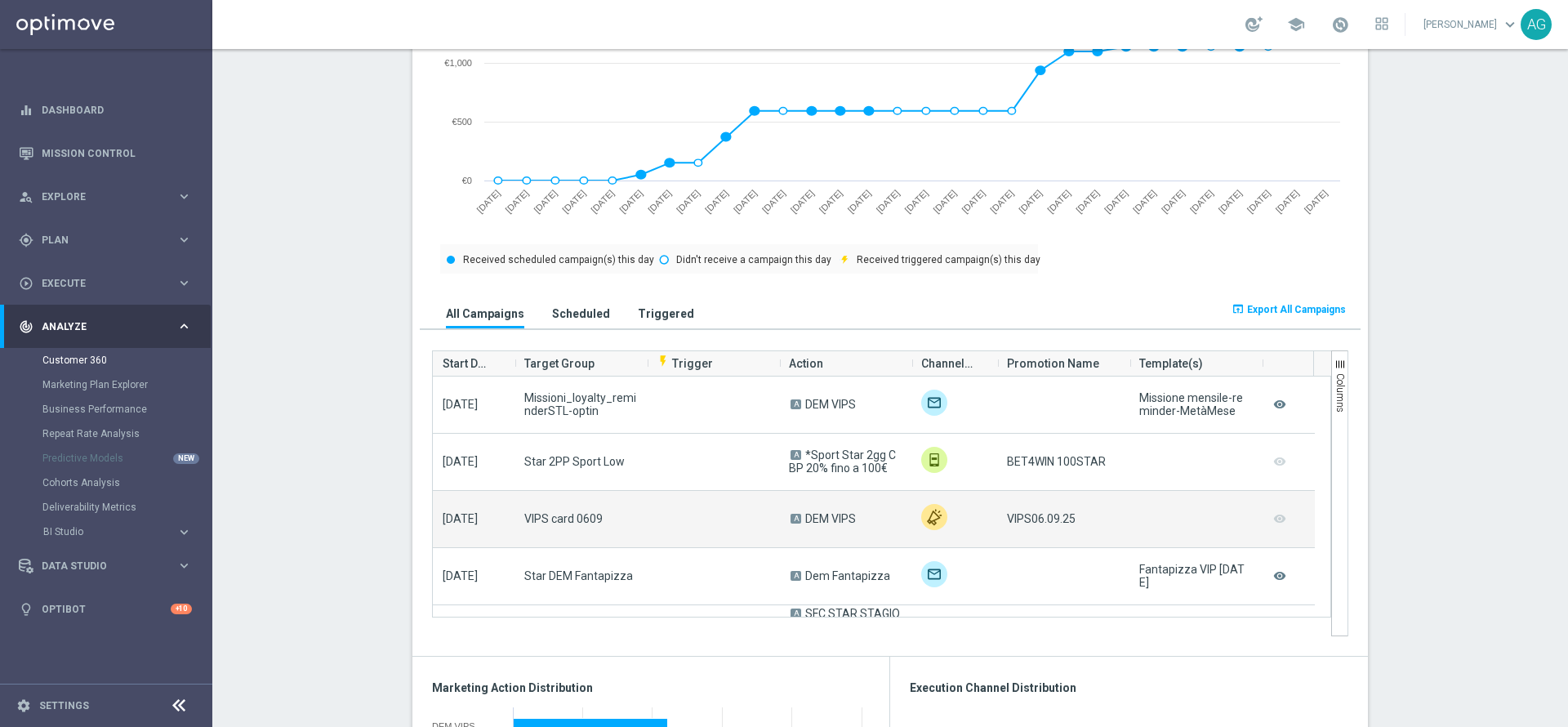
scroll to position [123, 0]
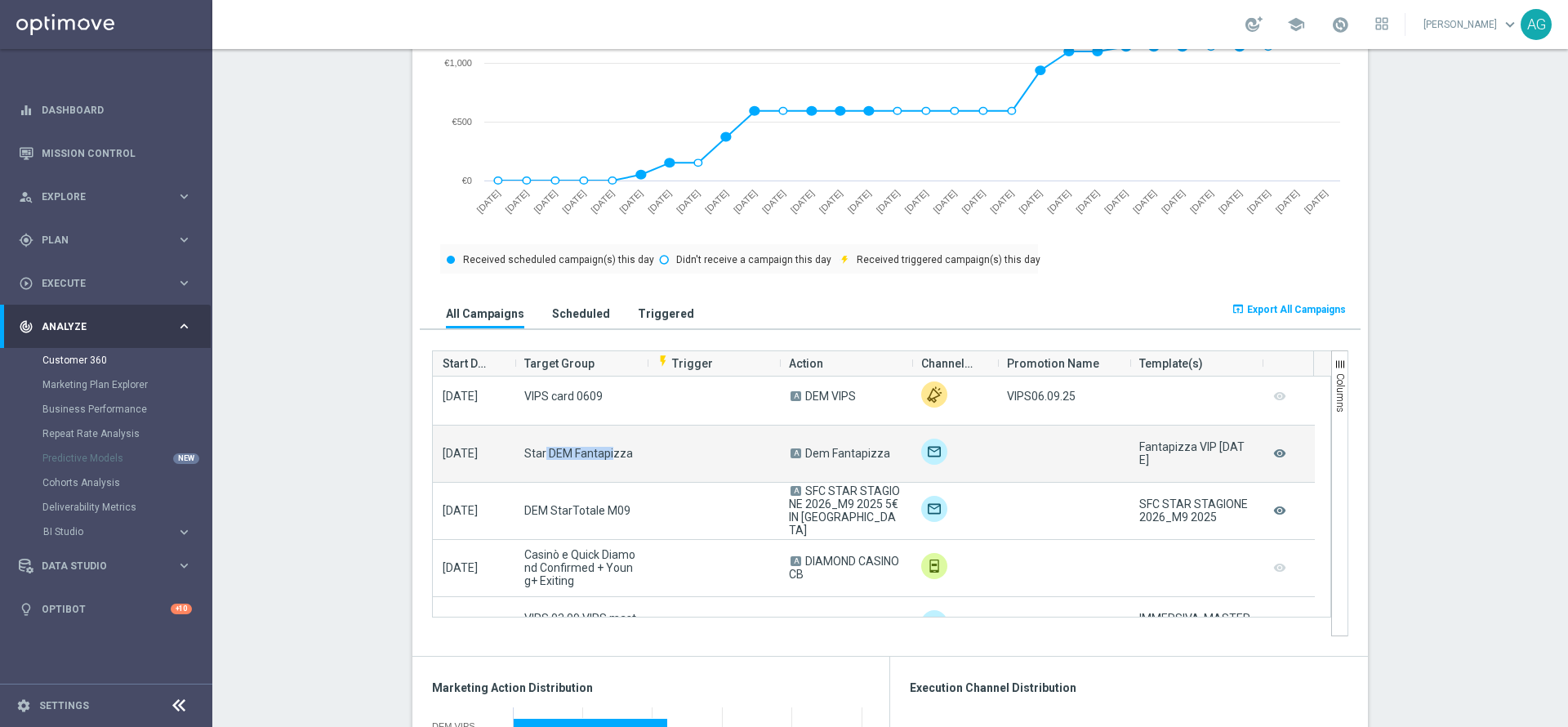
drag, startPoint x: 534, startPoint y: 444, endPoint x: 603, endPoint y: 480, distance: 77.8
click at [605, 467] on div "Star DEM Fantapizza" at bounding box center [580, 454] width 132 height 57
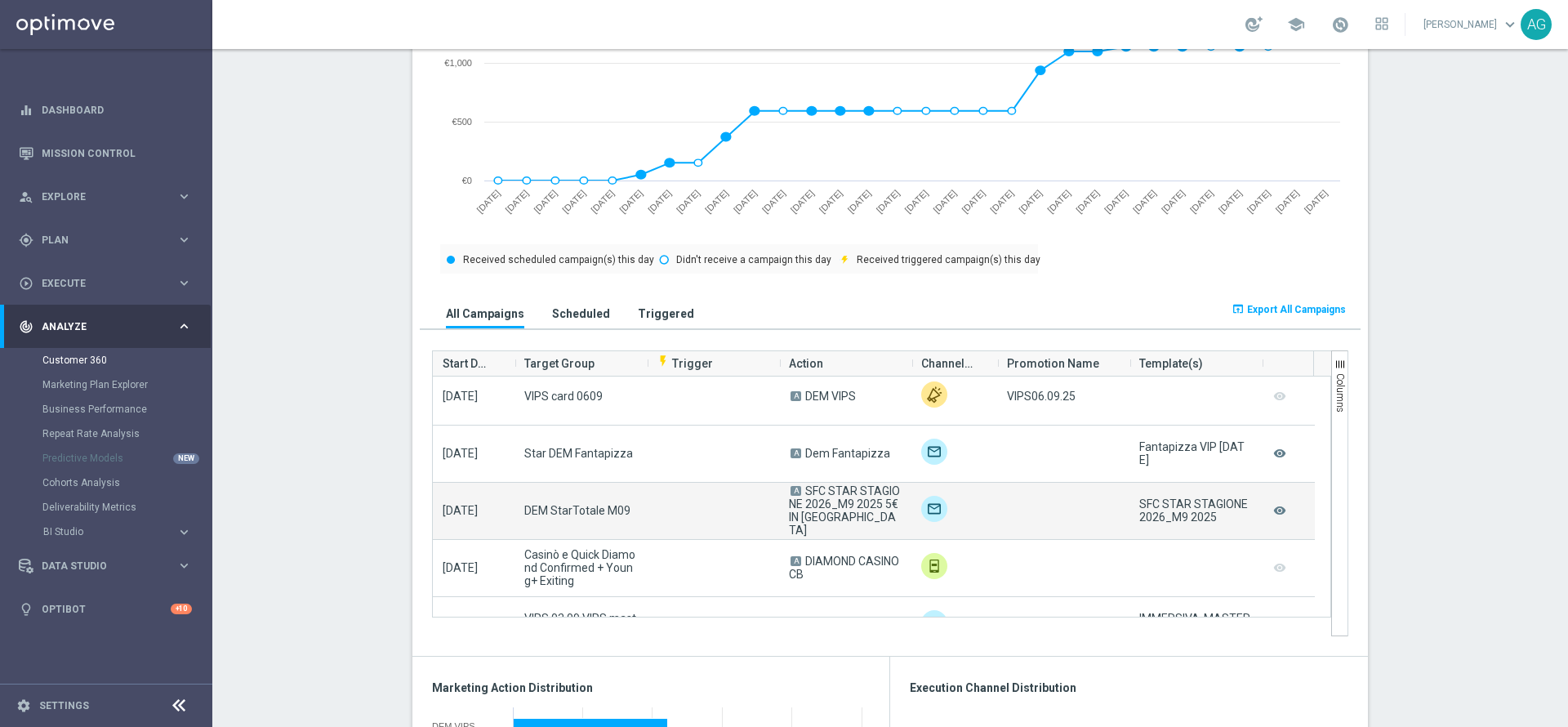
click at [589, 509] on span "DEM StarTotale M09" at bounding box center [577, 510] width 106 height 13
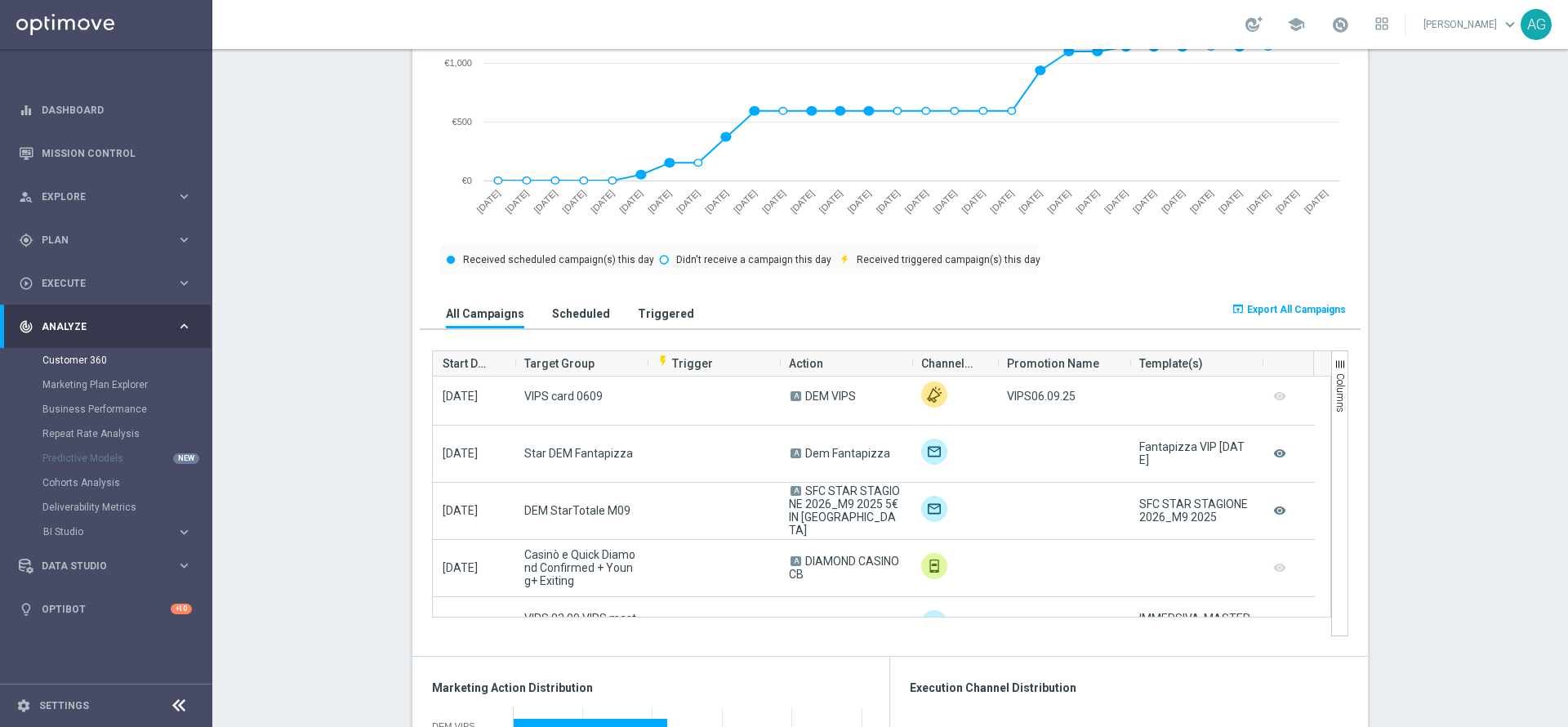
scroll to position [0, 0]
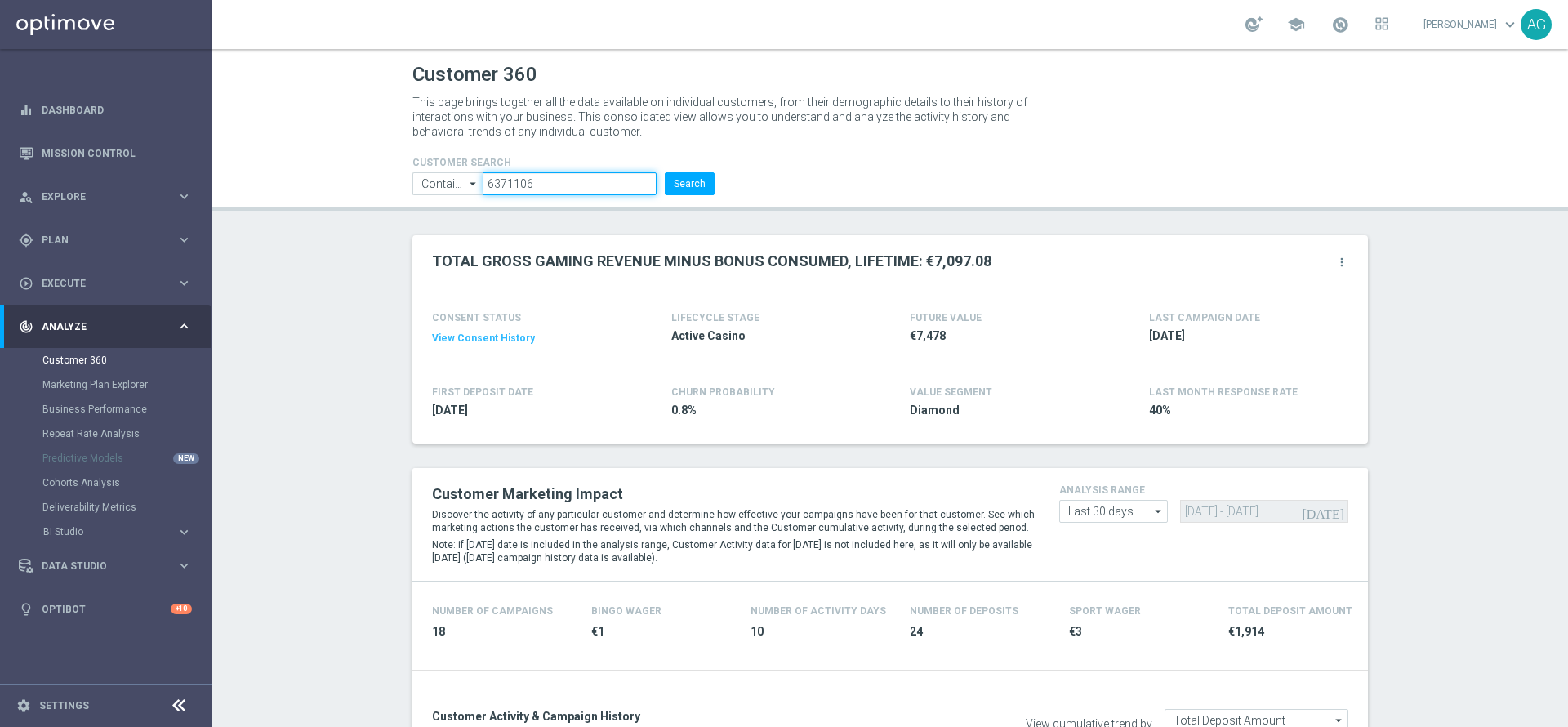
drag, startPoint x: 538, startPoint y: 179, endPoint x: 443, endPoint y: 169, distance: 95.5
click at [443, 169] on form "CUSTOMER SEARCH Contains Contains arrow_drop_down Show Selected 0 of NaN Contai…" at bounding box center [563, 175] width 302 height 38
paste input "5669989"
click at [687, 179] on button "Search" at bounding box center [690, 183] width 50 height 22
click at [565, 170] on form "CUSTOMER SEARCH Contains Contains arrow_drop_down Show Selected 0 of NaN Contai…" at bounding box center [563, 175] width 302 height 38
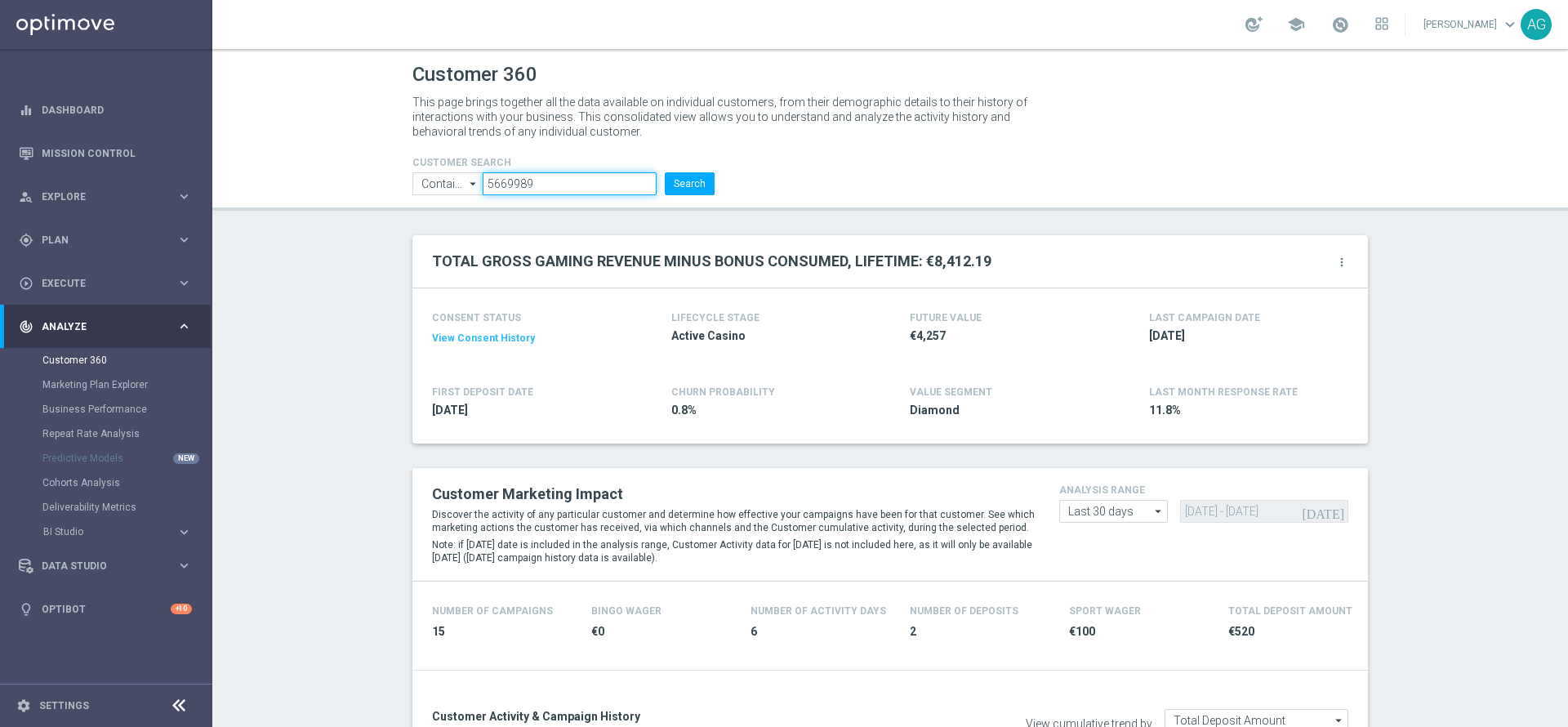
drag, startPoint x: 528, startPoint y: 183, endPoint x: 447, endPoint y: 185, distance: 81.0
click at [448, 185] on ul "Contains Contains arrow_drop_down Show Selected 0 of NaN Contains Equals" at bounding box center [563, 183] width 311 height 22
paste input "77945"
click at [678, 189] on button "Search" at bounding box center [690, 183] width 50 height 22
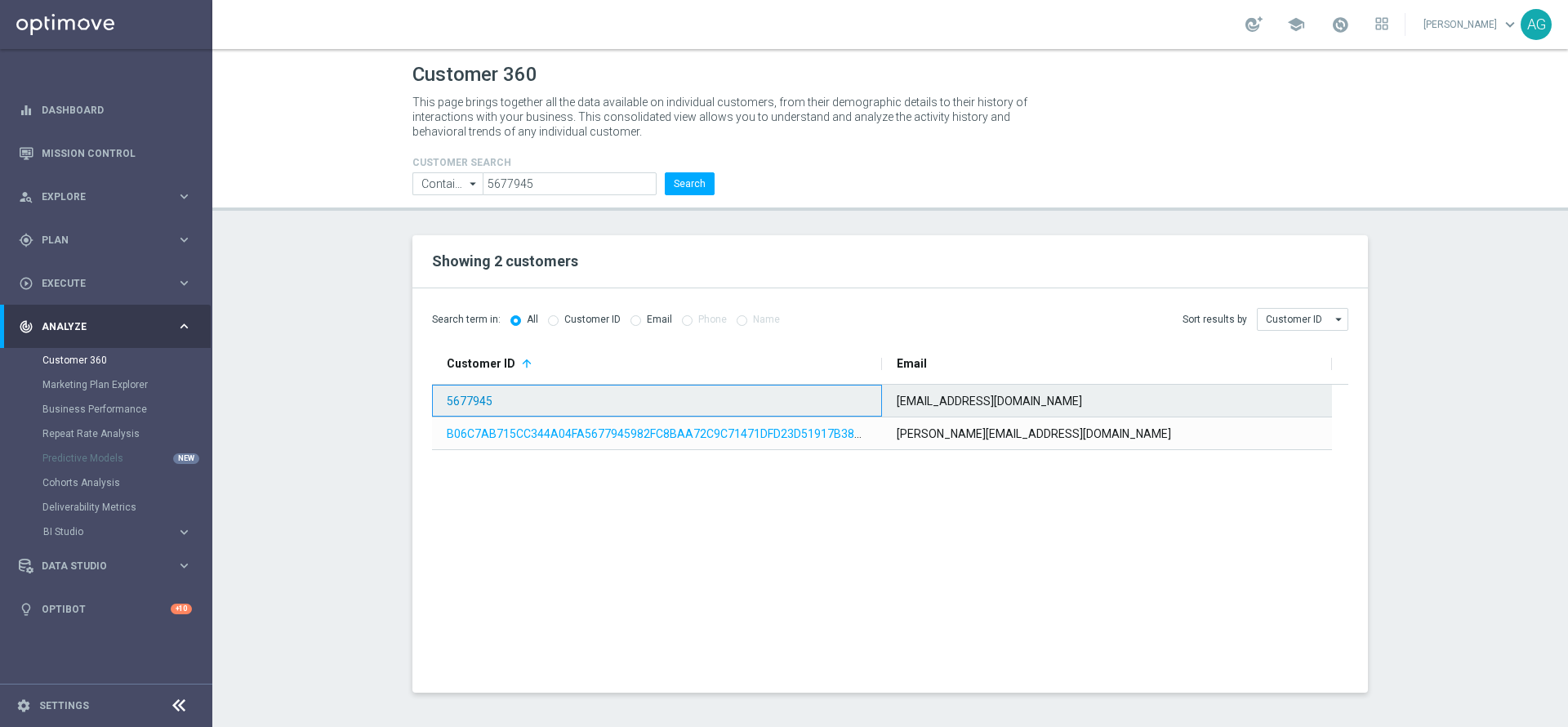
click at [450, 400] on link "5677945" at bounding box center [469, 401] width 46 height 13
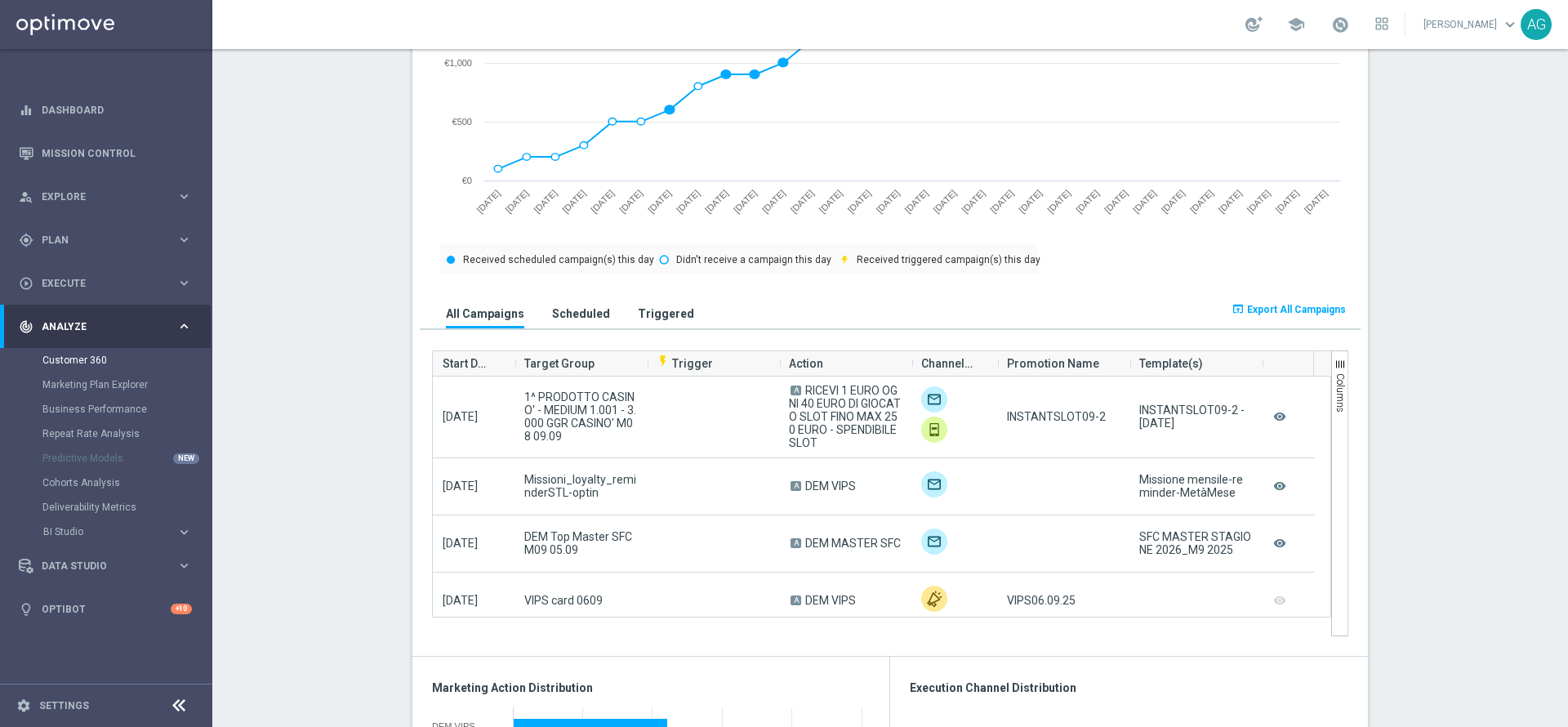
click at [330, 255] on section "TOTAL GROSS GAMING REVENUE MINUS BONUS CONSUMED, LIFETIME: (€884.34) more_vert …" at bounding box center [890, 670] width 1356 height 2587
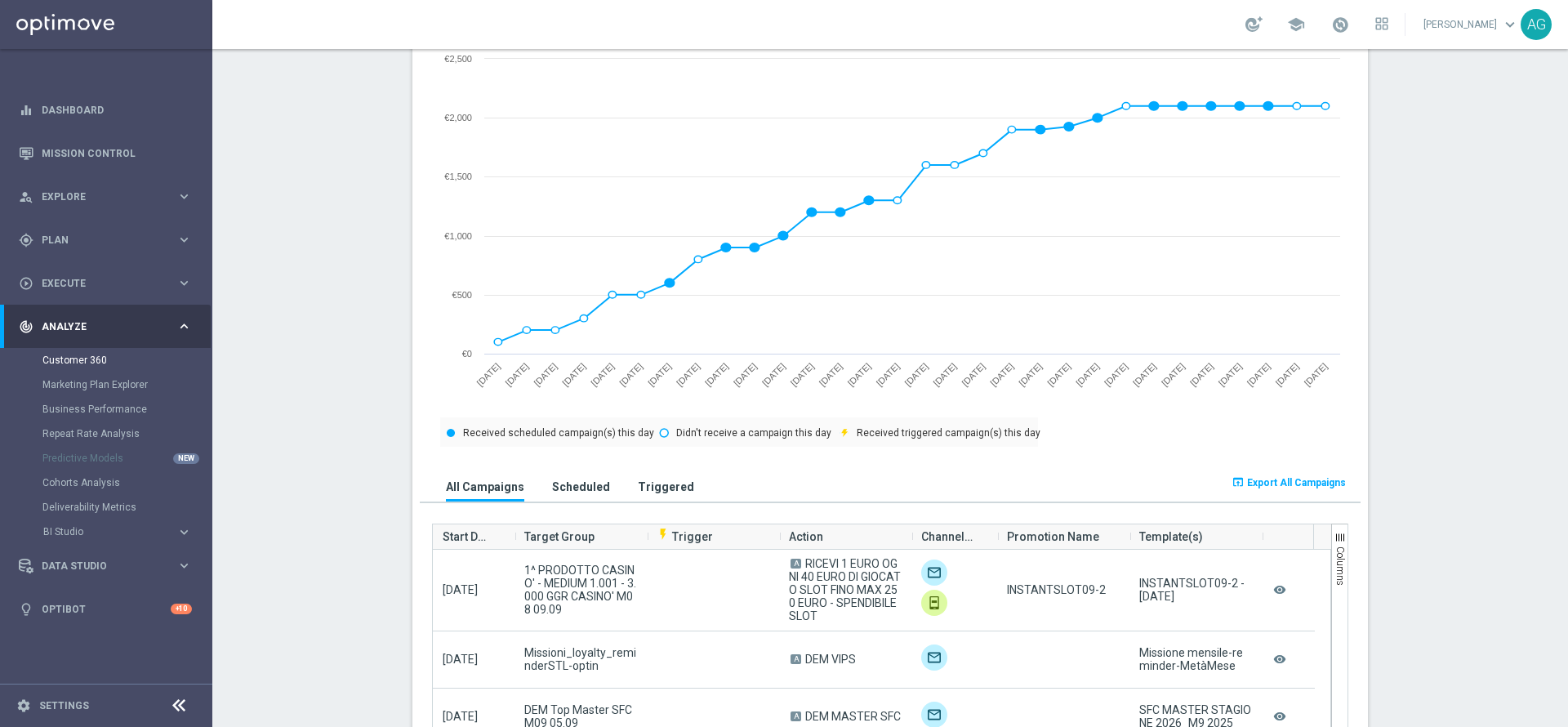
scroll to position [736, 0]
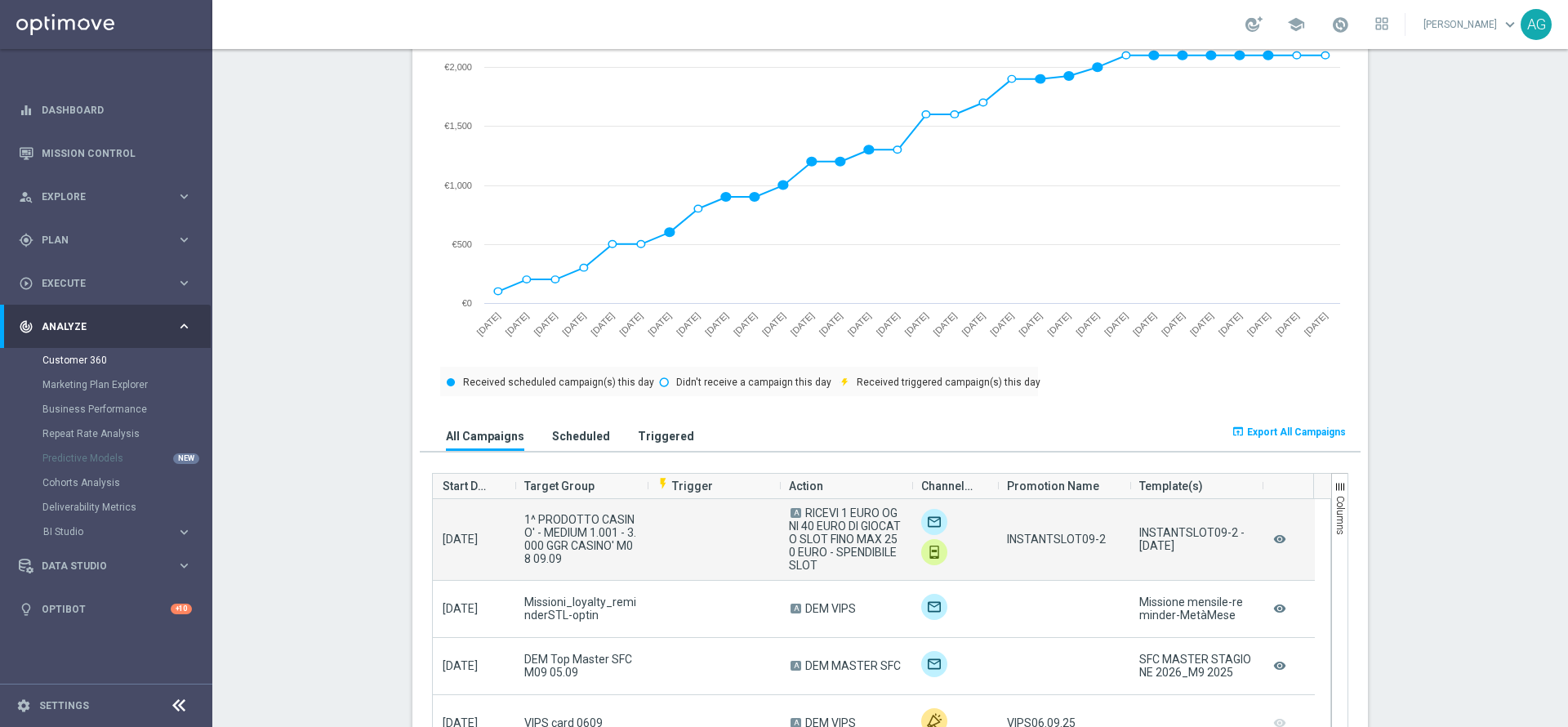
click at [877, 564] on span "A RICEVI 1 EURO OGNI 40 EURO DI GIOCATO SLOT FINO MAX 250 EURO - SPENDIBILE SLOT" at bounding box center [845, 539] width 113 height 65
drag, startPoint x: 851, startPoint y: 548, endPoint x: 816, endPoint y: 555, distance: 35.7
click at [816, 555] on span "RICEVI 1 EURO OGNI 40 EURO DI GIOCATO SLOT FINO MAX 250 EURO - SPENDIBILE SLOT" at bounding box center [844, 539] width 112 height 65
click at [817, 563] on span "A RICEVI 1 EURO OGNI 40 EURO DI GIOCATO SLOT FINO MAX 250 EURO - SPENDIBILE SLOT" at bounding box center [845, 539] width 113 height 65
drag, startPoint x: 818, startPoint y: 572, endPoint x: 792, endPoint y: 506, distance: 70.9
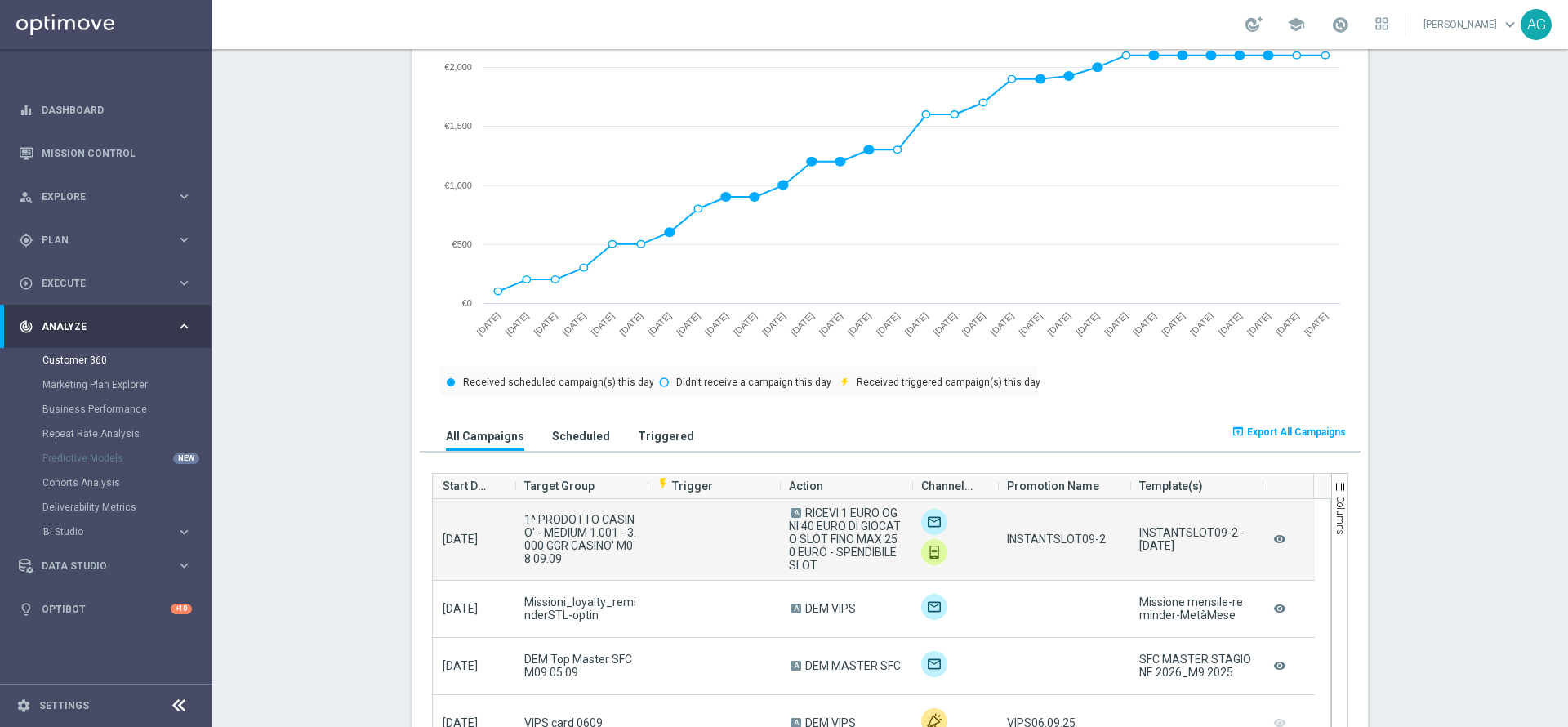
click at [792, 507] on span "A RICEVI 1 EURO OGNI 40 EURO DI GIOCATO SLOT FINO MAX 250 EURO - SPENDIBILE SLOT" at bounding box center [845, 539] width 113 height 65
click at [606, 538] on span "1^ PRODOTTO CASINO' - MEDIUM 1.001 - 3.000 GGR CASINO' M08 09.09" at bounding box center [580, 540] width 113 height 53
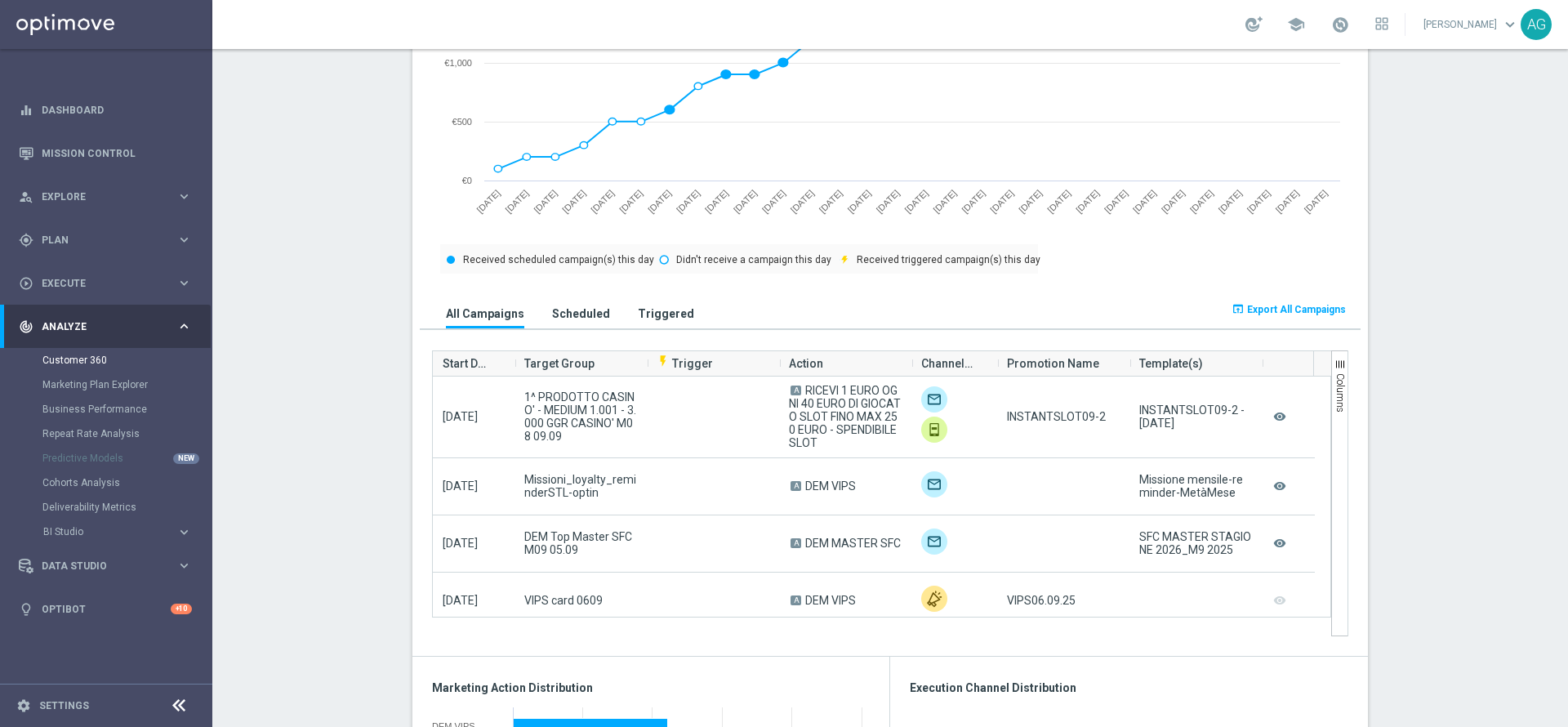
scroll to position [0, 2]
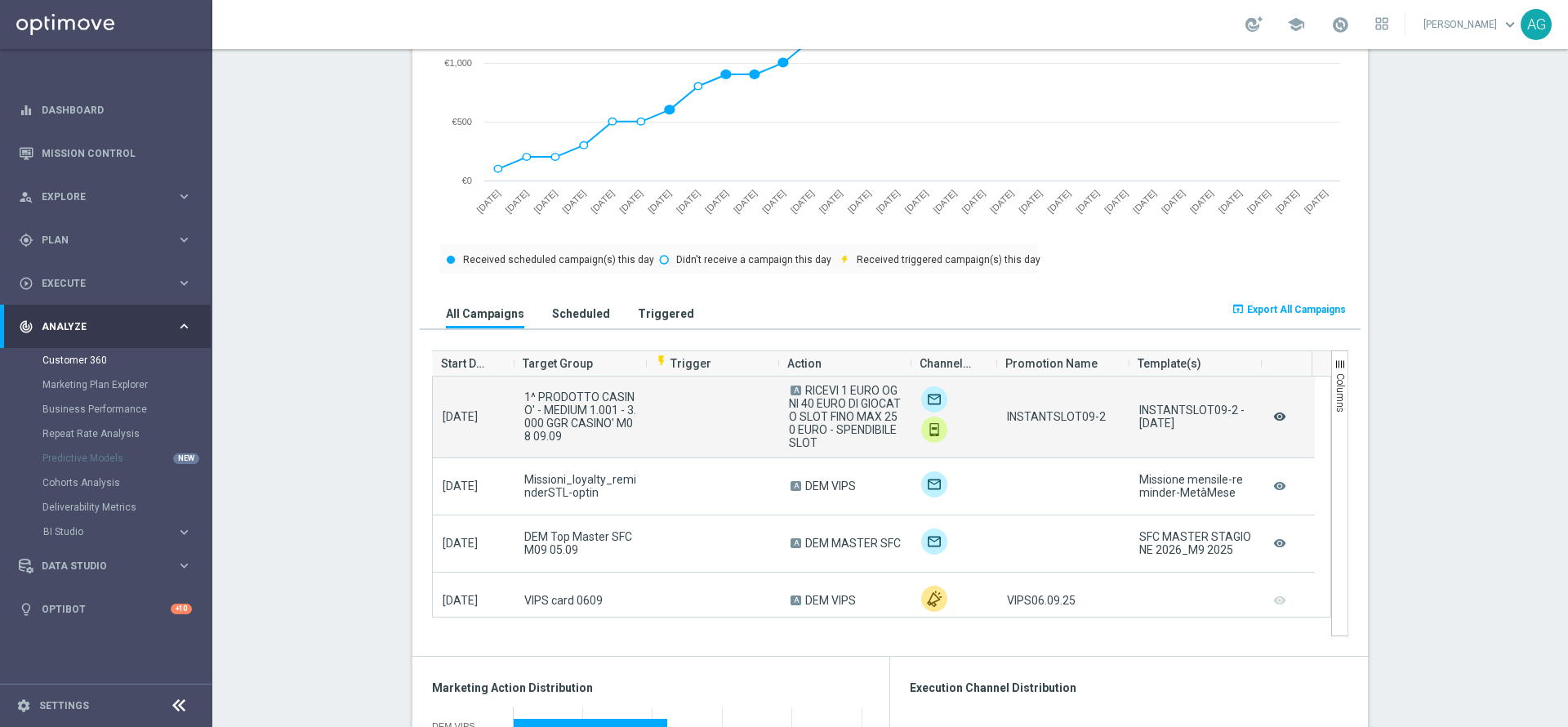
click at [1273, 411] on icon "remove_red_eye" at bounding box center [1280, 417] width 17 height 21
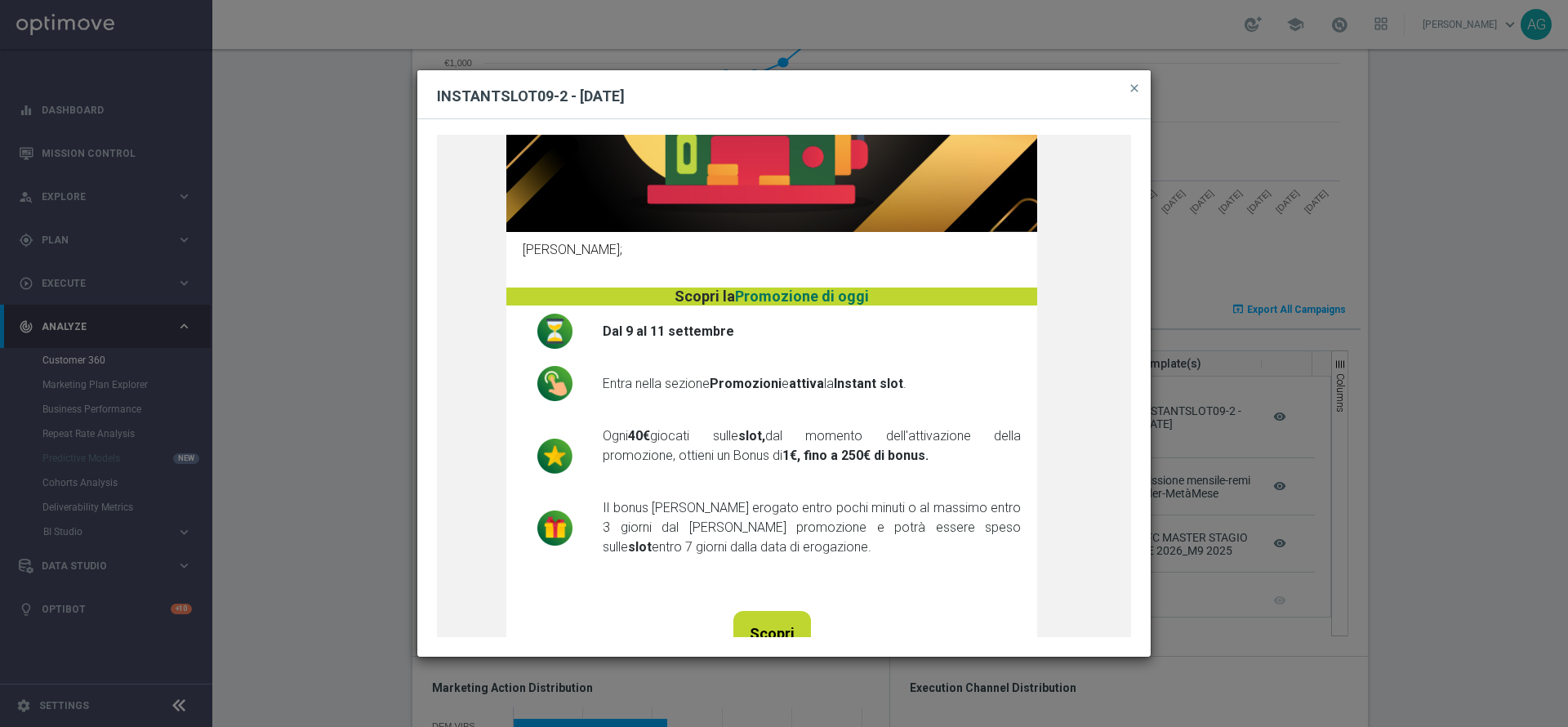
scroll to position [490, 0]
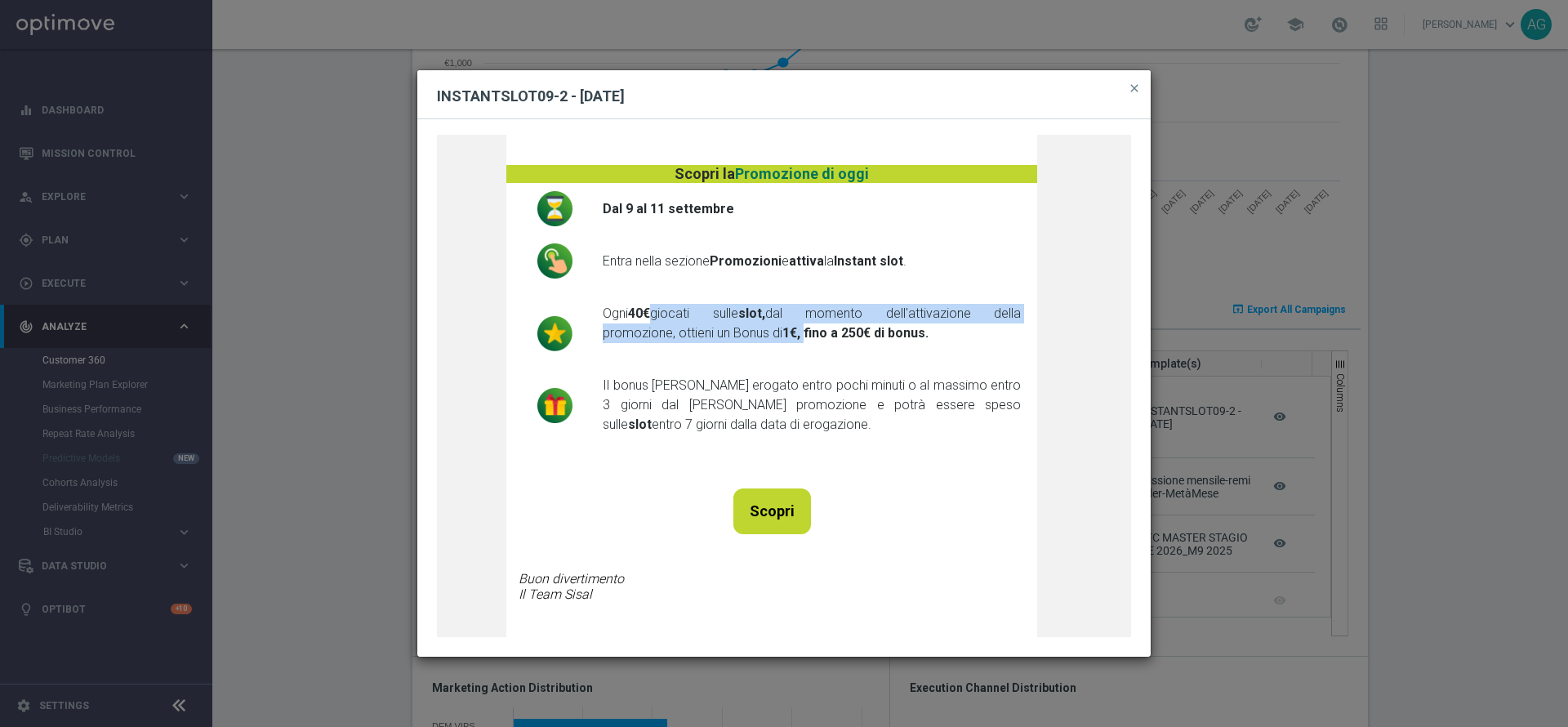
drag, startPoint x: 660, startPoint y: 318, endPoint x: 798, endPoint y: 330, distance: 138.5
click at [798, 330] on div "Scopri cosa ti abbiamo riservato Recupera Password Ciao Severina ; Scopri la P …" at bounding box center [784, 385] width 694 height 502
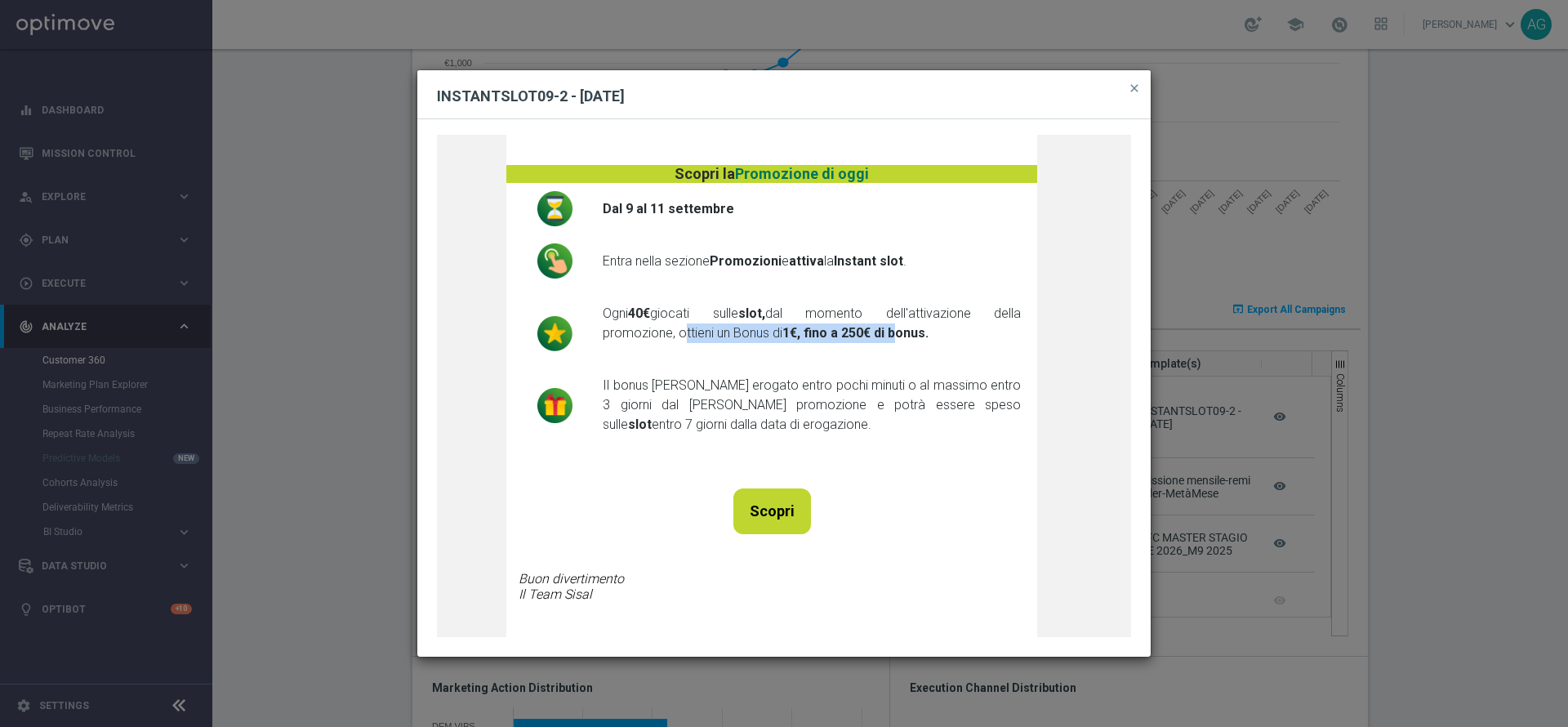
drag, startPoint x: 674, startPoint y: 326, endPoint x: 893, endPoint y: 334, distance: 219.1
click at [891, 334] on div "Scopri cosa ti abbiamo riservato Recupera Password Ciao Severina ; Scopri la P …" at bounding box center [784, 385] width 694 height 502
click at [893, 334] on div "Scopri cosa ti abbiamo riservato Recupera Password Ciao Severina ; Scopri la P …" at bounding box center [784, 385] width 694 height 502
drag, startPoint x: 782, startPoint y: 352, endPoint x: 912, endPoint y: 353, distance: 130.0
click at [921, 347] on div "Scopri cosa ti abbiamo riservato Recupera Password Ciao Severina ; Scopri la P …" at bounding box center [784, 385] width 694 height 502
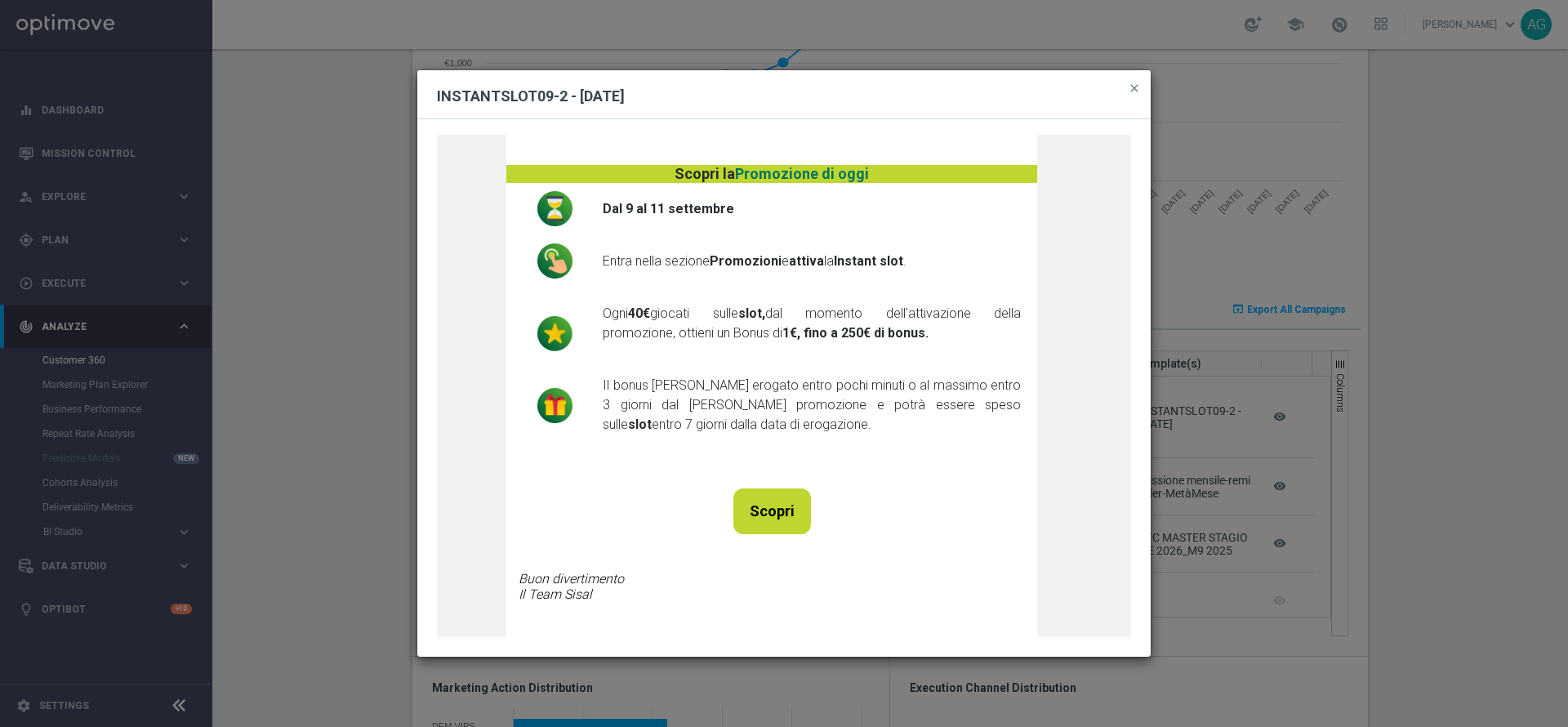
click at [909, 355] on div "Scopri cosa ti abbiamo riservato Recupera Password Ciao Severina ; Scopri la P …" at bounding box center [784, 385] width 694 height 502
drag, startPoint x: 596, startPoint y: 377, endPoint x: 933, endPoint y: 431, distance: 341.3
click at [933, 431] on div "Scopri cosa ti abbiamo riservato Recupera Password Ciao Severina ; Scopri la P …" at bounding box center [784, 385] width 694 height 502
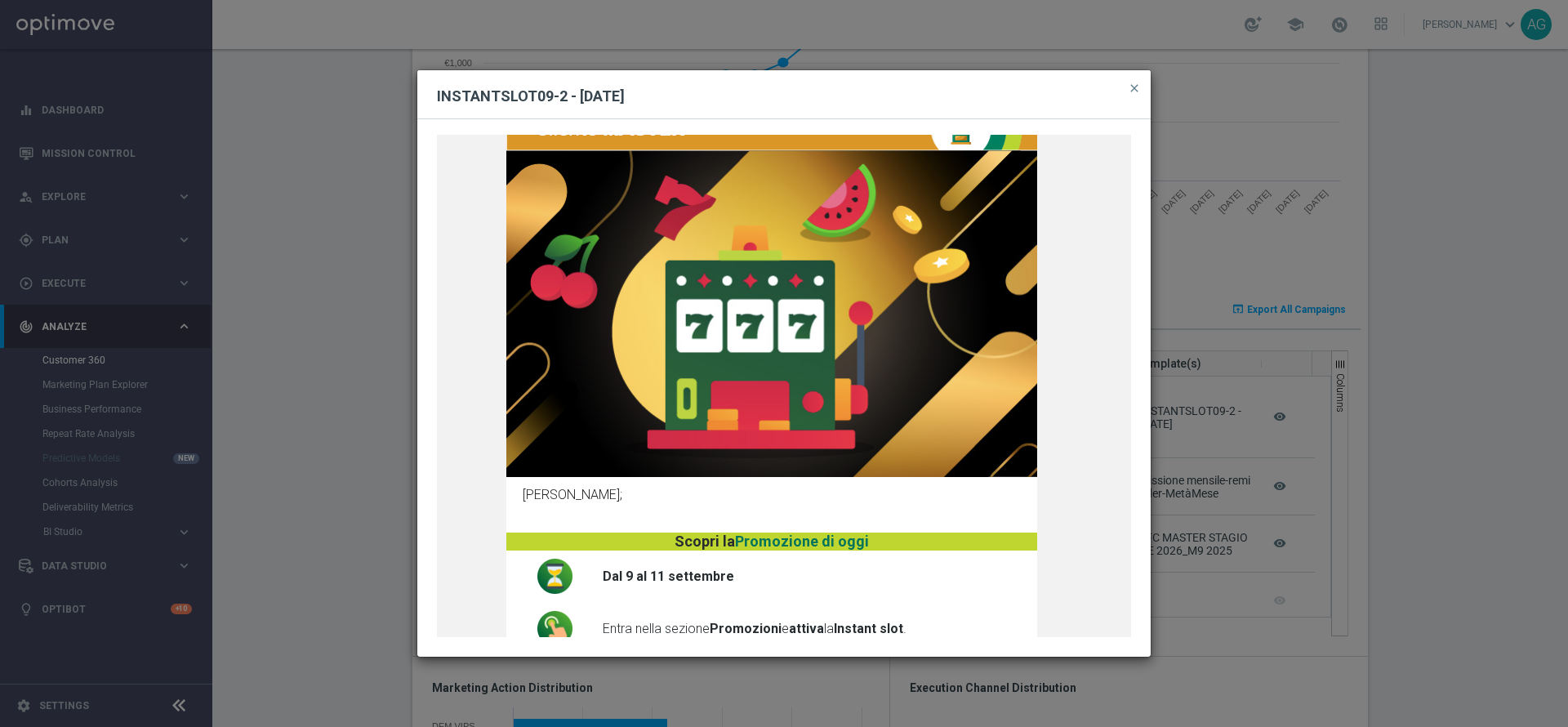
scroll to position [0, 0]
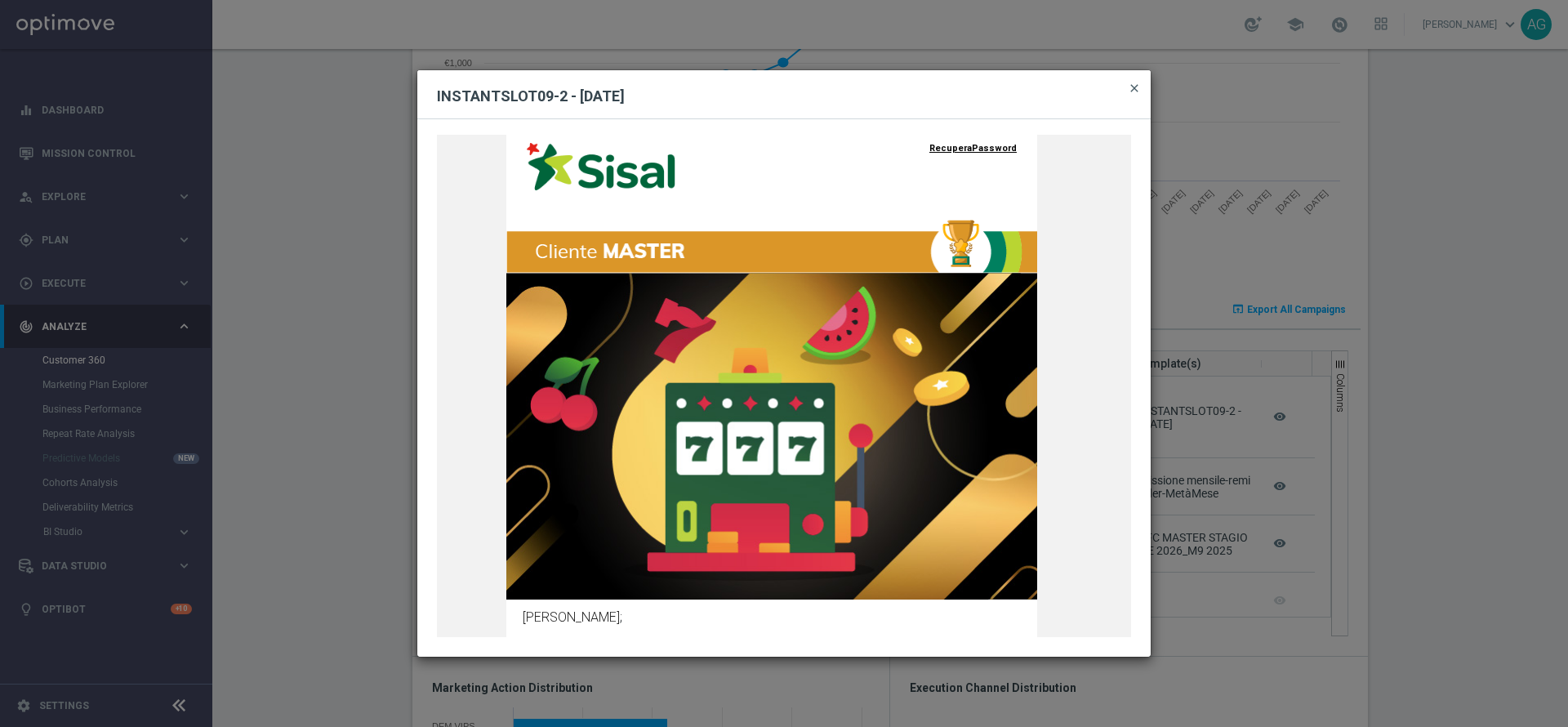
click at [1133, 82] on span "close" at bounding box center [1134, 88] width 13 height 13
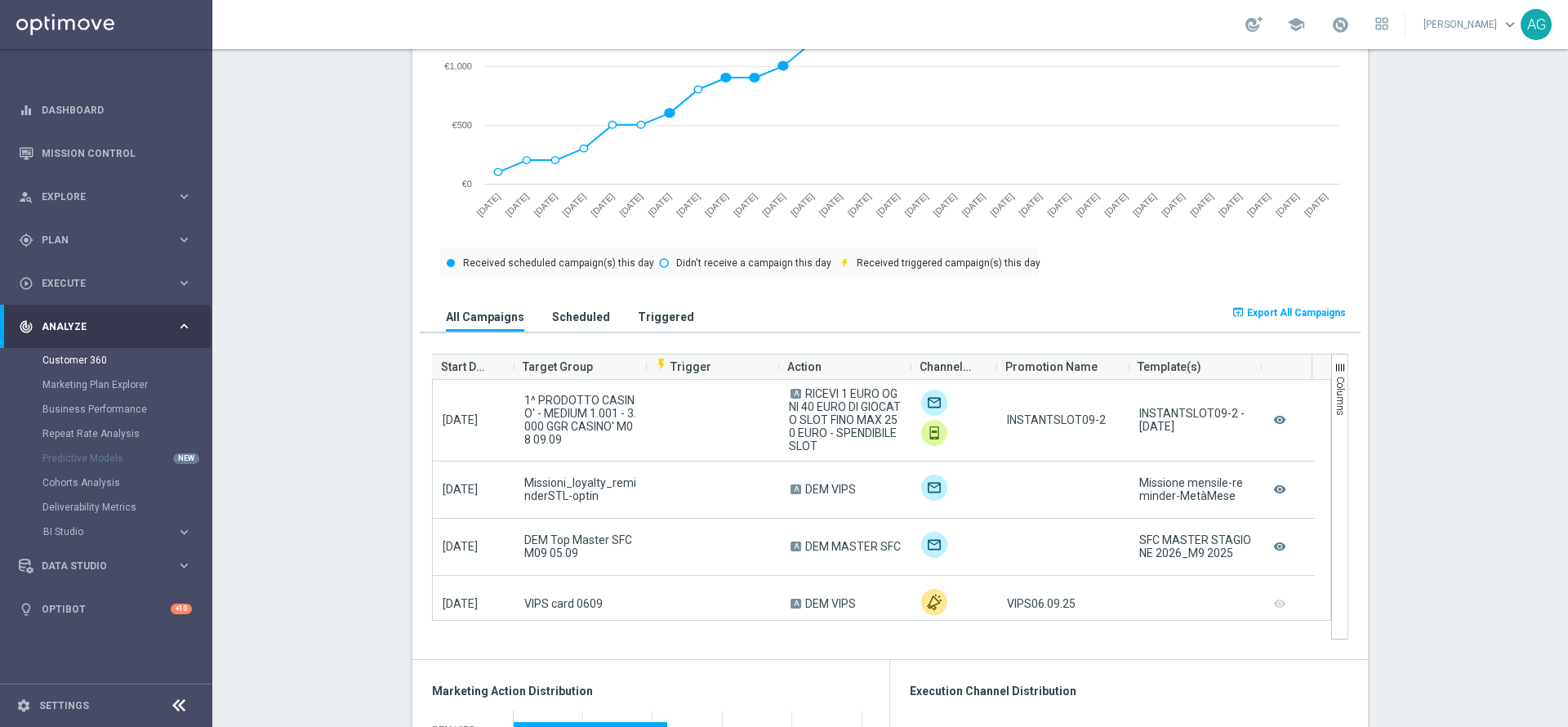
scroll to position [858, 0]
click at [334, 364] on section "TOTAL GROSS GAMING REVENUE MINUS BONUS CONSUMED, LIFETIME: (€884.34) more_vert …" at bounding box center [890, 670] width 1356 height 2587
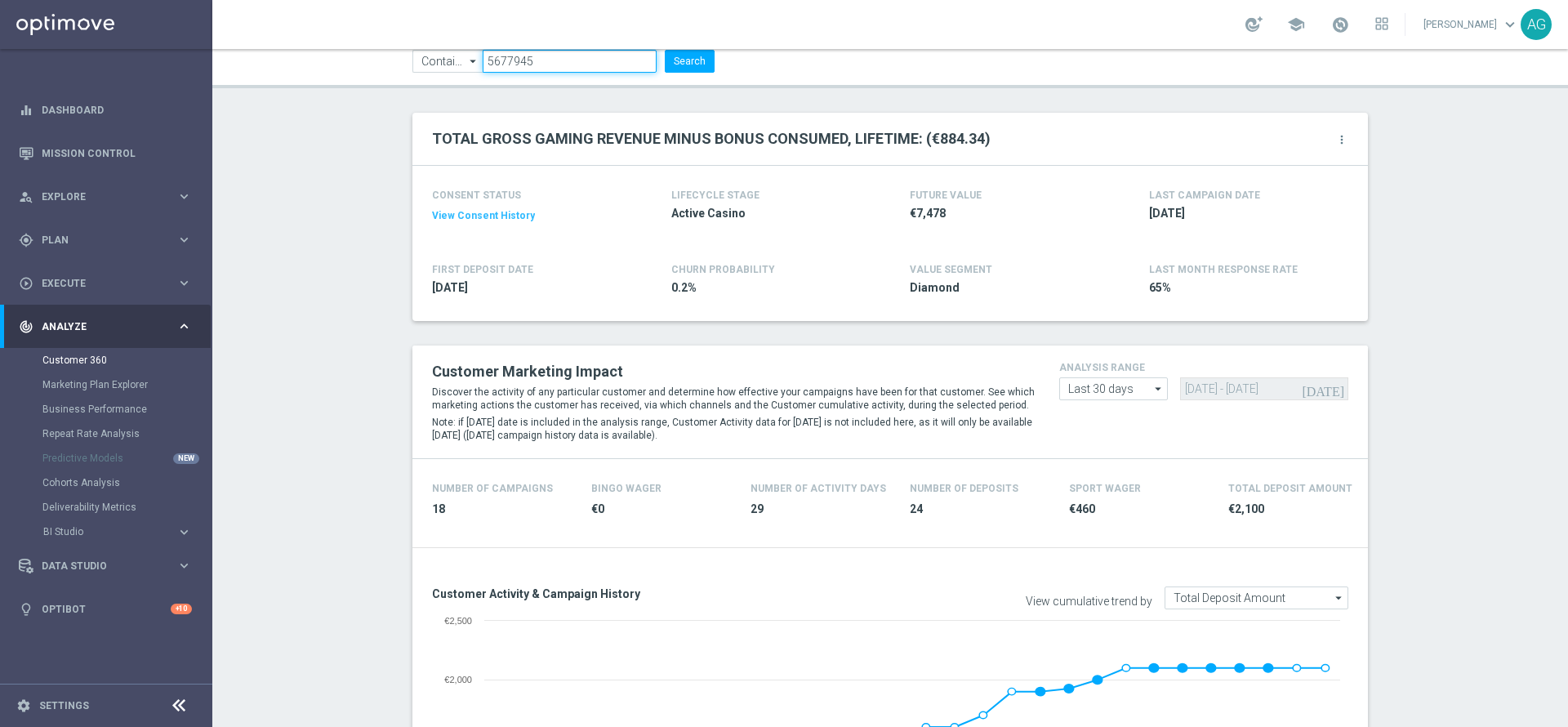
scroll to position [102, 0]
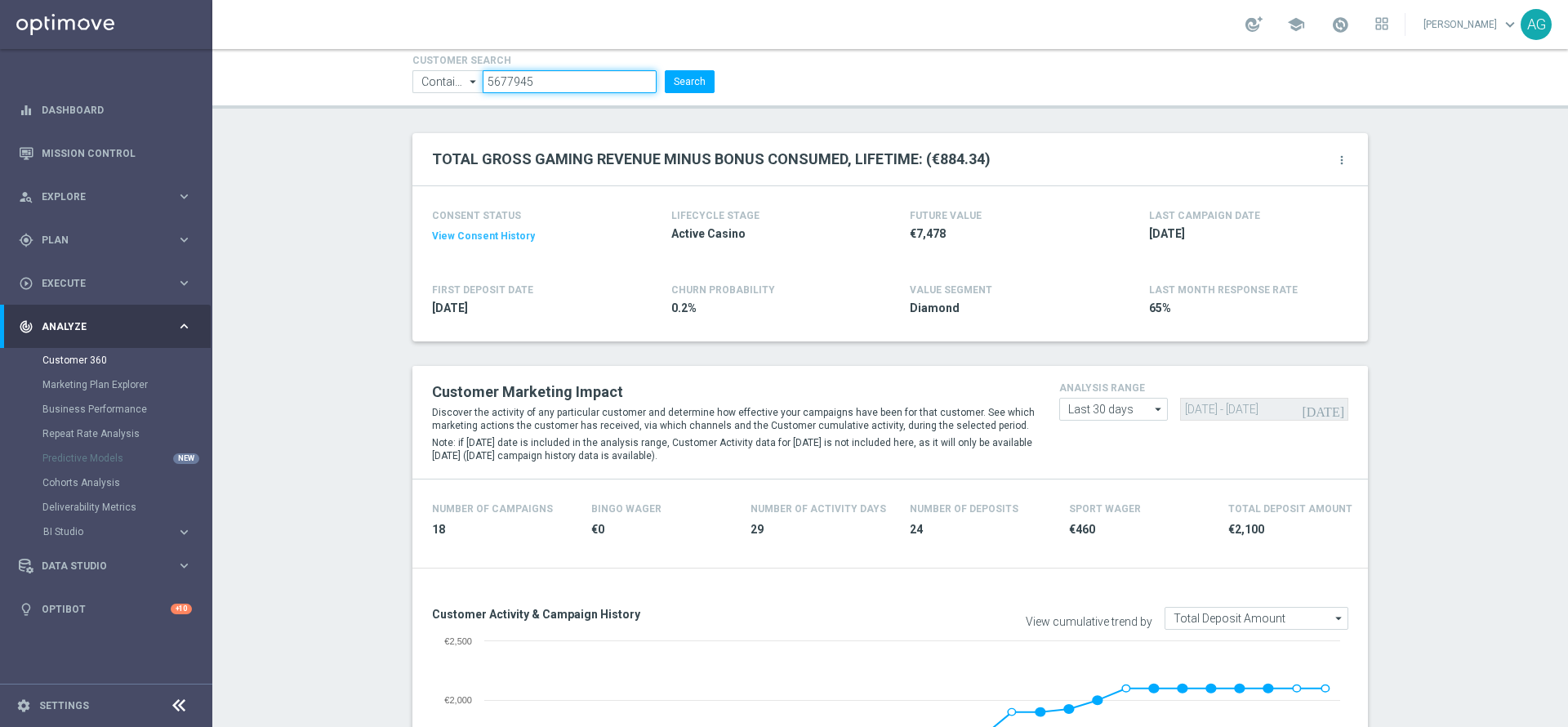
drag, startPoint x: 559, startPoint y: 56, endPoint x: 388, endPoint y: 65, distance: 171.2
click at [388, 65] on header "Customer 360 This page brings together all the data available on individual cus…" at bounding box center [890, 27] width 1356 height 162
paste input "3511782"
click at [682, 78] on button "Search" at bounding box center [690, 81] width 50 height 22
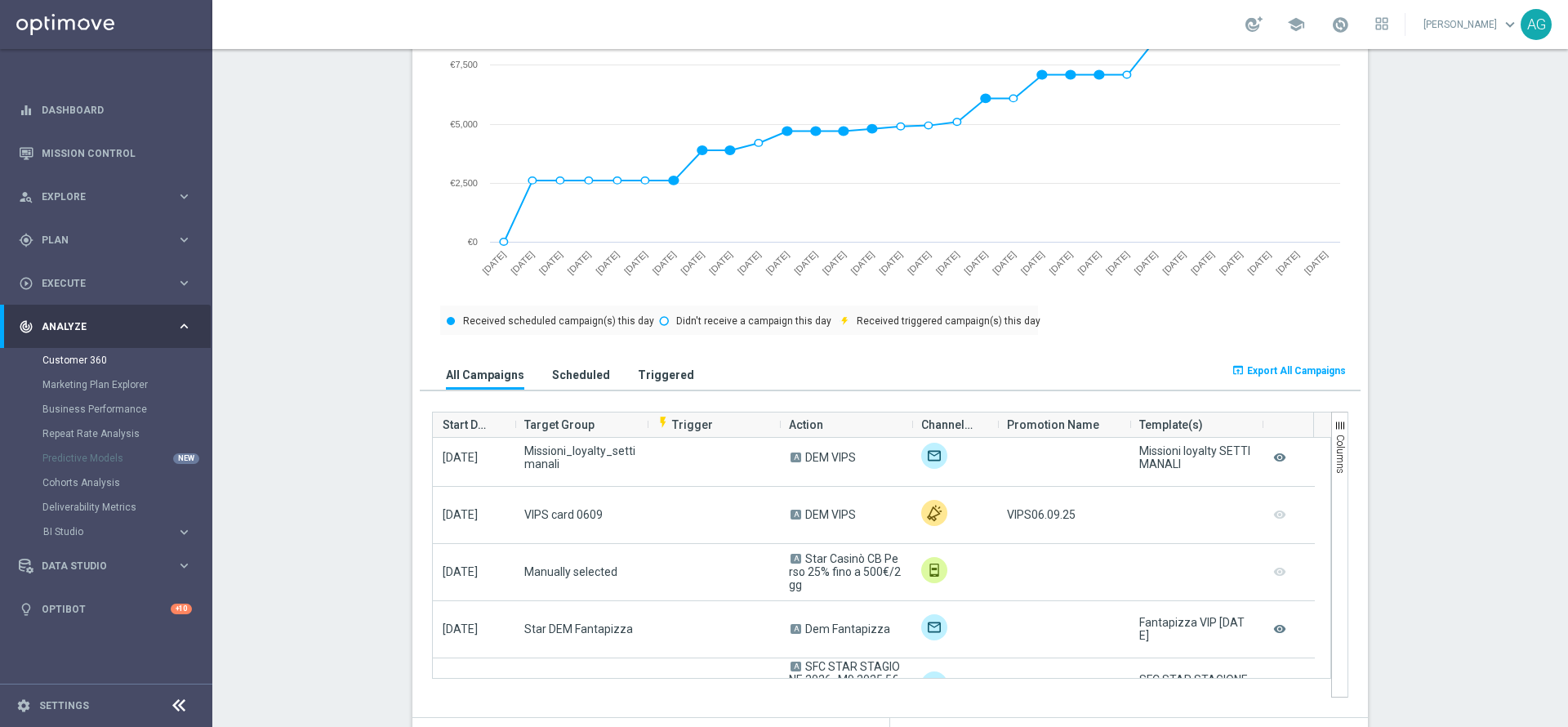
scroll to position [742, 0]
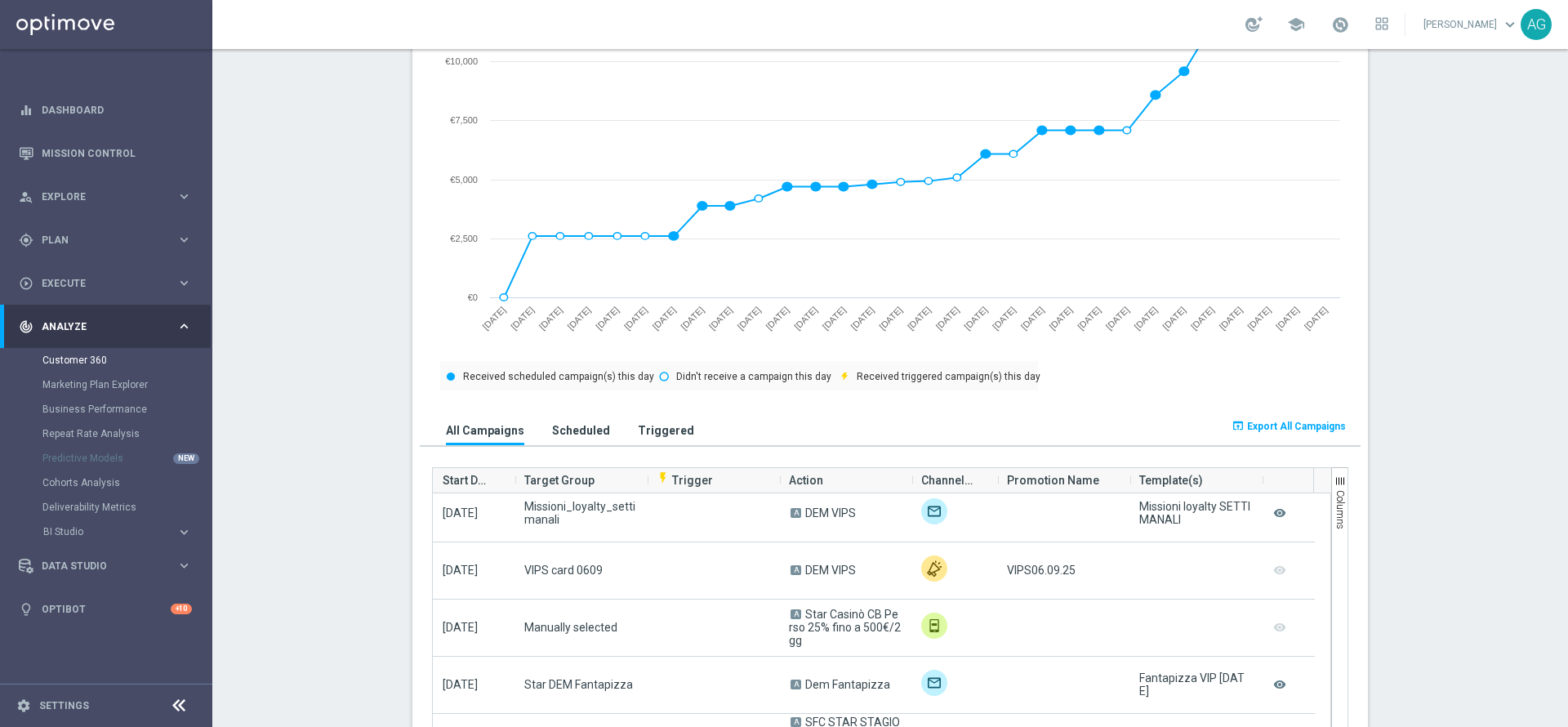
drag, startPoint x: 344, startPoint y: 539, endPoint x: 377, endPoint y: 555, distance: 36.7
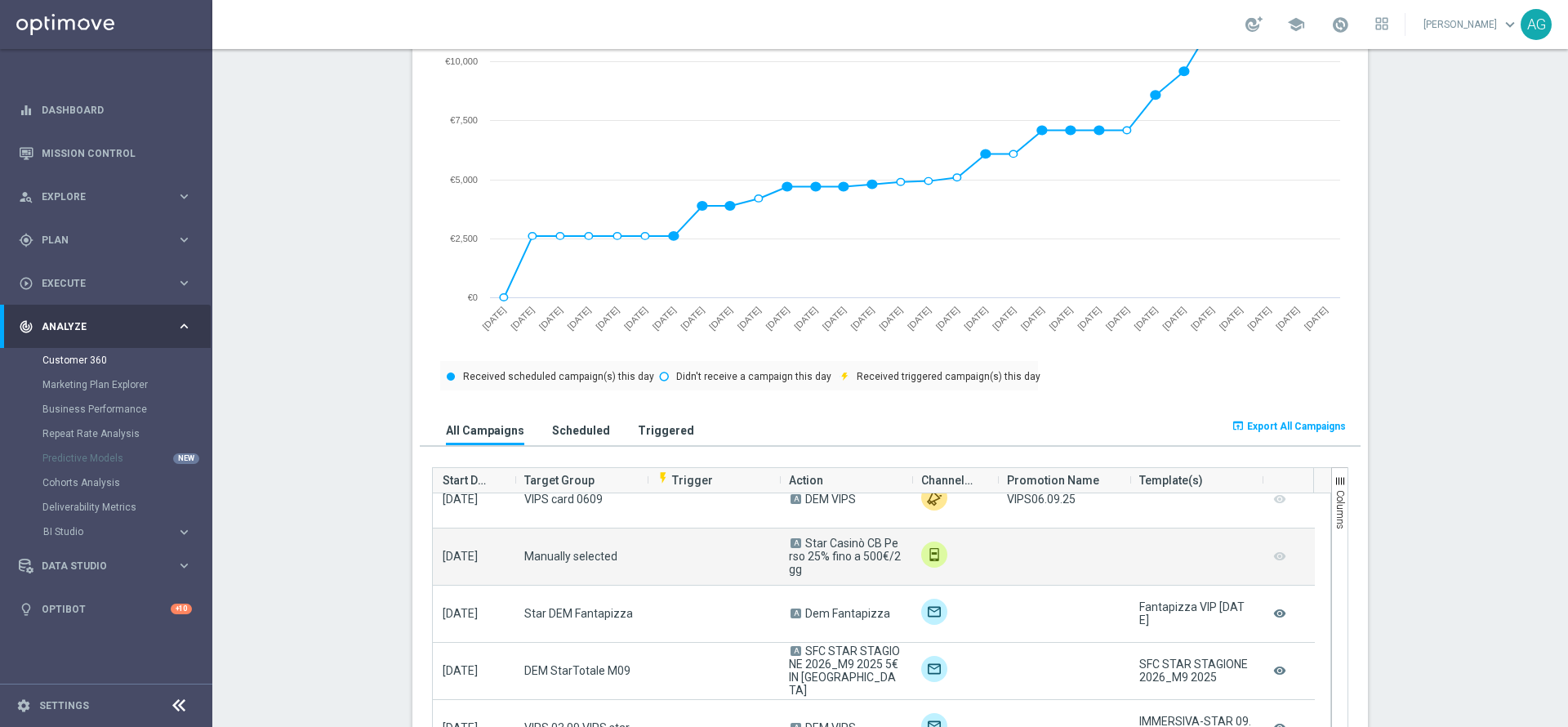
scroll to position [246, 0]
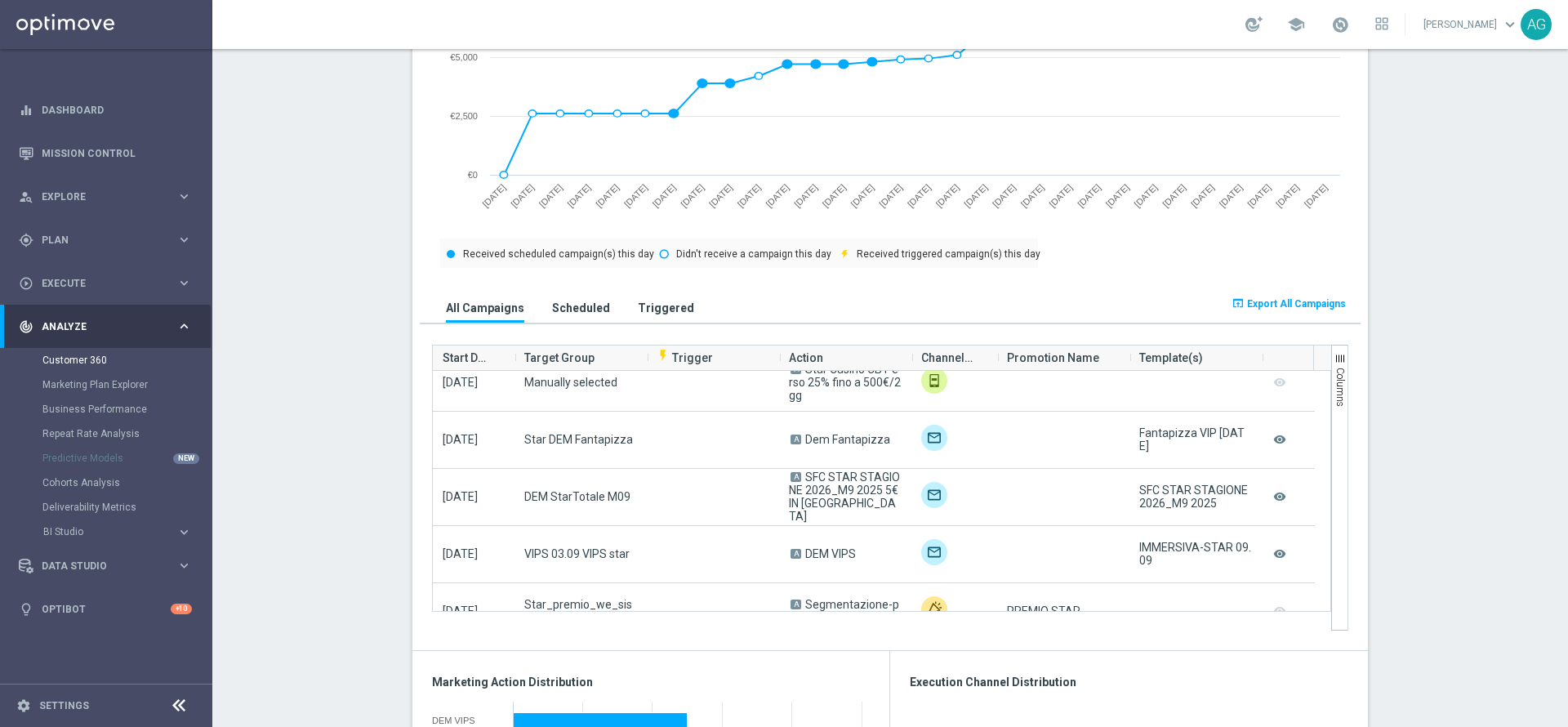
drag, startPoint x: 312, startPoint y: 468, endPoint x: 326, endPoint y: 467, distance: 14.0
click at [312, 468] on section "TOTAL GROSS GAMING REVENUE MINUS BONUS CONSUMED, LIFETIME: €95,679.26 more_vert…" at bounding box center [890, 665] width 1356 height 2587
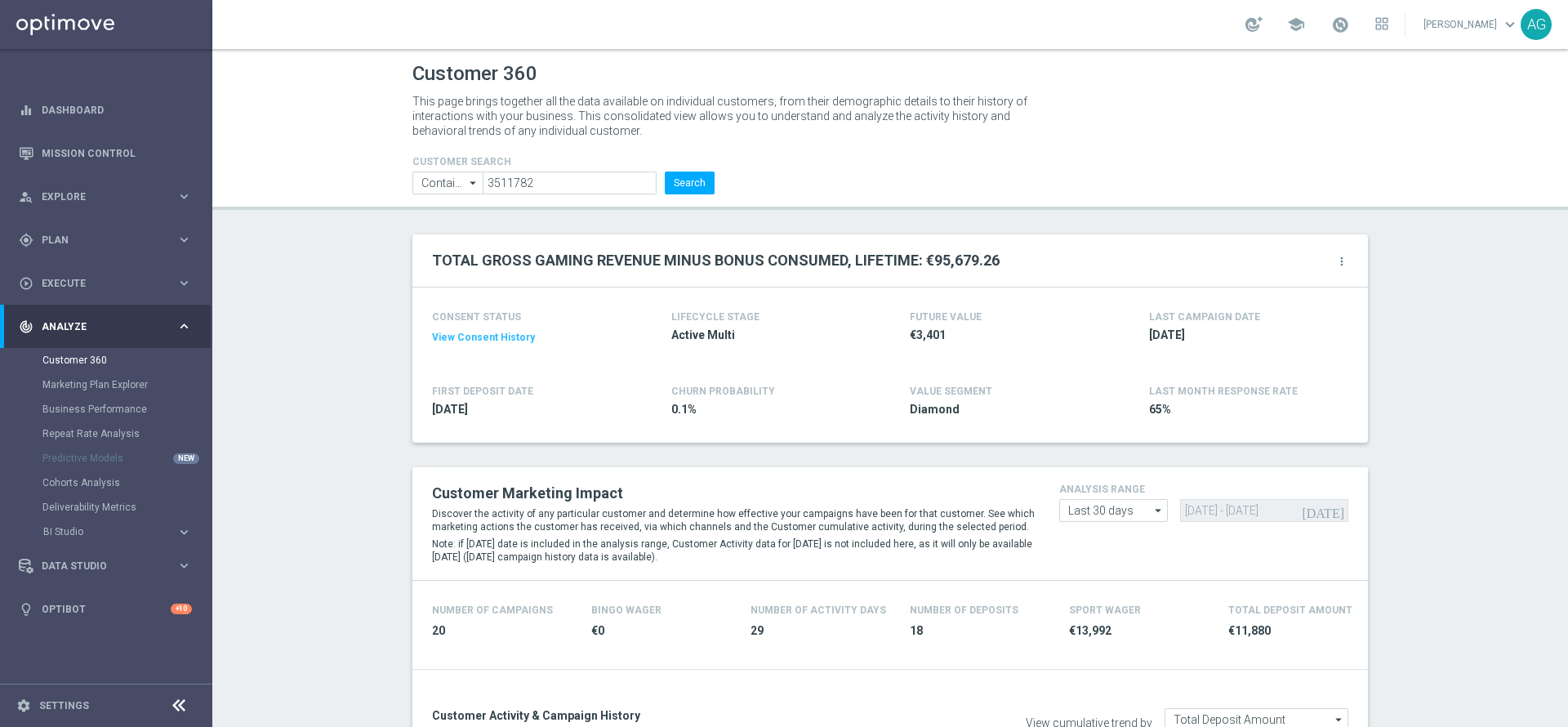
scroll to position [0, 0]
drag, startPoint x: 539, startPoint y: 180, endPoint x: 397, endPoint y: 174, distance: 142.1
click at [400, 174] on div "CUSTOMER SEARCH Contains Contains arrow_drop_down Show Selected 0 of NaN Contai…" at bounding box center [563, 170] width 326 height 53
paste input "10291"
click at [686, 189] on button "Search" at bounding box center [690, 183] width 50 height 22
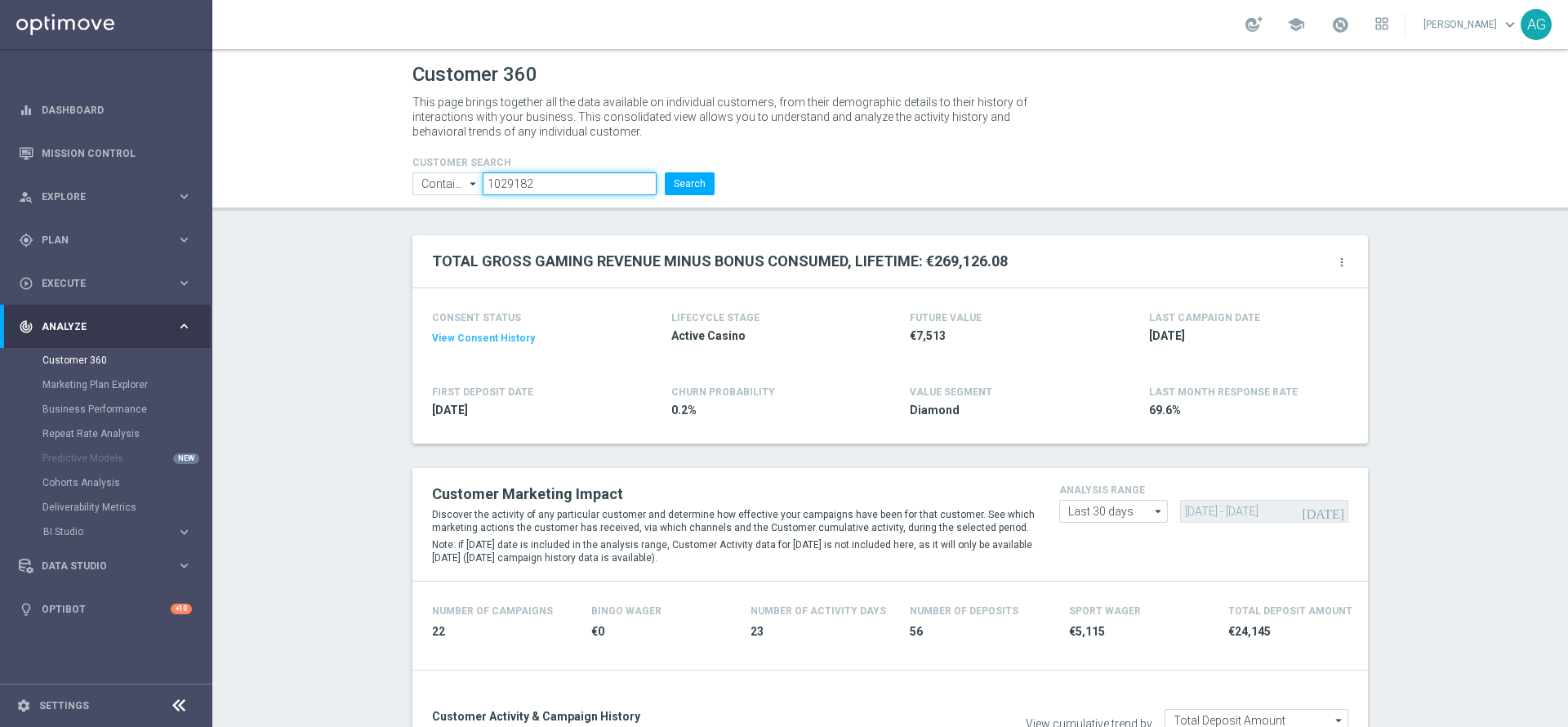
click at [601, 190] on input "1029182" at bounding box center [570, 183] width 174 height 22
drag, startPoint x: 574, startPoint y: 190, endPoint x: 467, endPoint y: 182, distance: 107.3
click at [467, 182] on ul "Contains Contains arrow_drop_down Show Selected 0 of NaN Contains Equals" at bounding box center [563, 183] width 311 height 22
paste input "5170137"
click at [686, 189] on button "Search" at bounding box center [690, 183] width 50 height 22
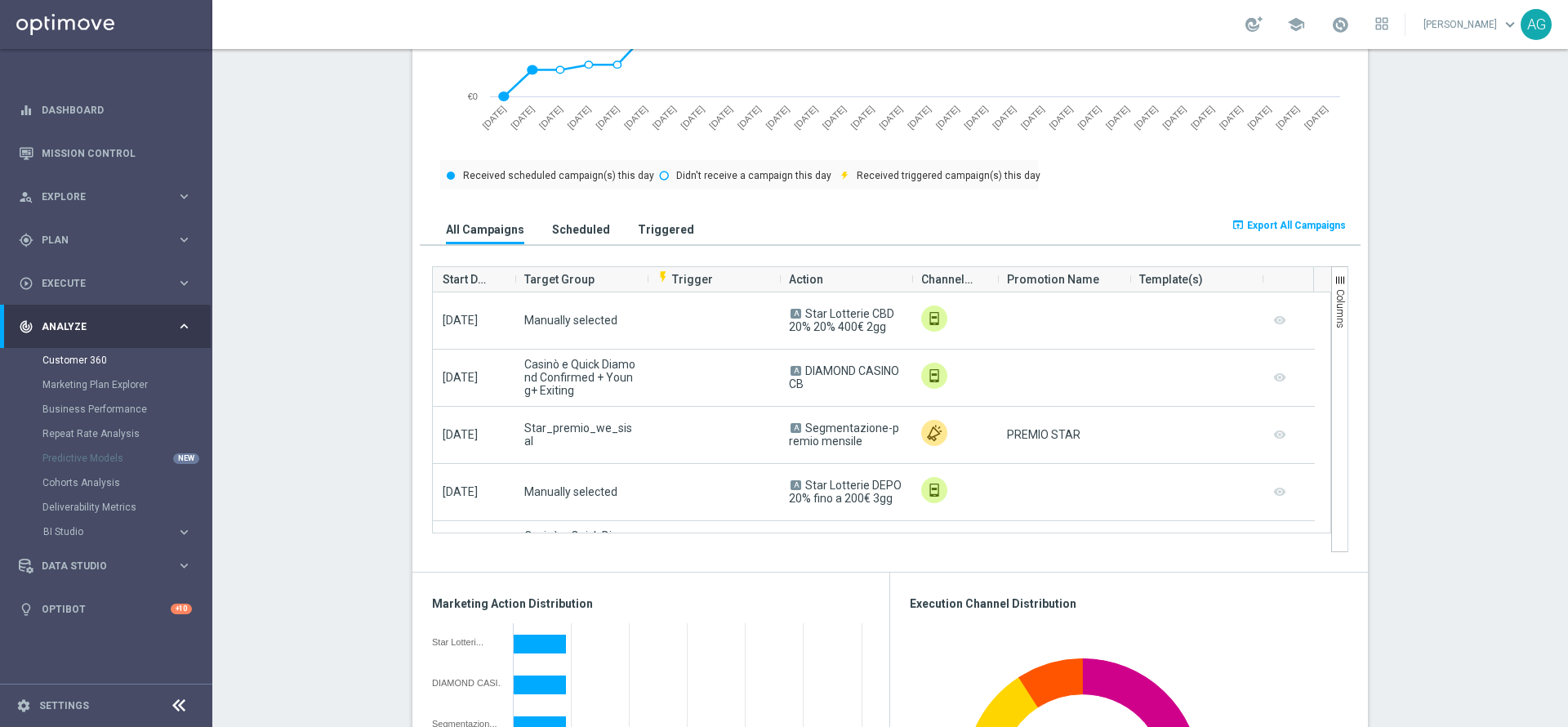
click at [360, 148] on section "TOTAL GROSS GAMING REVENUE MINUS BONUS CONSUMED, LIFETIME: €34,807.49 more_vert…" at bounding box center [890, 587] width 1356 height 2587
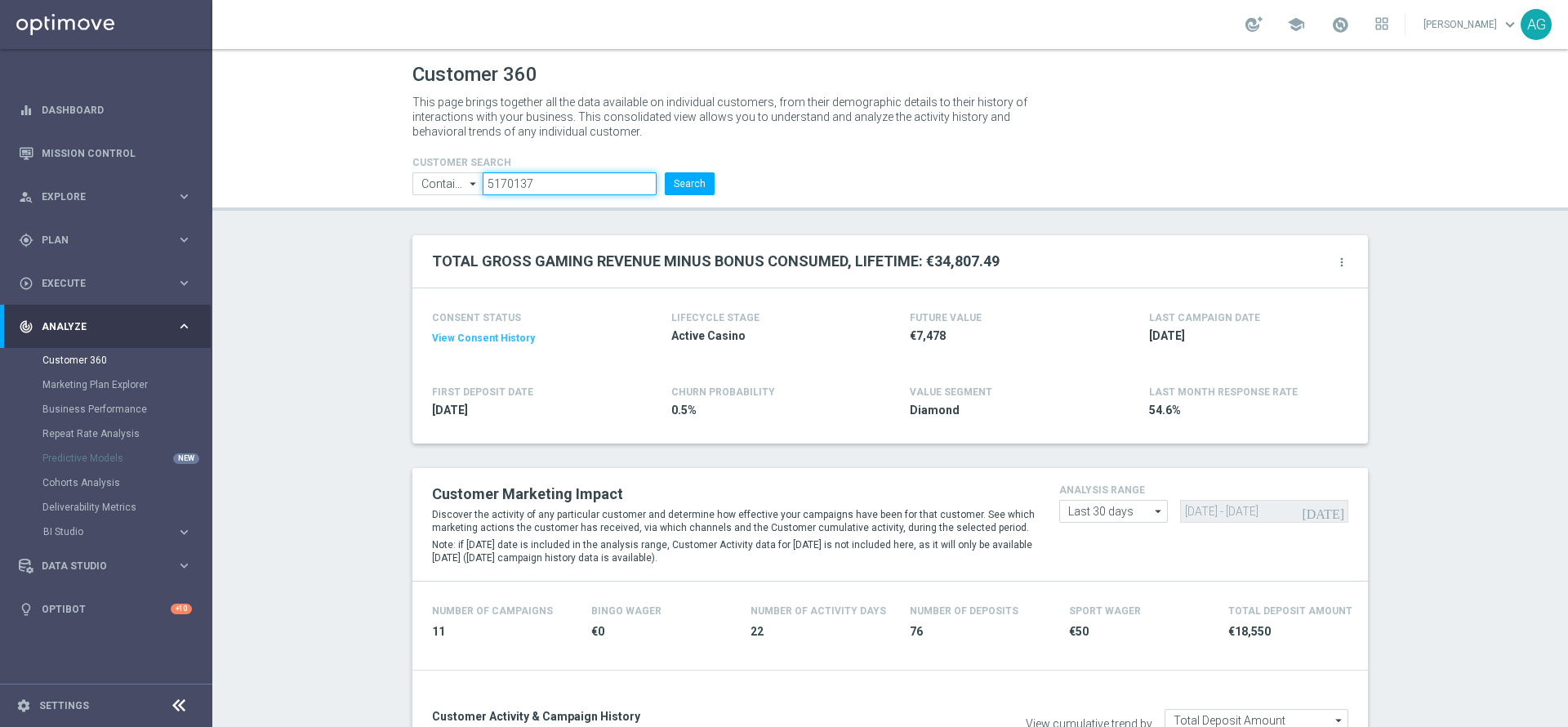
drag, startPoint x: 543, startPoint y: 180, endPoint x: 451, endPoint y: 175, distance: 92.1
click at [451, 175] on ul "Contains Contains arrow_drop_down Show Selected 0 of NaN Contains Equals" at bounding box center [563, 183] width 311 height 22
paste input "677945"
type input "5677945"
click at [681, 173] on button "Search" at bounding box center [690, 183] width 50 height 22
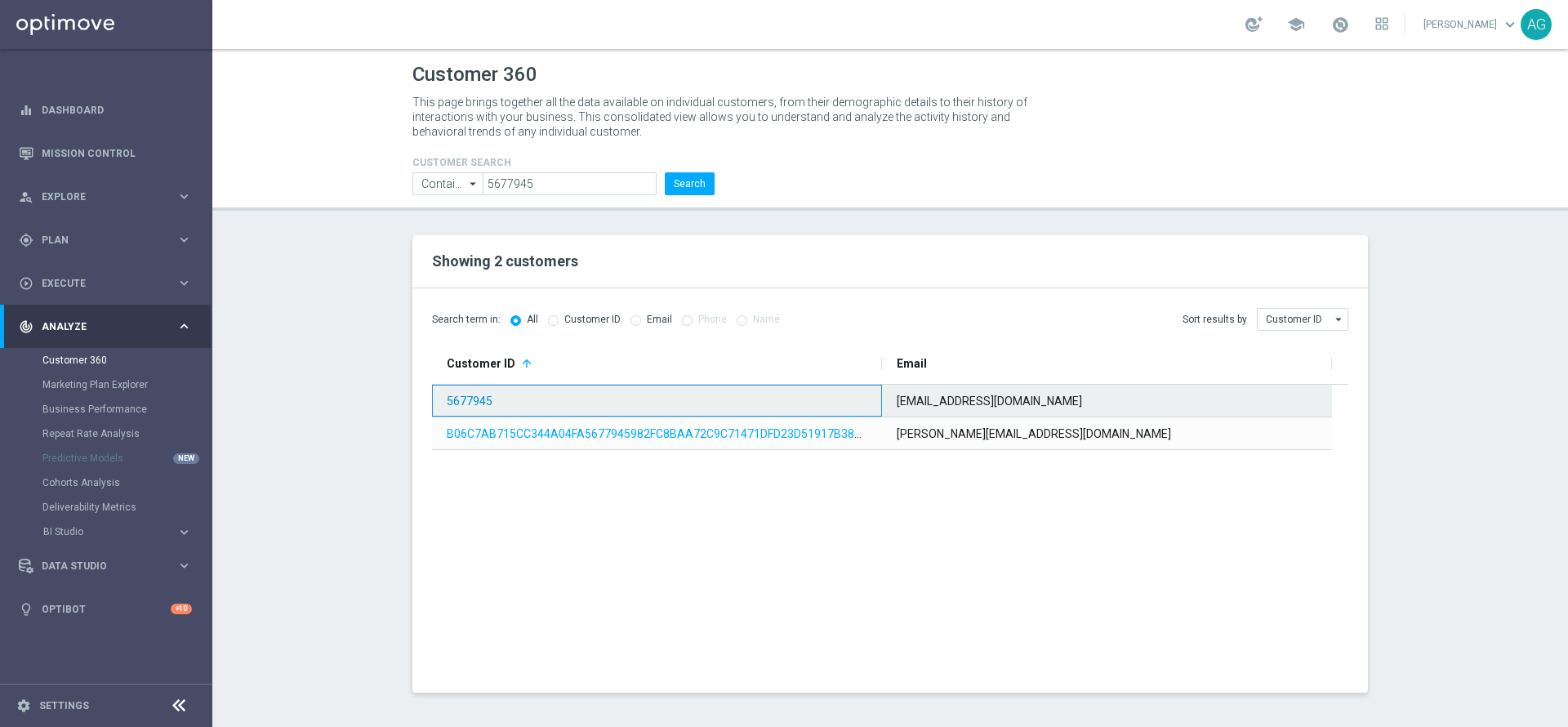
click at [476, 398] on link "5677945" at bounding box center [469, 401] width 46 height 13
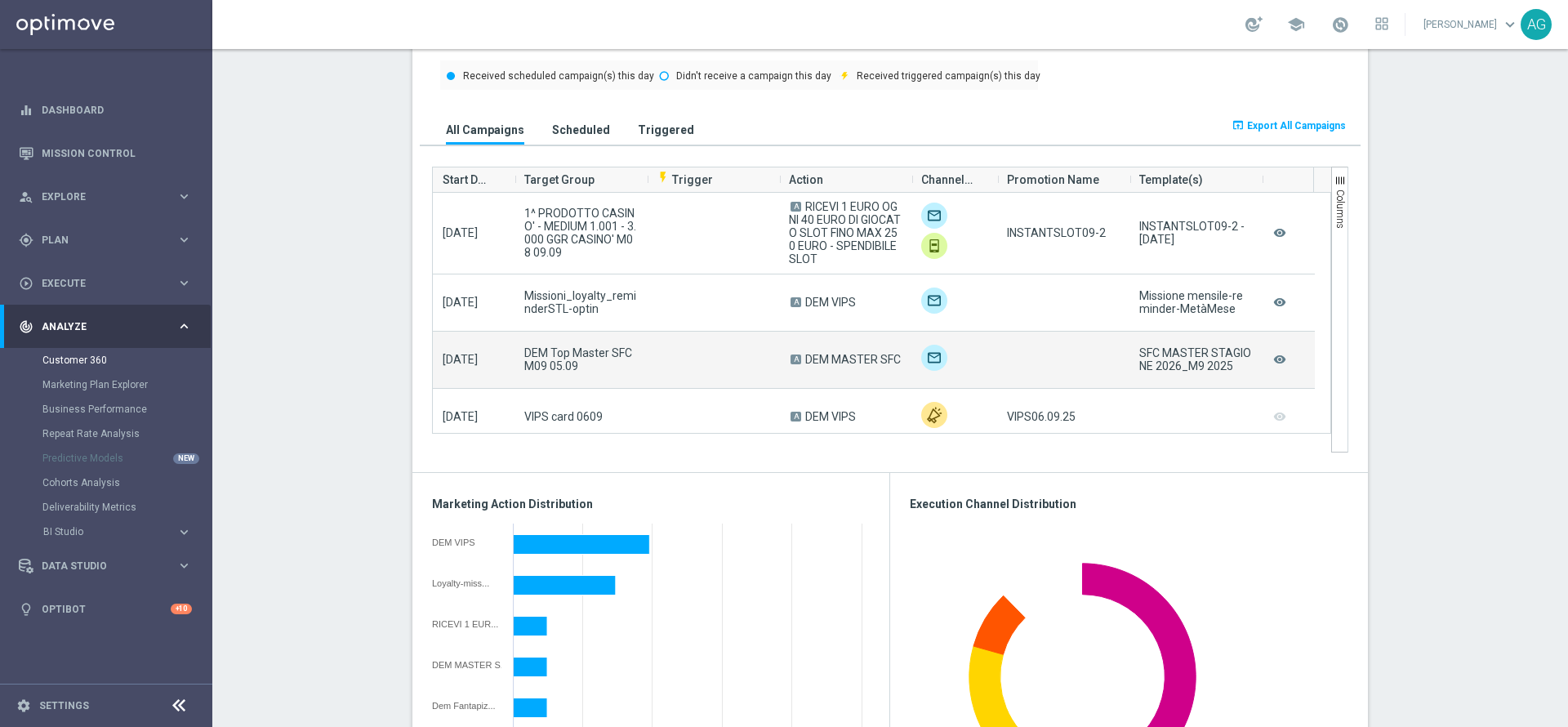
scroll to position [1055, 0]
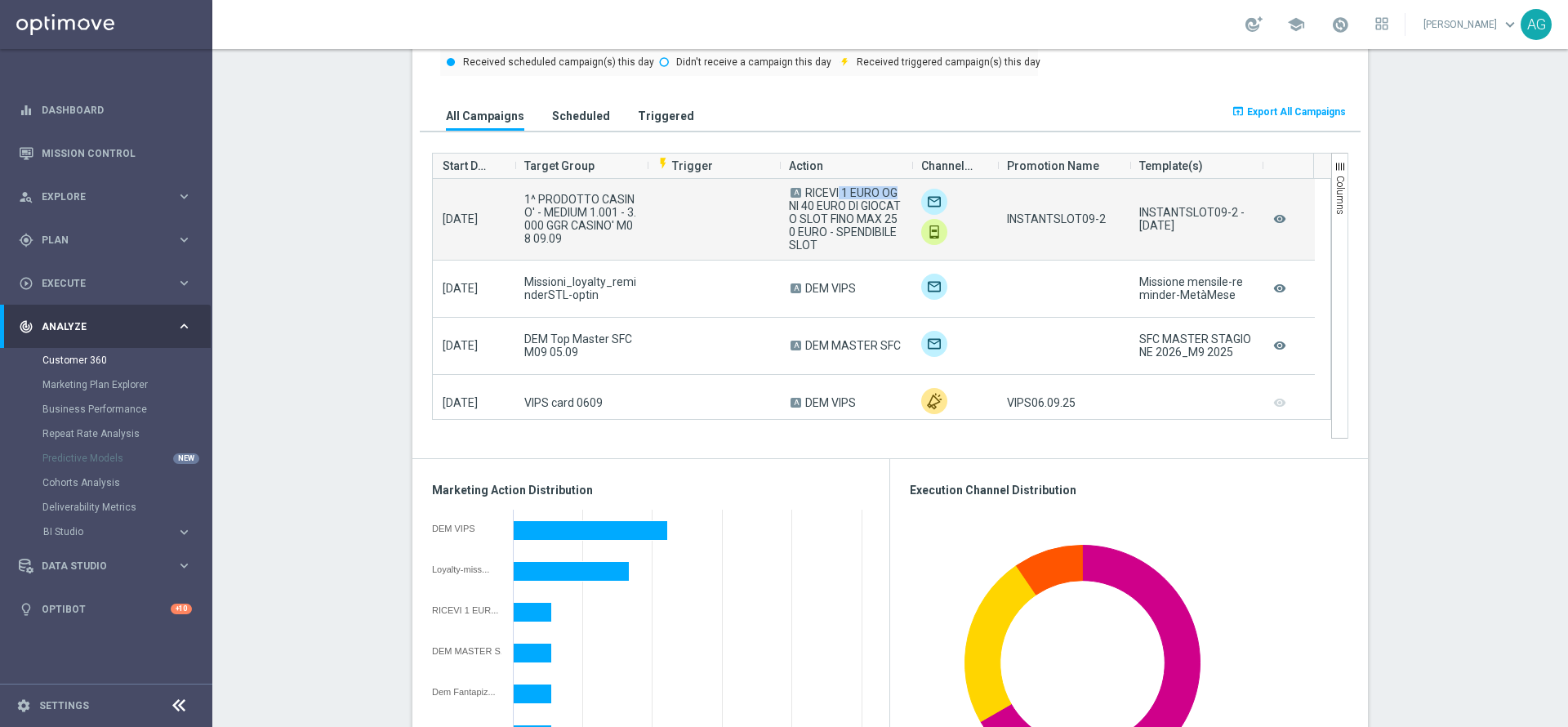
drag, startPoint x: 804, startPoint y: 198, endPoint x: 858, endPoint y: 198, distance: 54.0
click at [858, 198] on span "RICEVI 1 EURO OGNI 40 EURO DI GIOCATO SLOT FINO MAX 250 EURO - SPENDIBILE SLOT" at bounding box center [844, 218] width 112 height 65
click at [839, 214] on span "RICEVI 1 EURO OGNI 40 EURO DI GIOCATO SLOT FINO MAX 250 EURO - SPENDIBILE SLOT" at bounding box center [844, 218] width 112 height 65
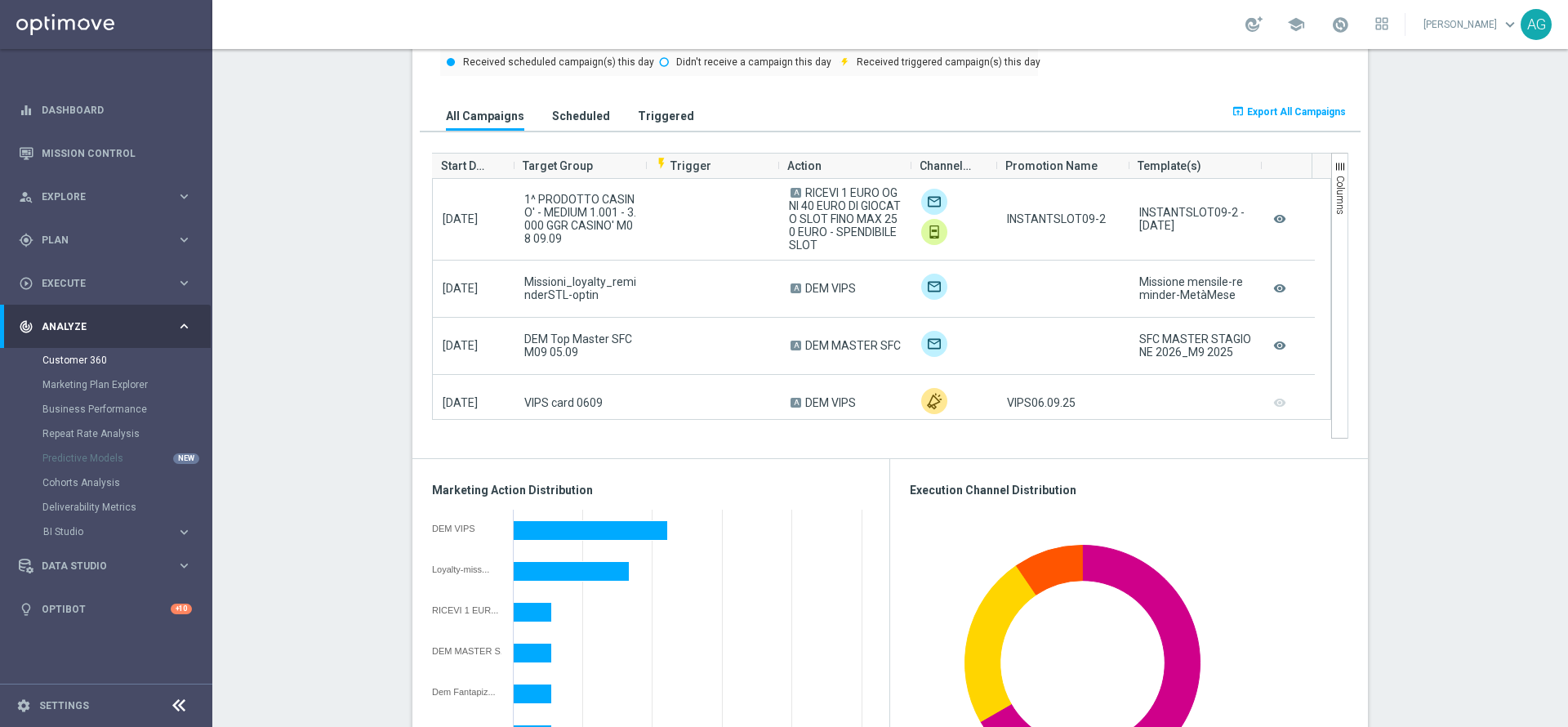
scroll to position [0, 0]
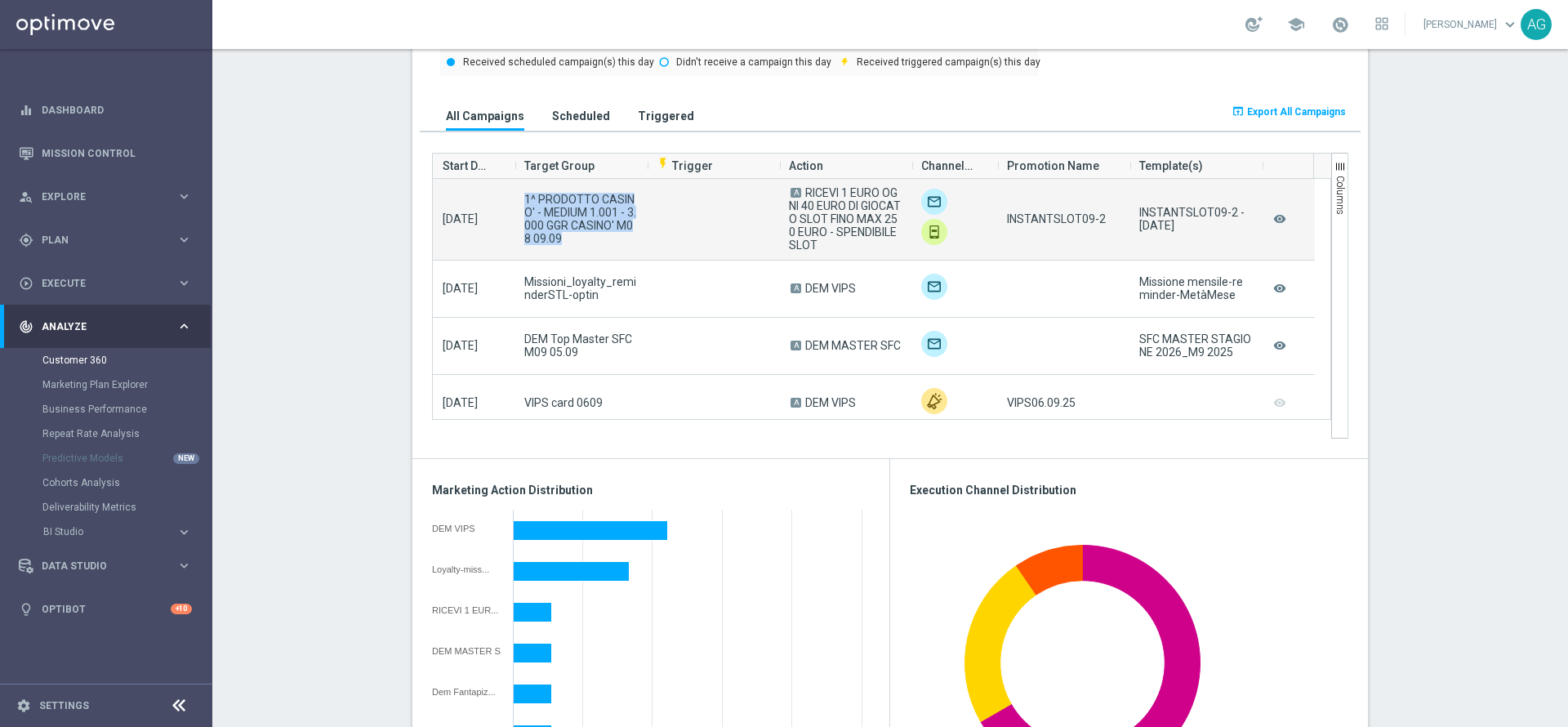
drag, startPoint x: 517, startPoint y: 201, endPoint x: 575, endPoint y: 242, distance: 71.0
click at [575, 242] on span "1^ PRODOTTO CASINO' - MEDIUM 1.001 - 3.000 GGR CASINO' M08 09.09" at bounding box center [580, 219] width 113 height 53
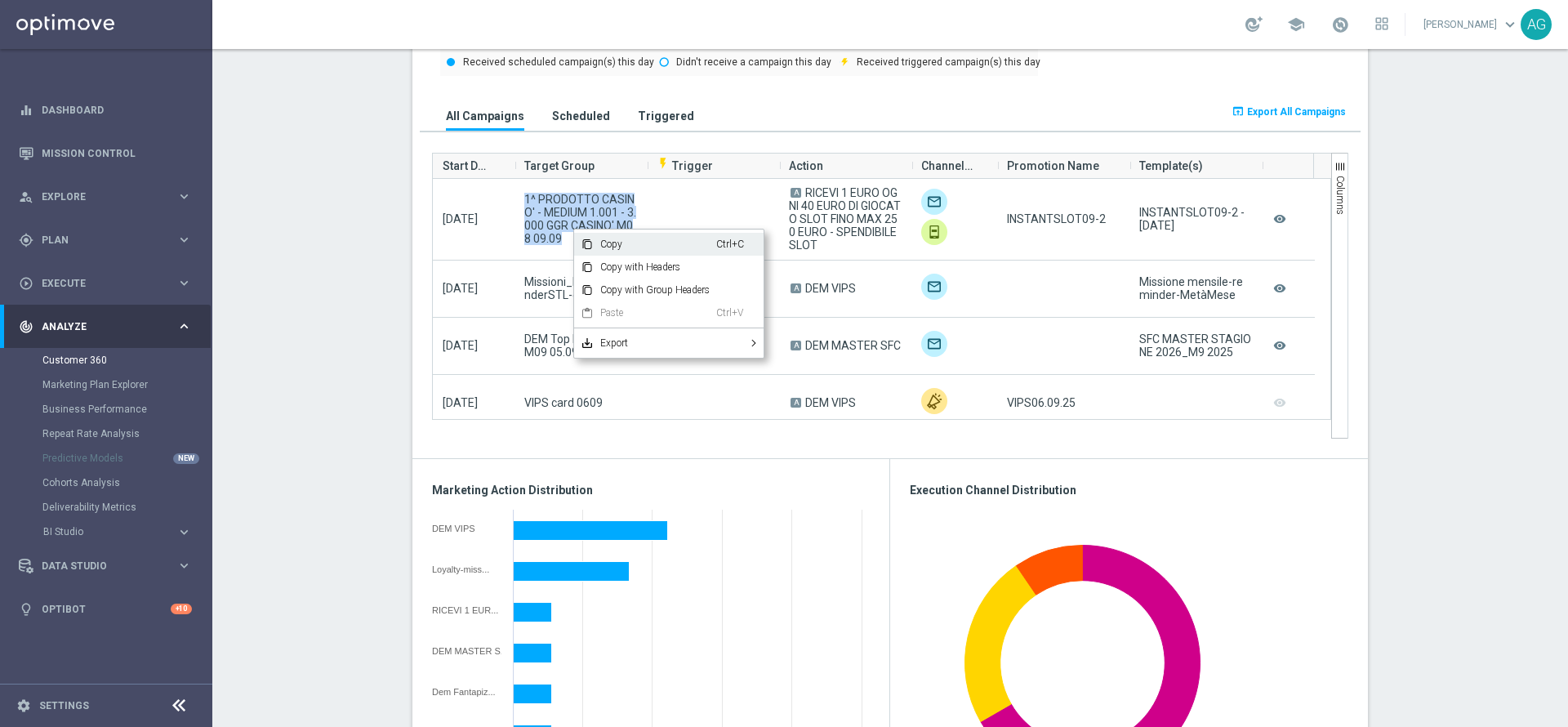
click at [578, 236] on span "Context Menu" at bounding box center [583, 244] width 19 height 22
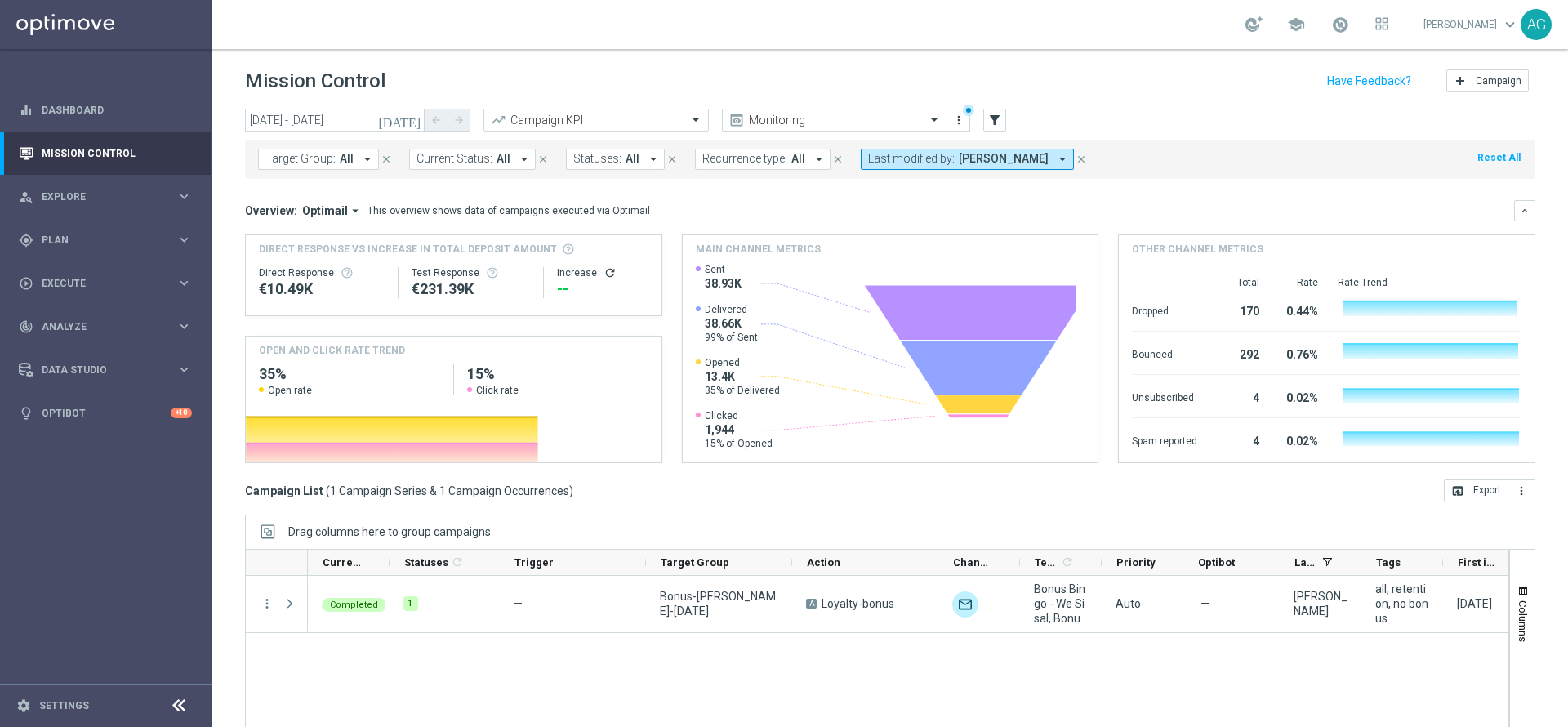
click at [983, 160] on span "[PERSON_NAME]" at bounding box center [1003, 159] width 90 height 14
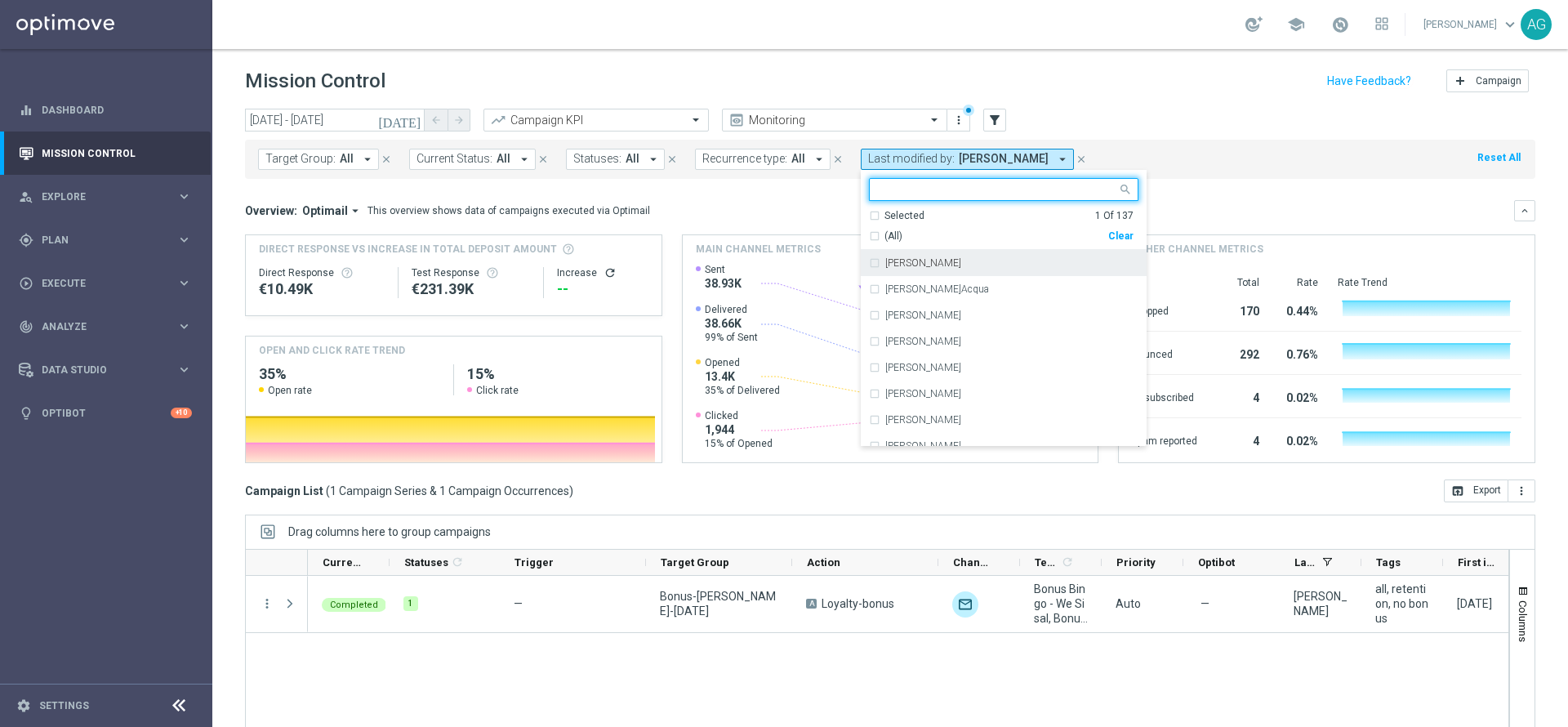
click at [0, 0] on div "Clear" at bounding box center [0, 0] width 0 height 0
click at [1110, 74] on div "Mission Control add Campaign" at bounding box center [890, 81] width 1290 height 32
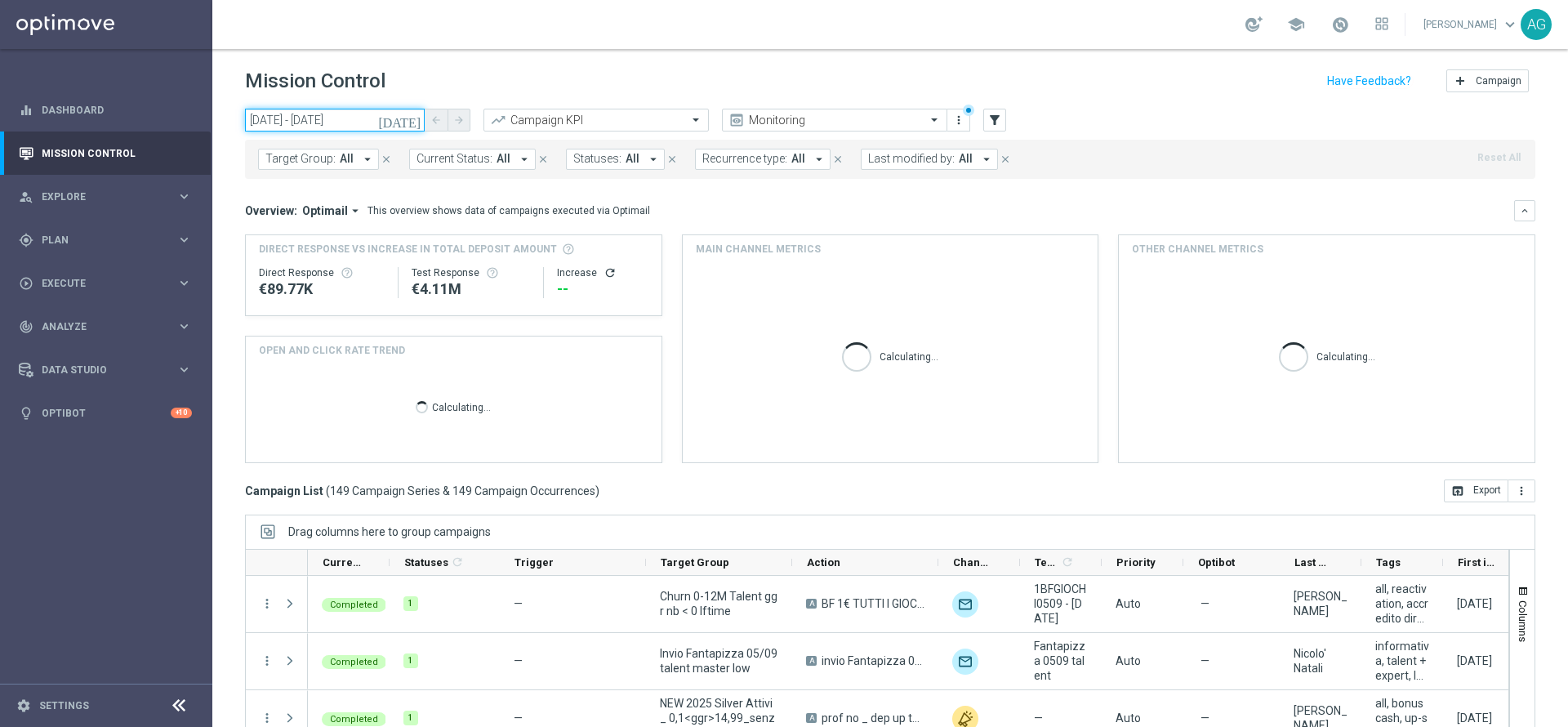
click at [352, 119] on input "[DATE] - [DATE]" at bounding box center [335, 120] width 179 height 22
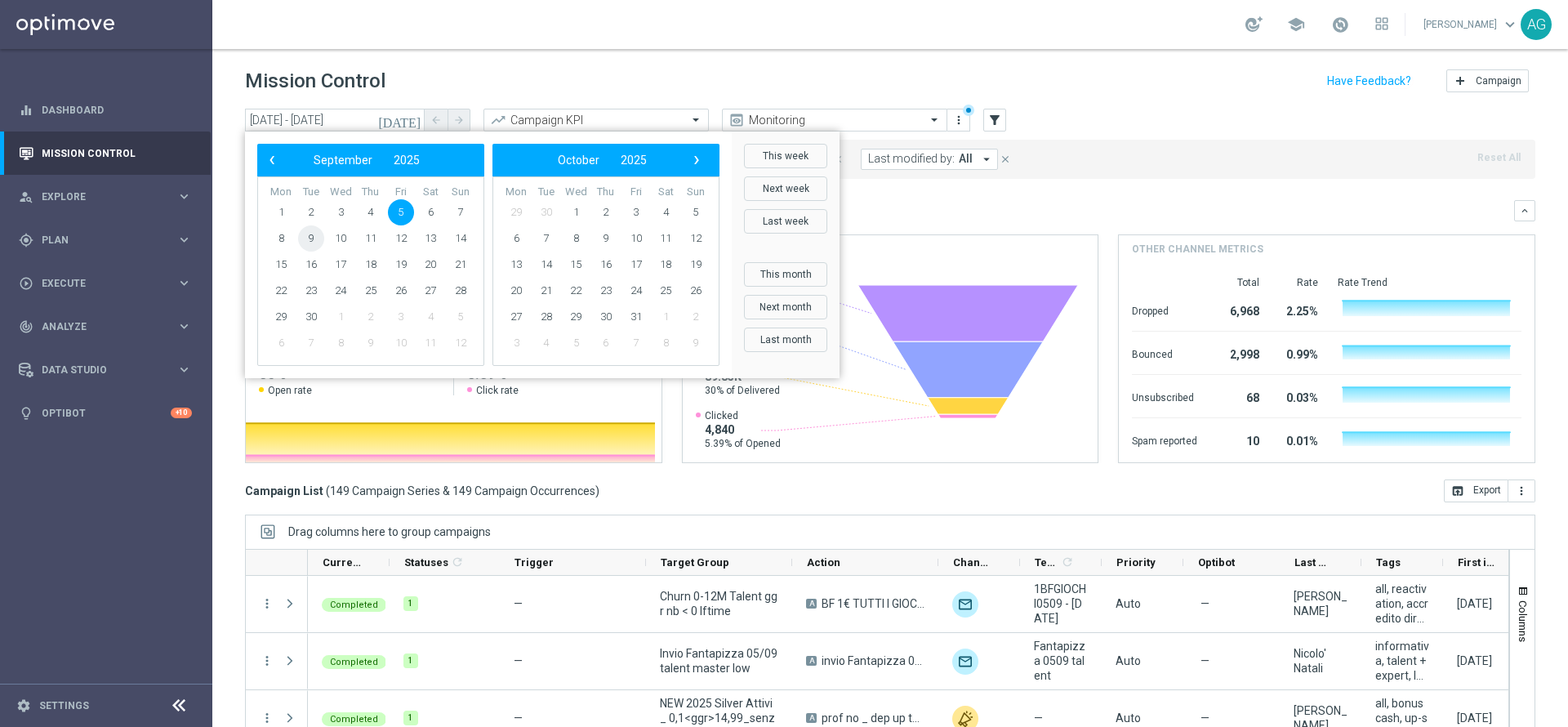
click at [316, 241] on span "9" at bounding box center [311, 238] width 26 height 26
type input "[DATE] - [DATE]"
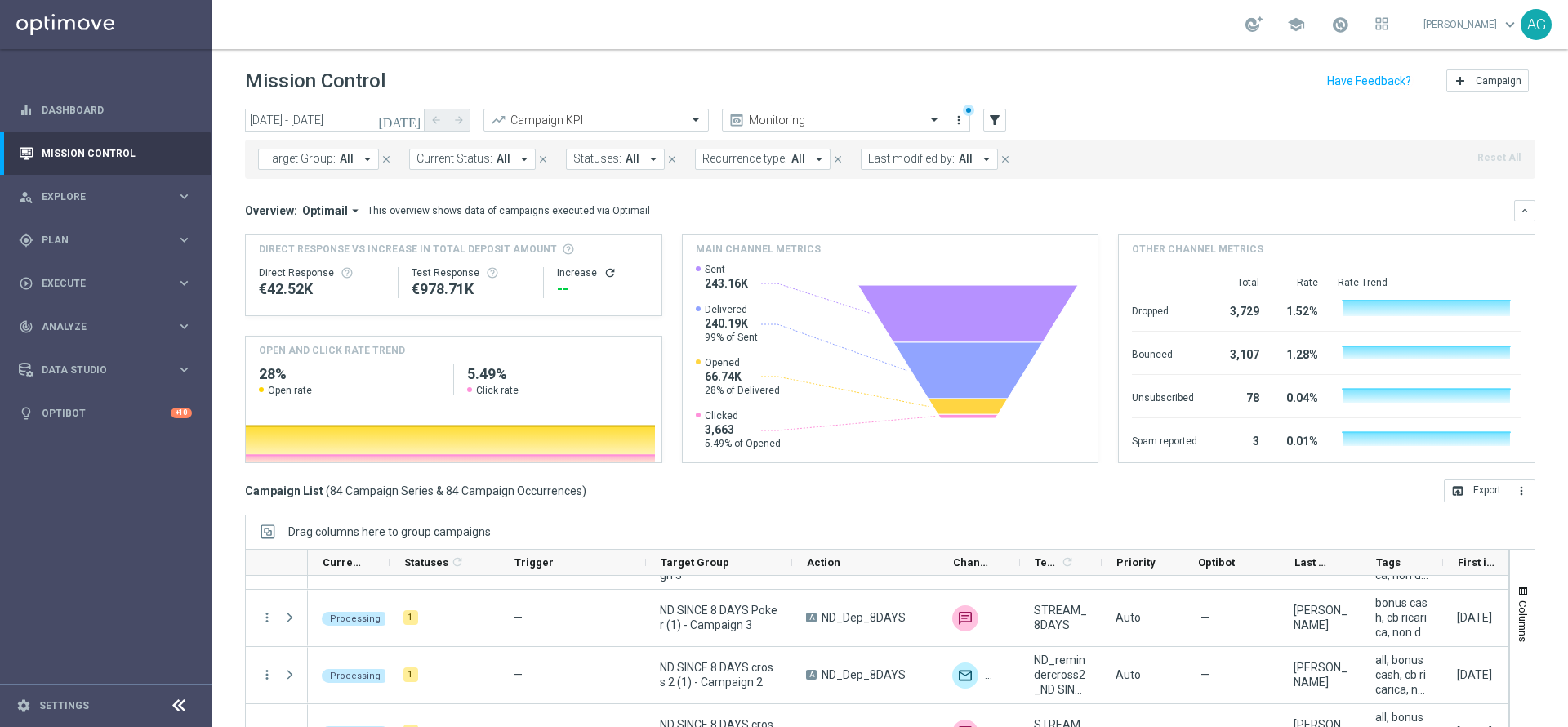
click at [326, 165] on span "Target Group:" at bounding box center [301, 159] width 70 height 14
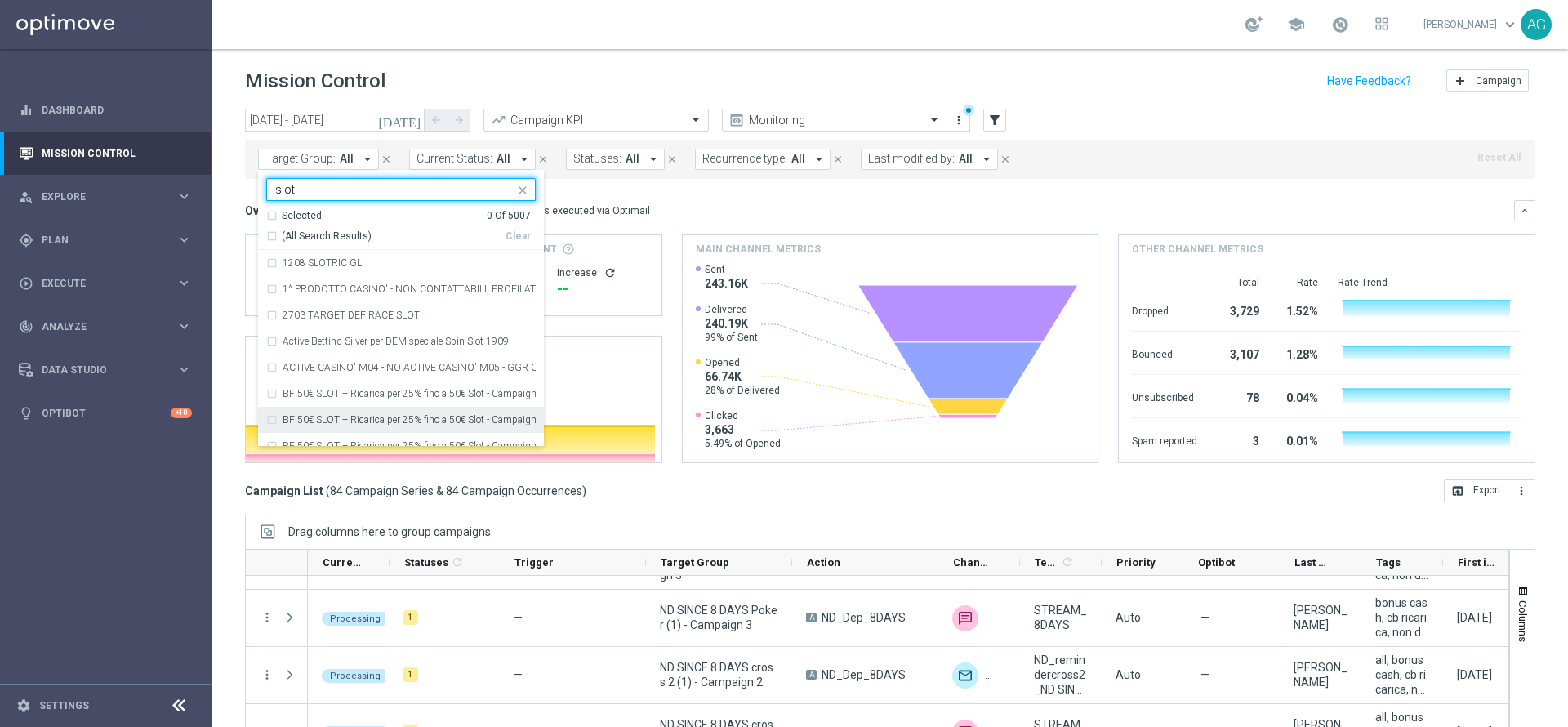
scroll to position [44, 0]
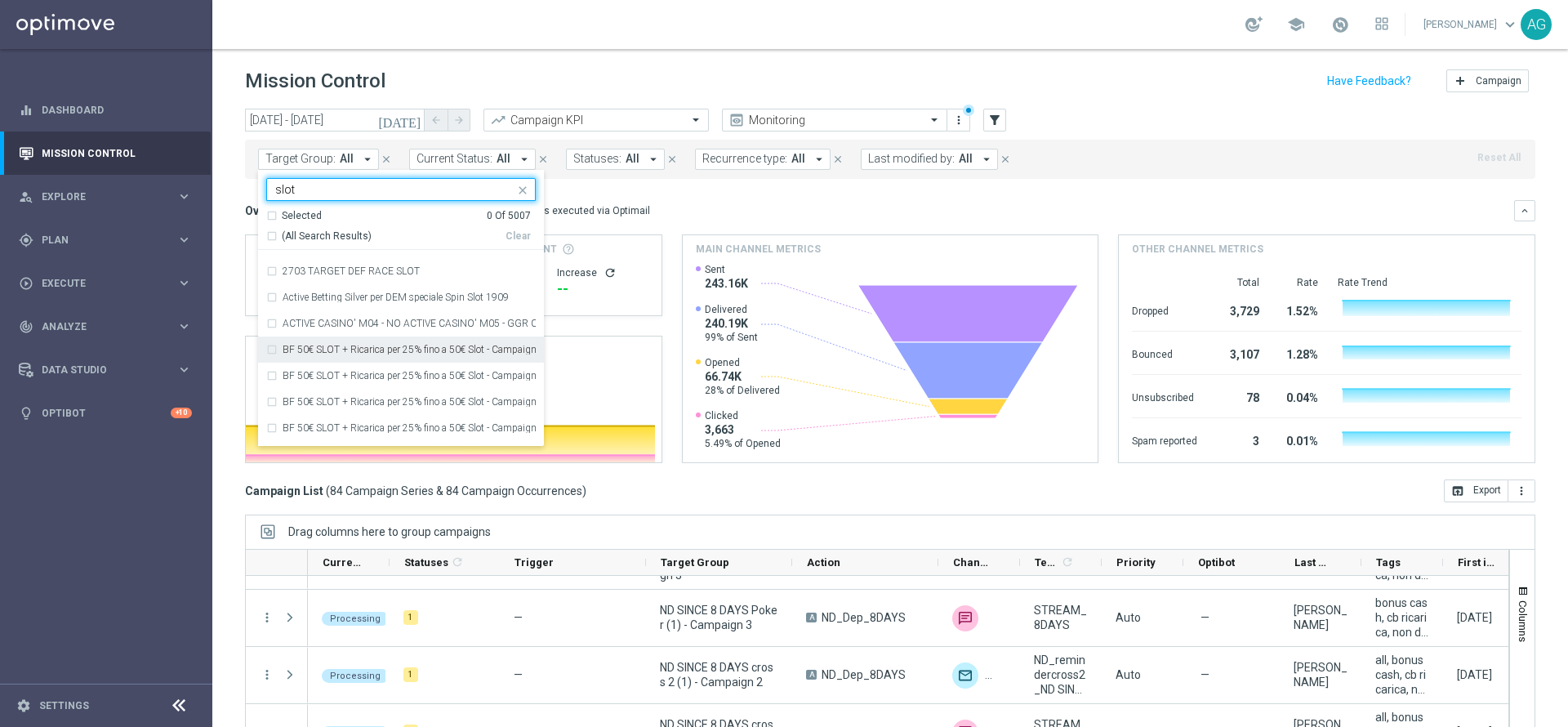
type input "slot"
click at [237, 384] on div "today 09 Sep 2025 - 09 Sep 2025 arrow_back arrow_forward Campaign KPI trending_…" at bounding box center [890, 411] width 1356 height 604
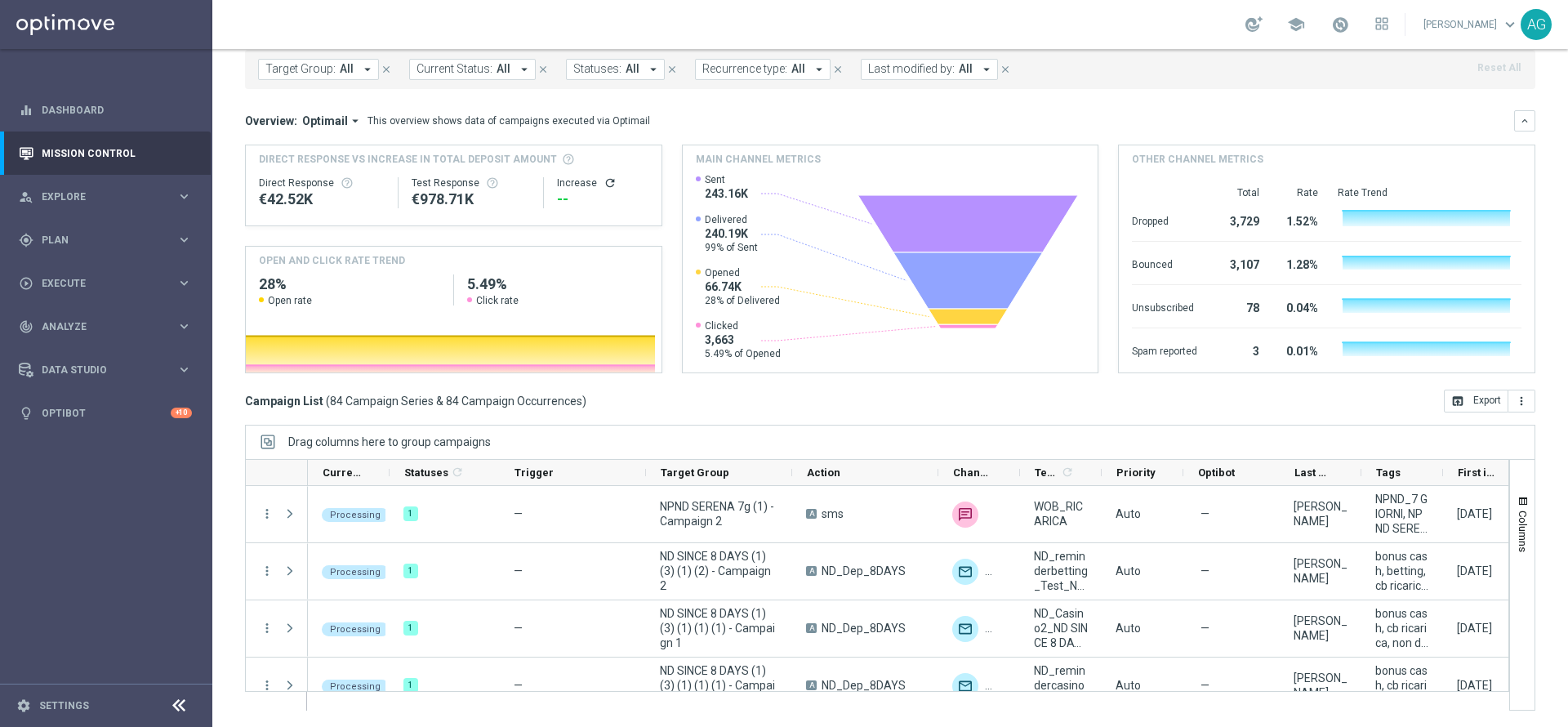
scroll to position [0, 0]
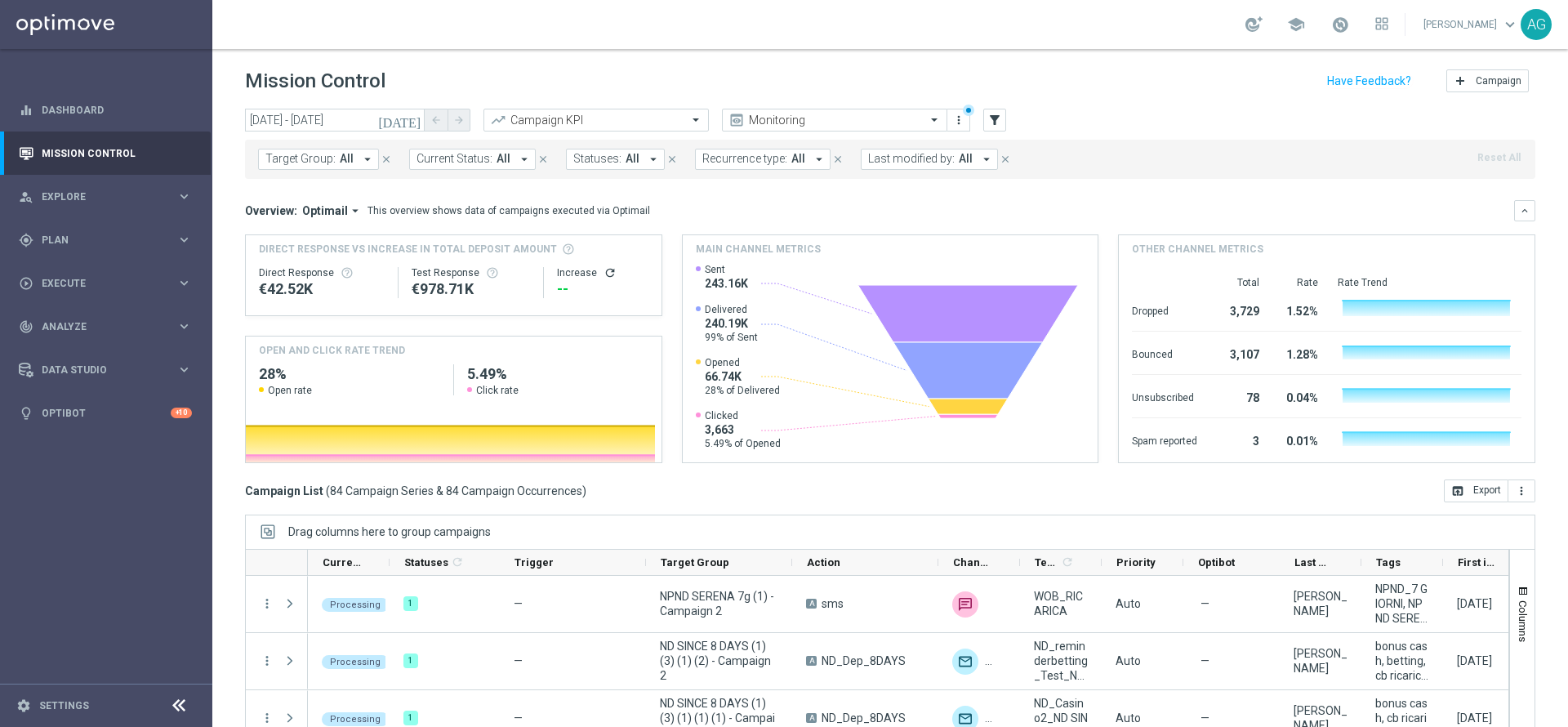
click at [326, 147] on div "Target Group: All arrow_drop_down close Current Status: All arrow_drop_down clo…" at bounding box center [890, 159] width 1290 height 39
click at [326, 152] on span "Target Group:" at bounding box center [301, 159] width 70 height 14
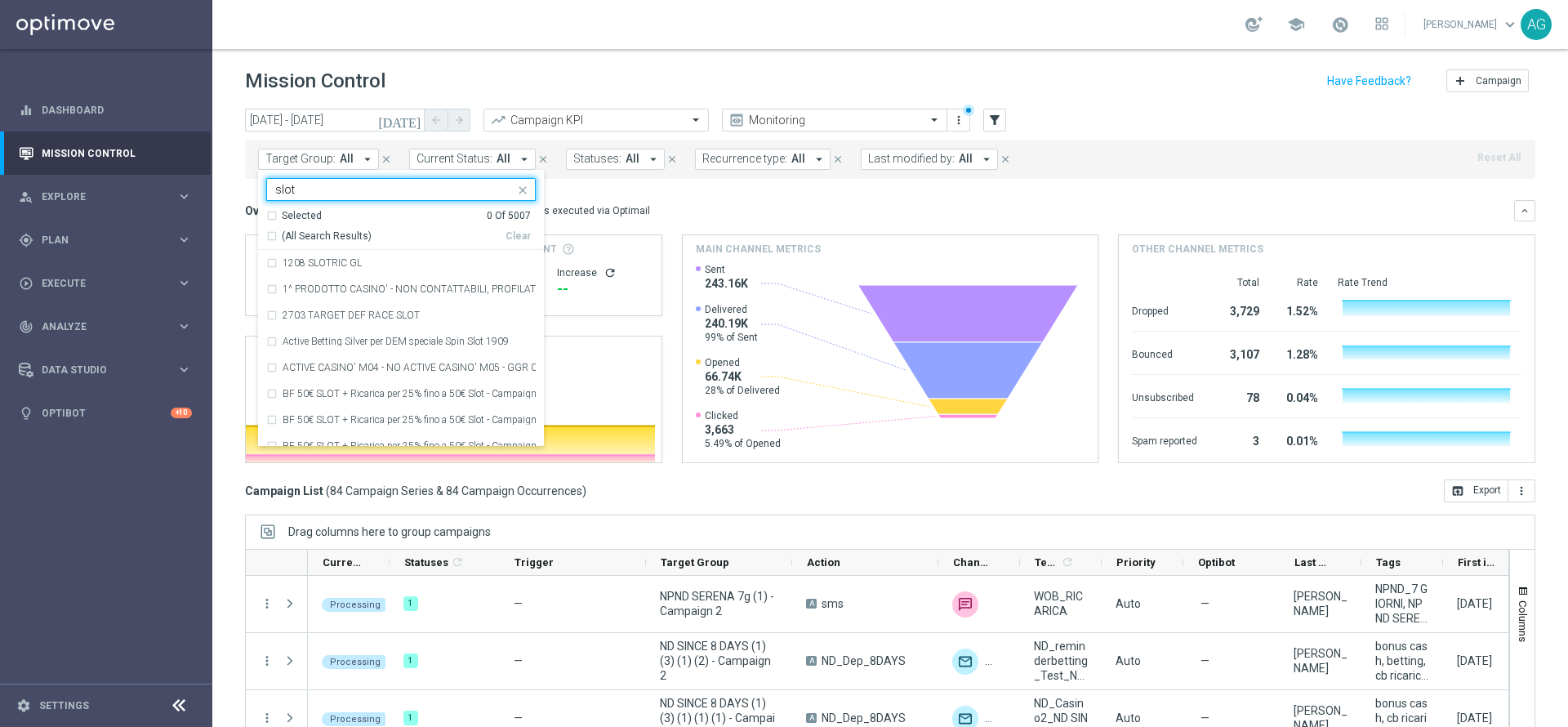
type input "slot"
click at [716, 209] on div "Overview: Optimail arrow_drop_down This overview shows data of campaigns execut…" at bounding box center [879, 210] width 1269 height 15
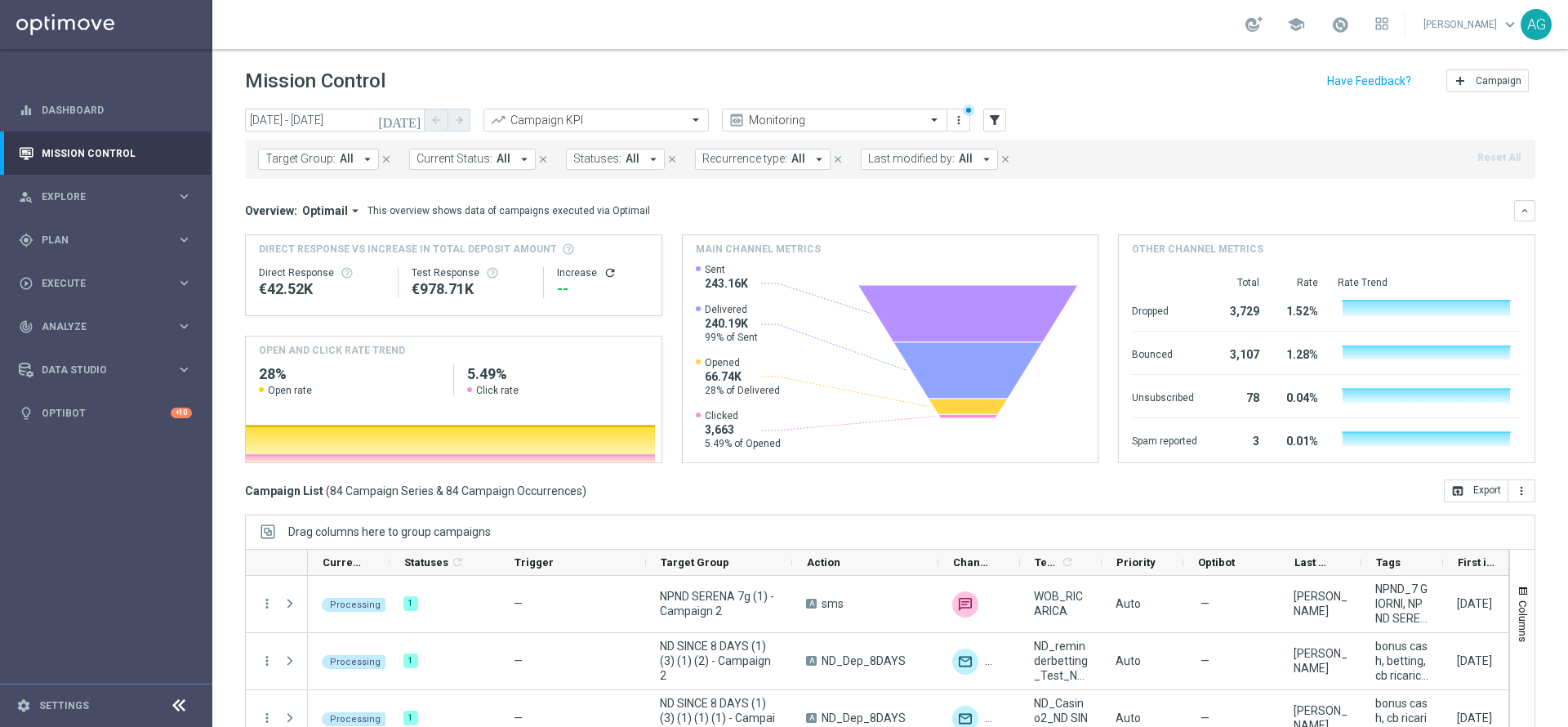
click at [335, 159] on button "Target Group: All arrow_drop_down" at bounding box center [318, 160] width 121 height 21
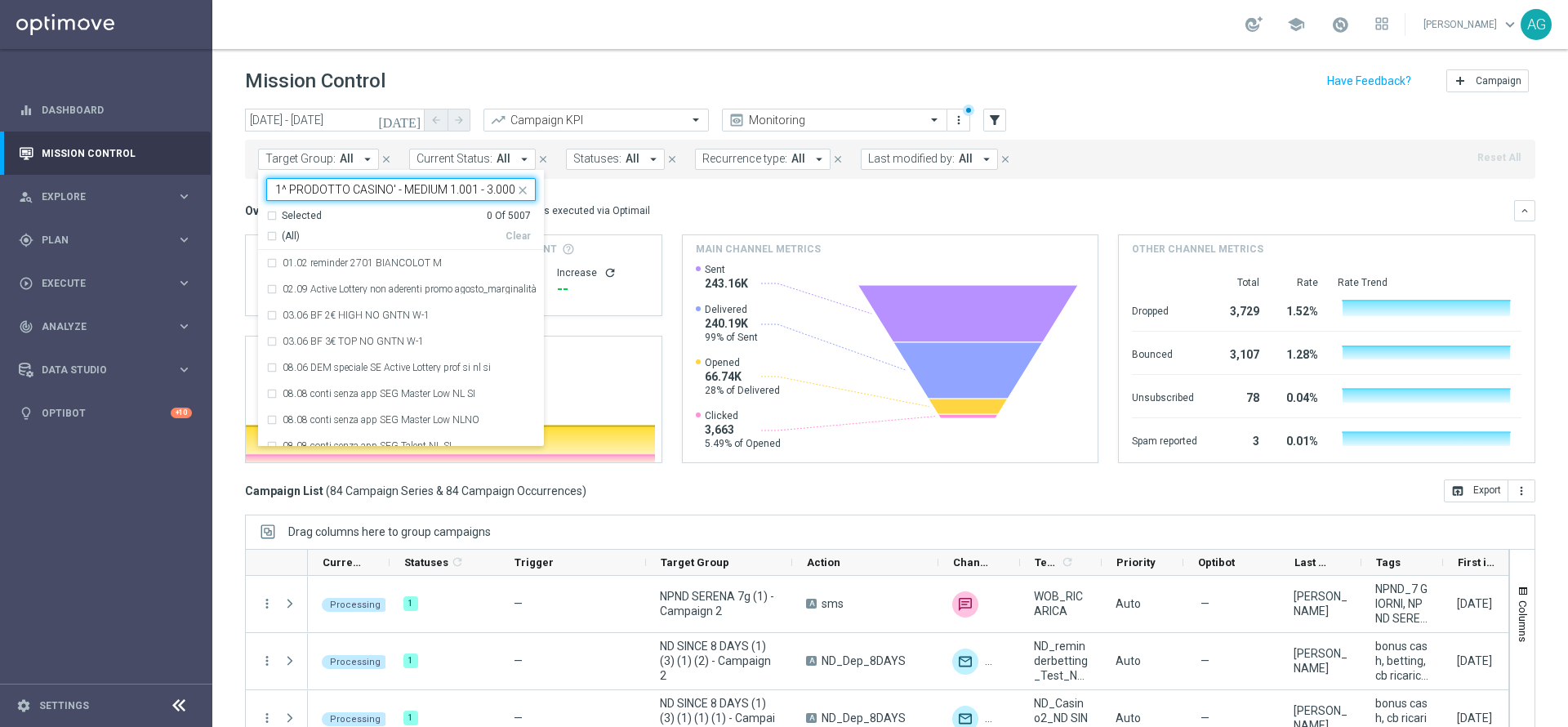
scroll to position [0, 126]
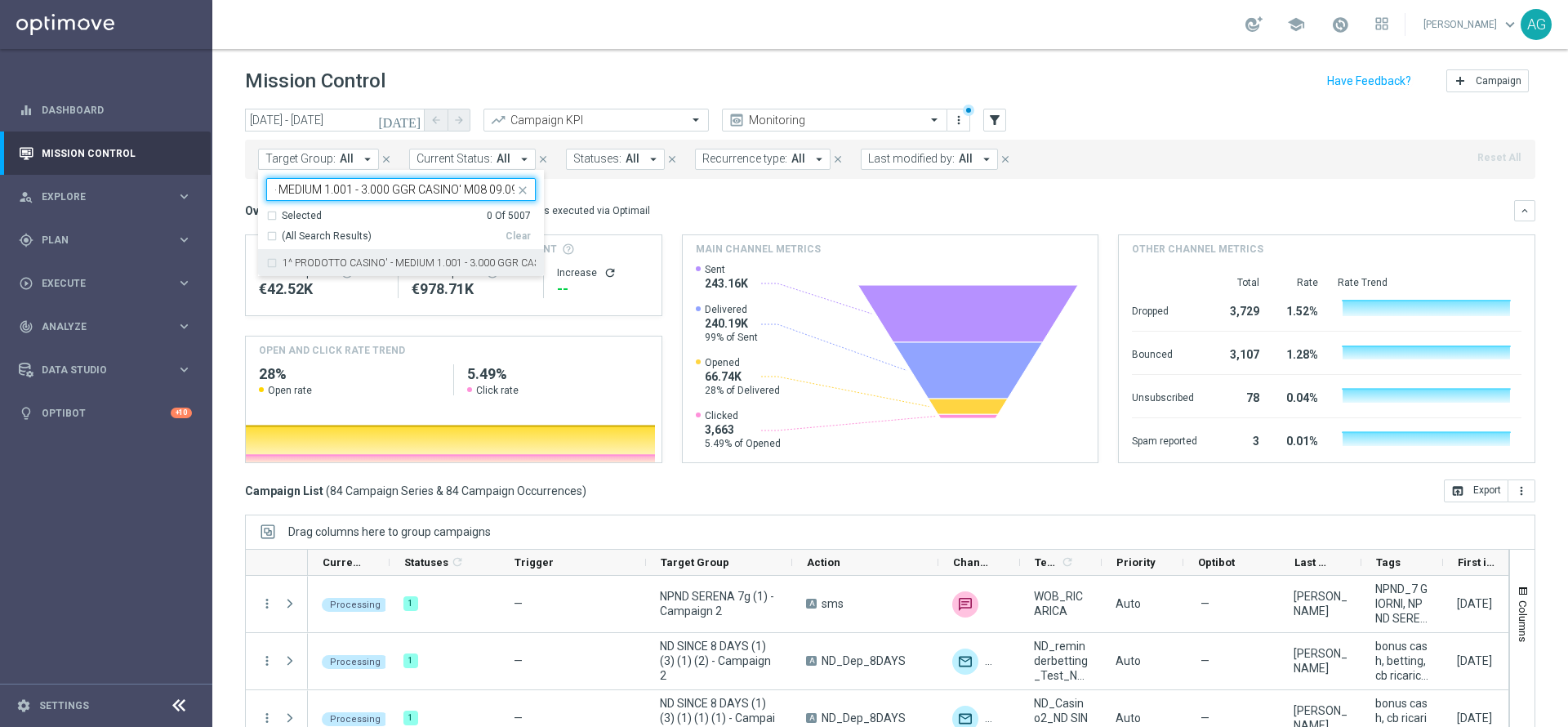
click at [372, 263] on label "1^ PRODOTTO CASINO' - MEDIUM 1.001 - 3.000 GGR CASINO' M08 09.09" at bounding box center [409, 263] width 253 height 10
type input "1^ PRODOTTO CASINO' - MEDIUM 1.001 - 3.000 GGR CASINO' M08 09.09"
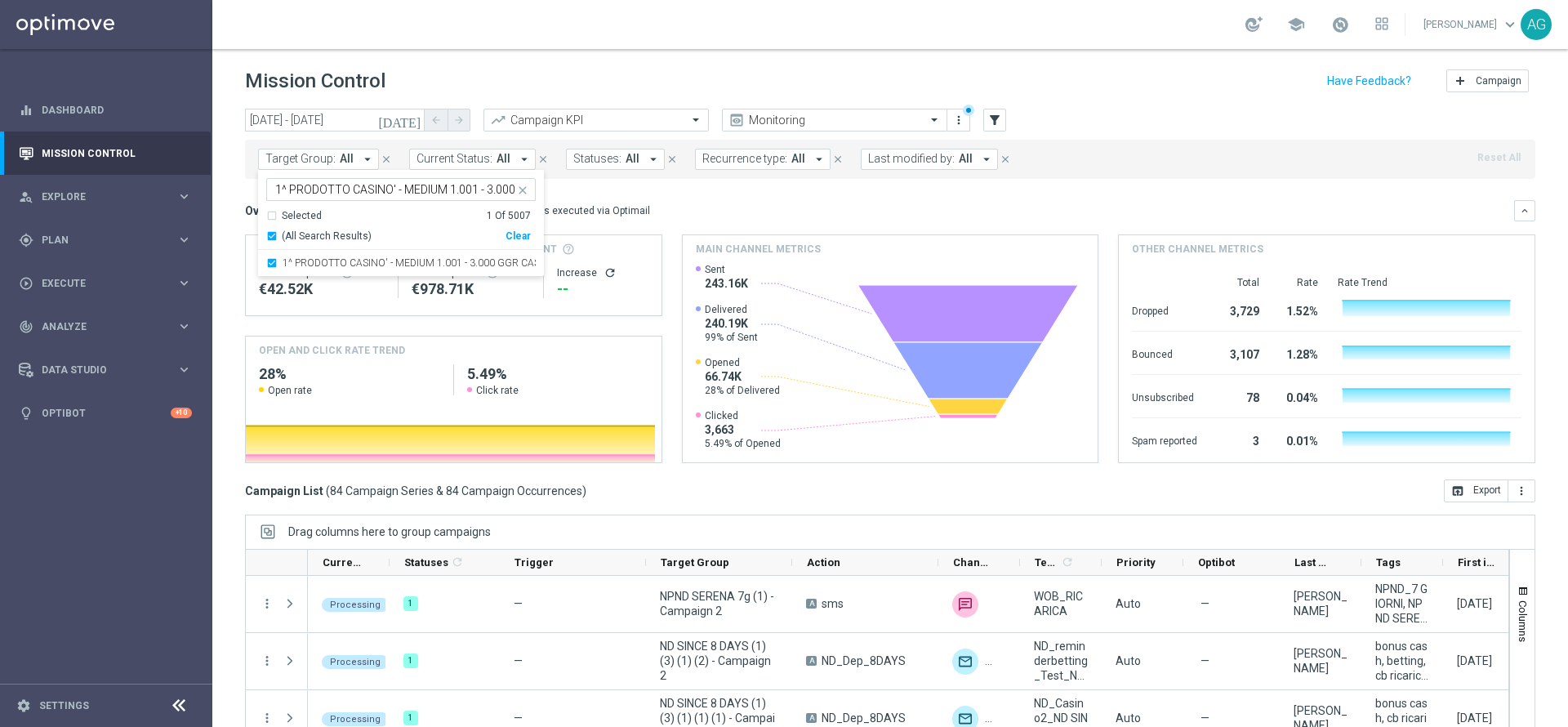
click at [740, 78] on div "Mission Control add Campaign" at bounding box center [890, 81] width 1290 height 32
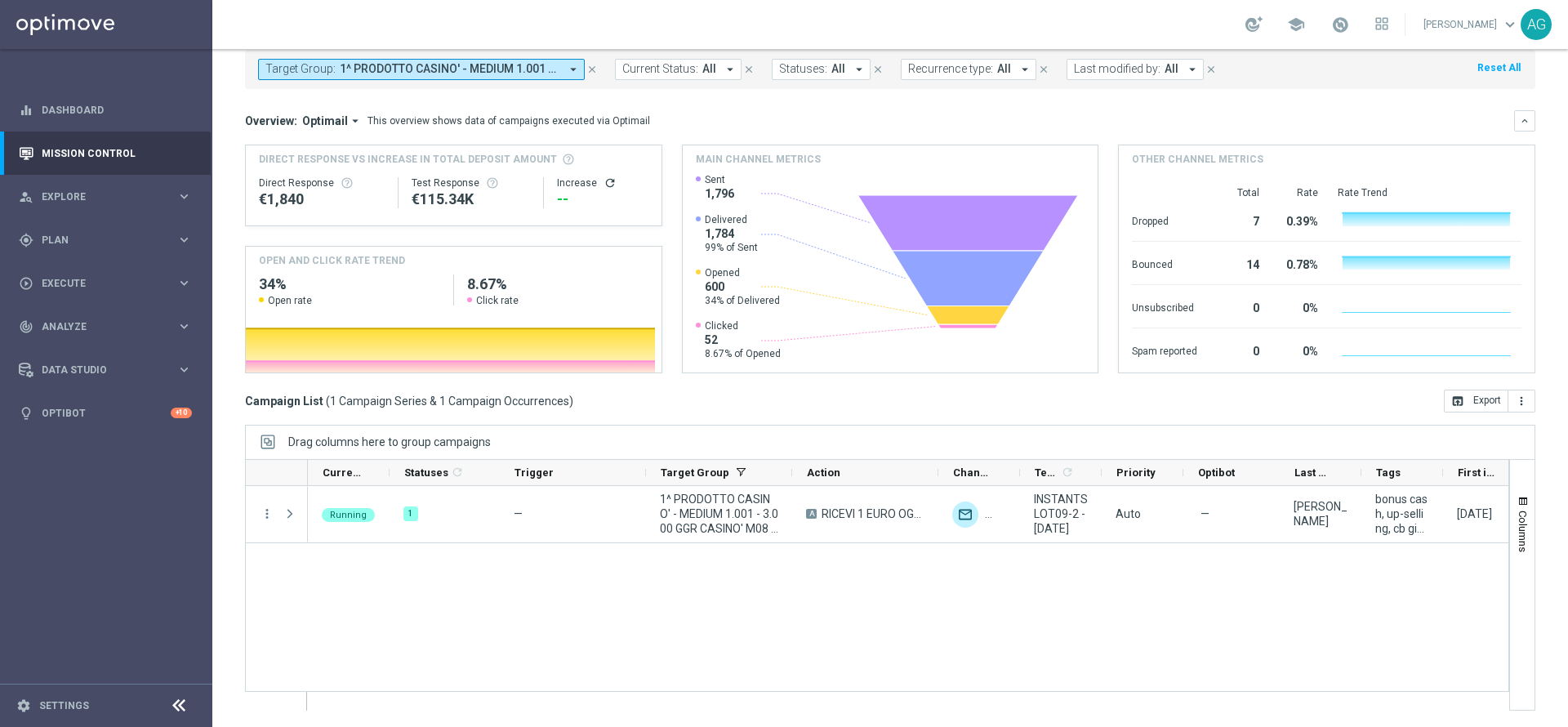
drag, startPoint x: 903, startPoint y: 666, endPoint x: 717, endPoint y: 693, distance: 187.9
click at [901, 666] on div "Running 1 — 1^ PRODOTTO CASINO' - MEDIUM 1.001 - 3.000 GGR CASINO' M08 09.09 A …" at bounding box center [908, 598] width 1201 height 224
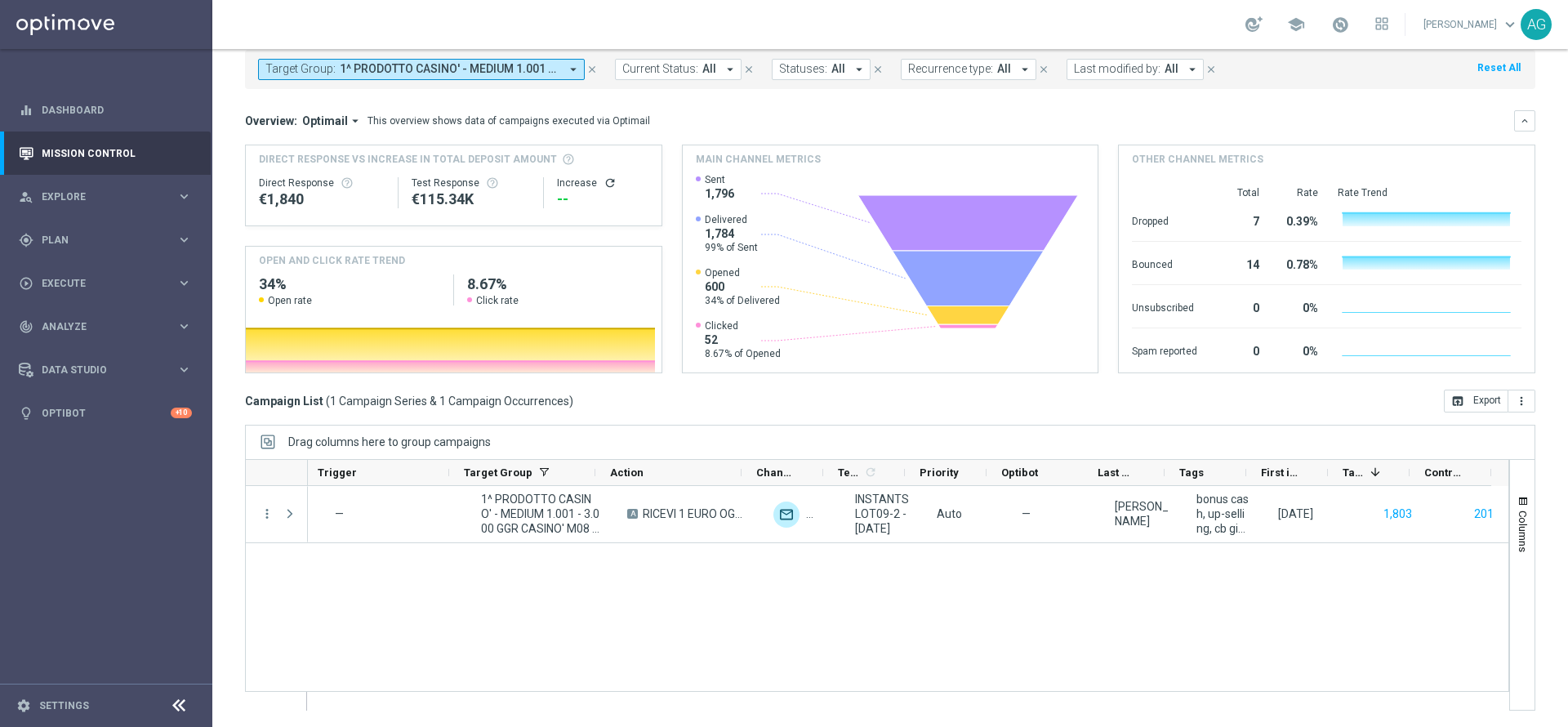
scroll to position [0, 197]
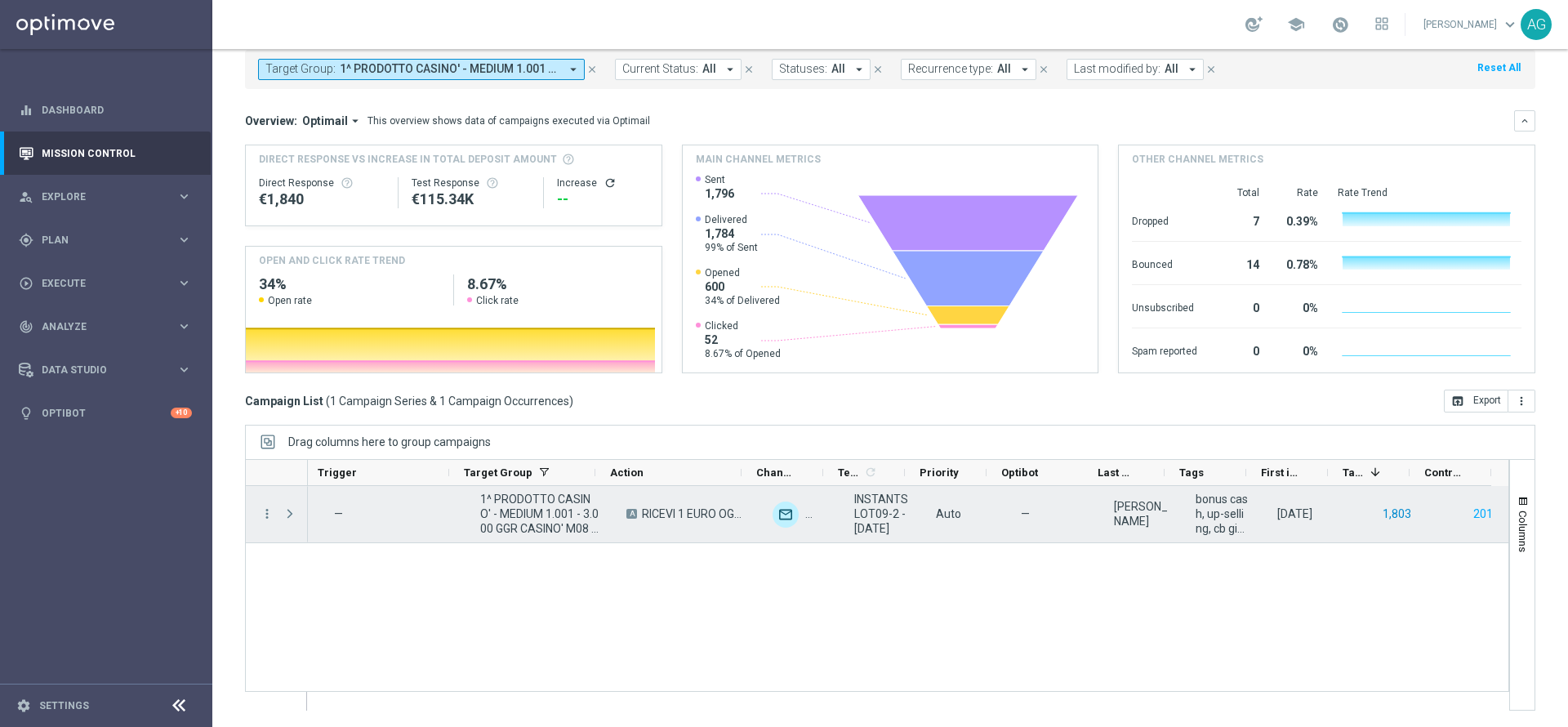
click at [1382, 516] on button "1,803" at bounding box center [1397, 514] width 32 height 20
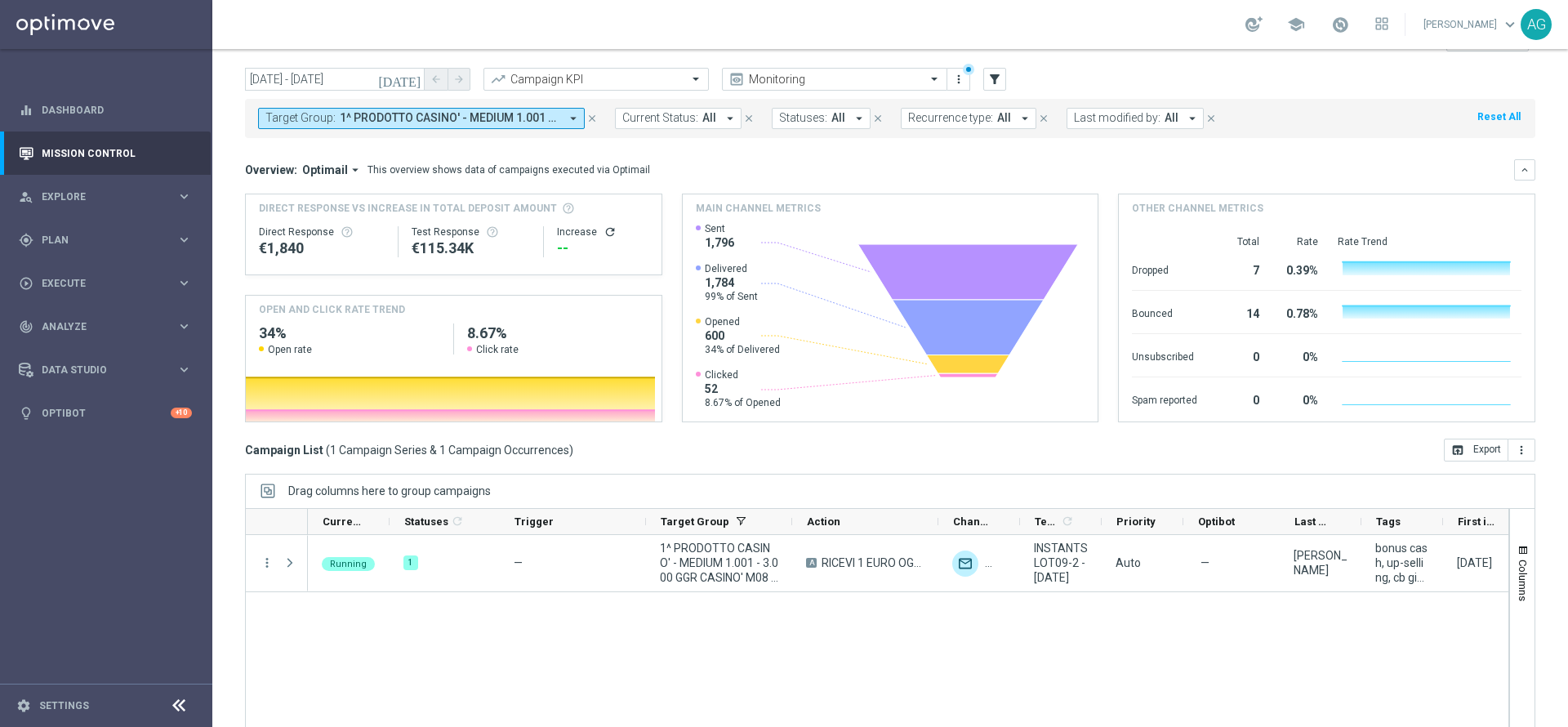
scroll to position [0, 0]
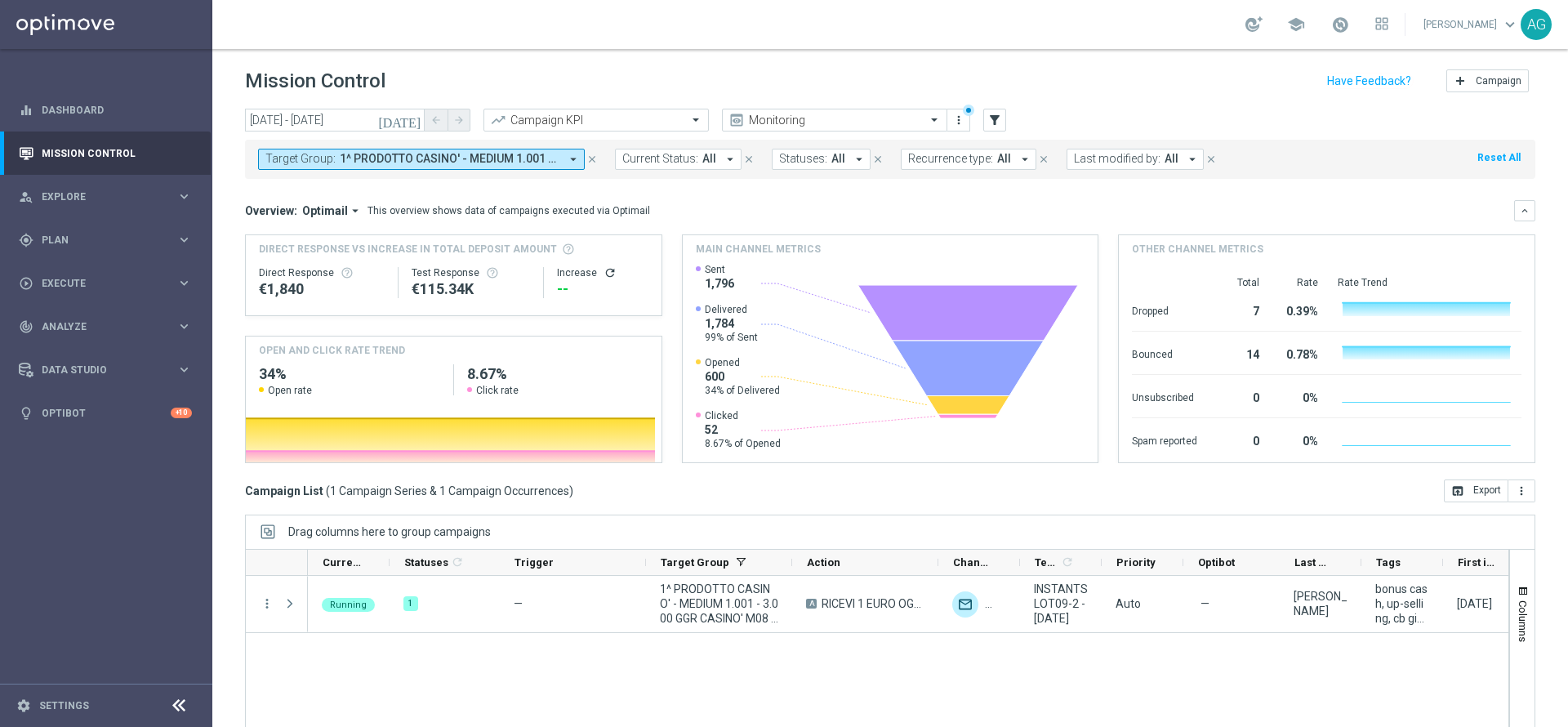
click at [554, 167] on button "Target Group: 1^ PRODOTTO CASINO' - MEDIUM 1.001 - 3.000 GGR CASINO' M08 09.09 …" at bounding box center [421, 160] width 326 height 21
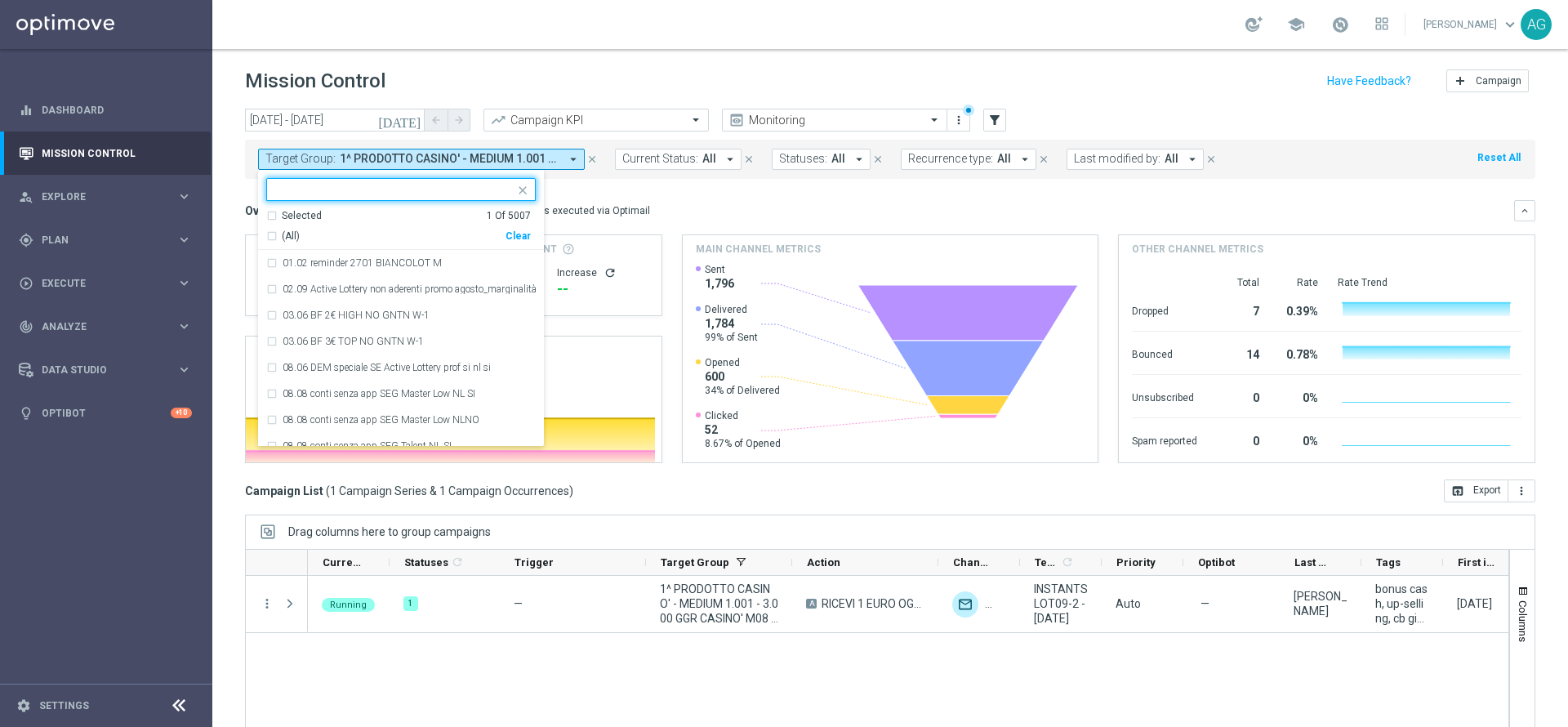
click at [526, 242] on div "(All) Clear" at bounding box center [398, 233] width 265 height 20
click at [0, 0] on div "Clear" at bounding box center [0, 0] width 0 height 0
click at [700, 204] on div "Overview: Optimail arrow_drop_down This overview shows data of campaigns execut…" at bounding box center [879, 210] width 1269 height 15
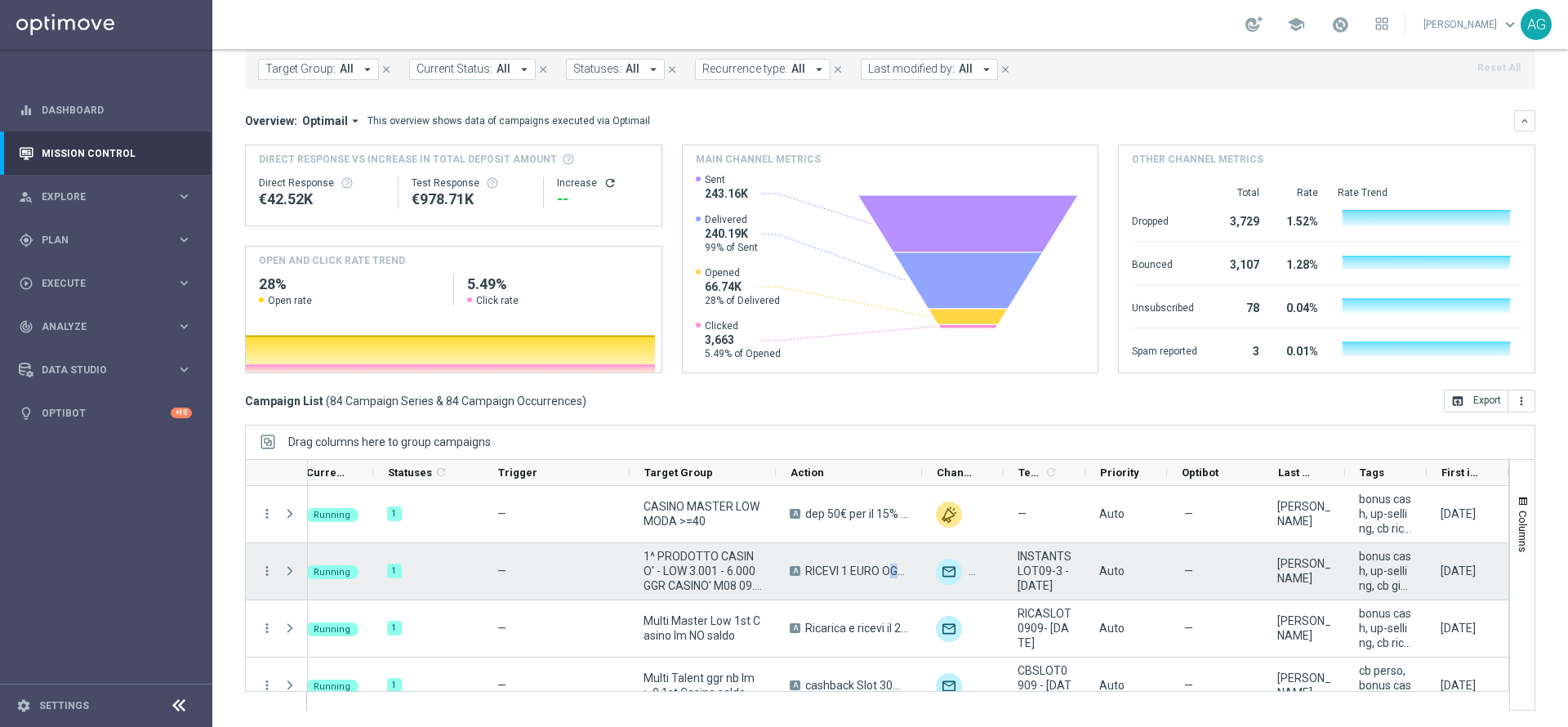
drag, startPoint x: 848, startPoint y: 573, endPoint x: 904, endPoint y: 566, distance: 56.4
click at [904, 566] on span "RICEVI 1 EURO OGNI 35 EURO DI GIOCATO SLOT FINO MAX 500 EURO - SPENDIBILE SLOT" at bounding box center [857, 571] width 103 height 15
click at [907, 566] on span "RICEVI 1 EURO OGNI 35 EURO DI GIOCATO SLOT FINO MAX 500 EURO - SPENDIBILE SLOT" at bounding box center [857, 571] width 103 height 15
drag, startPoint x: 921, startPoint y: 572, endPoint x: 797, endPoint y: 574, distance: 124.0
click at [797, 574] on div "Running 1 — 1^ PRODOTTO CASINO' - LOW 3.001 - 6.000 GGR CASINO' M08 09.09 A RIC…" at bounding box center [981, 572] width 1380 height 57
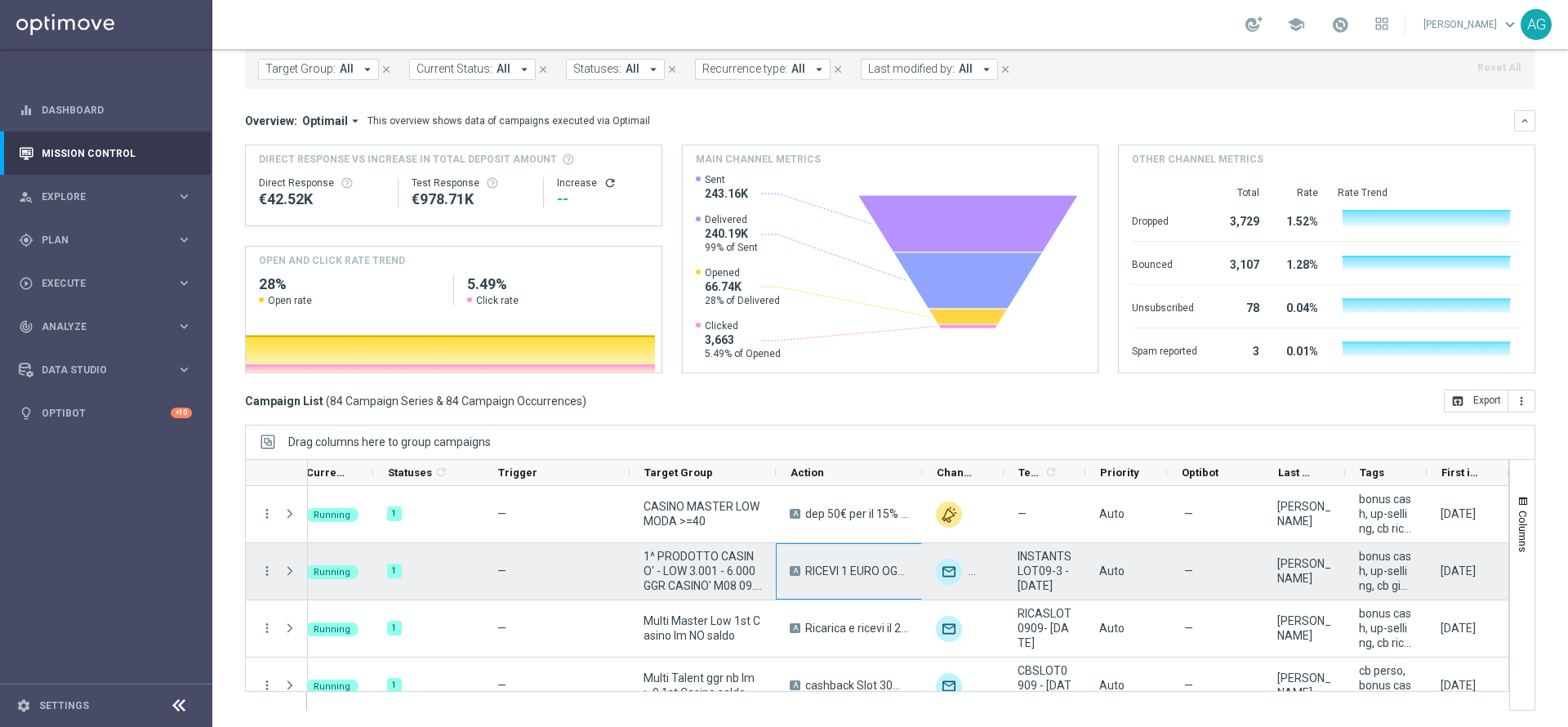
click at [797, 574] on span "A" at bounding box center [795, 571] width 11 height 10
drag, startPoint x: 1036, startPoint y: 559, endPoint x: 1085, endPoint y: 559, distance: 49.0
click at [1081, 559] on div "INSTANTSLOT09-3 - 09.09.2025" at bounding box center [1045, 572] width 82 height 57
click at [1105, 567] on span "Auto" at bounding box center [1112, 570] width 25 height 13
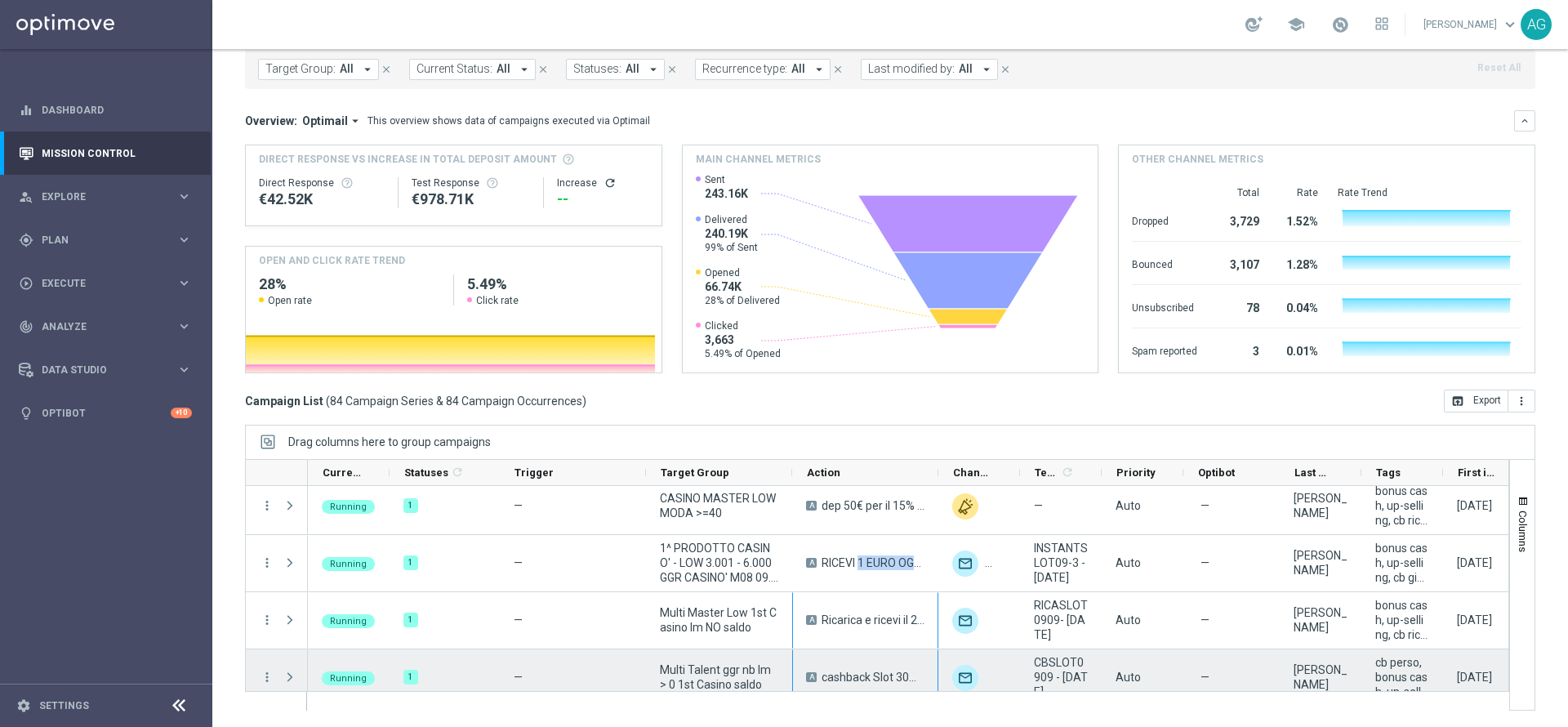
drag, startPoint x: 825, startPoint y: 687, endPoint x: 839, endPoint y: 688, distance: 14.0
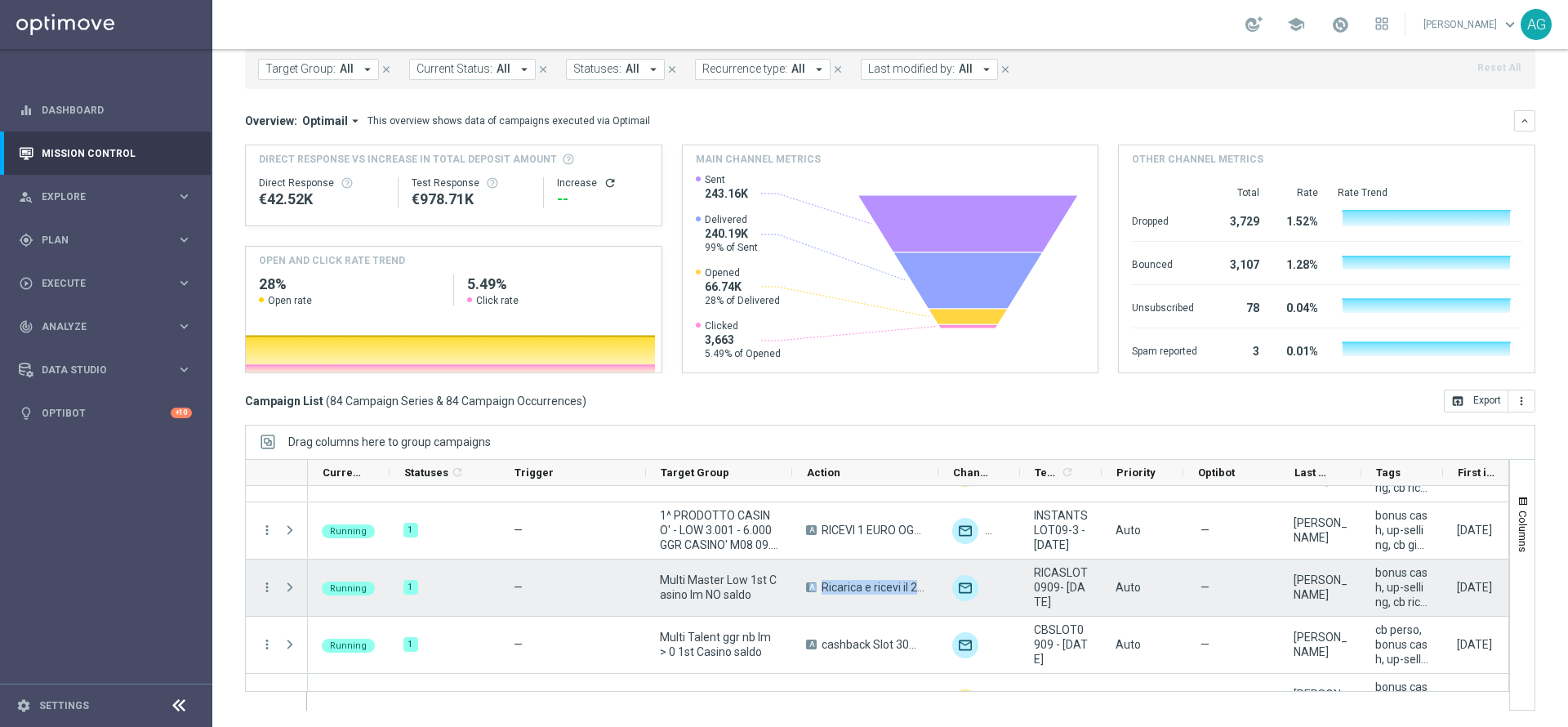
click at [826, 600] on div "A Ricarica e ricevi il 20% fino a 70€ Slot" at bounding box center [865, 588] width 146 height 57
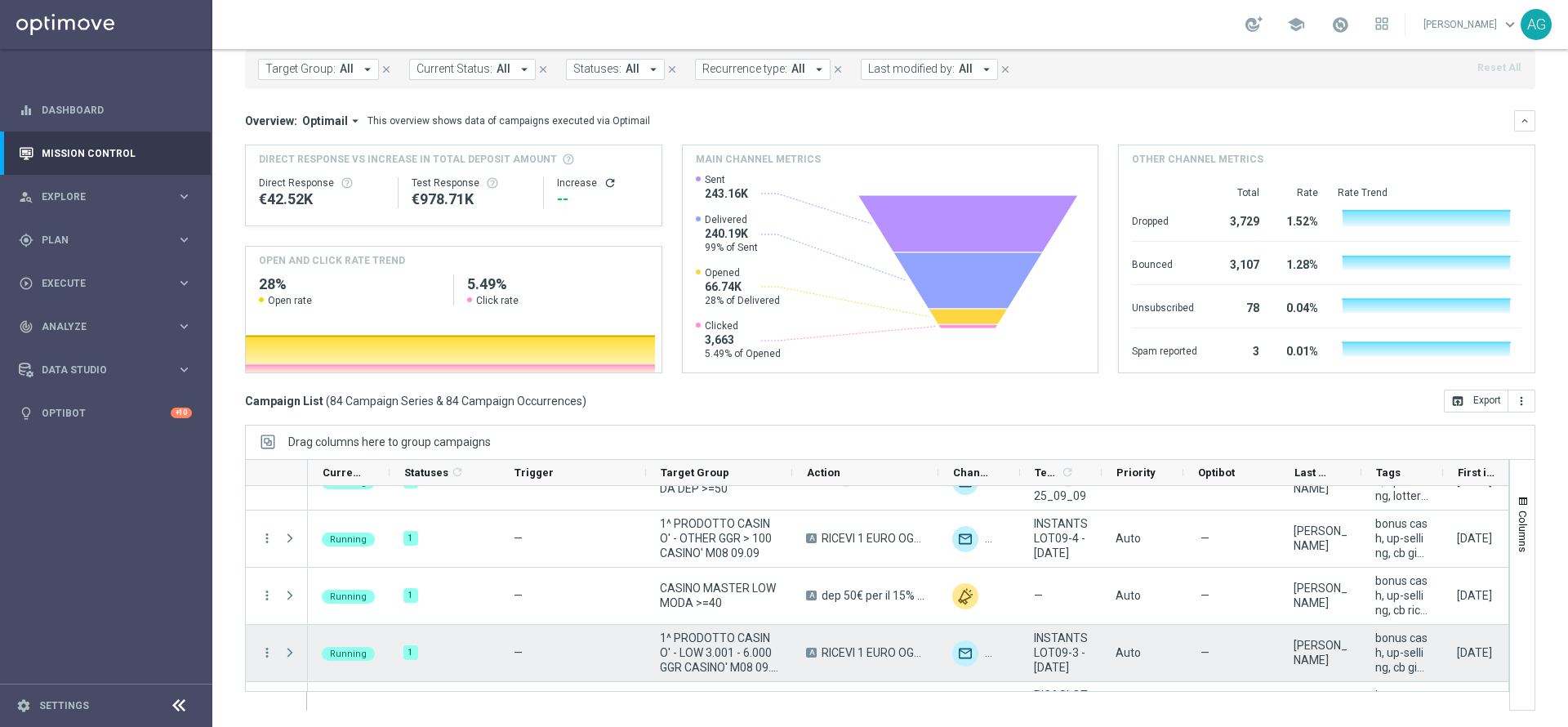
click at [862, 646] on span "RICEVI 1 EURO OGNI 35 EURO DI GIOCATO SLOT FINO MAX 500 EURO - SPENDIBILE SLOT" at bounding box center [874, 652] width 103 height 15
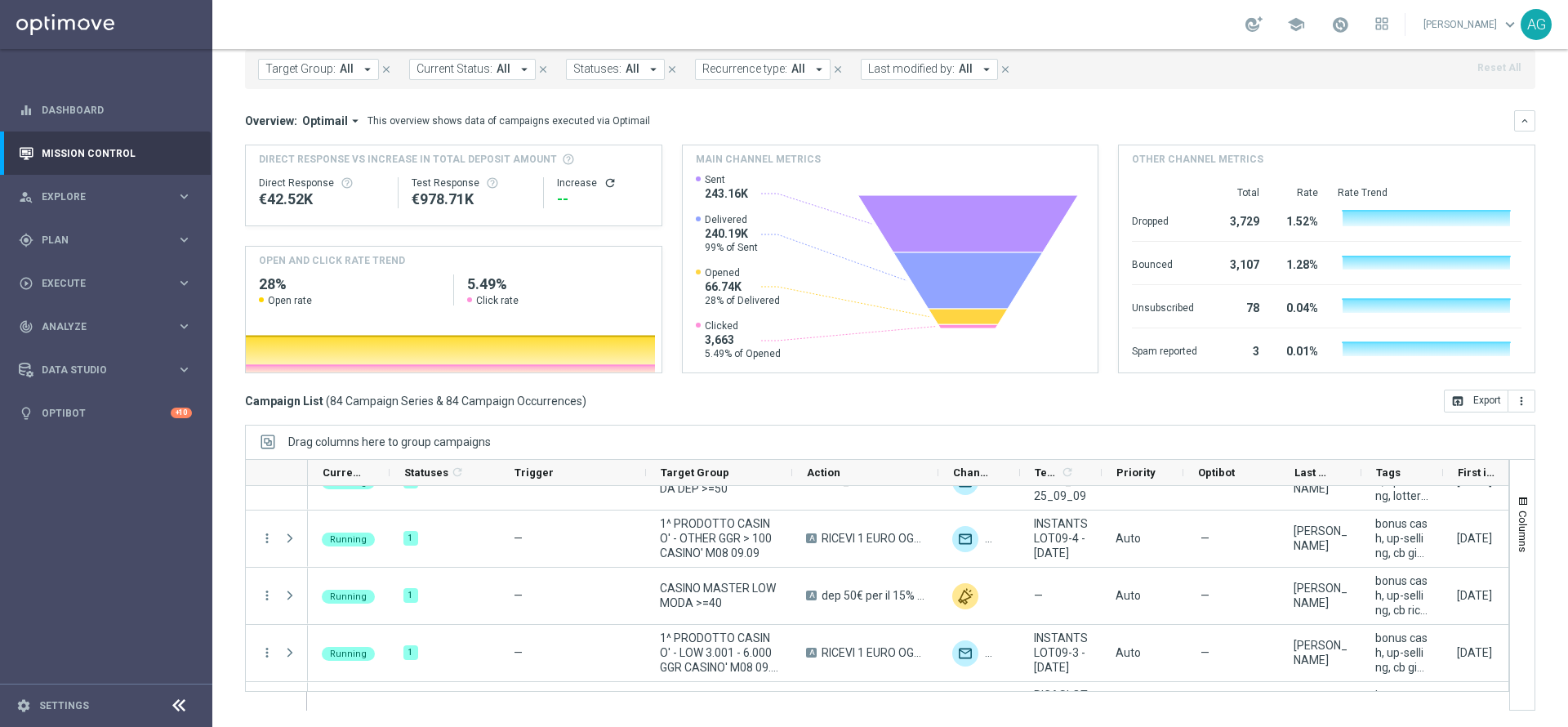
scroll to position [899, 0]
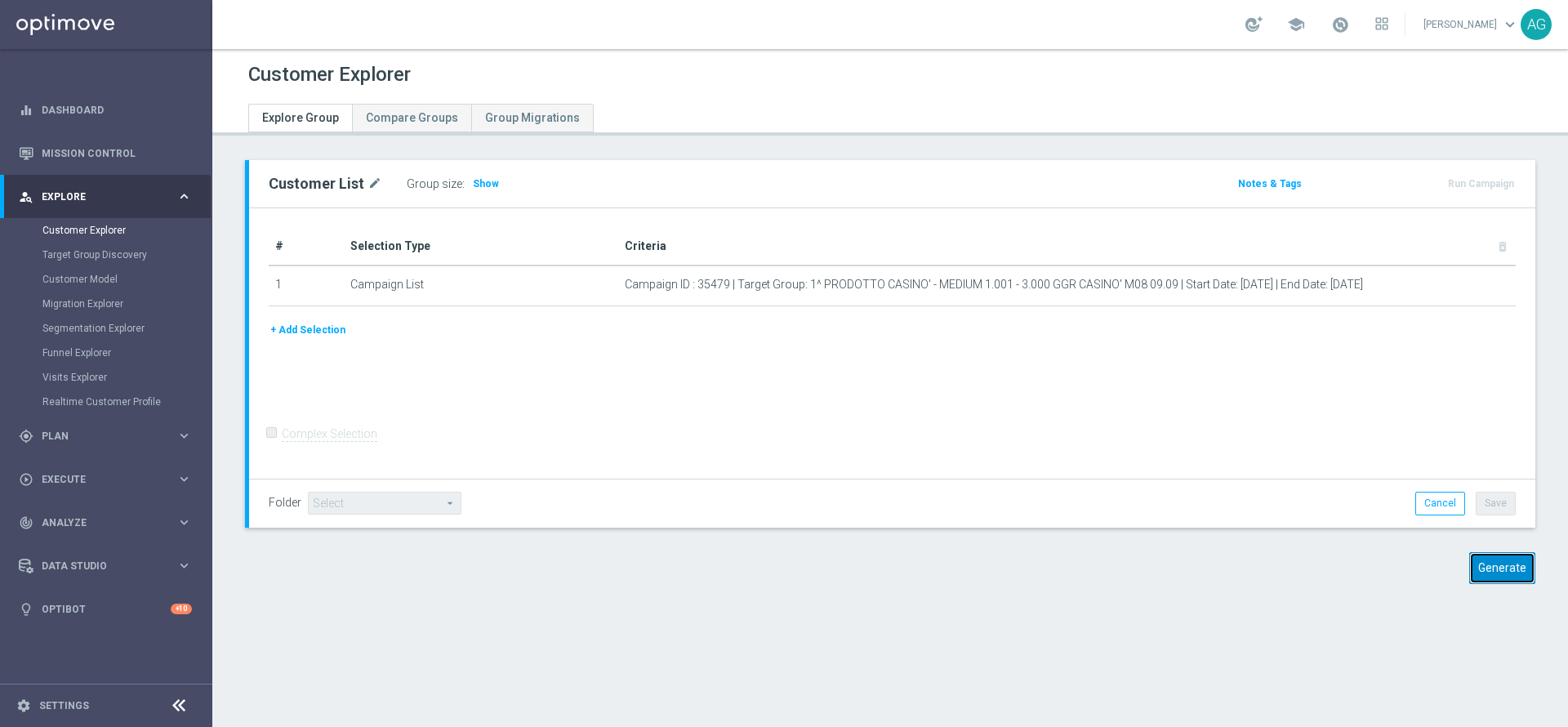
click at [1481, 555] on button "Generate" at bounding box center [1503, 568] width 66 height 32
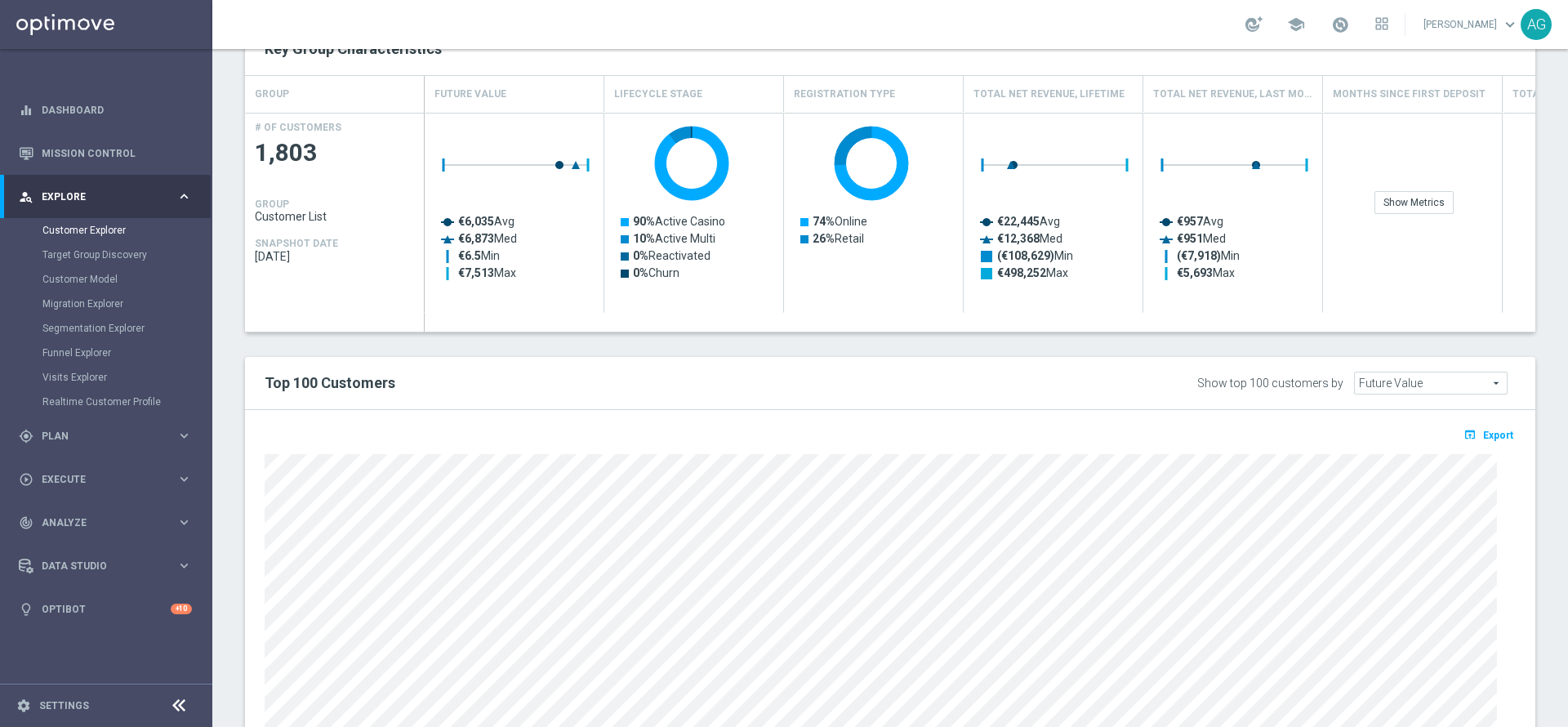
scroll to position [820, 0]
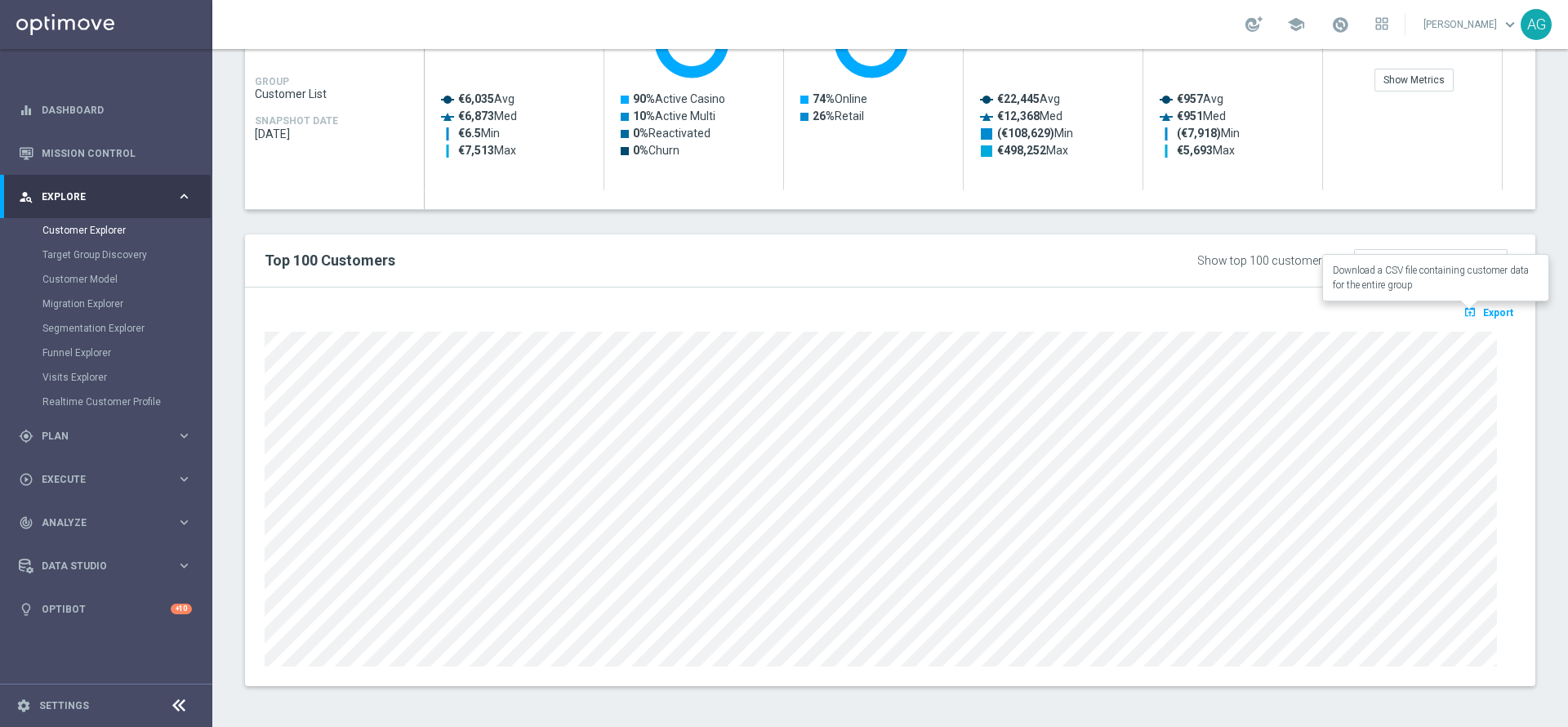
click at [1483, 317] on span "Export" at bounding box center [1498, 313] width 30 height 12
